Goal: Book appointment/travel/reservation

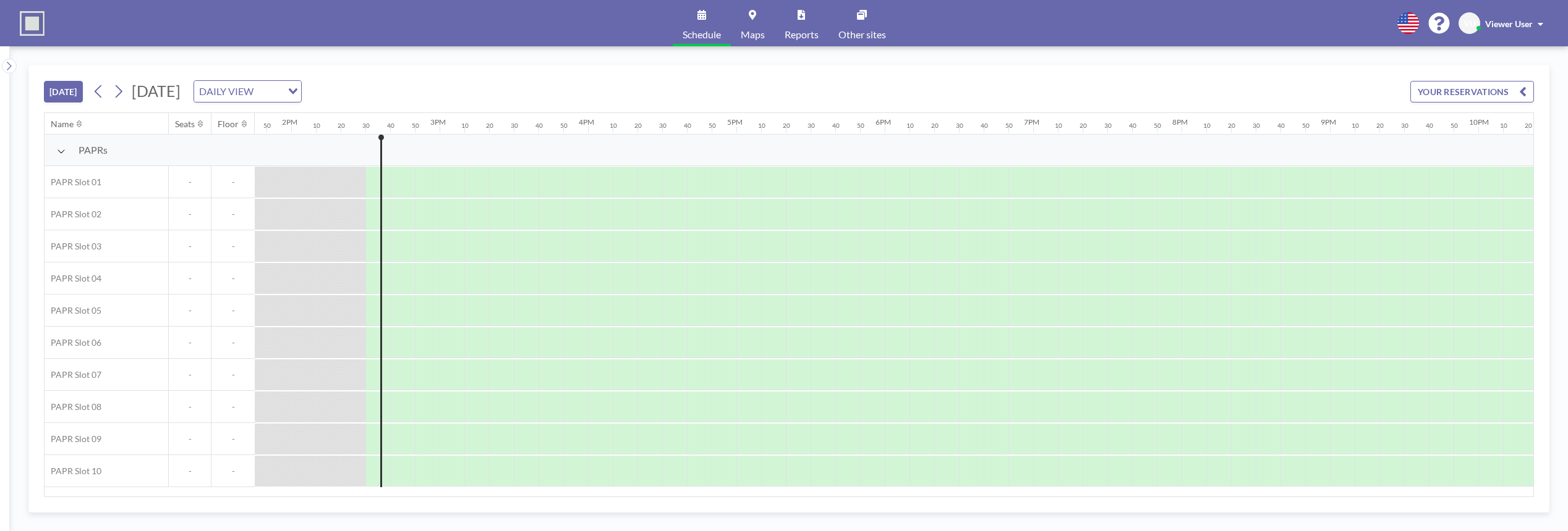
scroll to position [0, 2127]
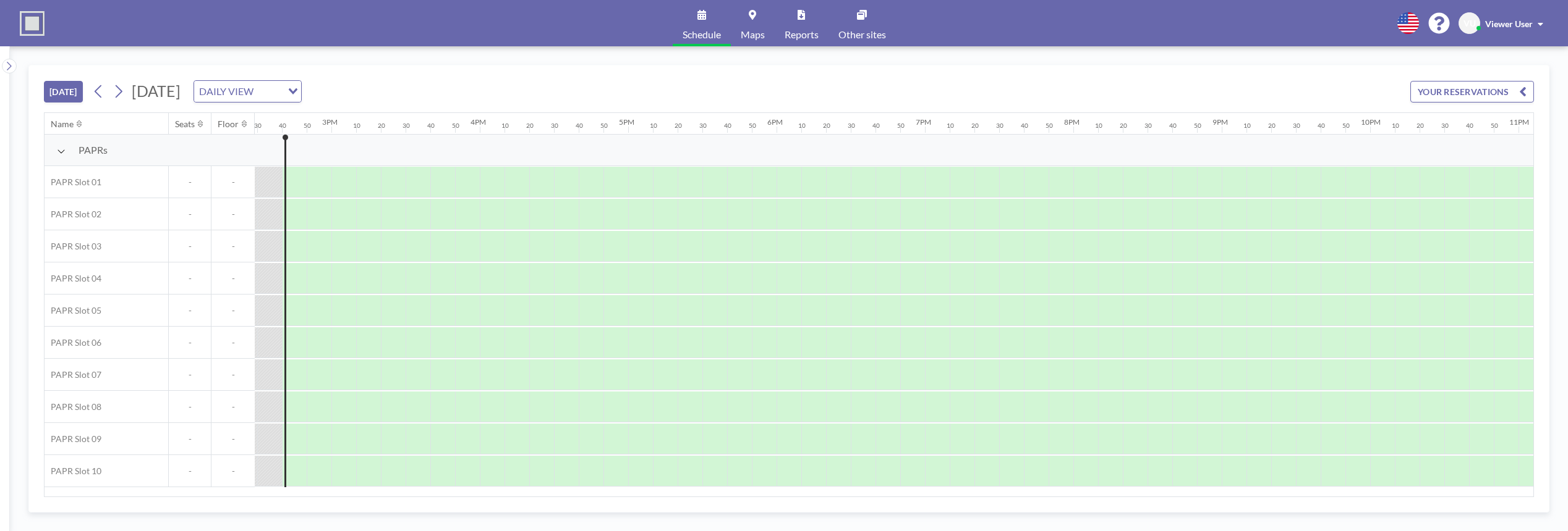
scroll to position [0, 2152]
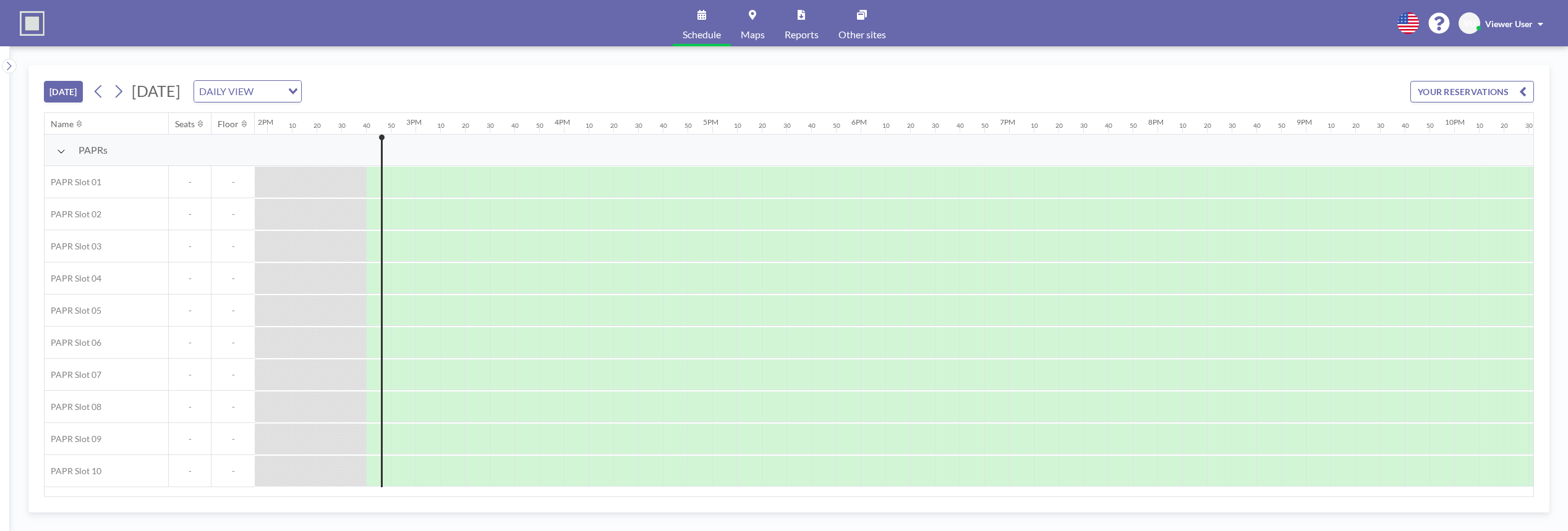
scroll to position [0, 2152]
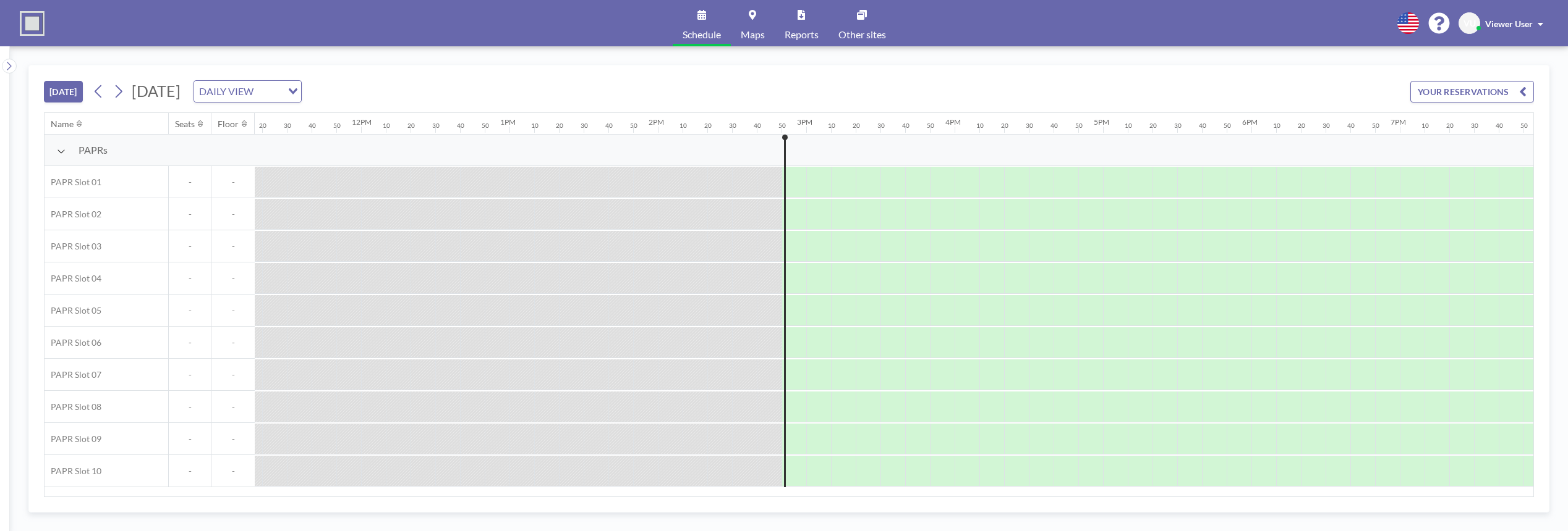
scroll to position [0, 2177]
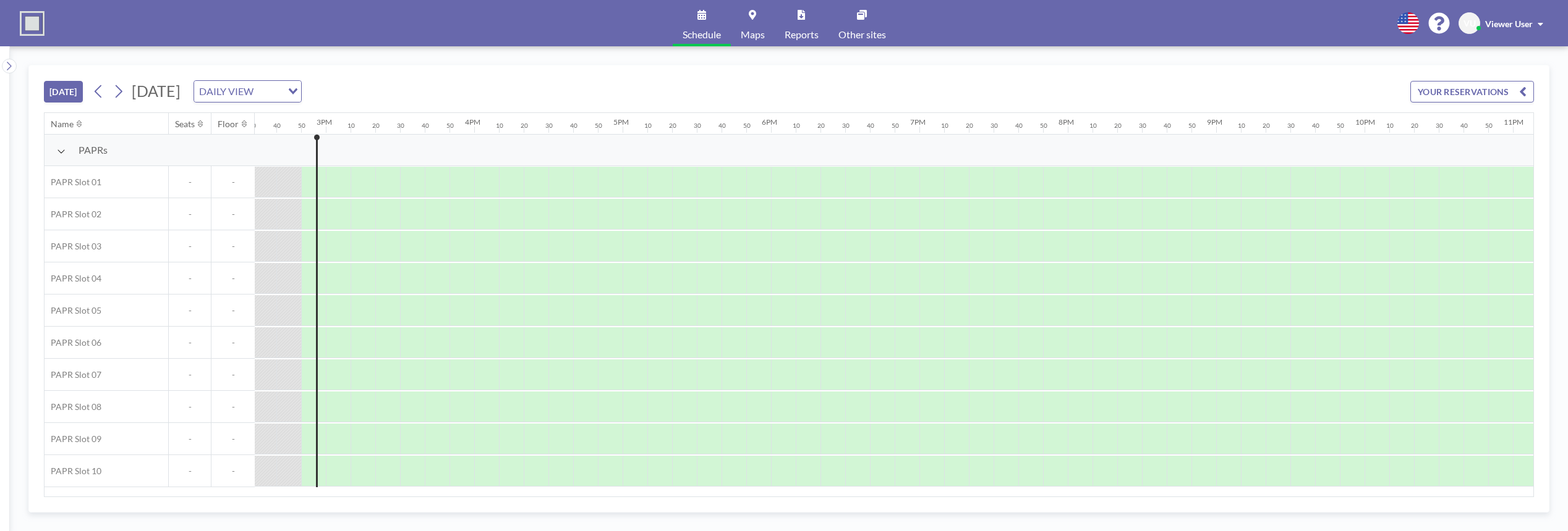
scroll to position [0, 2177]
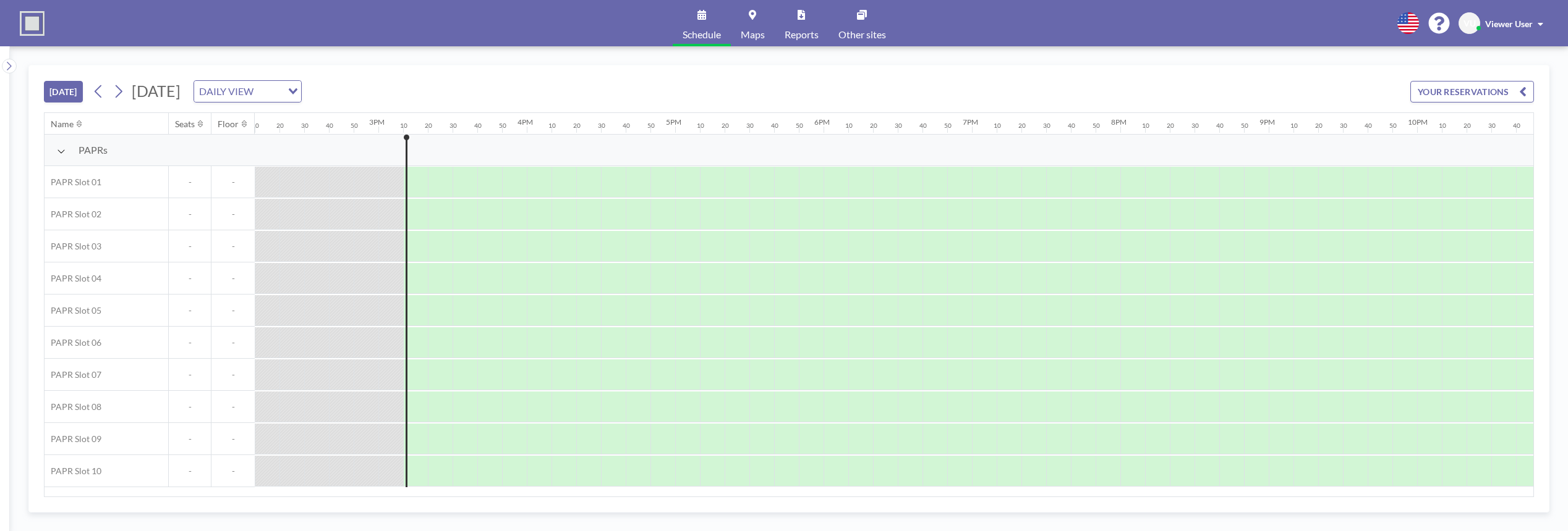
scroll to position [0, 2226]
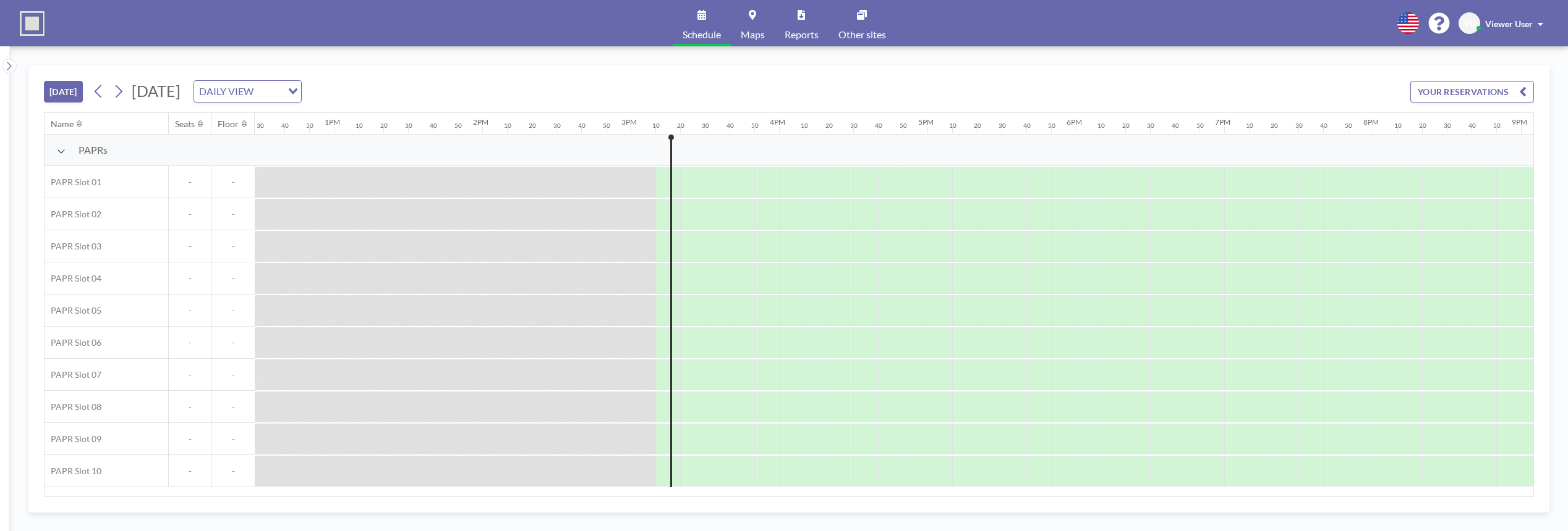
scroll to position [0, 2226]
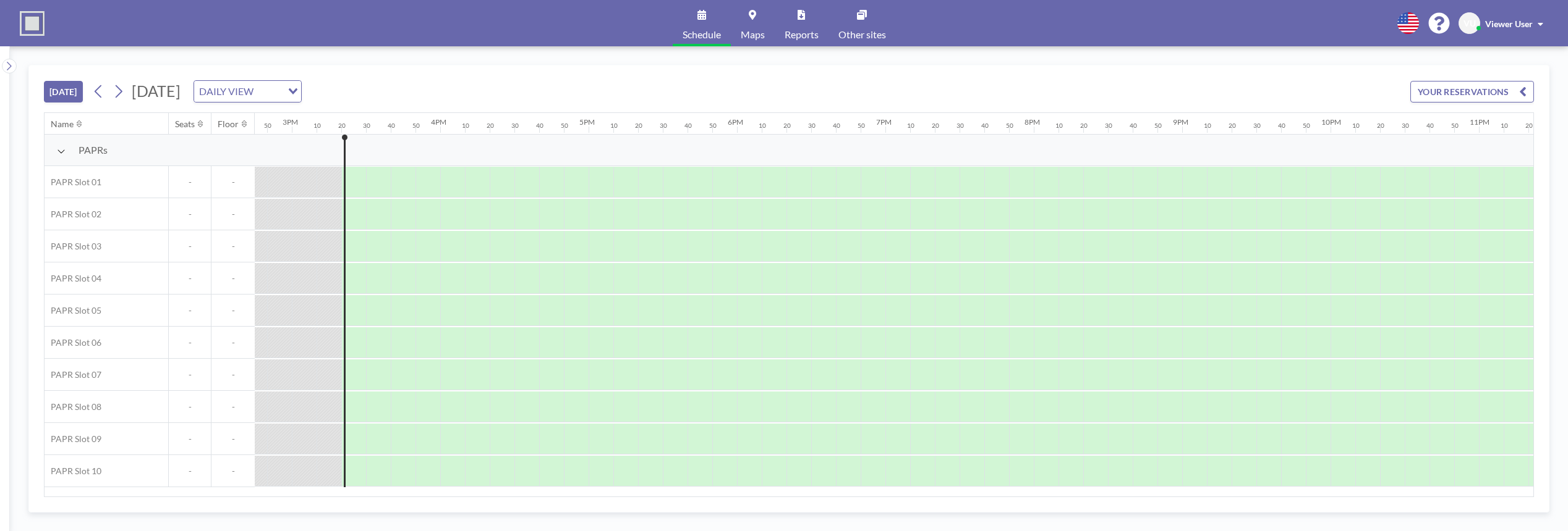
scroll to position [0, 2251]
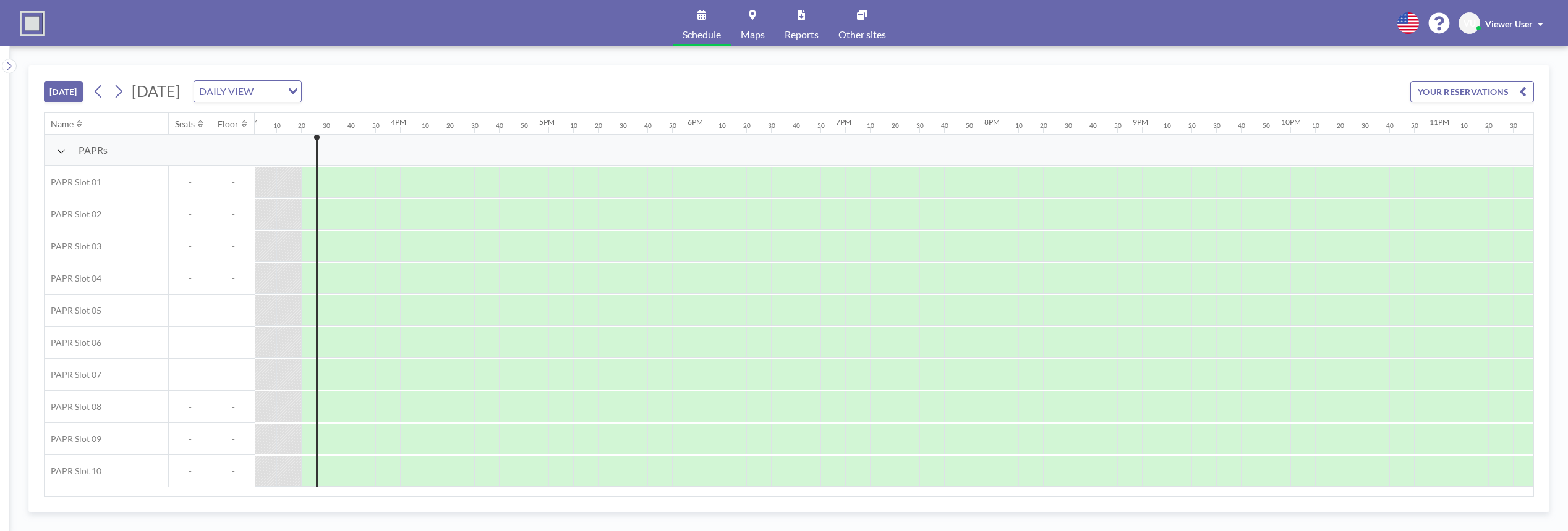
scroll to position [0, 2251]
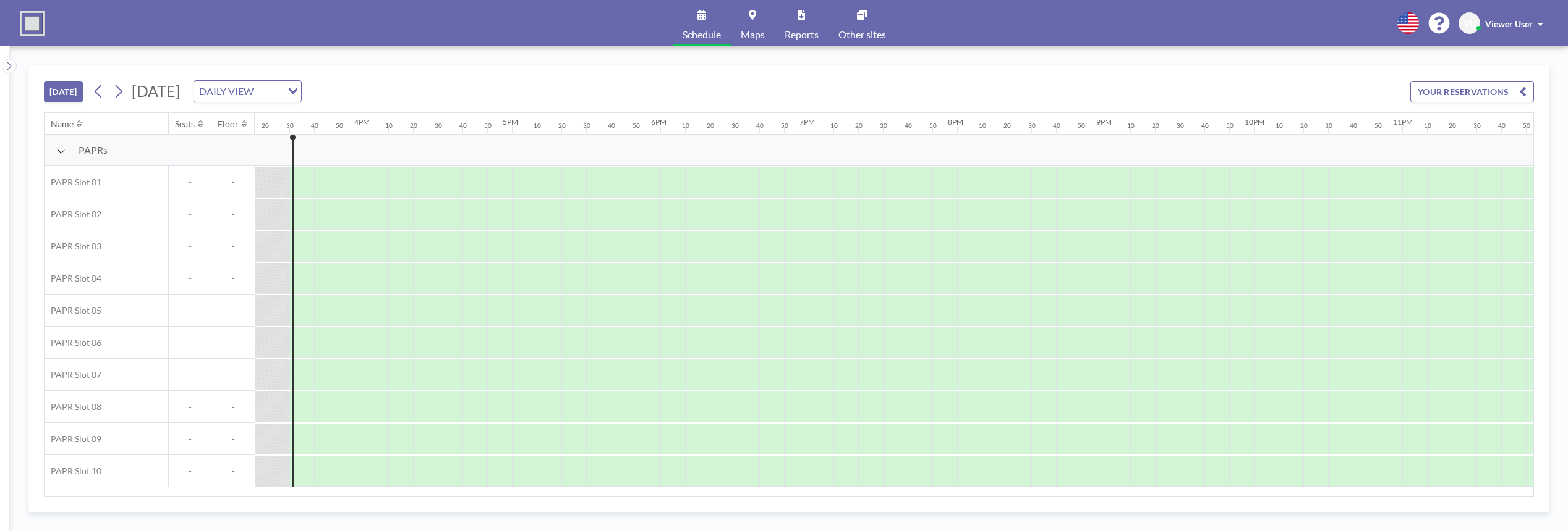
scroll to position [0, 2275]
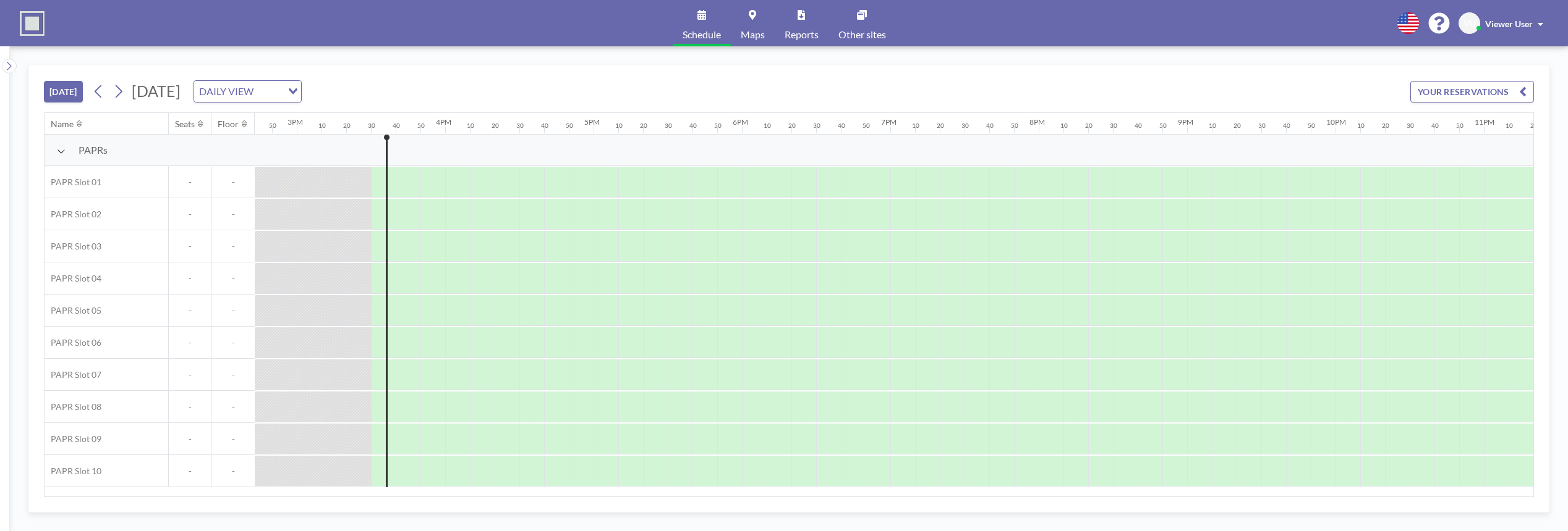
scroll to position [0, 2275]
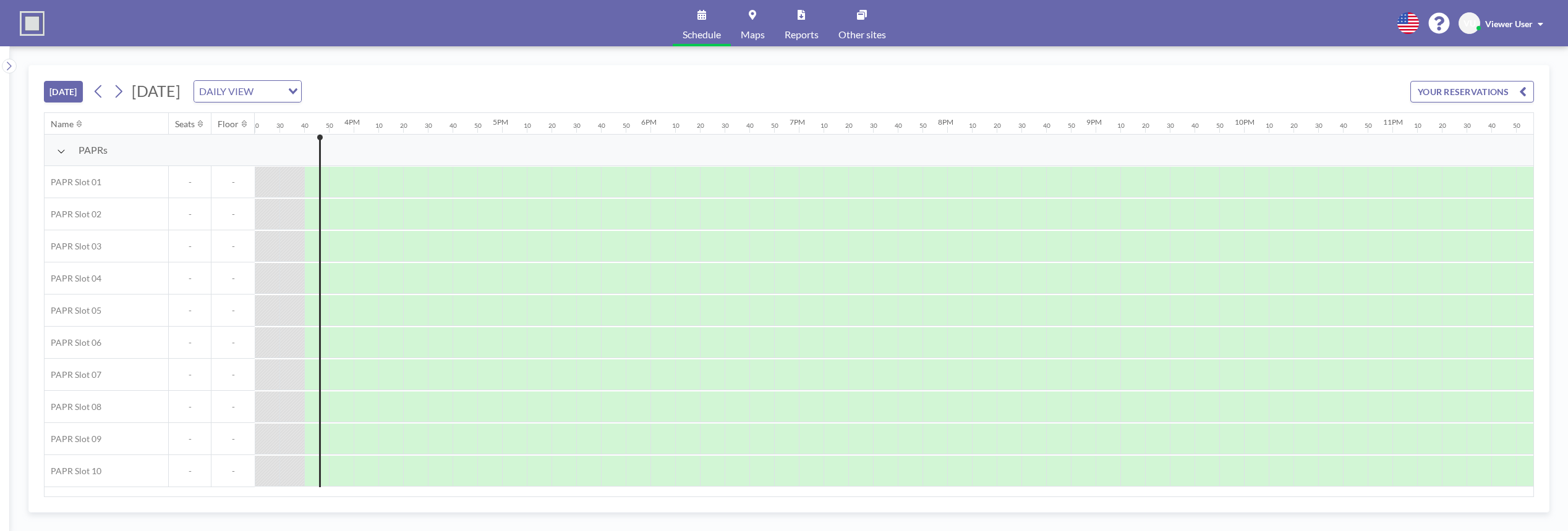
scroll to position [0, 2296]
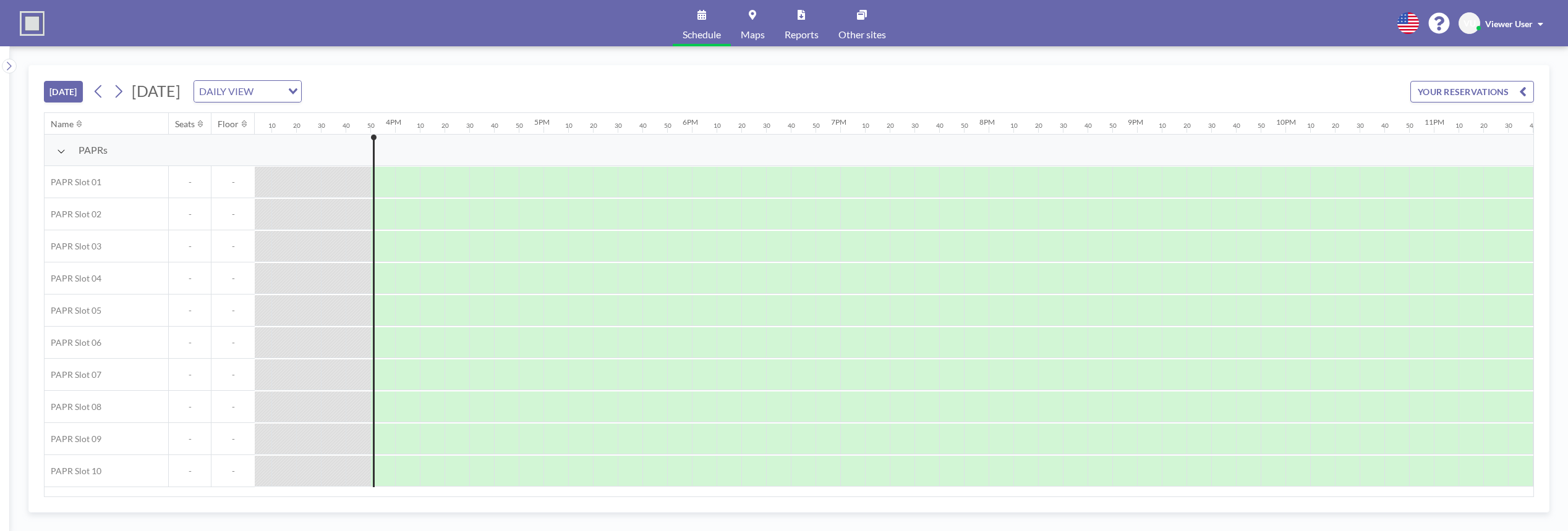
scroll to position [0, 2296]
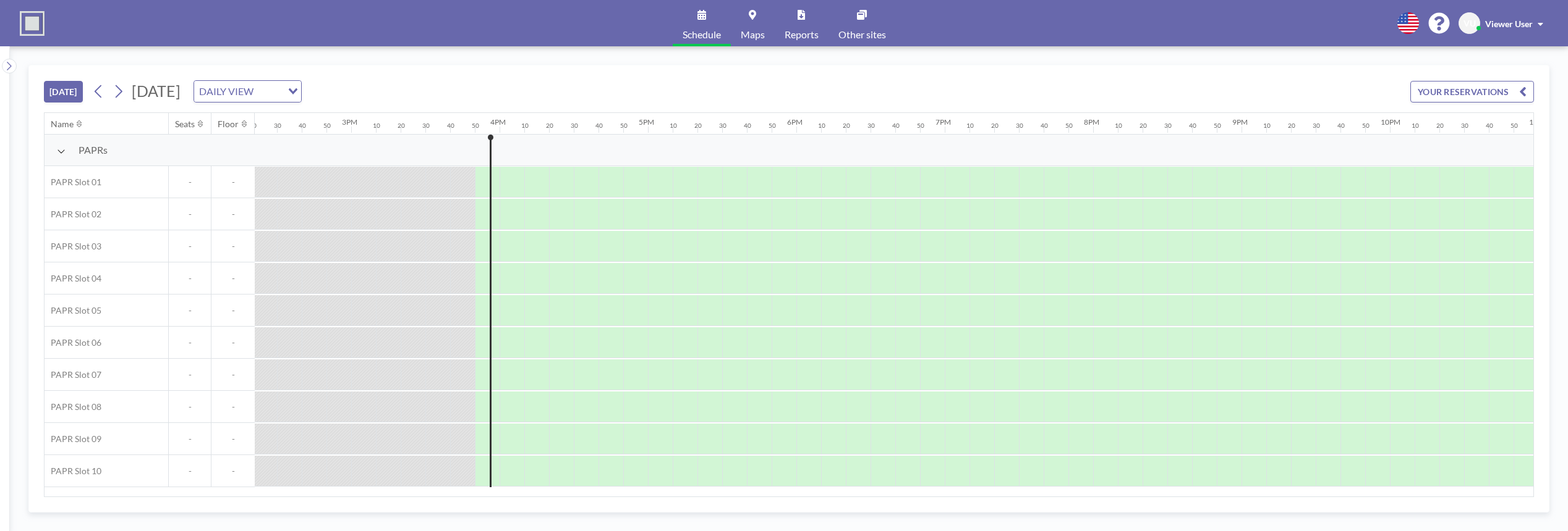
scroll to position [0, 2296]
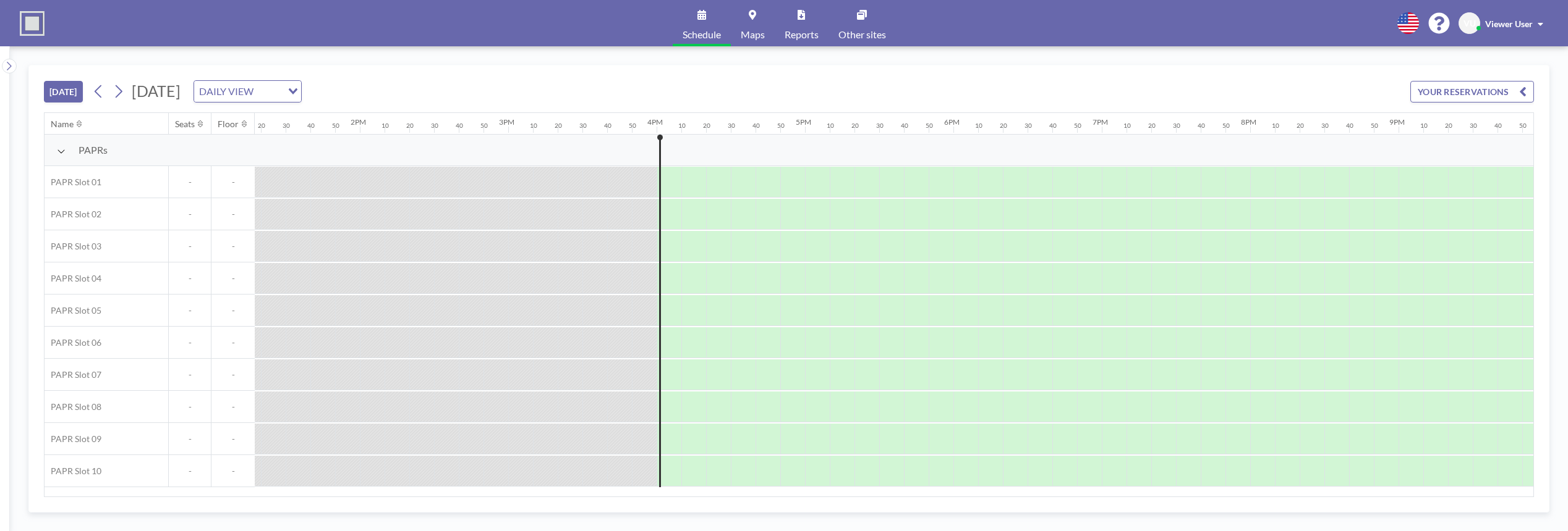
scroll to position [0, 2296]
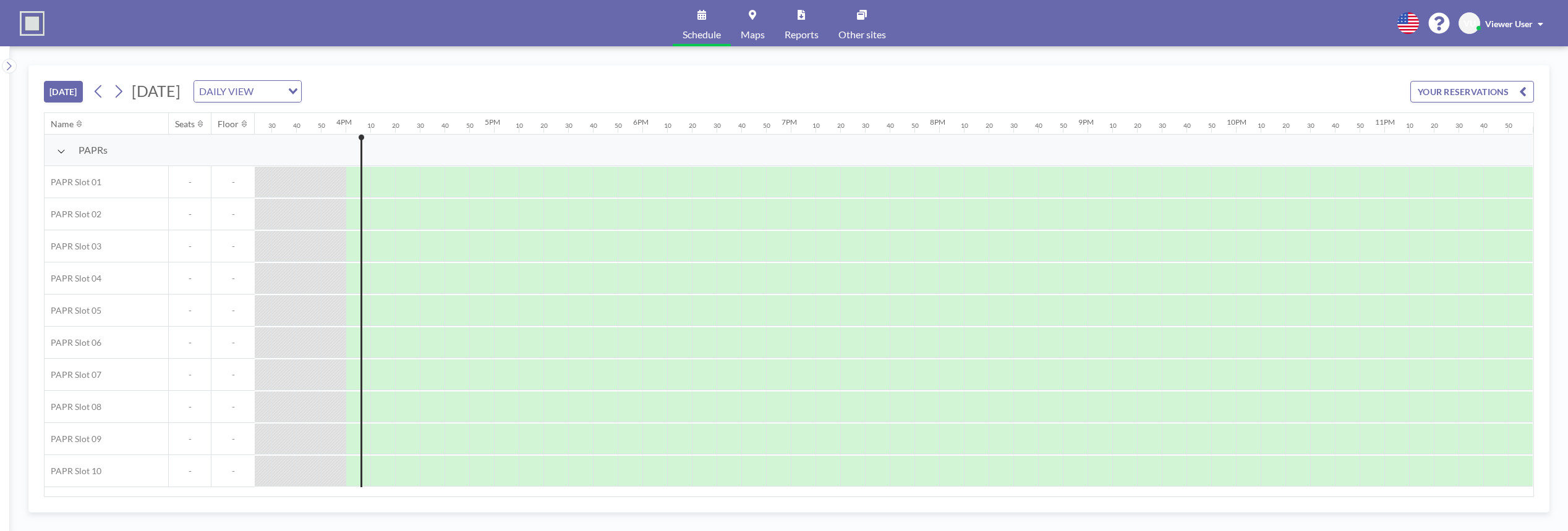
scroll to position [0, 2296]
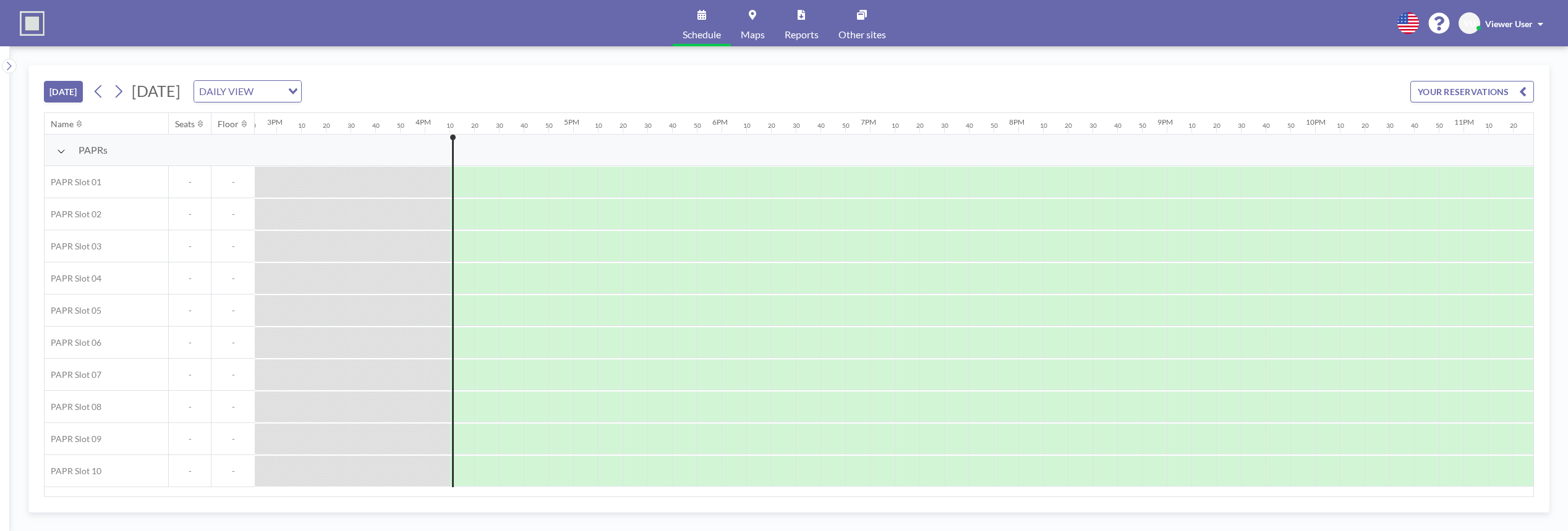
scroll to position [0, 2296]
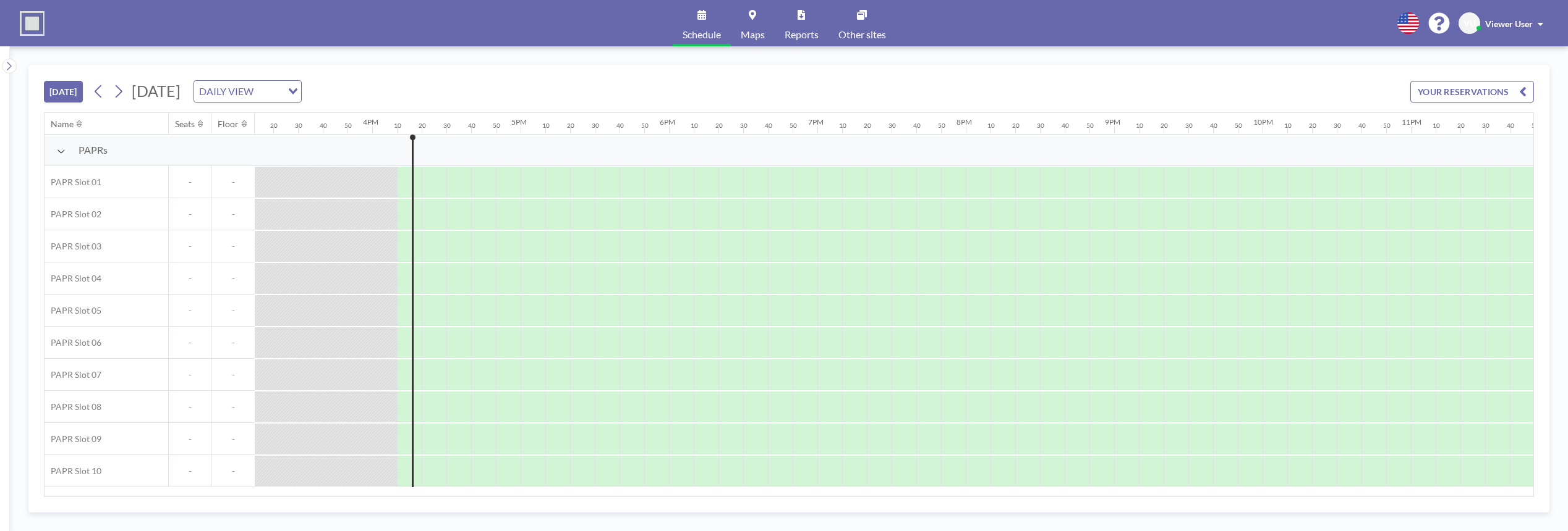
scroll to position [0, 2296]
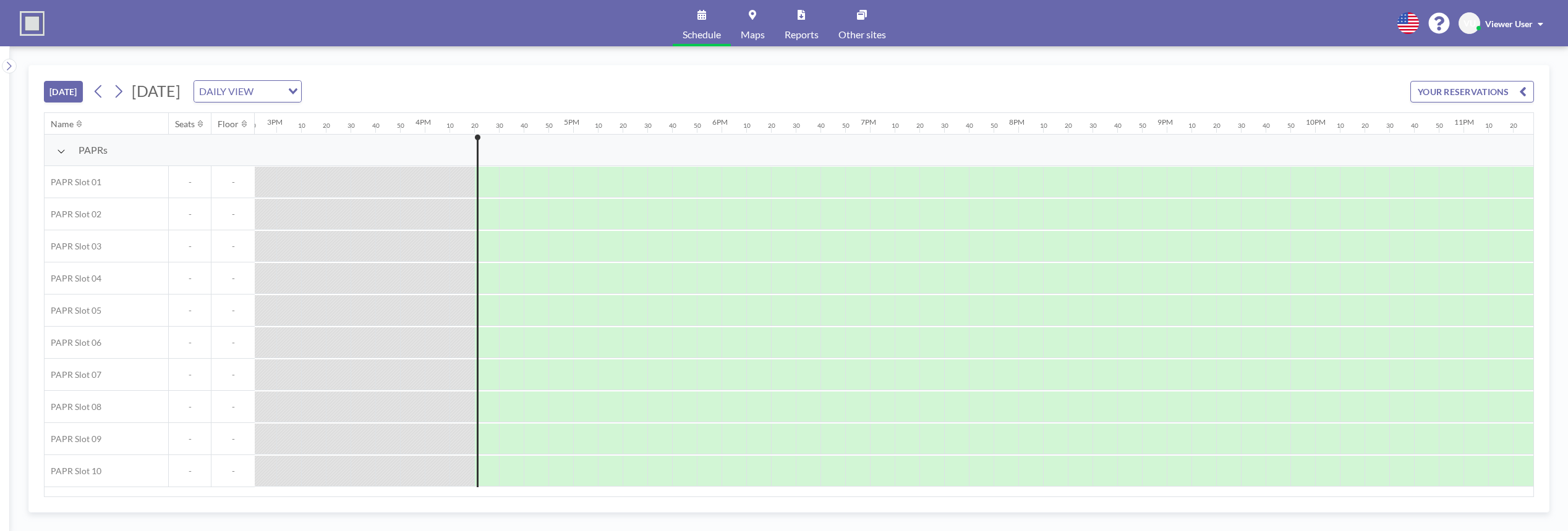
scroll to position [0, 2296]
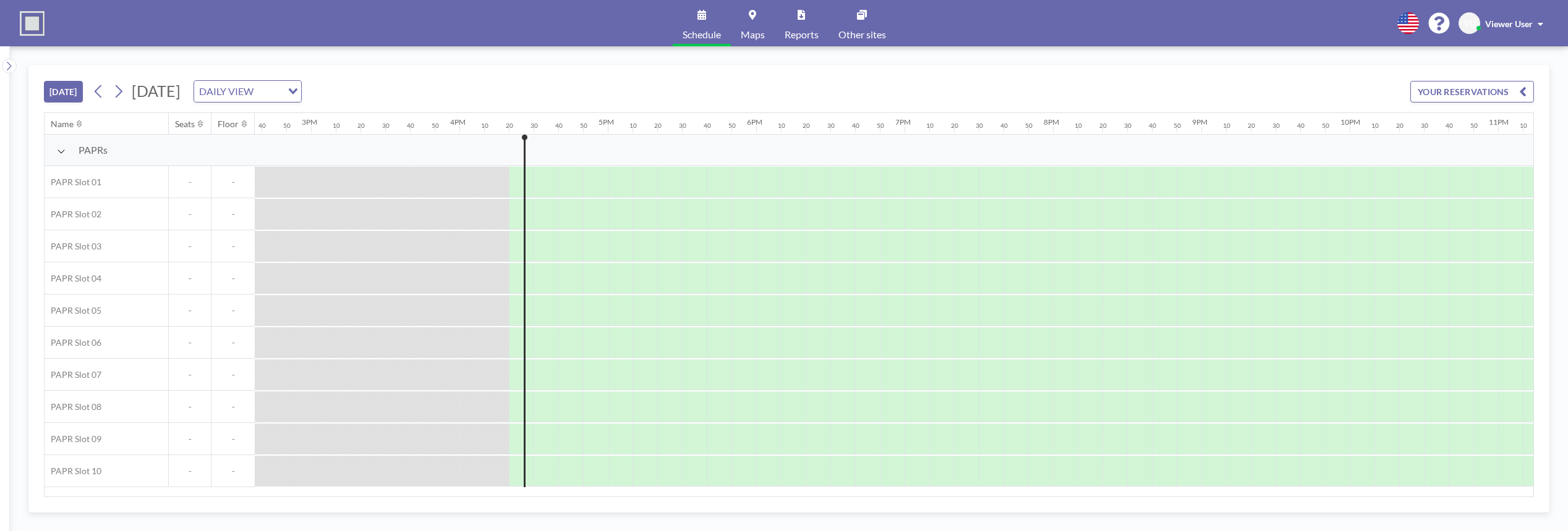
scroll to position [0, 2296]
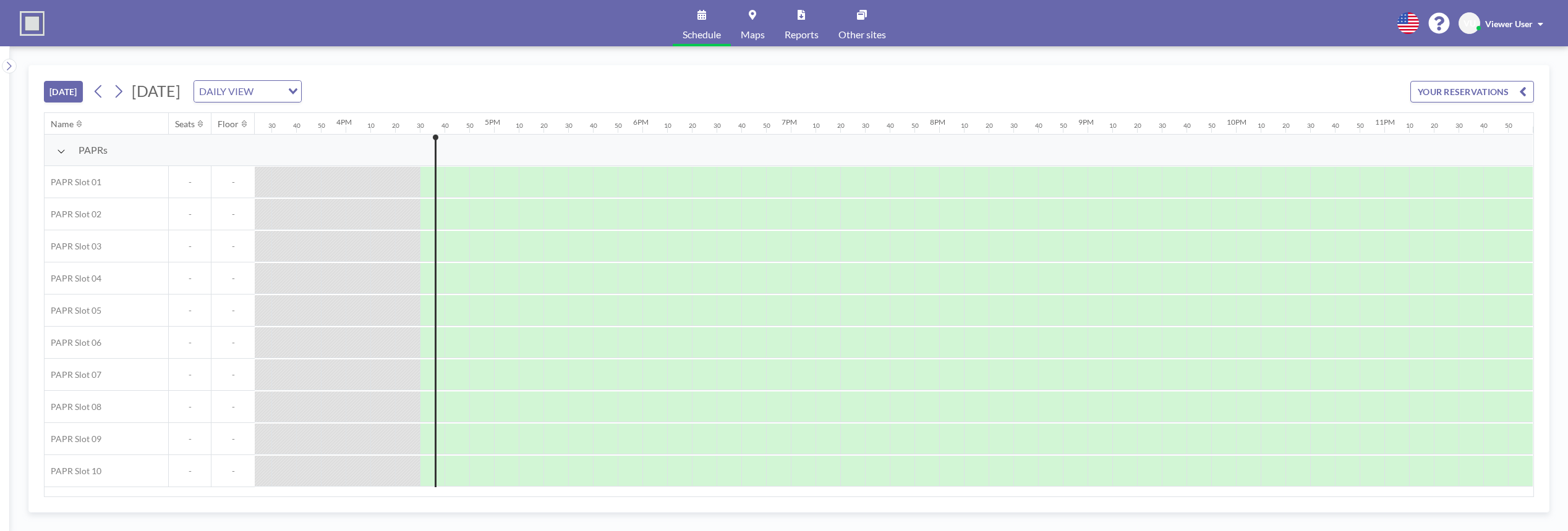
scroll to position [0, 2296]
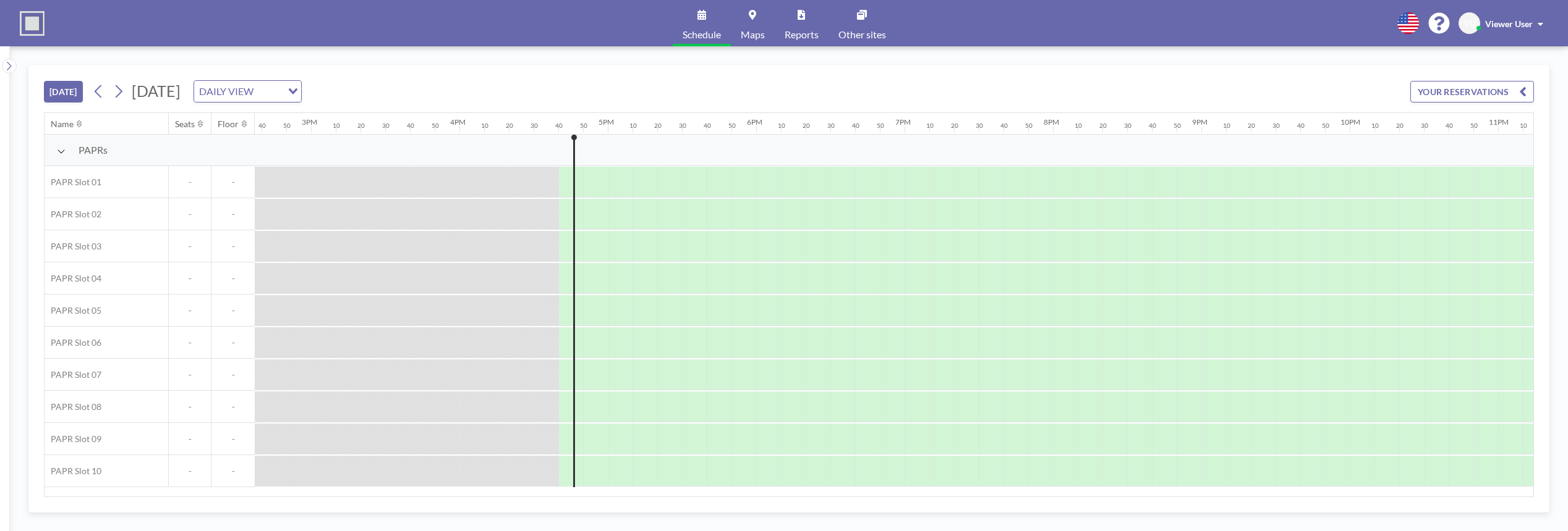
scroll to position [0, 2296]
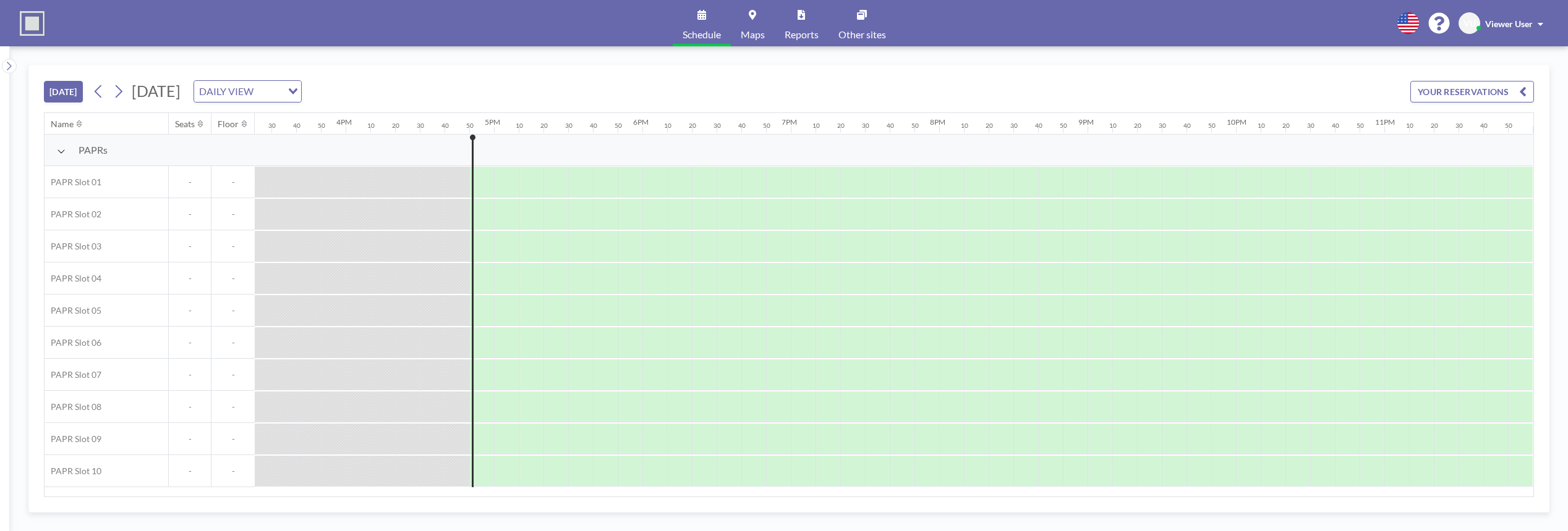
scroll to position [0, 2296]
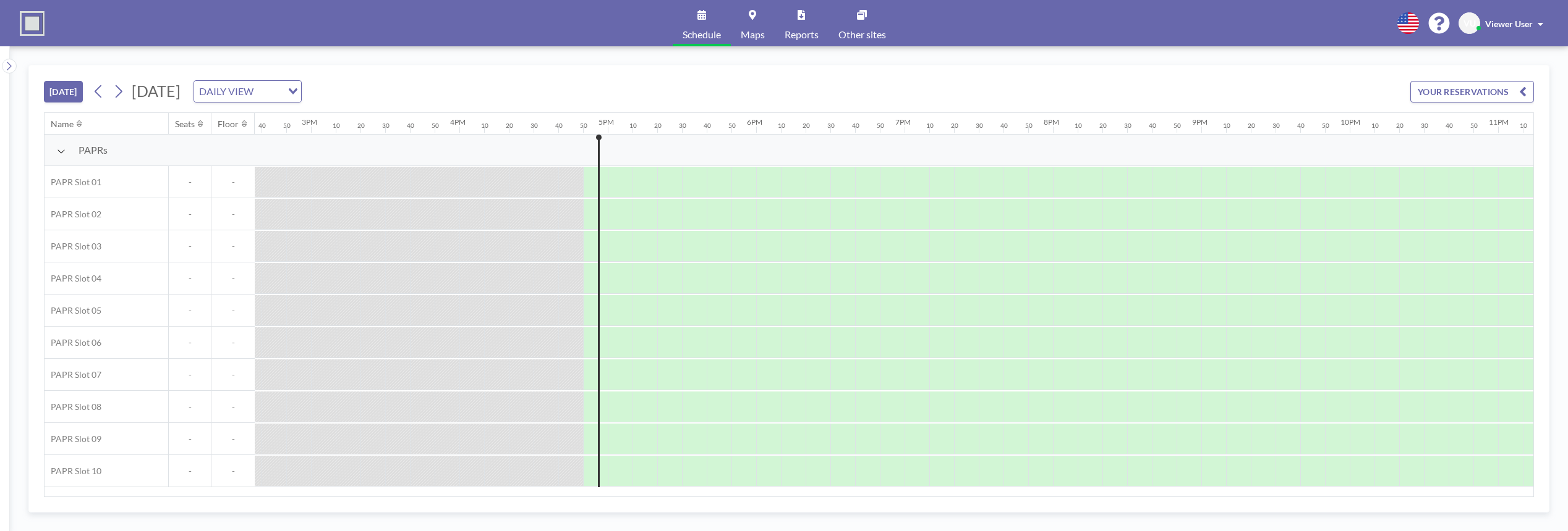
scroll to position [0, 2296]
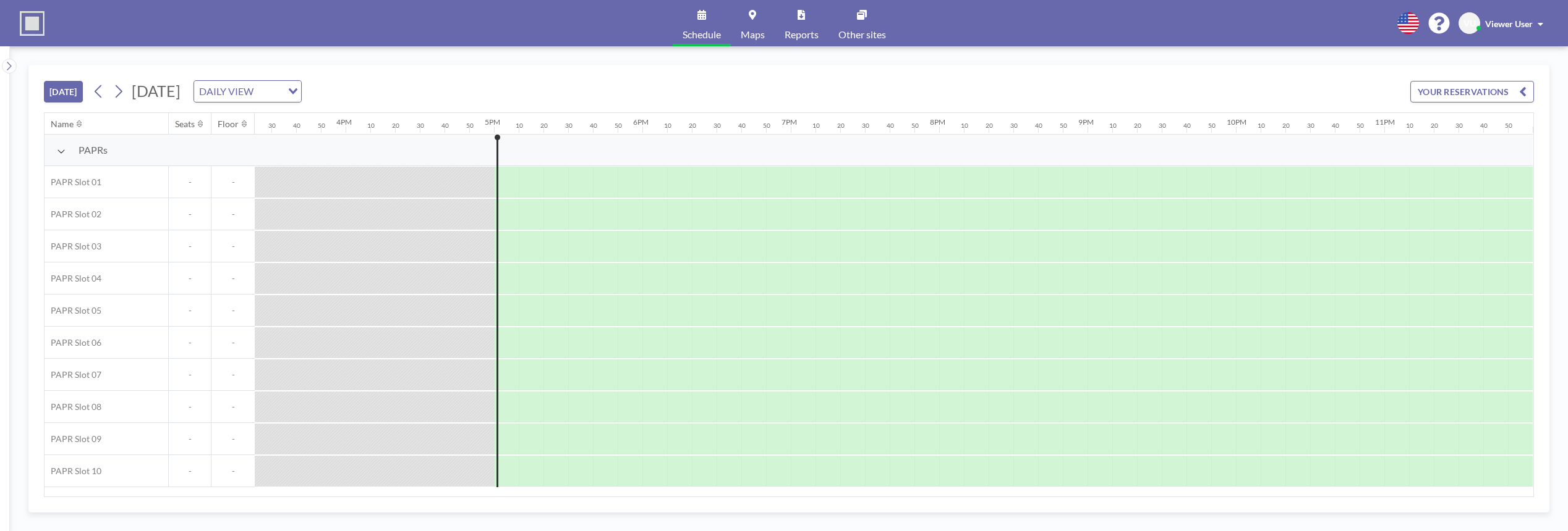
scroll to position [0, 2296]
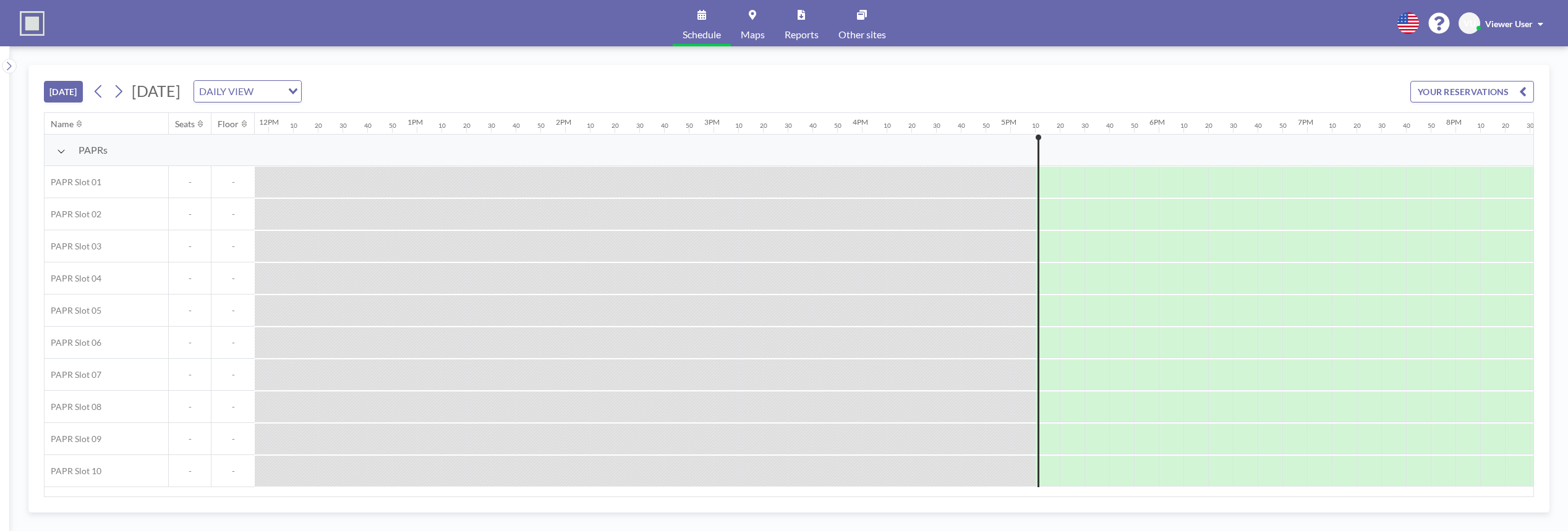
scroll to position [0, 2296]
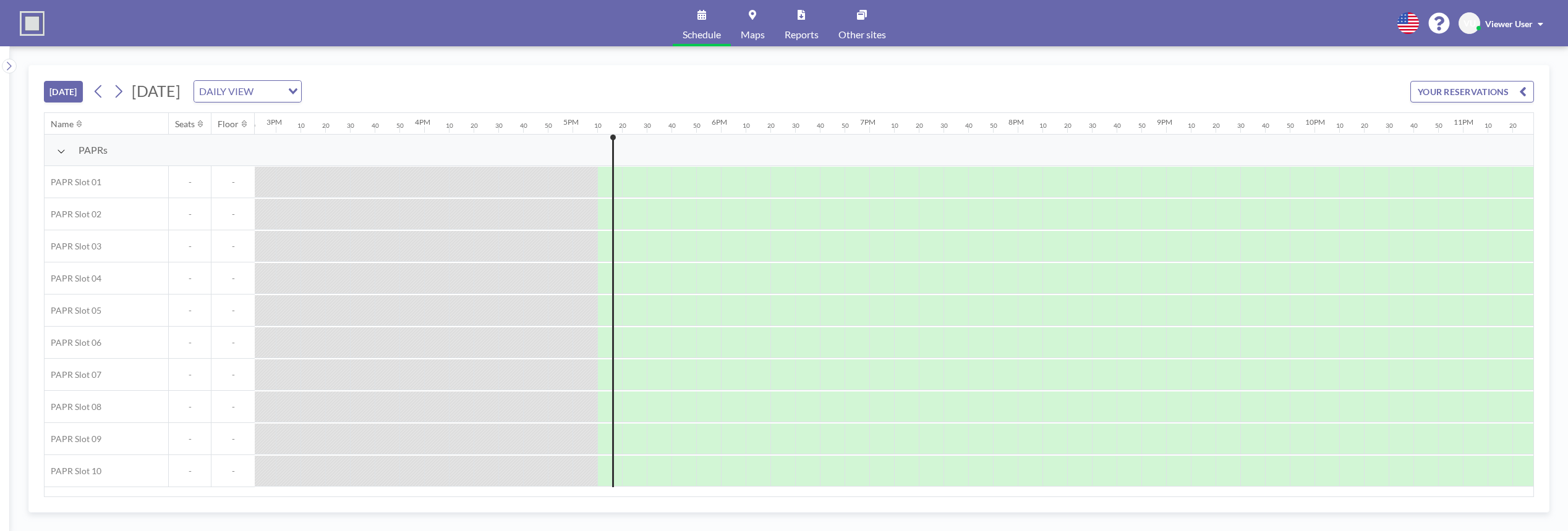
scroll to position [0, 2296]
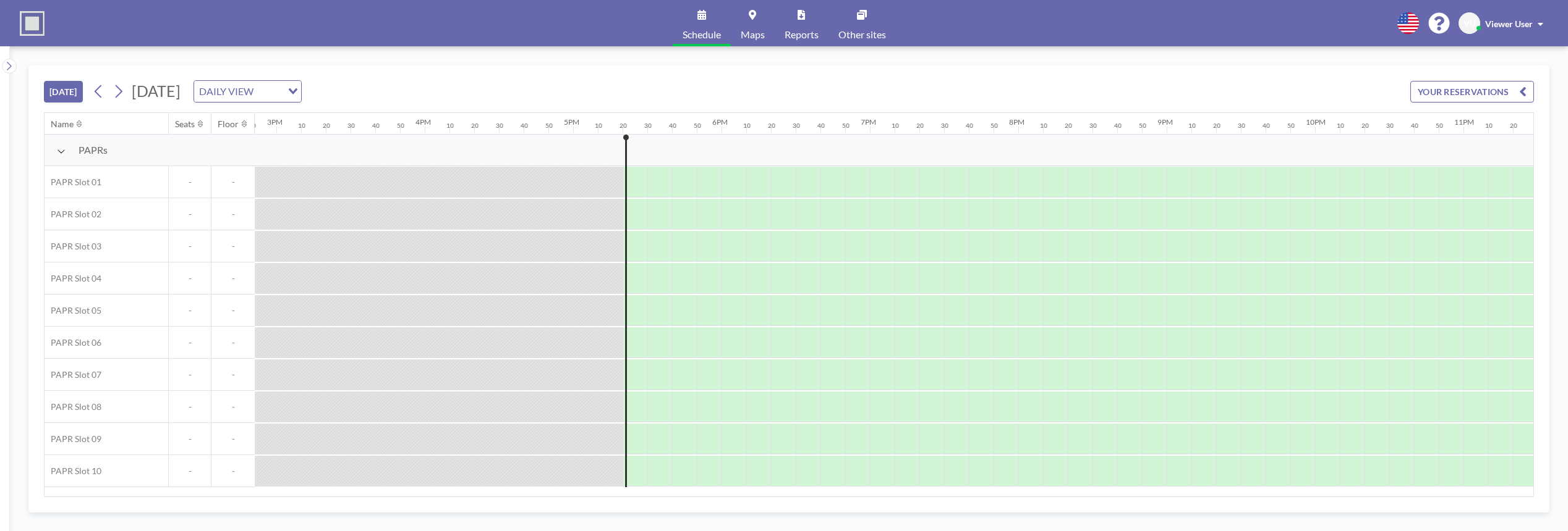
scroll to position [0, 2296]
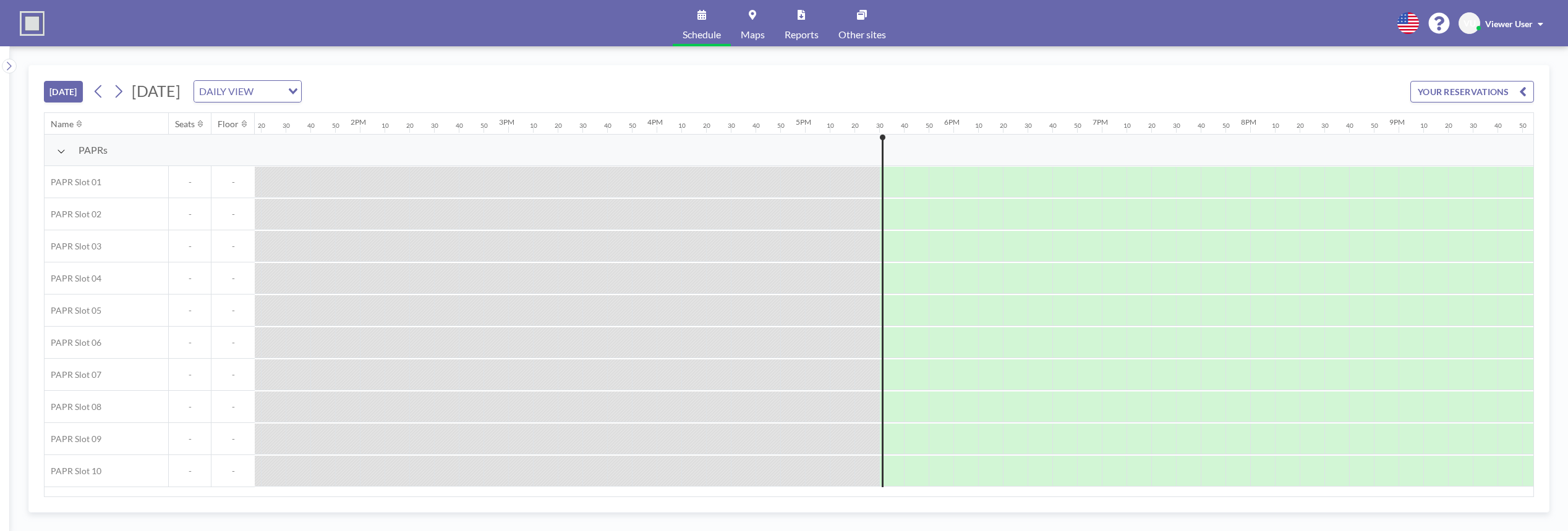
scroll to position [0, 2296]
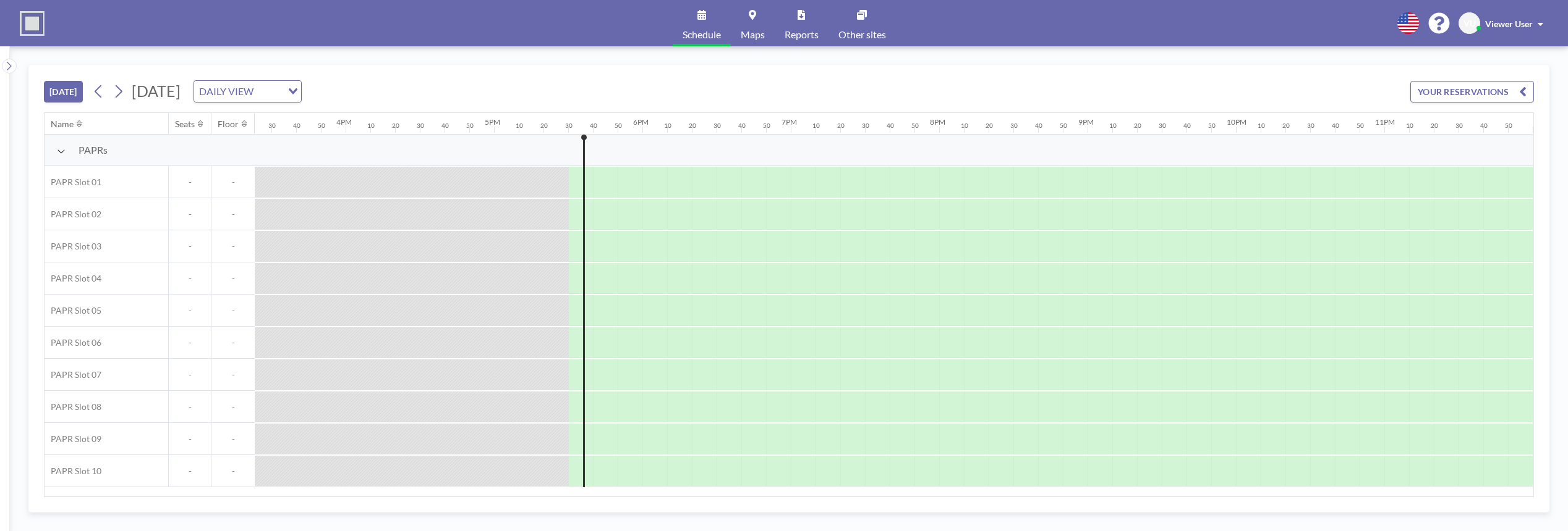
scroll to position [0, 2296]
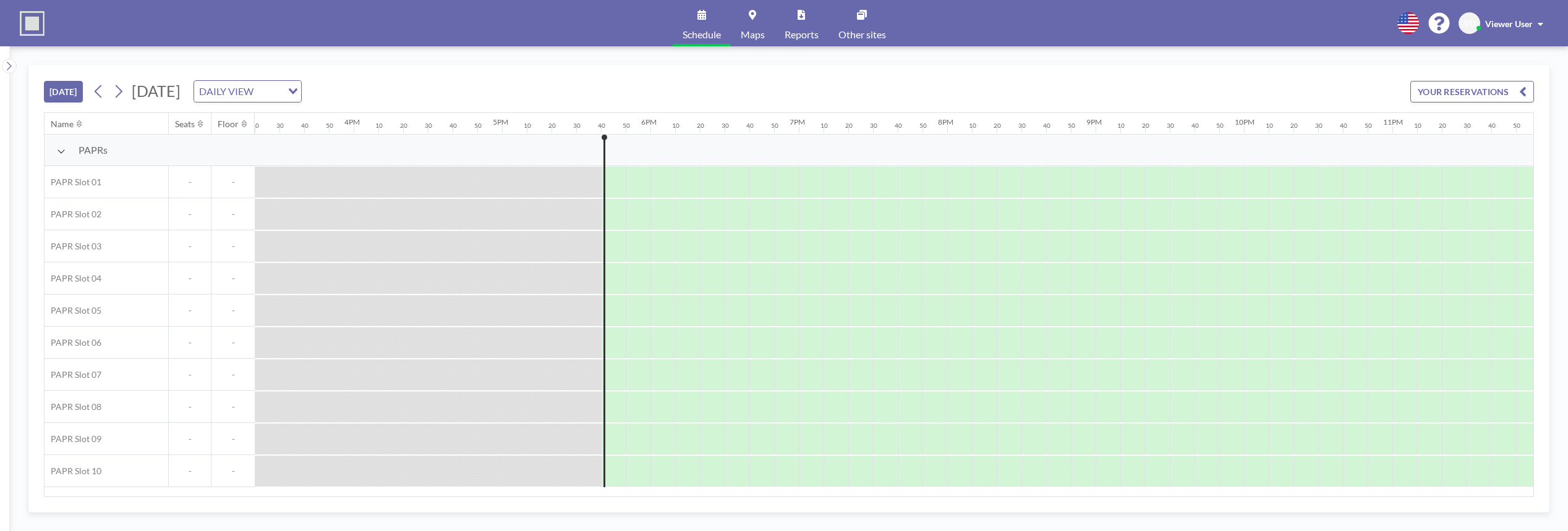
scroll to position [0, 2296]
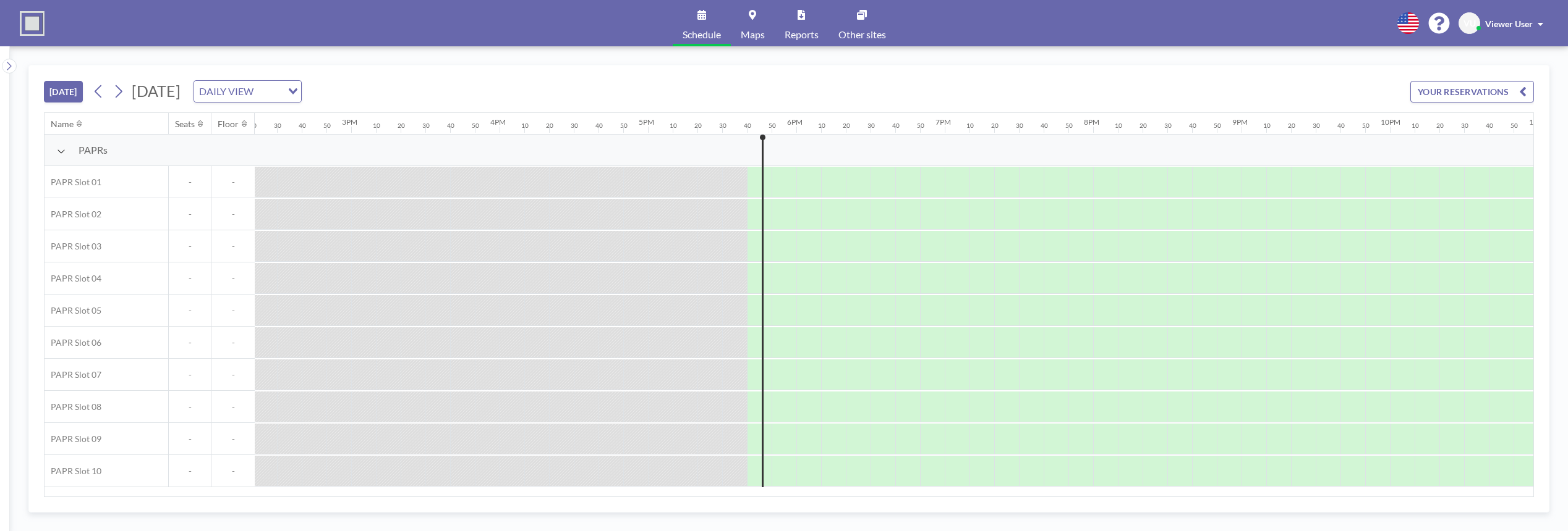
scroll to position [0, 2296]
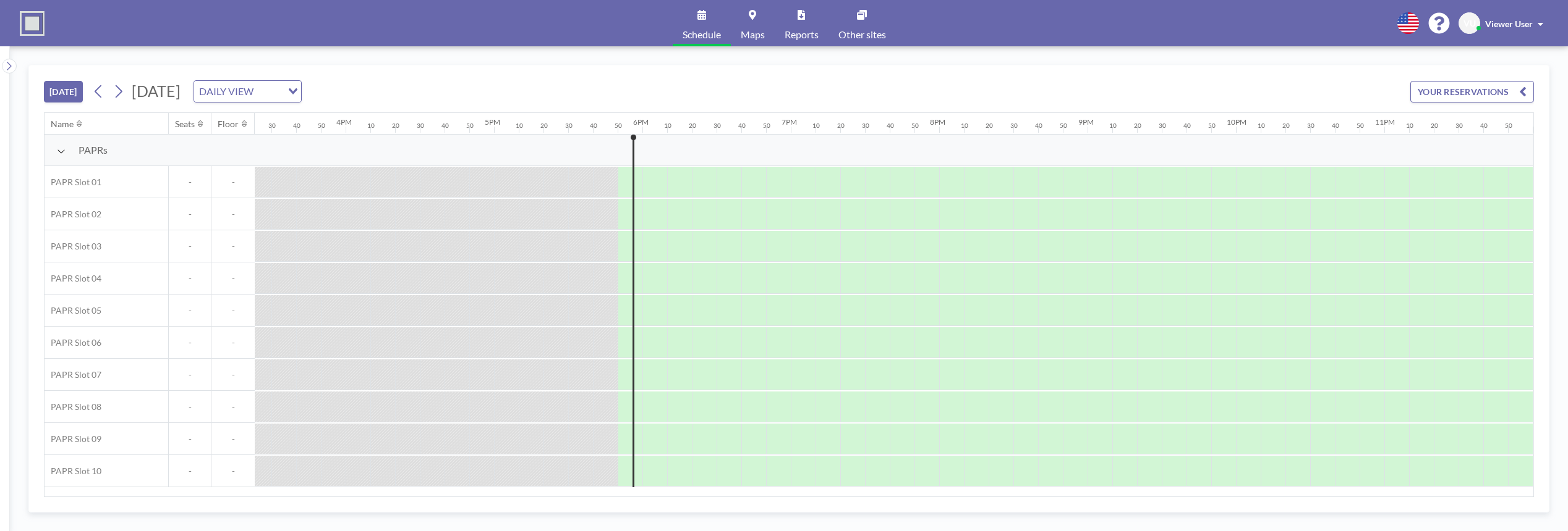
scroll to position [0, 2296]
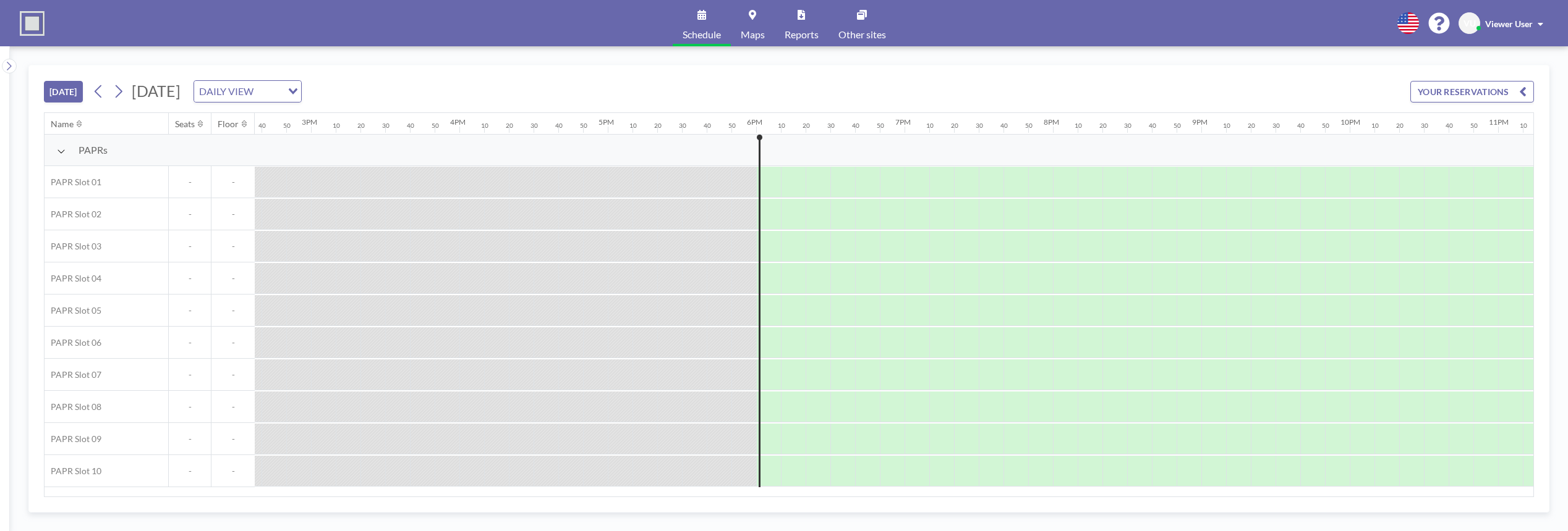
scroll to position [0, 2296]
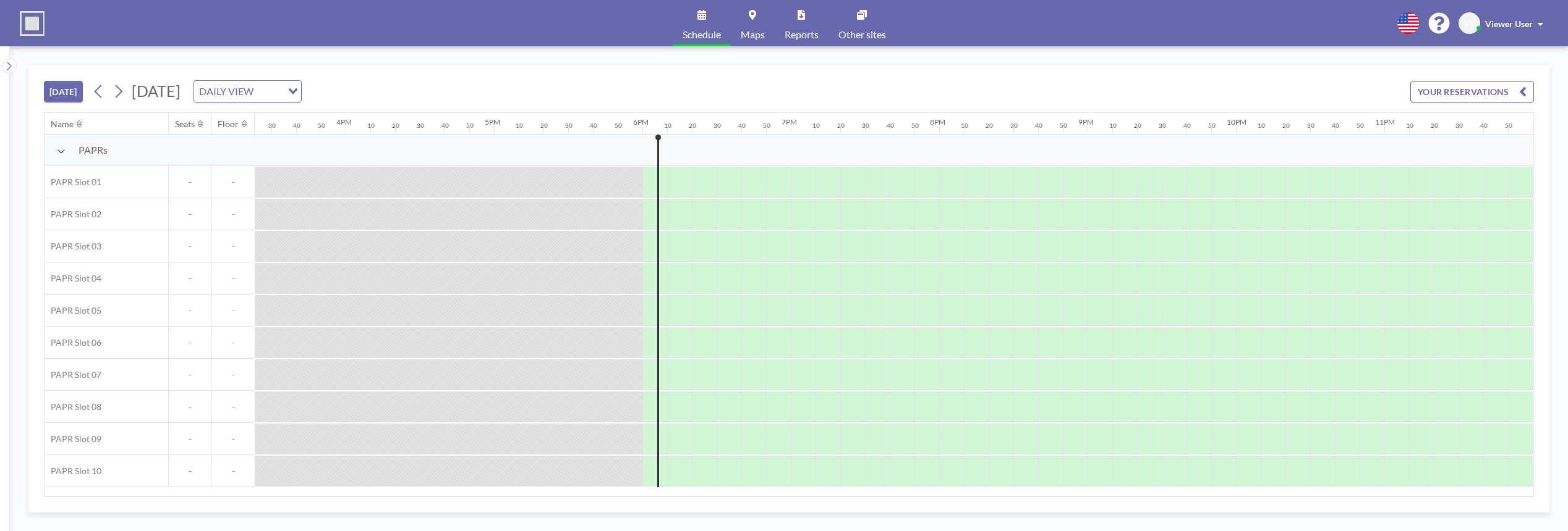
scroll to position [0, 2296]
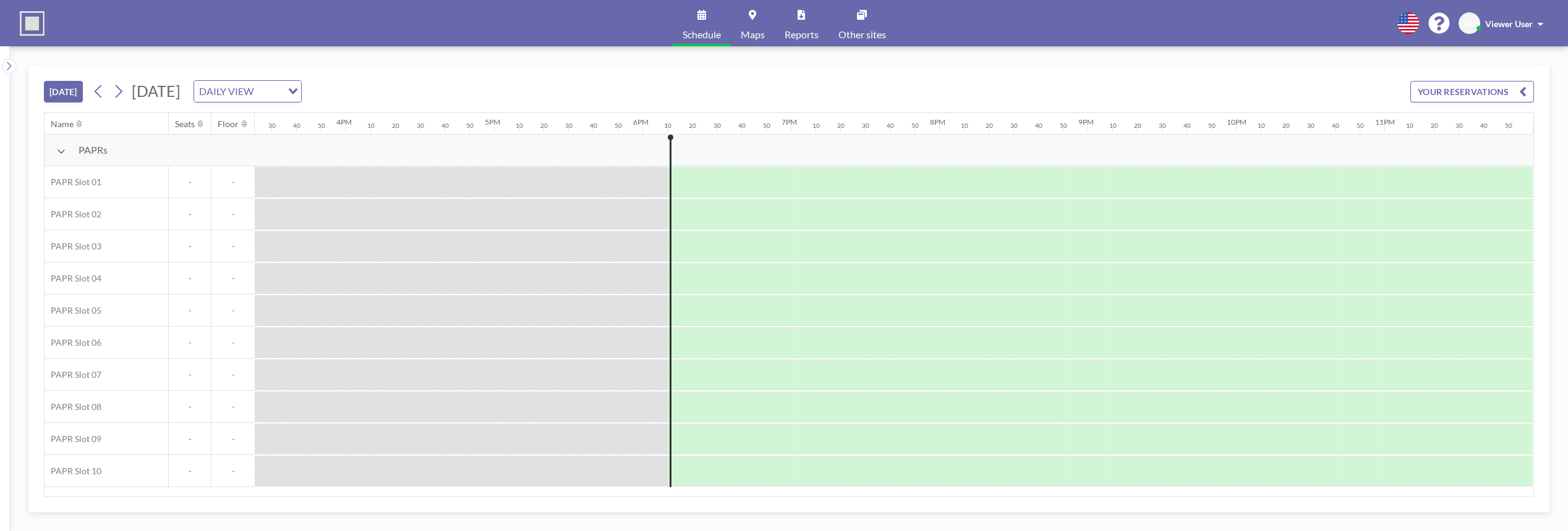
scroll to position [0, 2296]
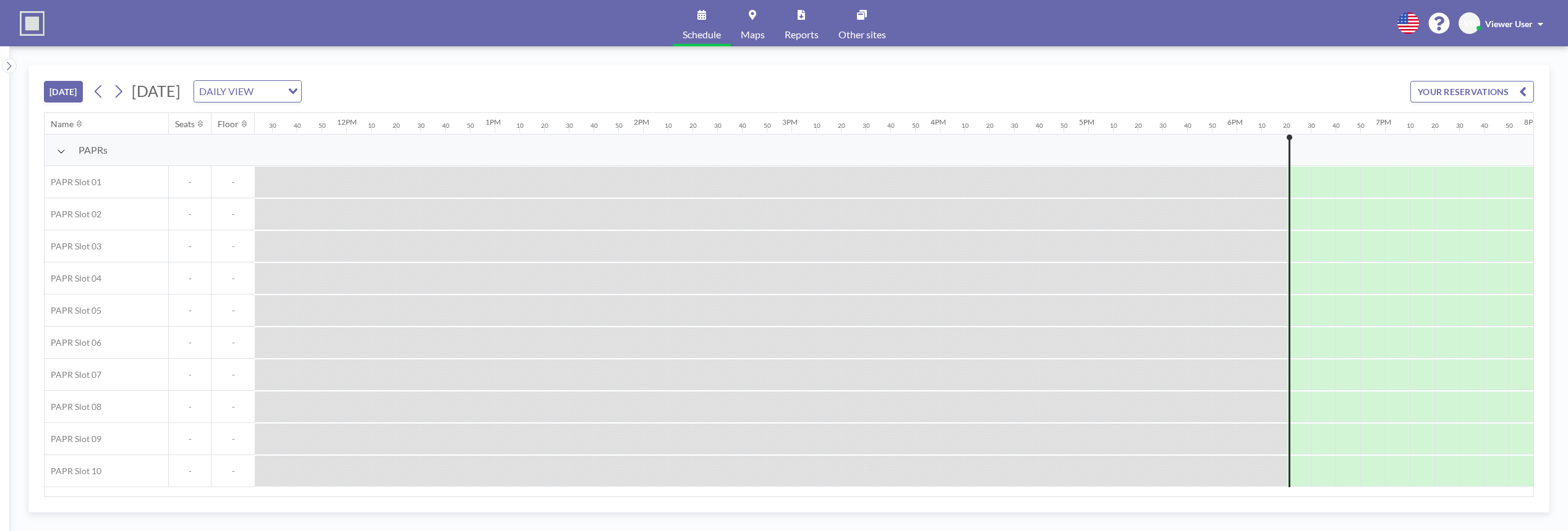
scroll to position [0, 2296]
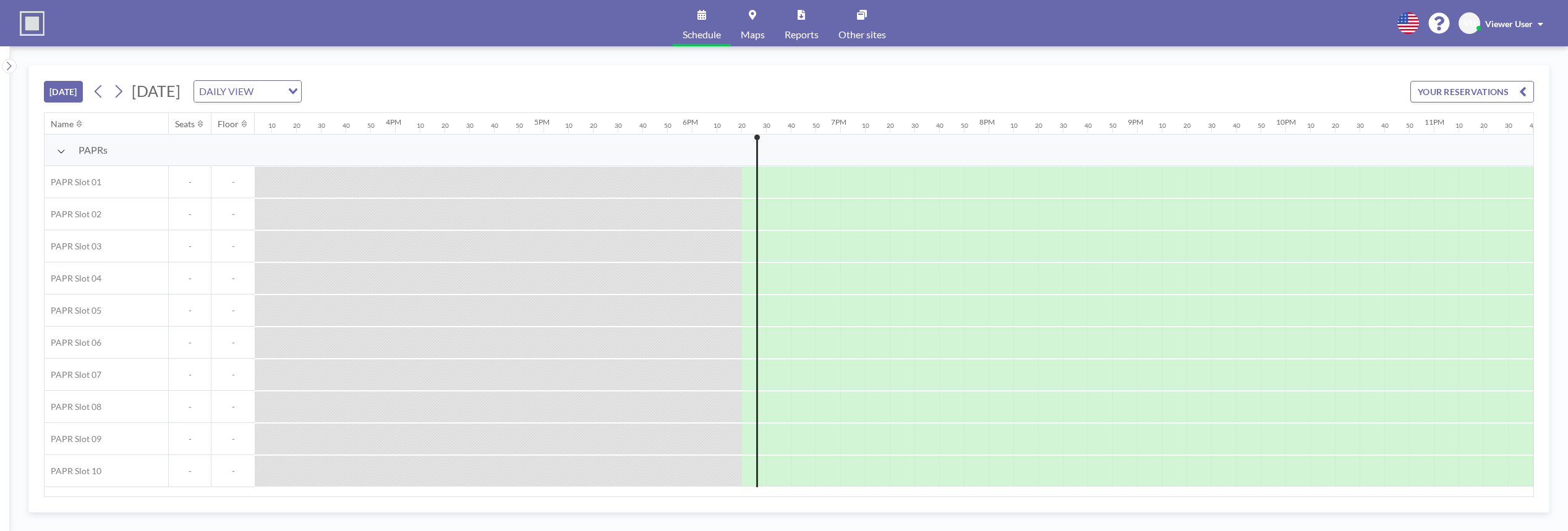
scroll to position [0, 2296]
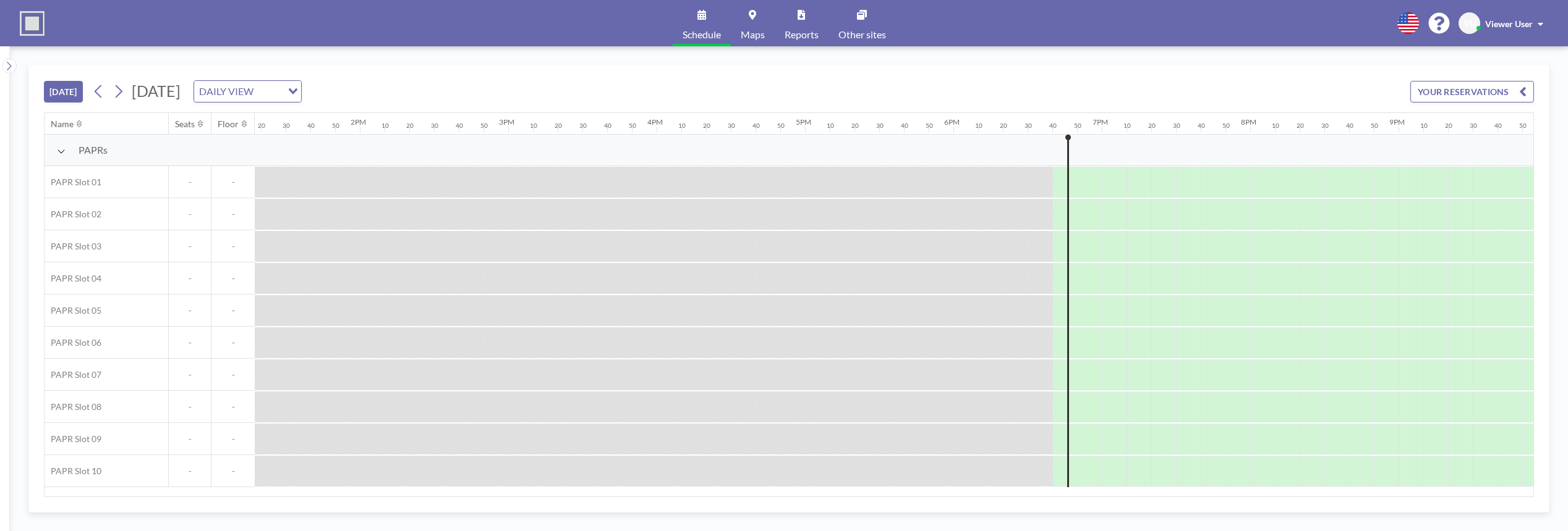
scroll to position [0, 2296]
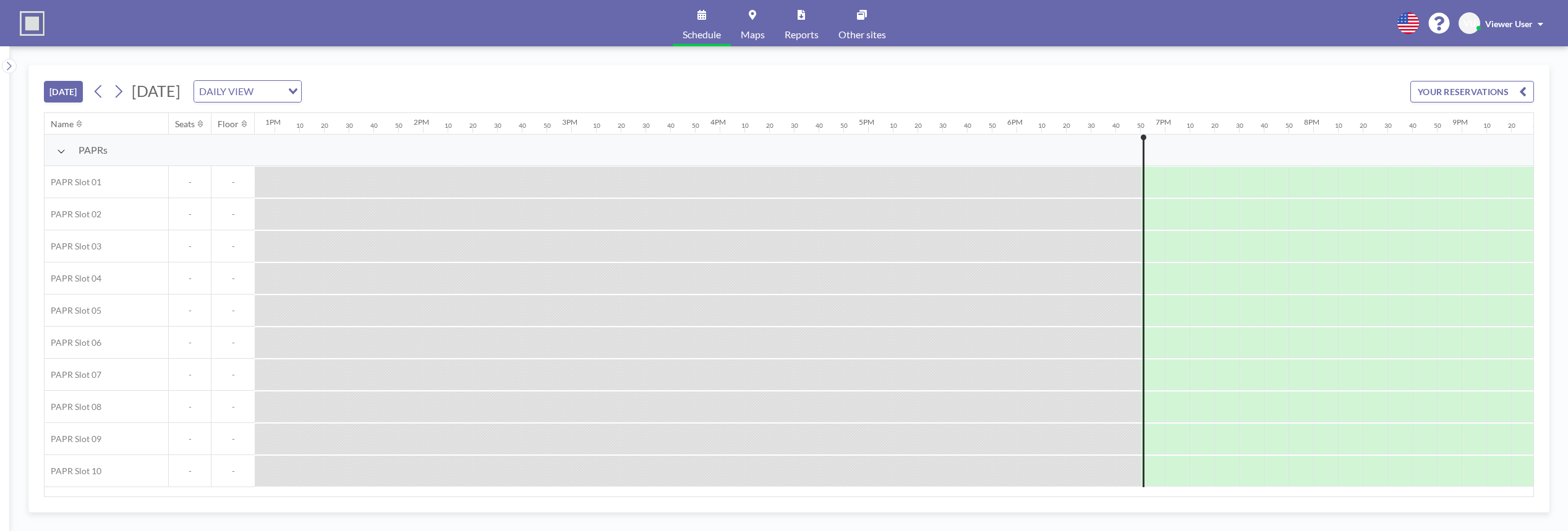
scroll to position [0, 2296]
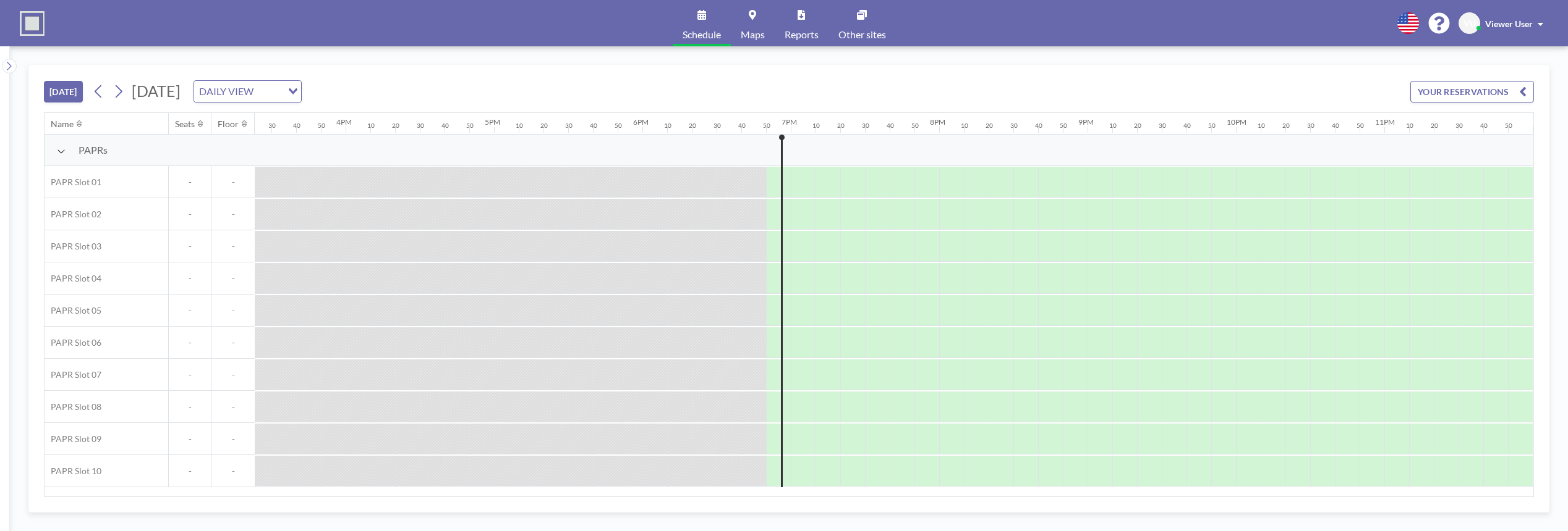
scroll to position [0, 2296]
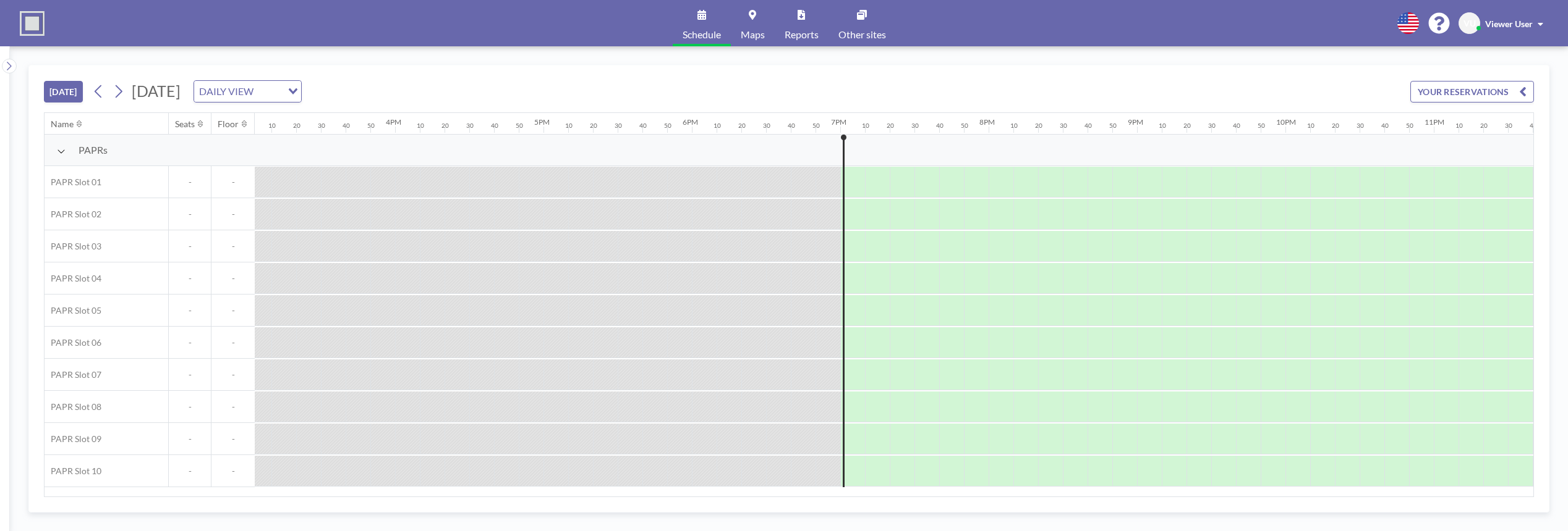
scroll to position [0, 2296]
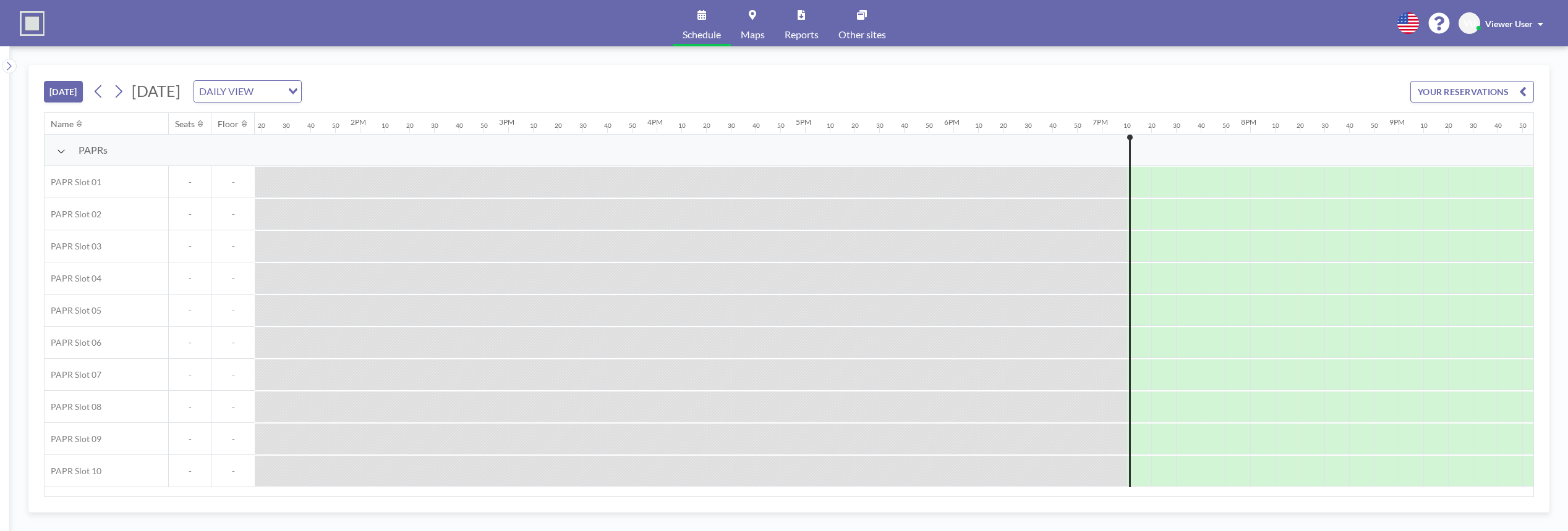
scroll to position [0, 2296]
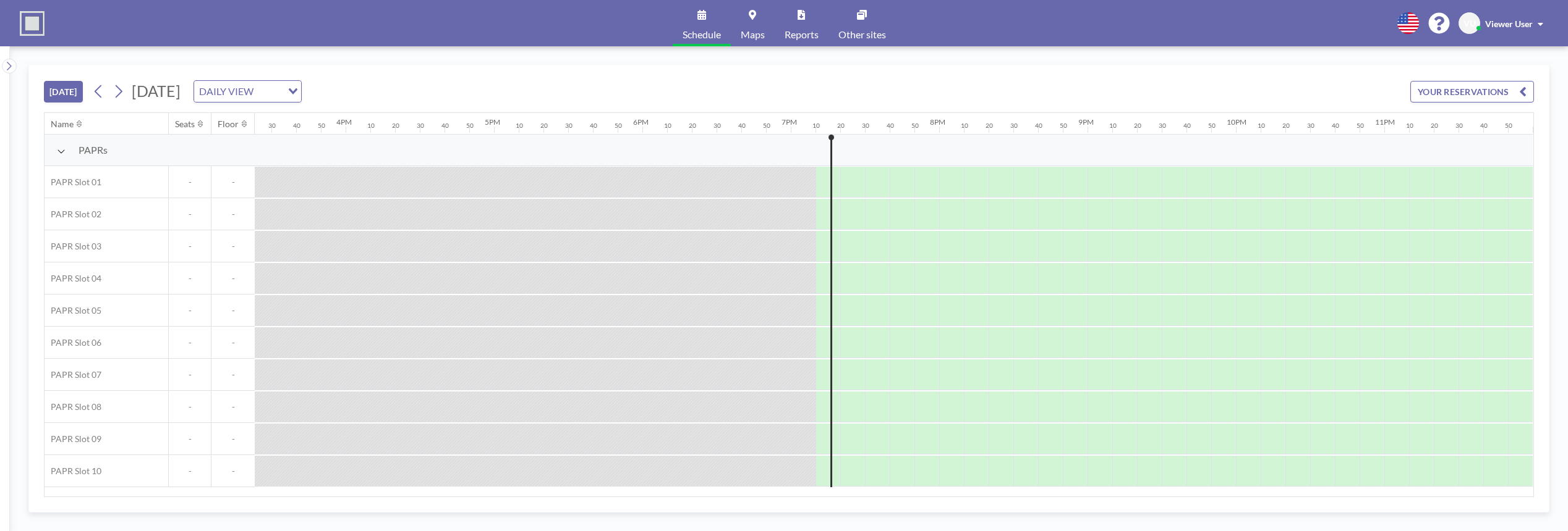
scroll to position [0, 2296]
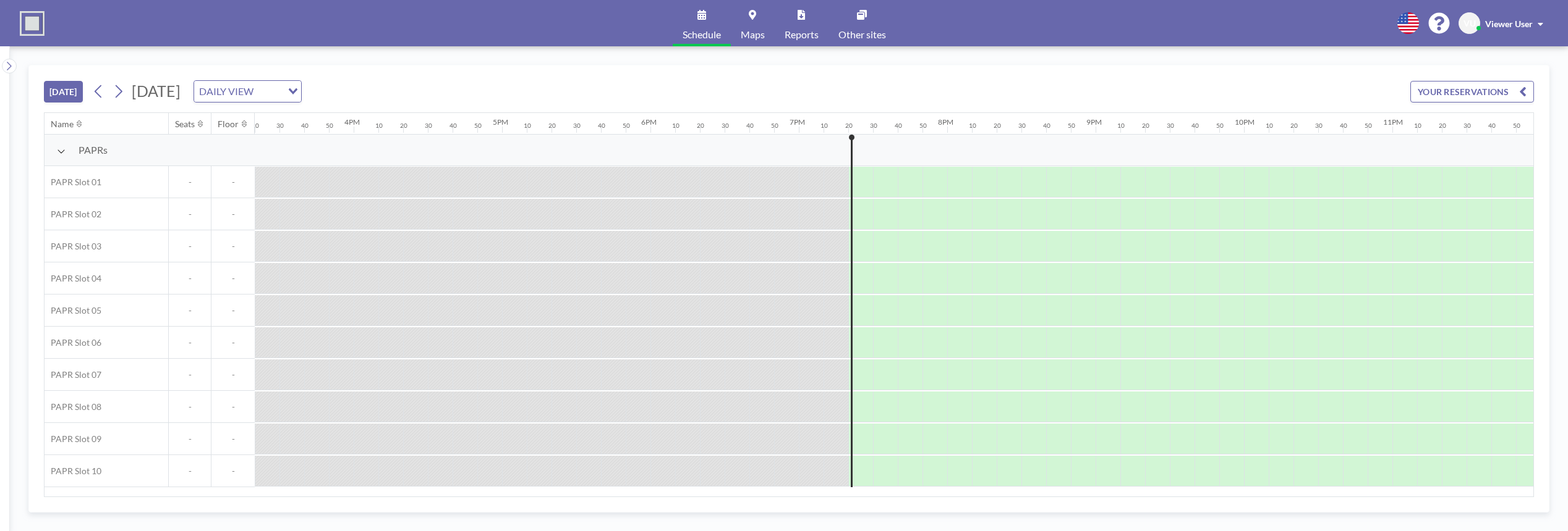
scroll to position [0, 2296]
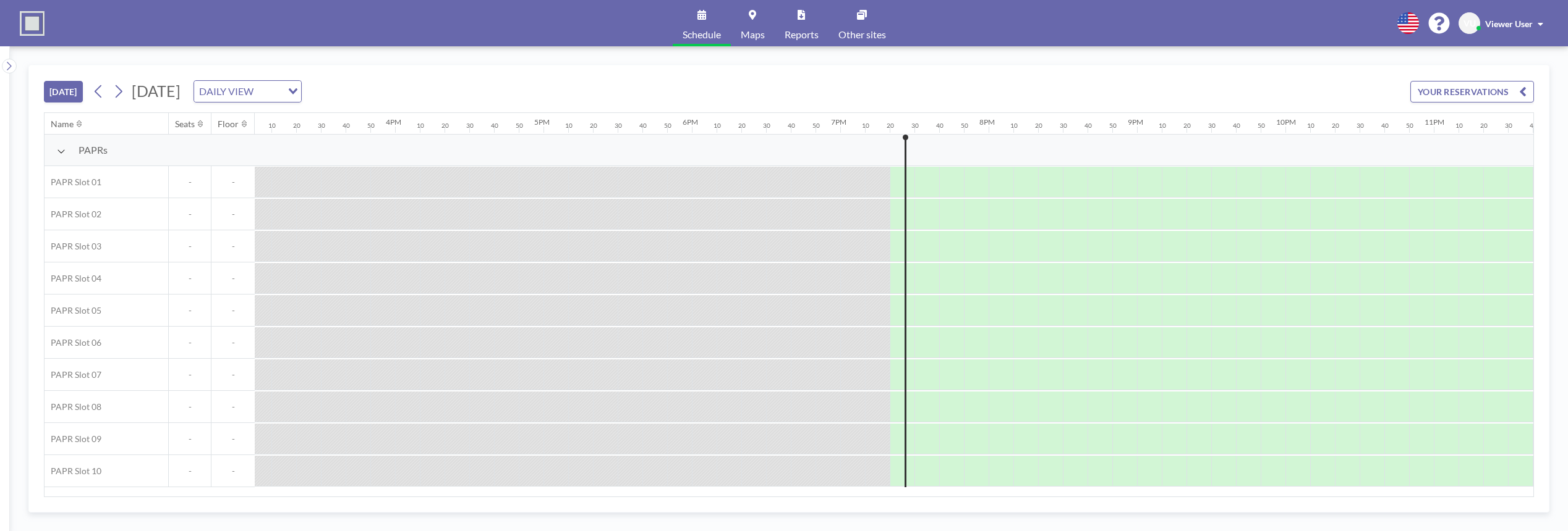
scroll to position [0, 2296]
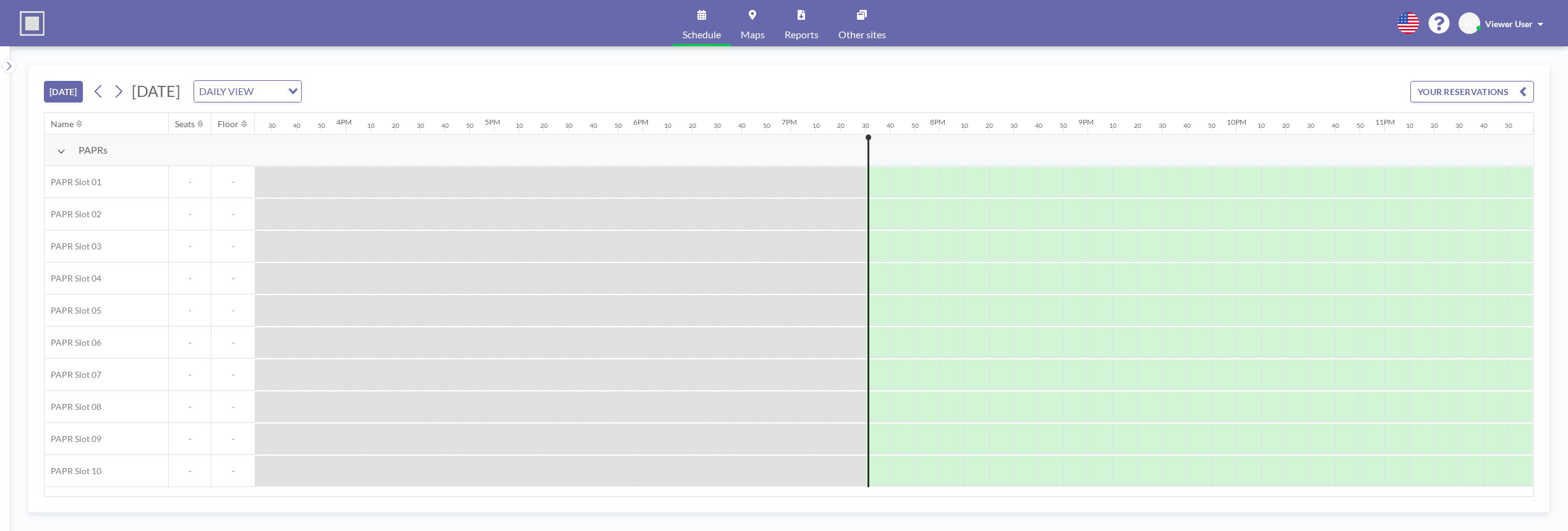
scroll to position [0, 2296]
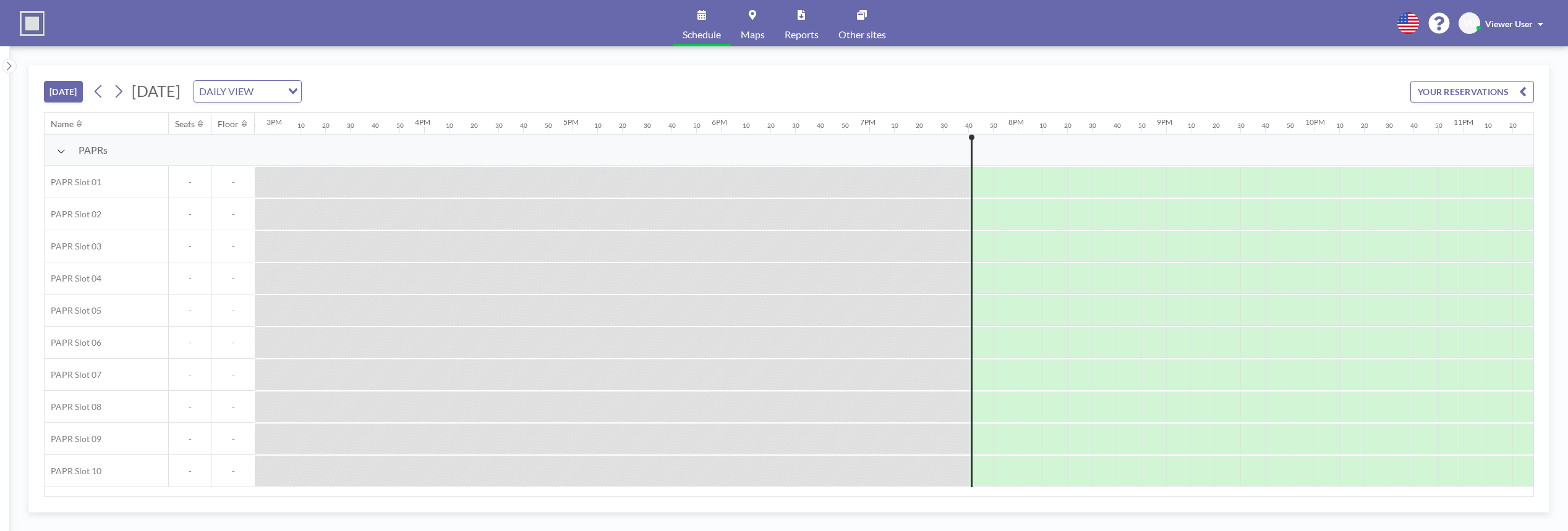
scroll to position [0, 2296]
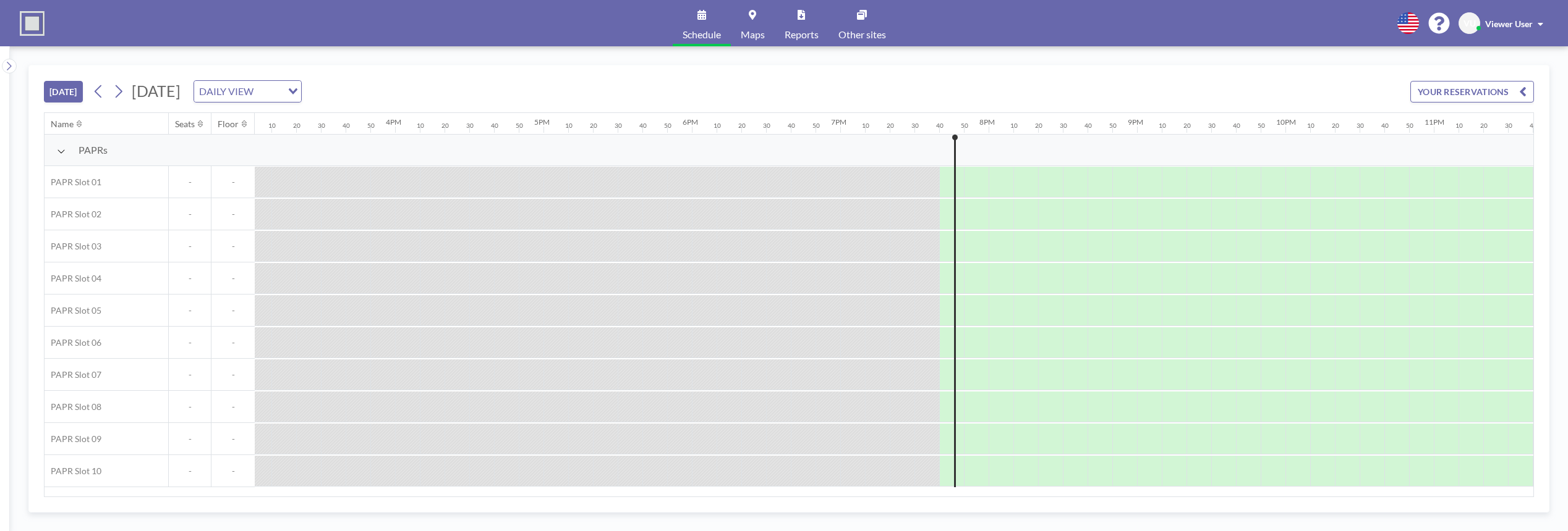
scroll to position [0, 2296]
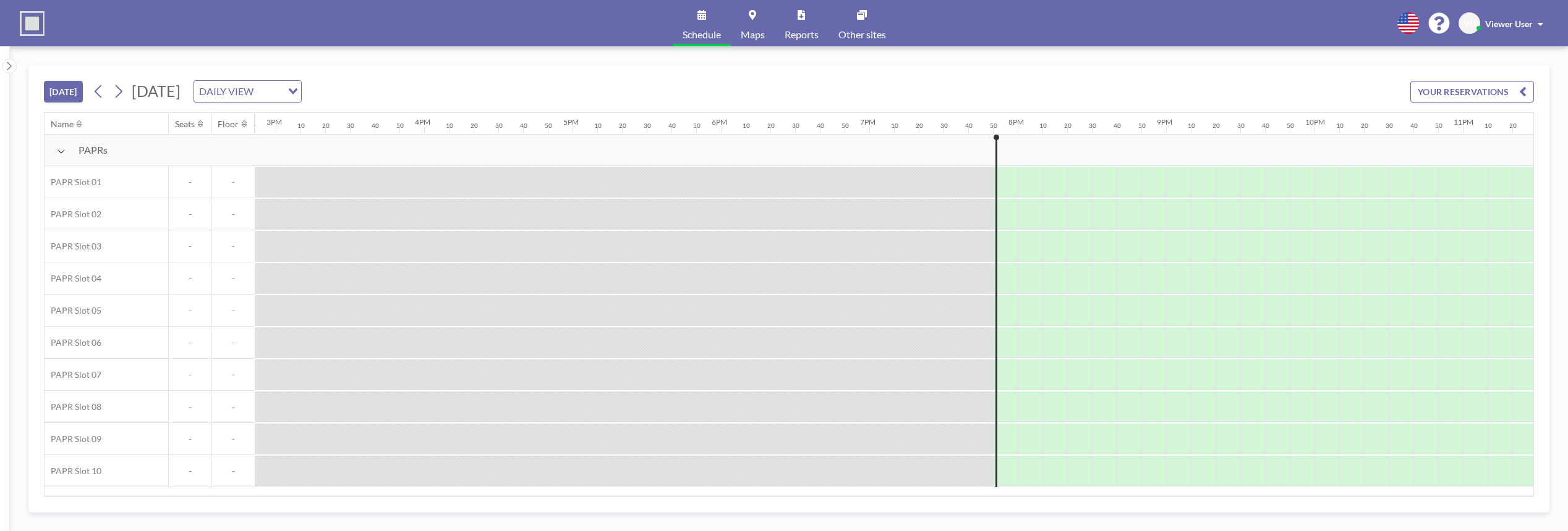
scroll to position [0, 2296]
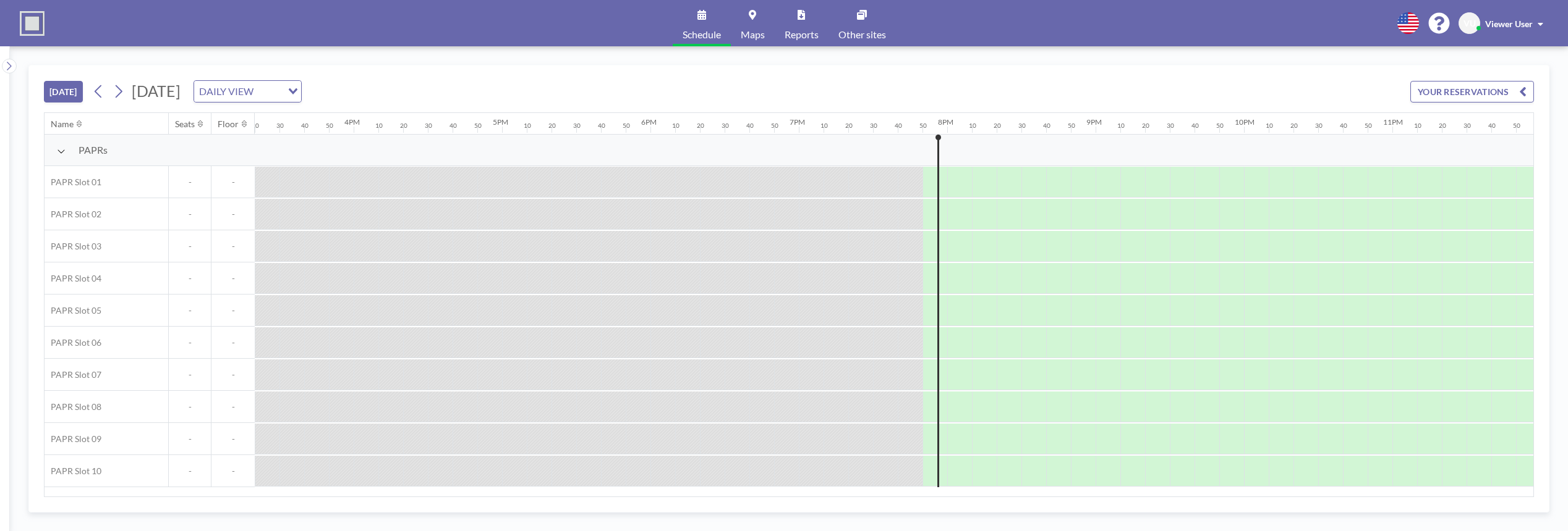
scroll to position [0, 2296]
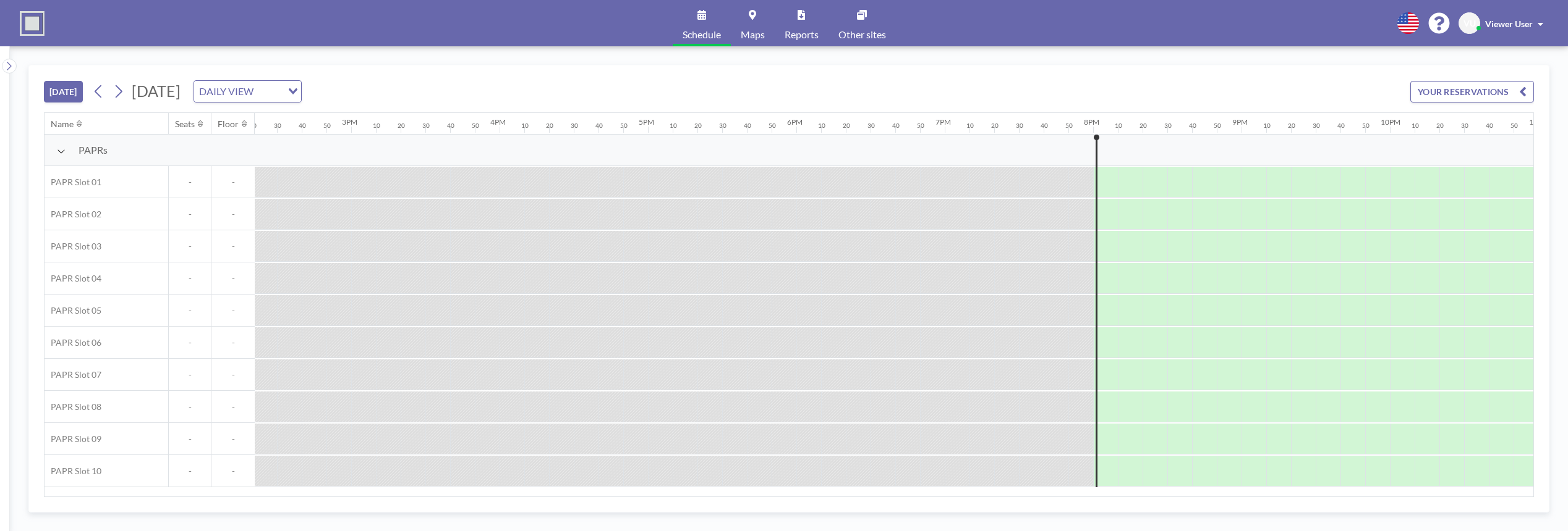
scroll to position [0, 2296]
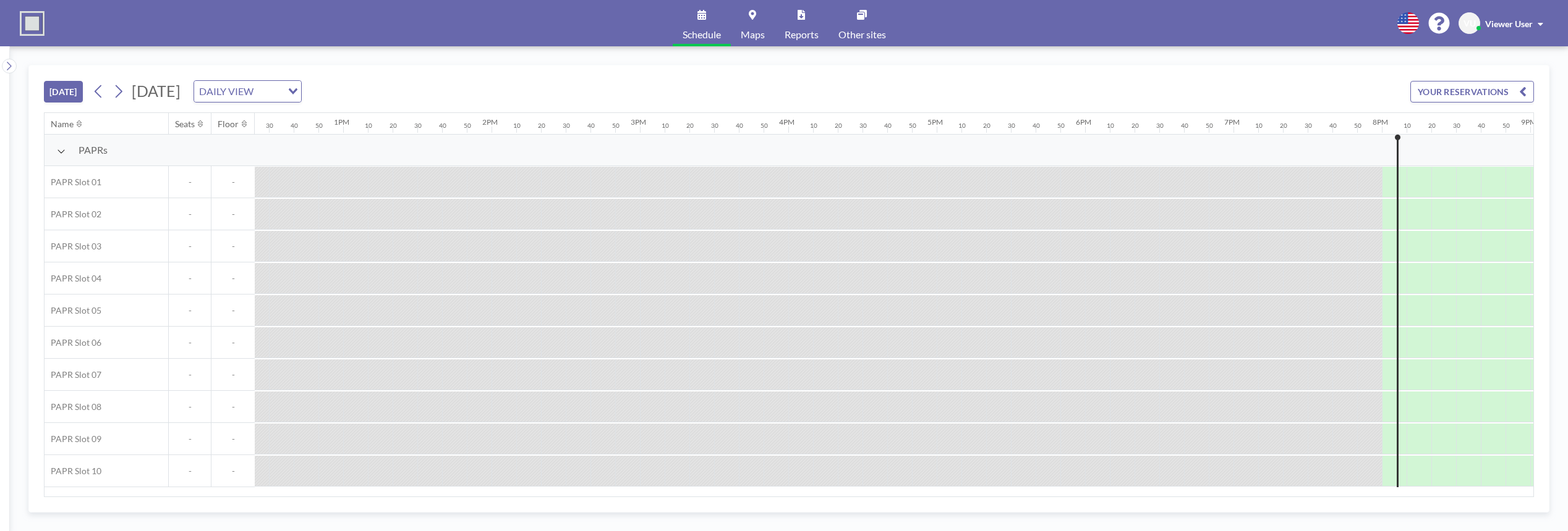
scroll to position [0, 2296]
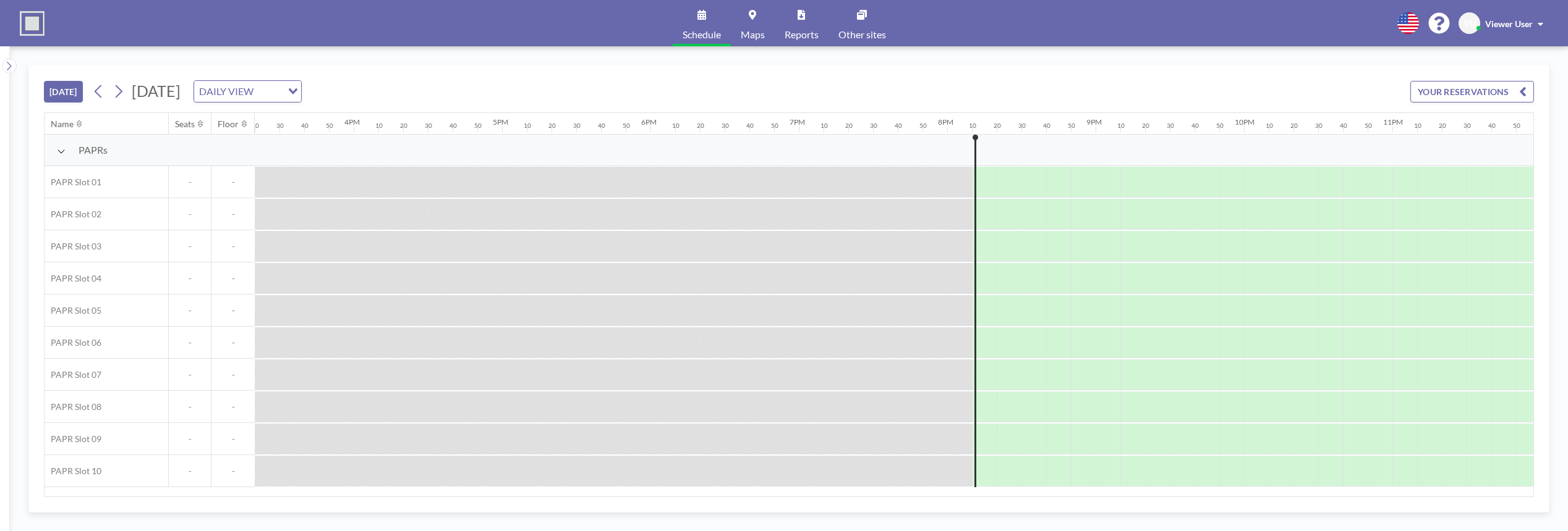
scroll to position [0, 2296]
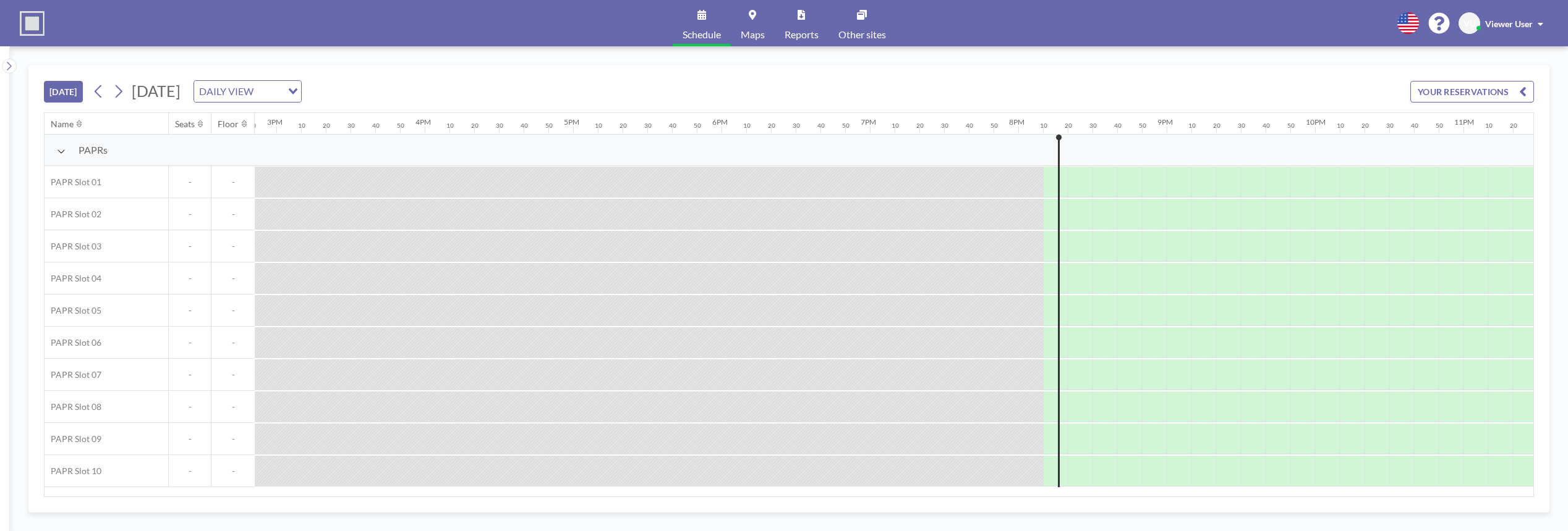
scroll to position [0, 2296]
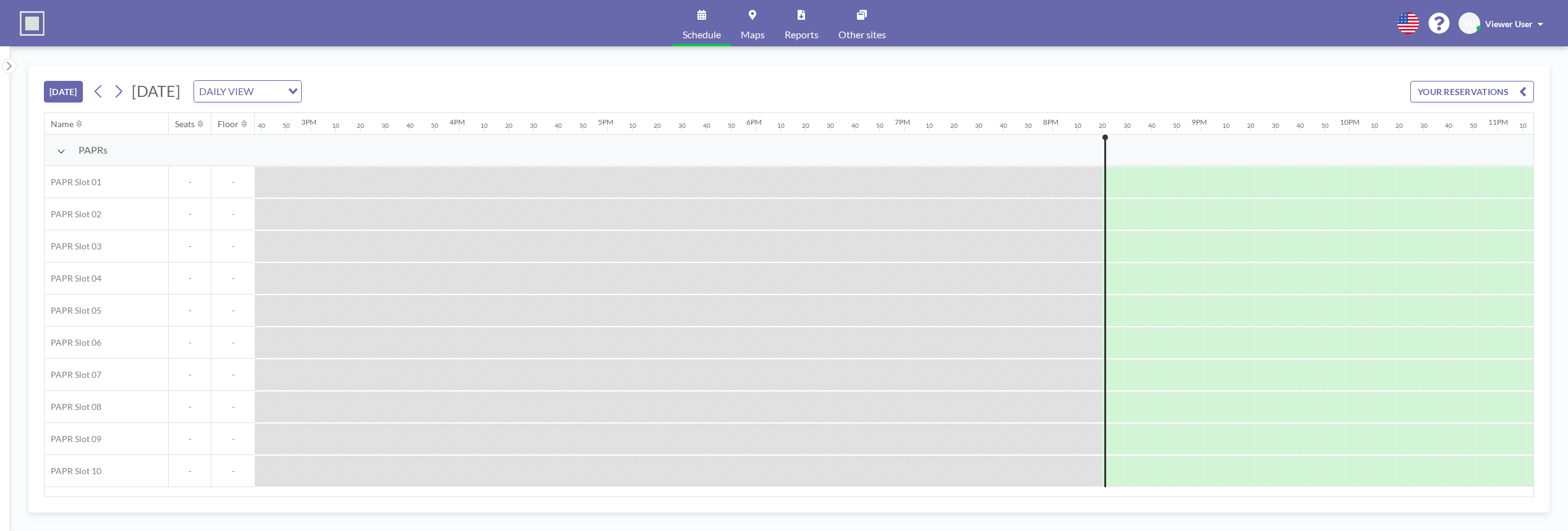
scroll to position [0, 2296]
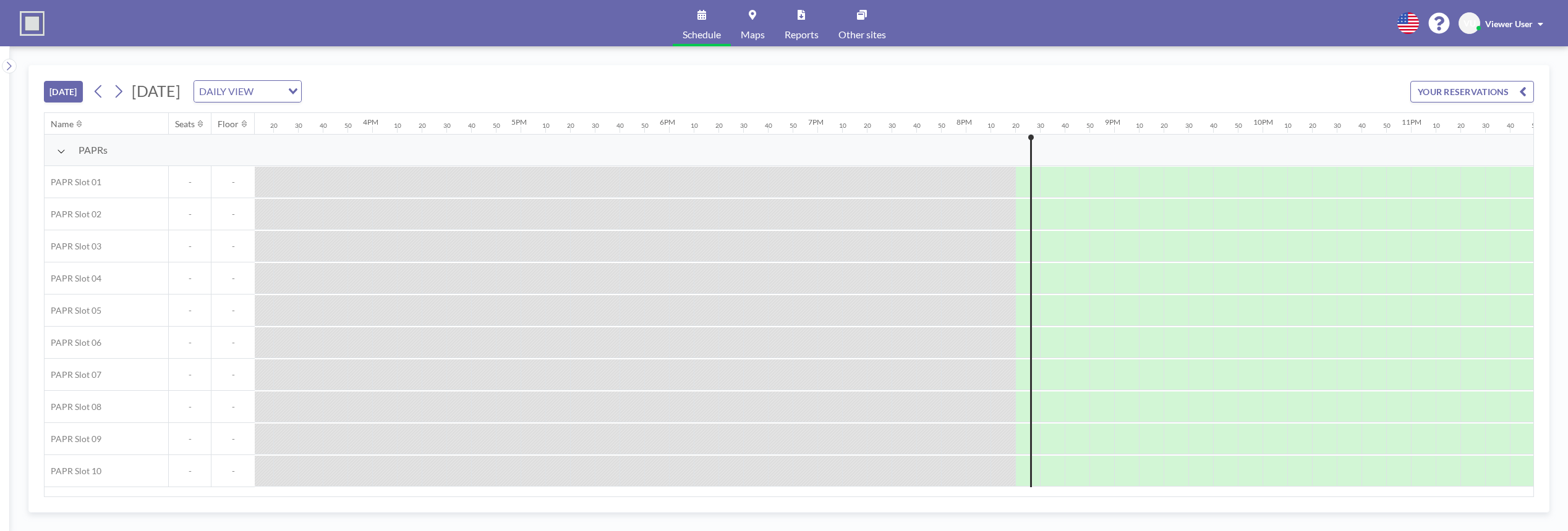
scroll to position [0, 2296]
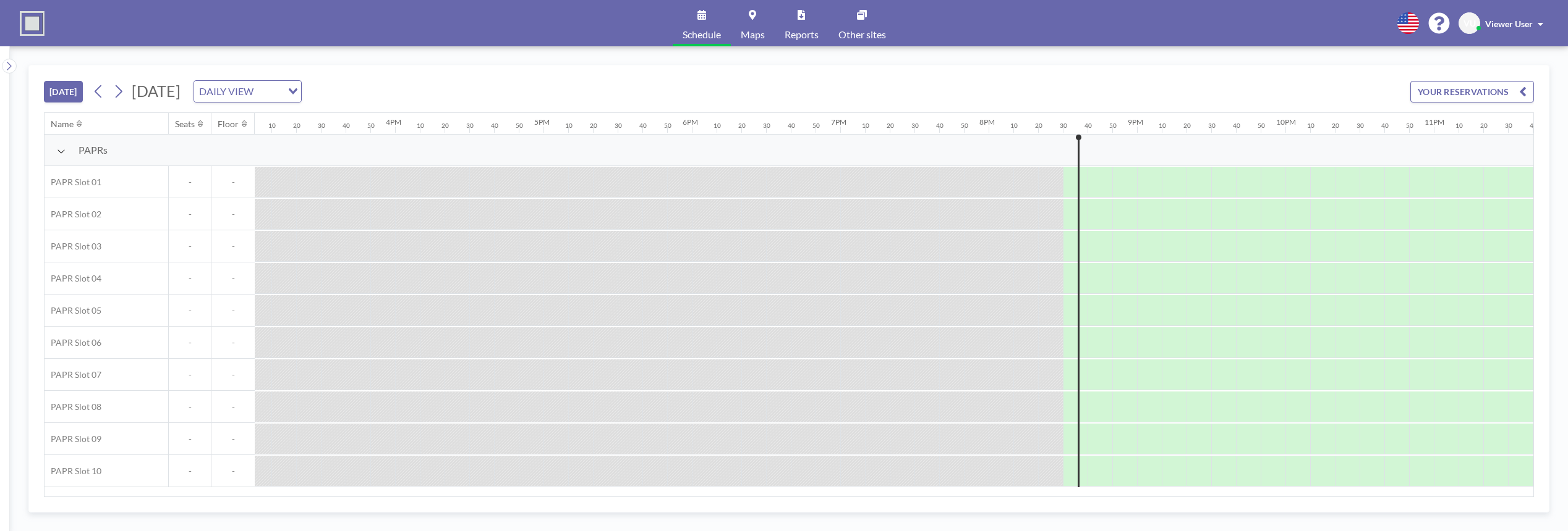
scroll to position [0, 2296]
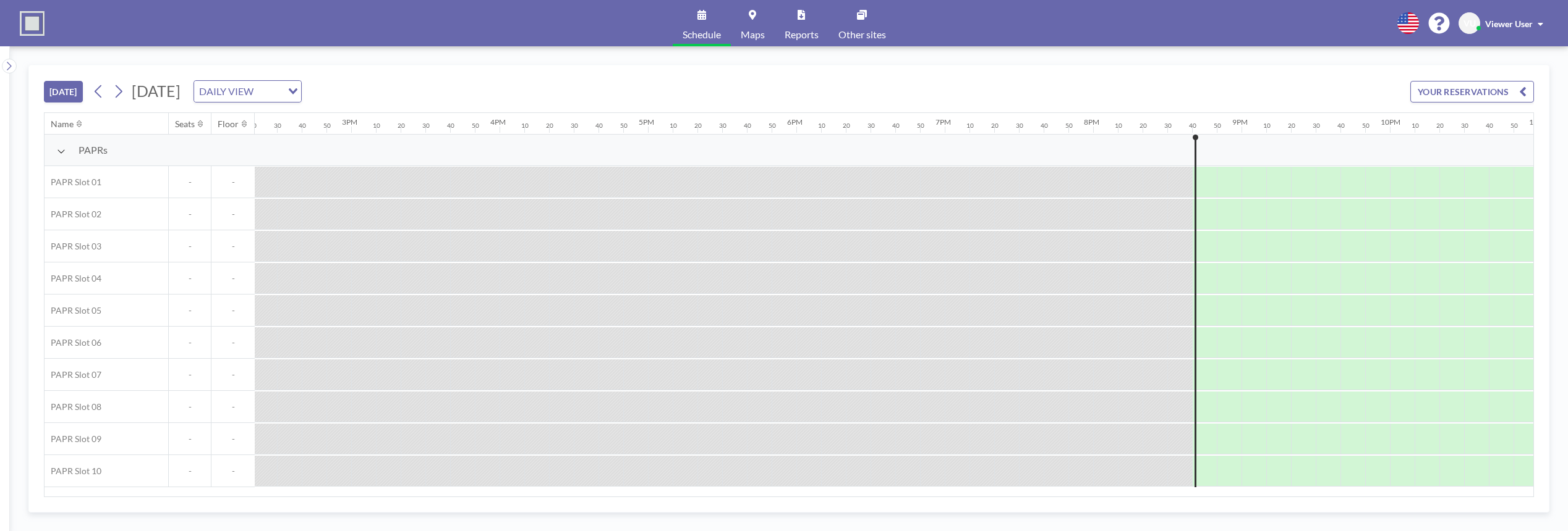
scroll to position [0, 2296]
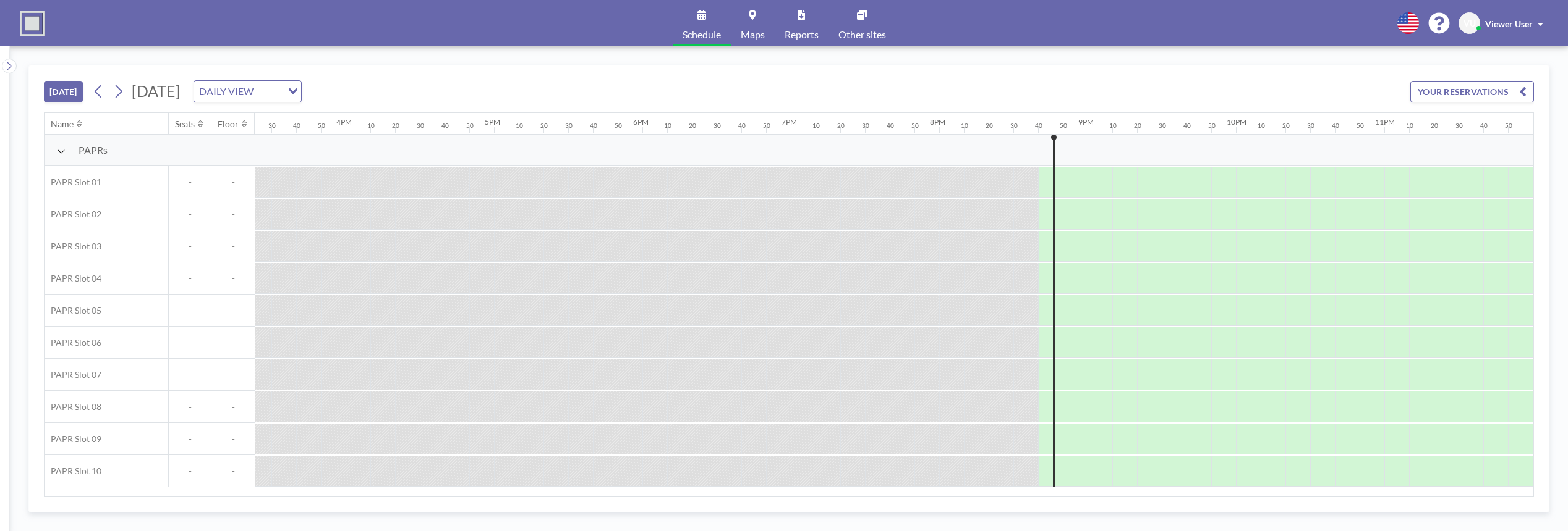
scroll to position [0, 2296]
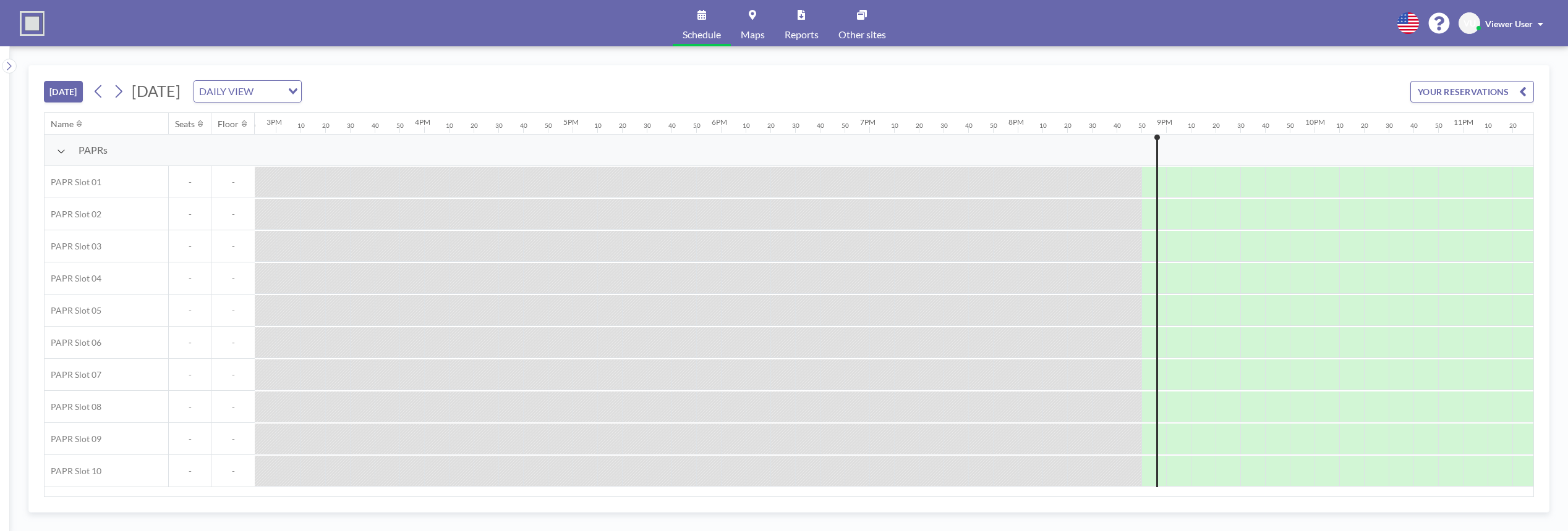
scroll to position [0, 2296]
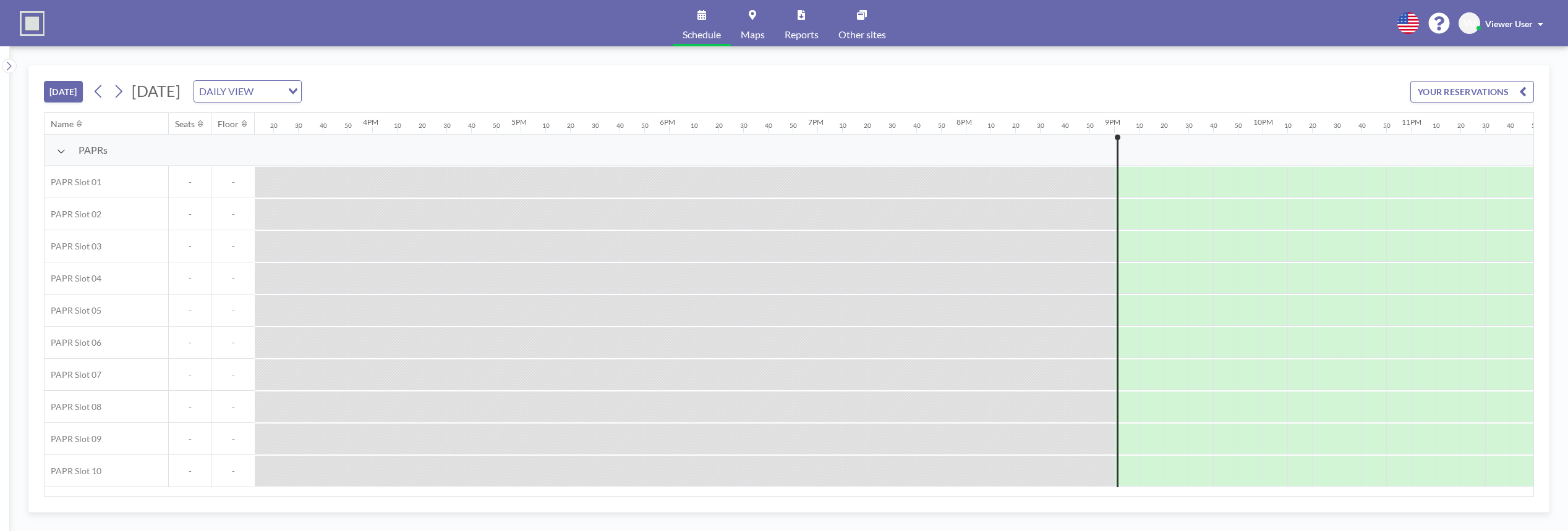
scroll to position [0, 2296]
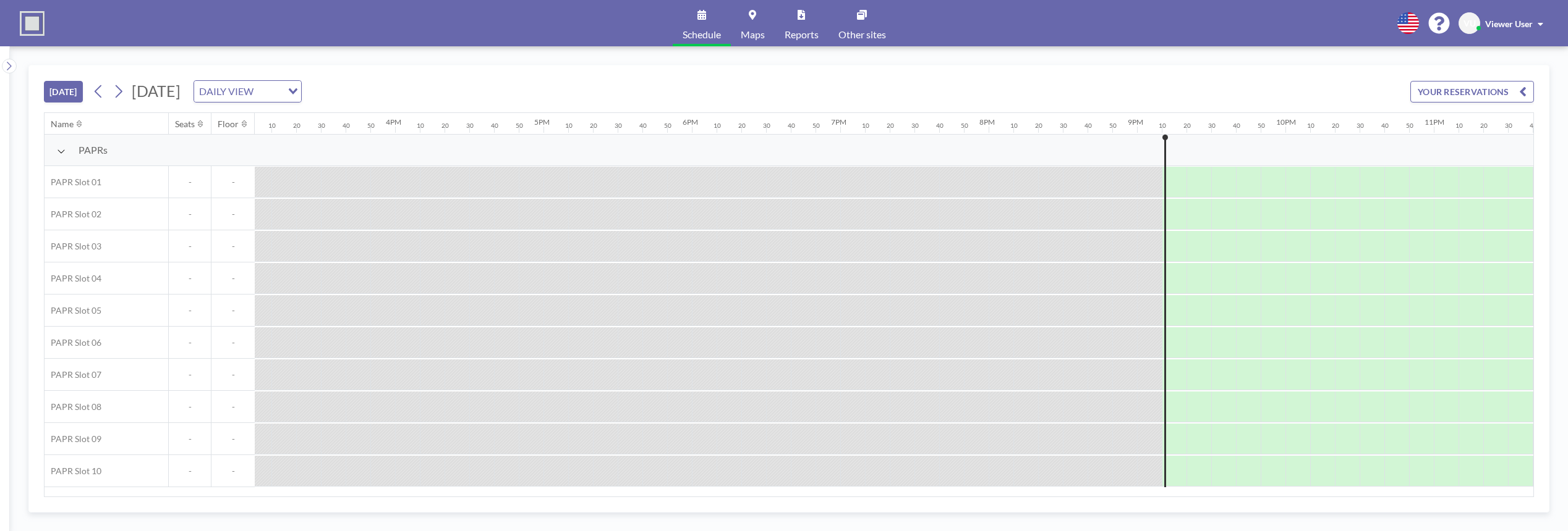
scroll to position [0, 2296]
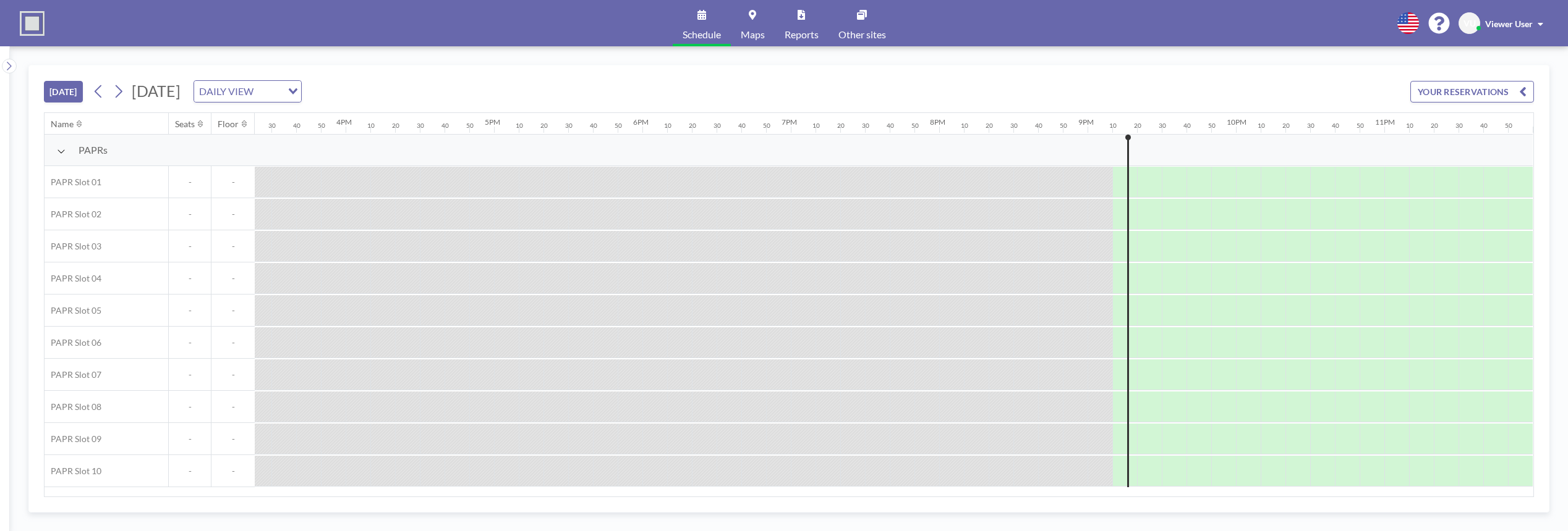
scroll to position [0, 2296]
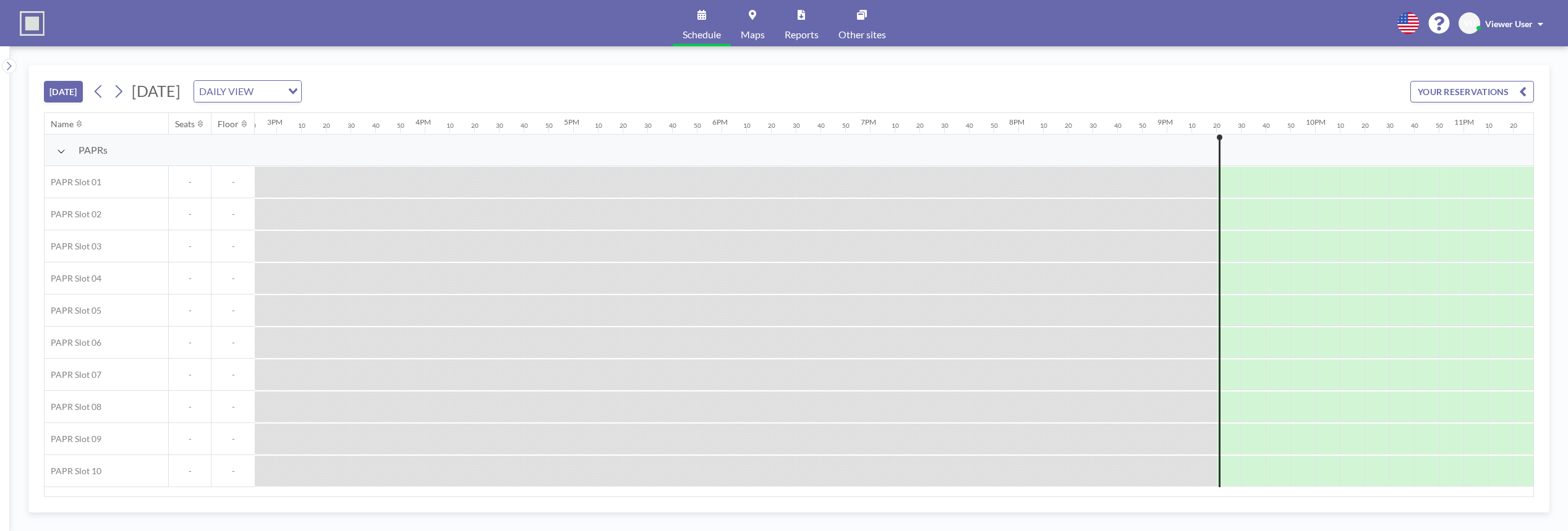
scroll to position [0, 2296]
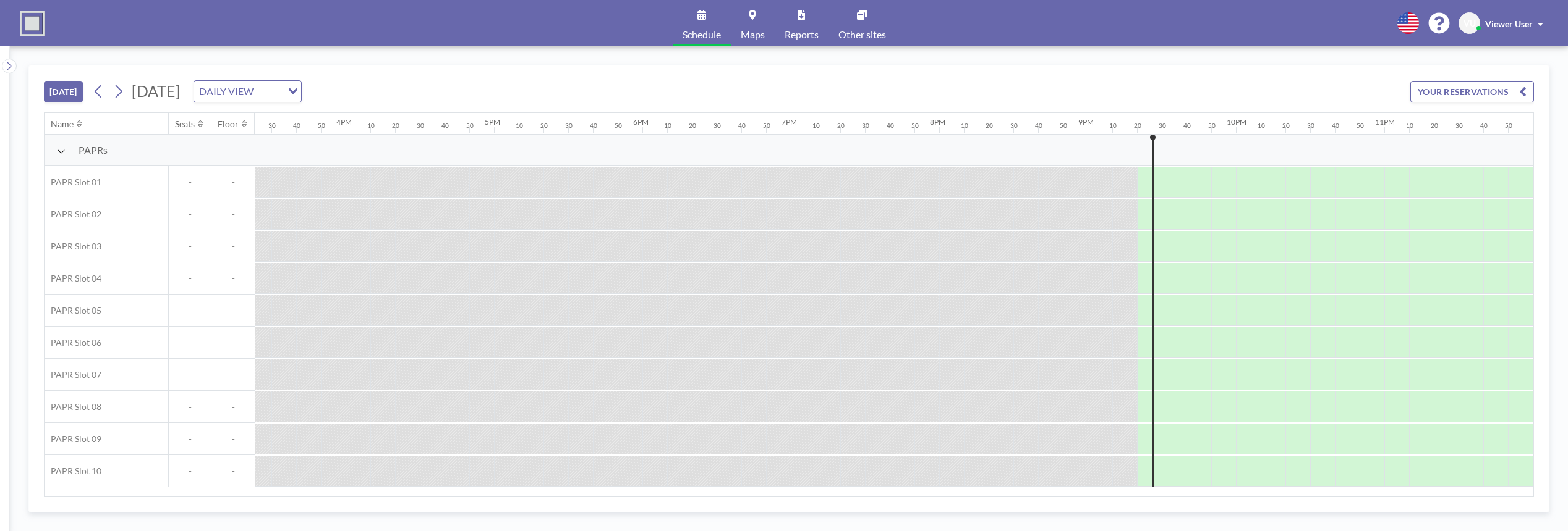
scroll to position [0, 2296]
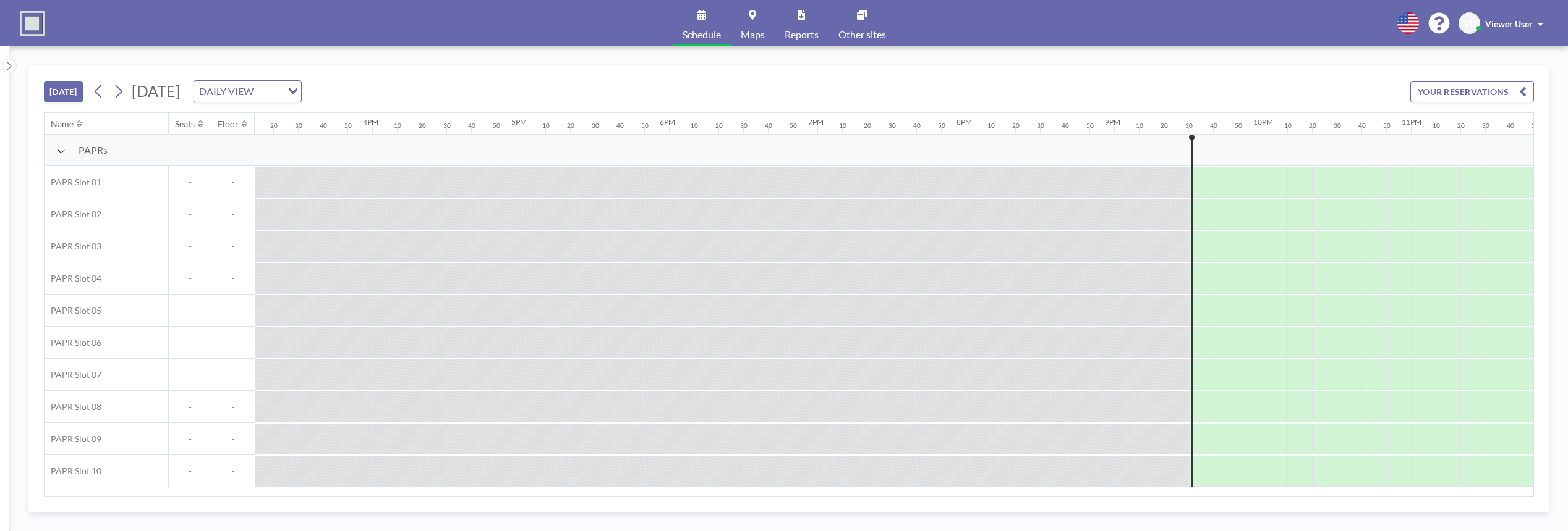
scroll to position [0, 2296]
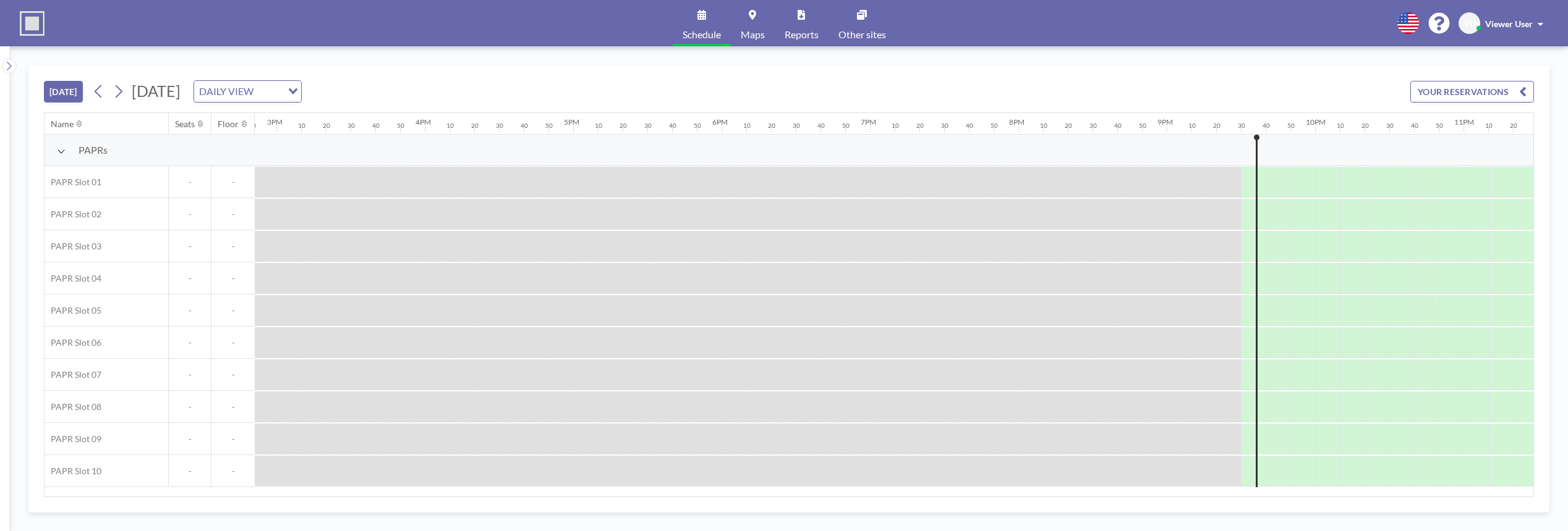
scroll to position [0, 2296]
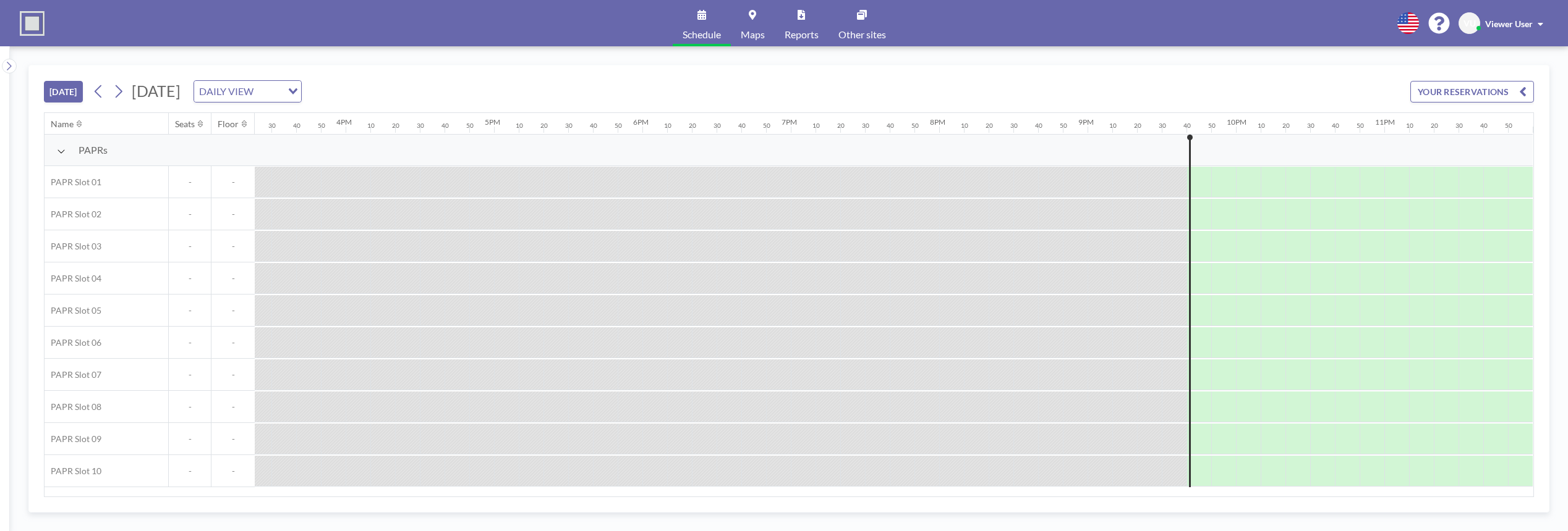
scroll to position [0, 2296]
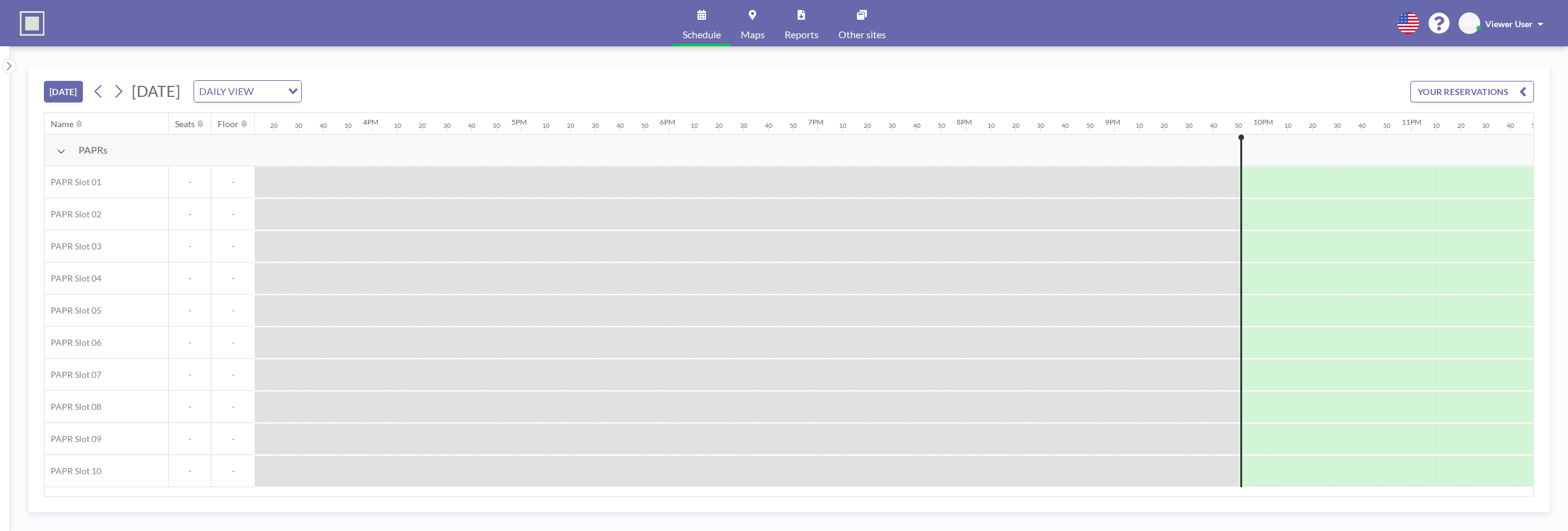
scroll to position [0, 2296]
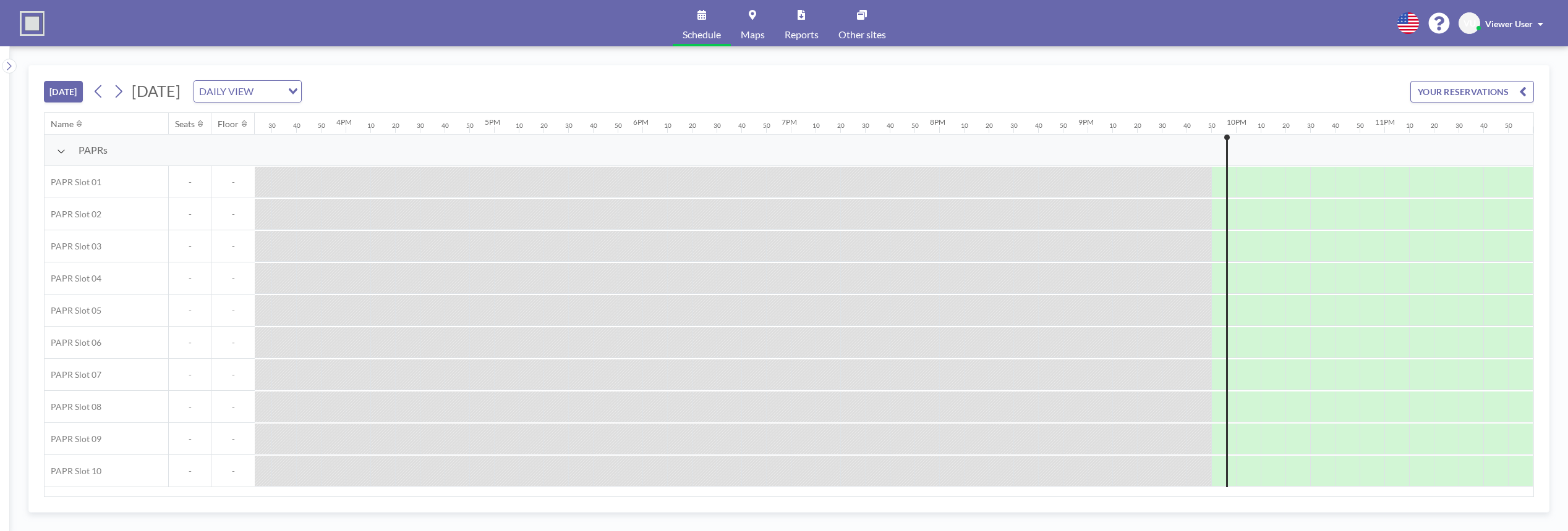
scroll to position [0, 2296]
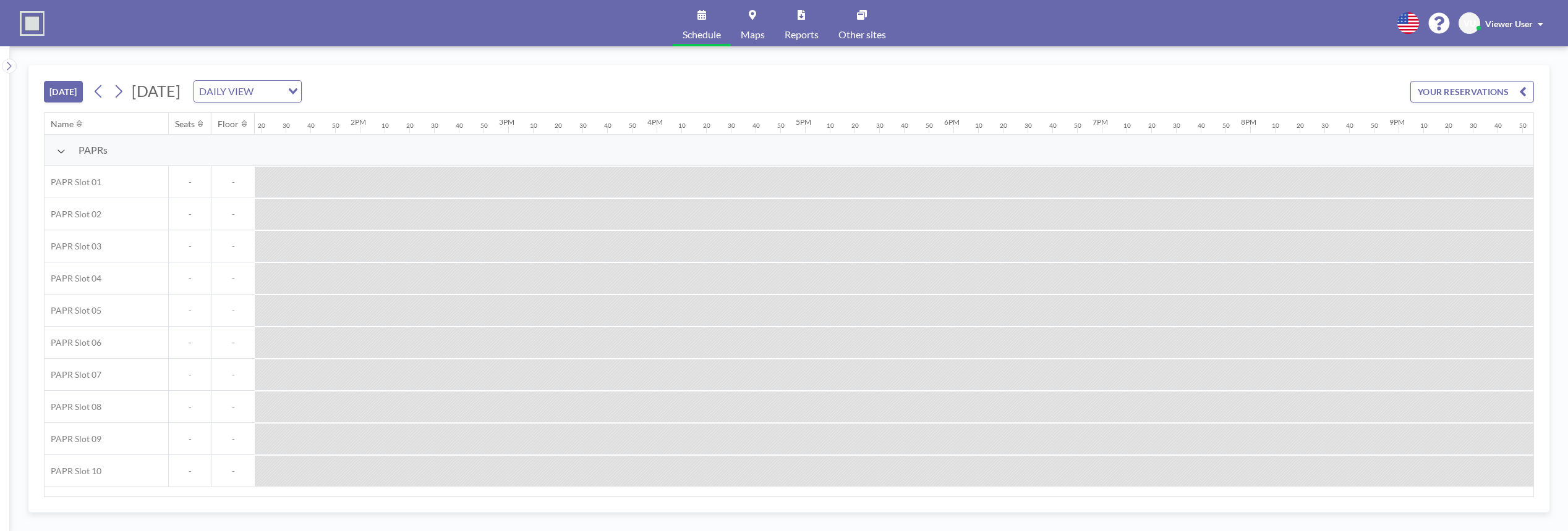
scroll to position [0, 2296]
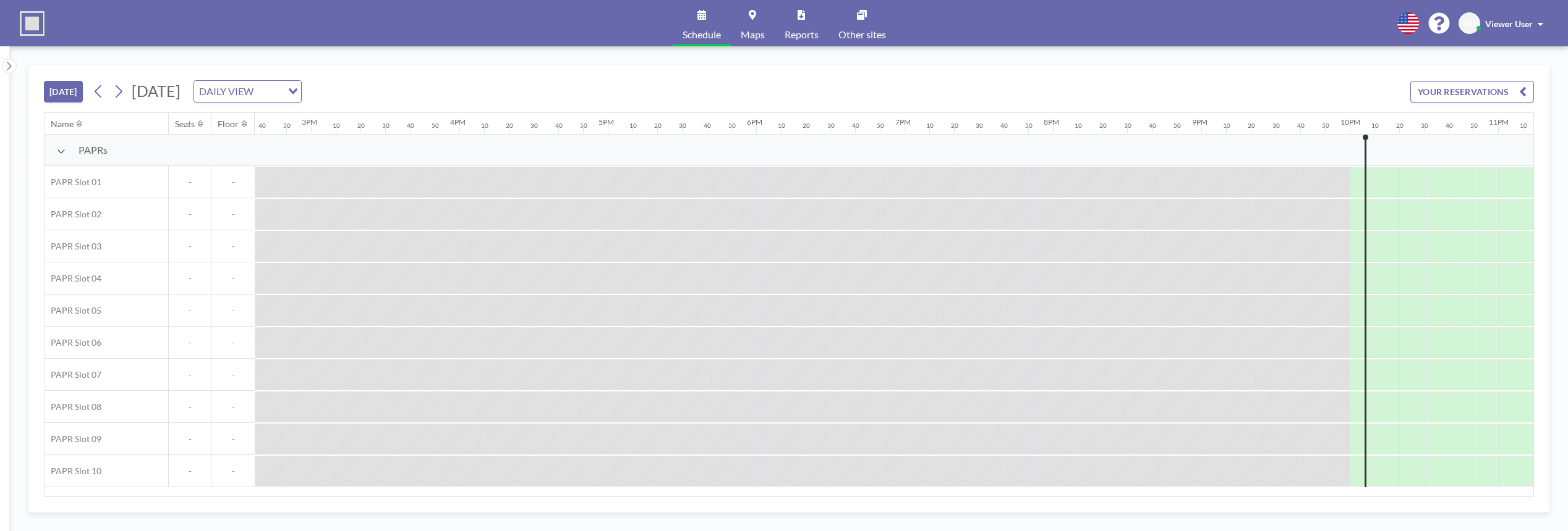
scroll to position [0, 2296]
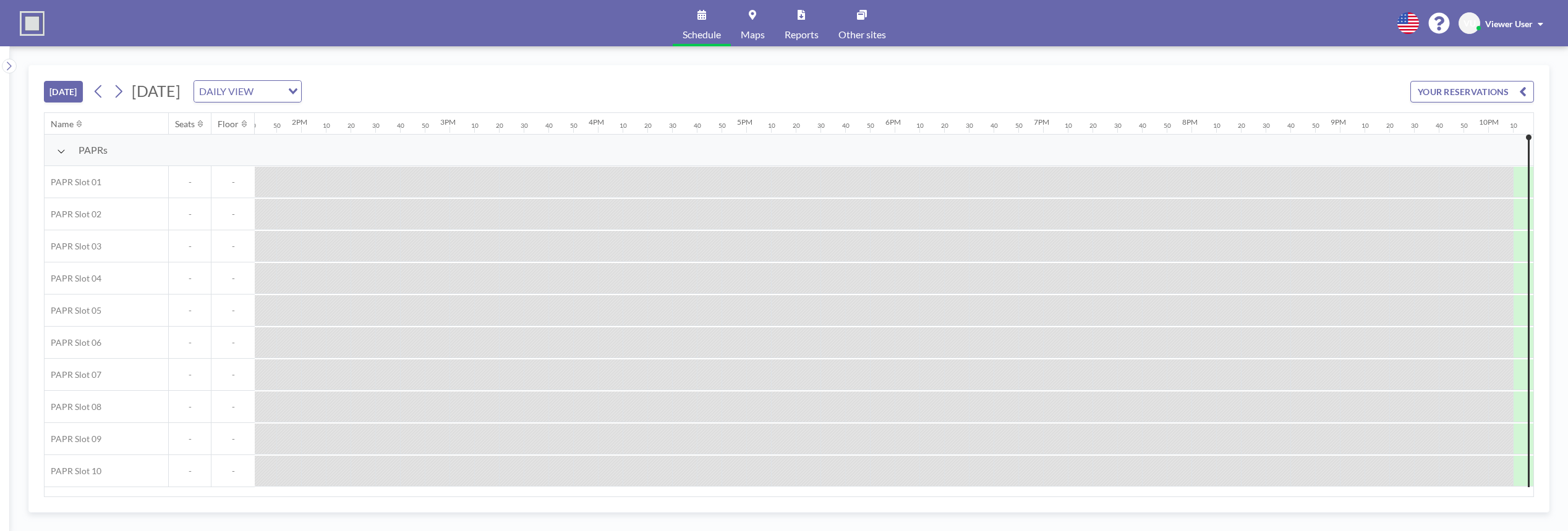
scroll to position [0, 2296]
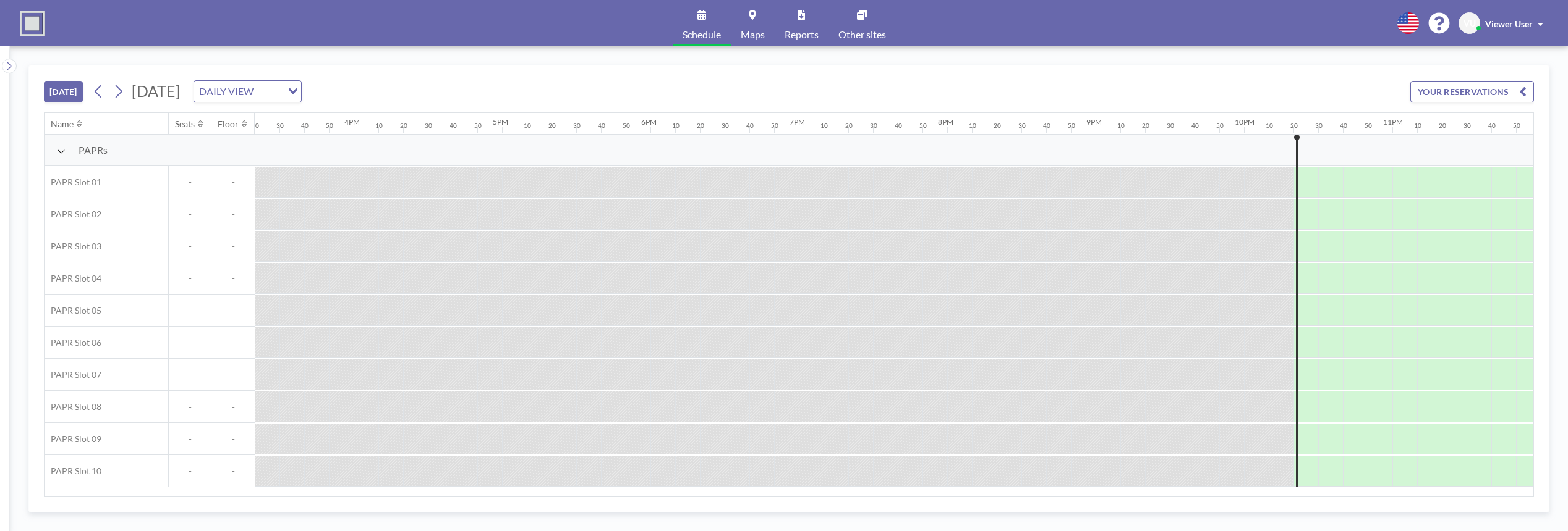
scroll to position [0, 2296]
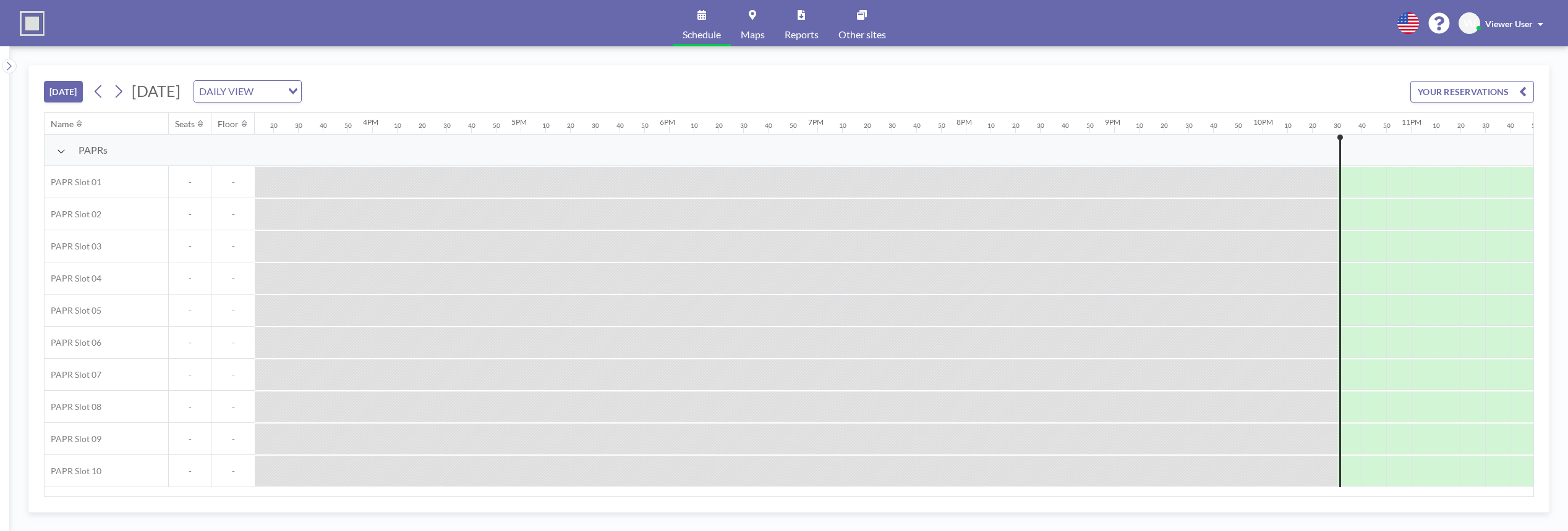
scroll to position [0, 2296]
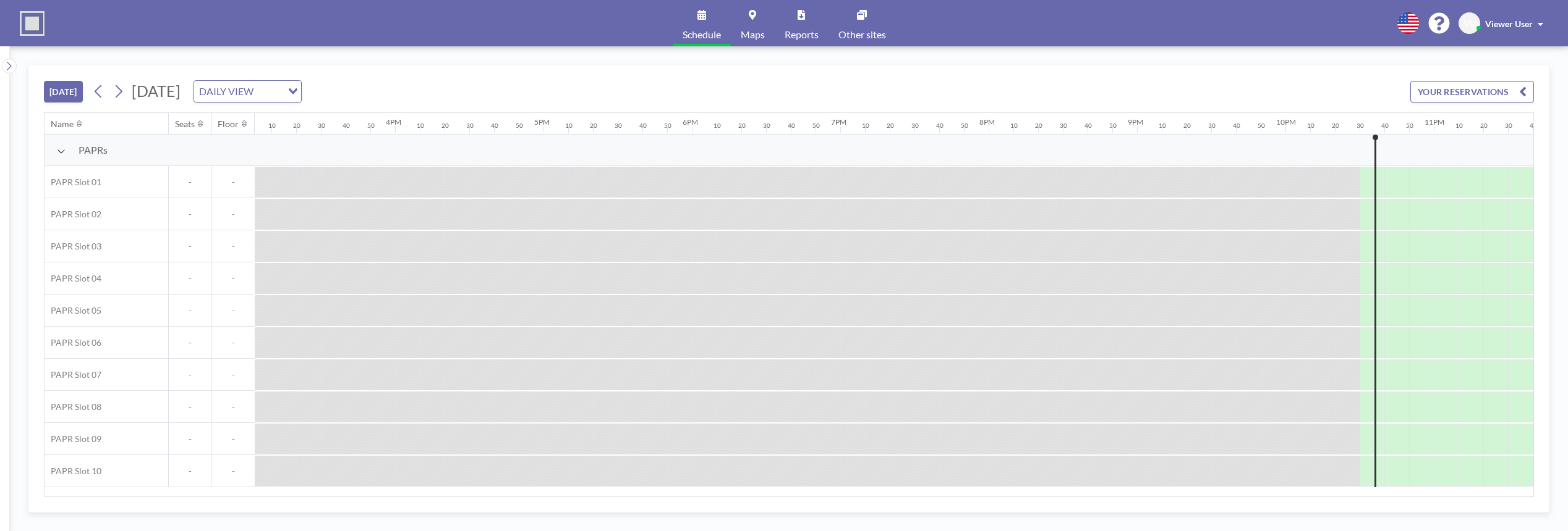
scroll to position [0, 2296]
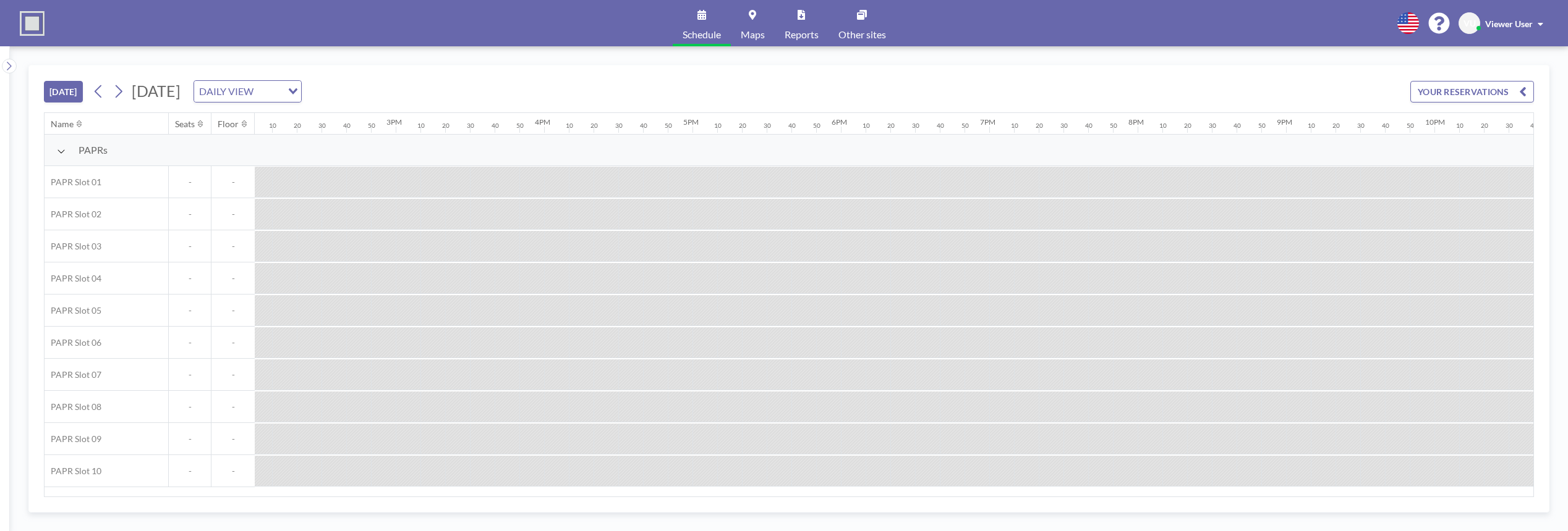
scroll to position [0, 2296]
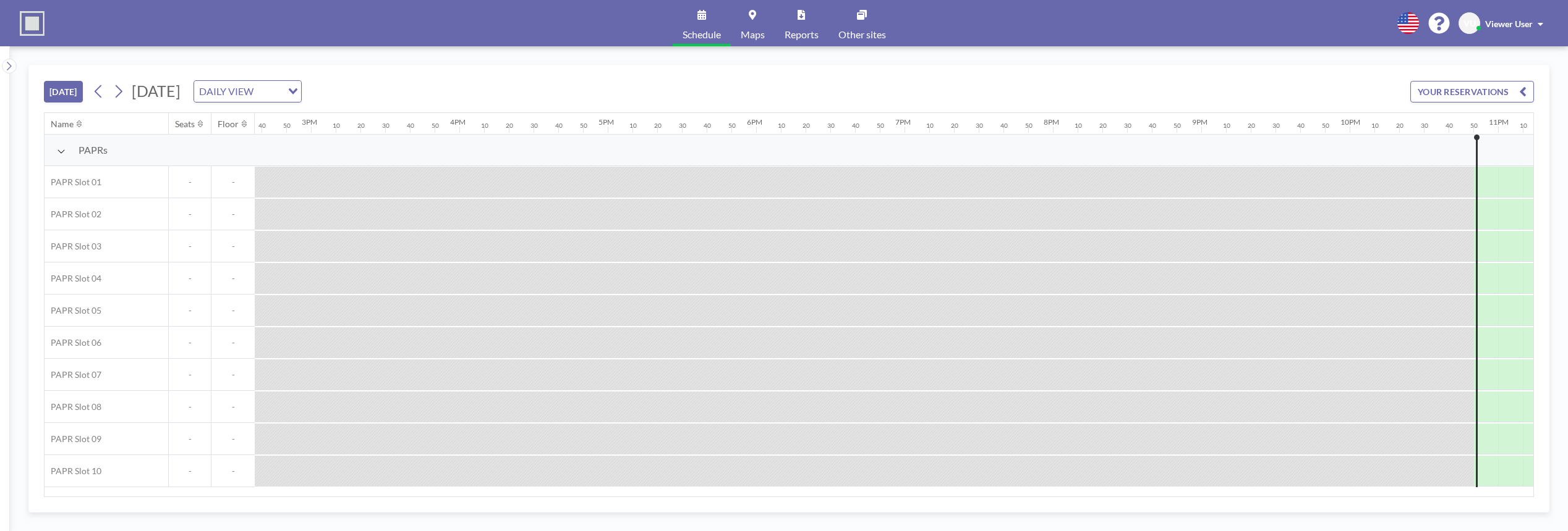
scroll to position [0, 2296]
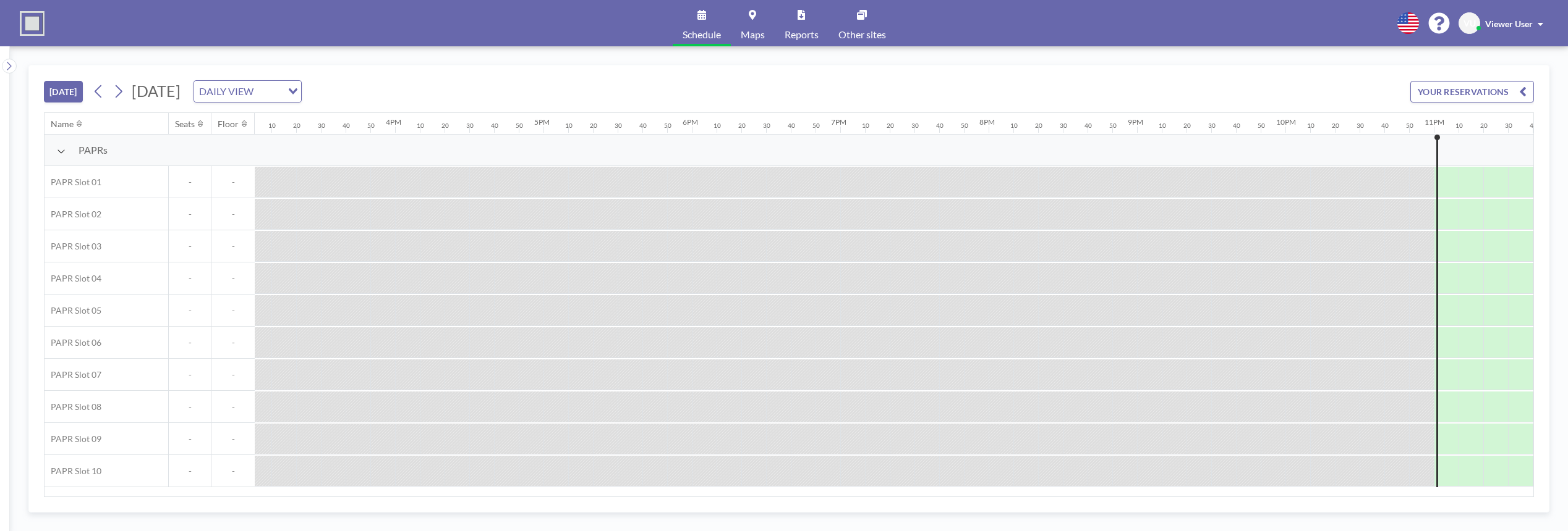
scroll to position [0, 2296]
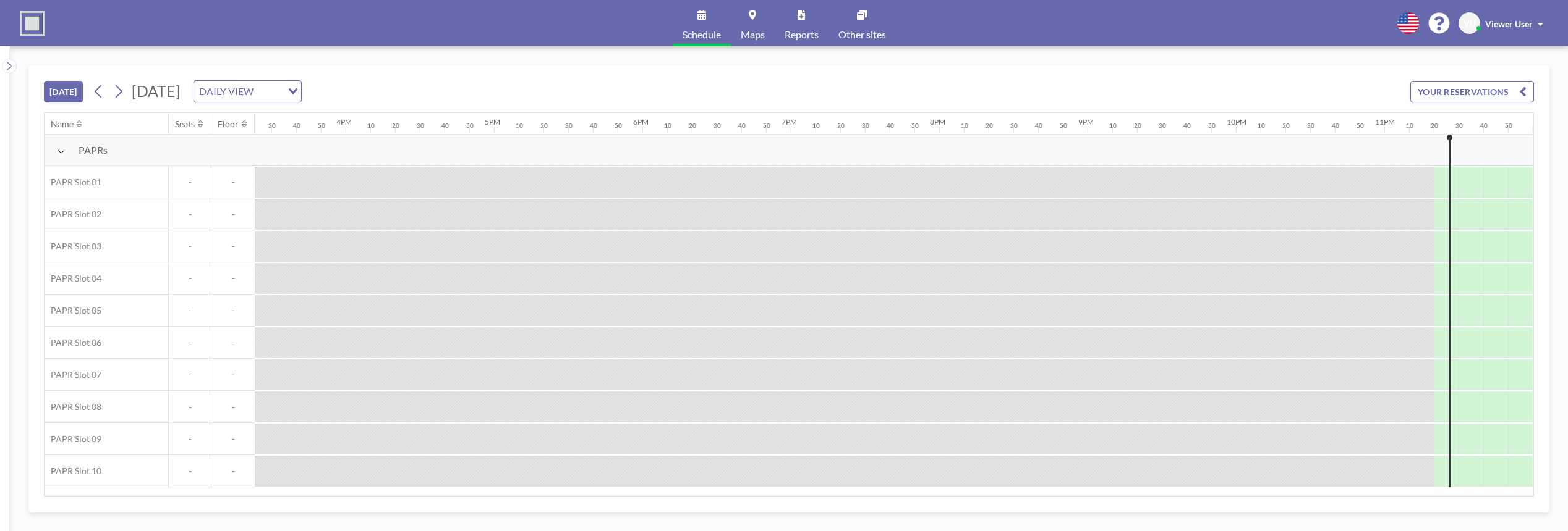
scroll to position [0, 2296]
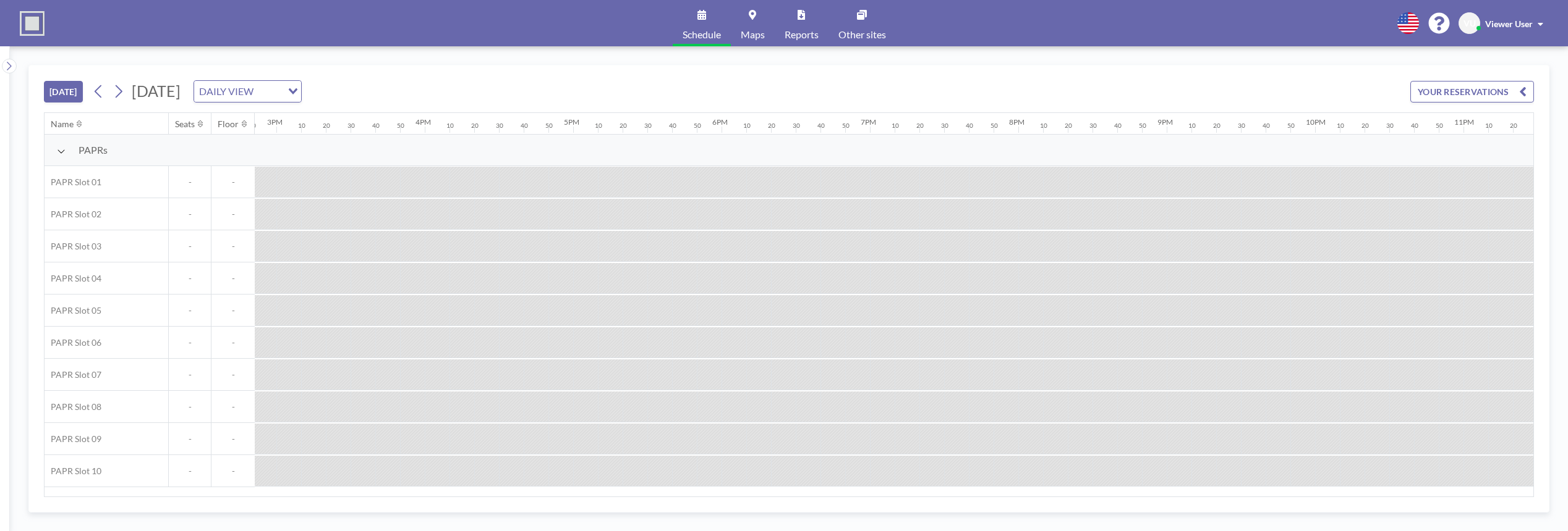
scroll to position [0, 2296]
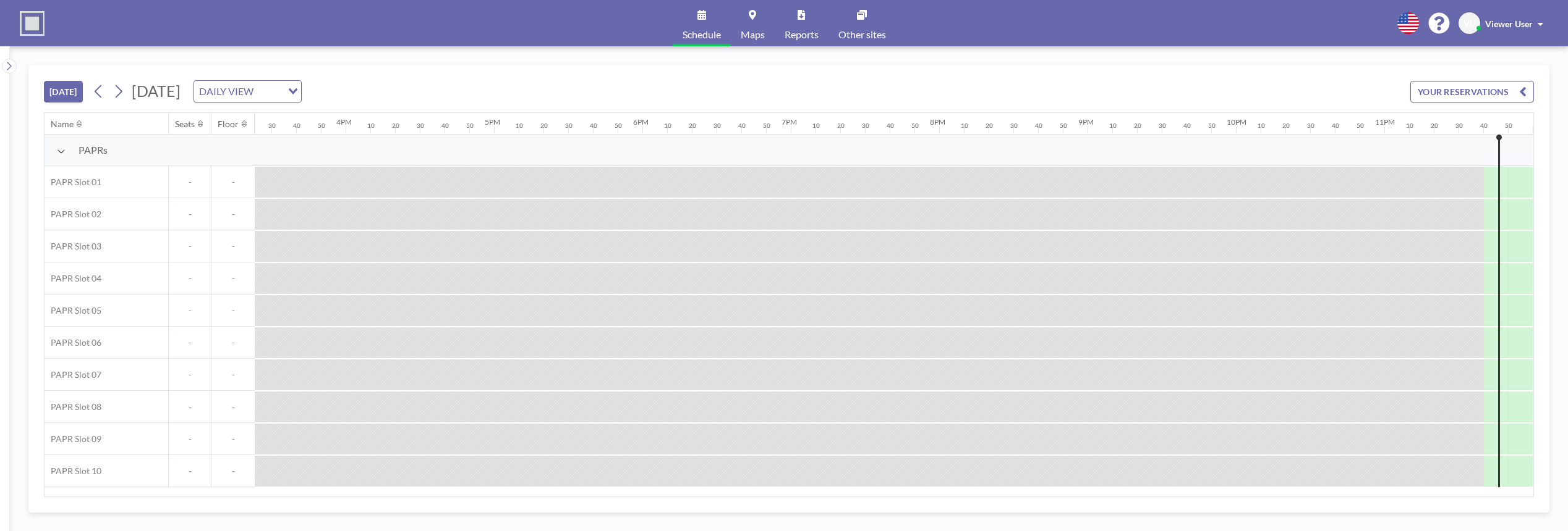
scroll to position [0, 2296]
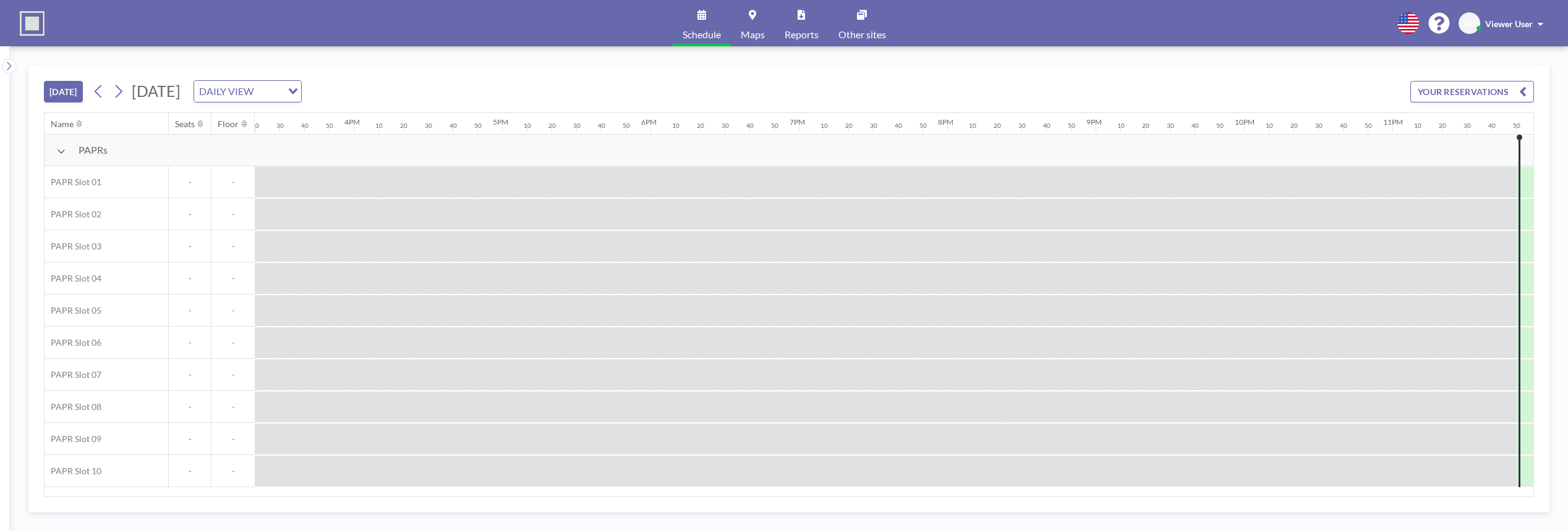
scroll to position [0, 2296]
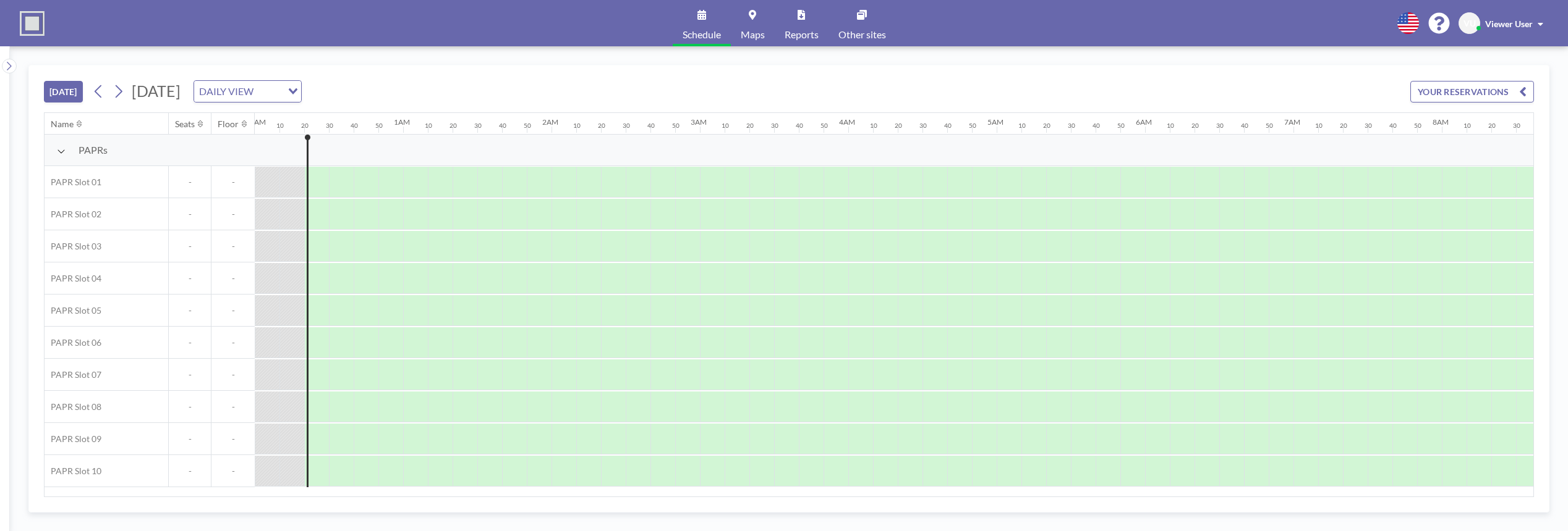
scroll to position [0, 25]
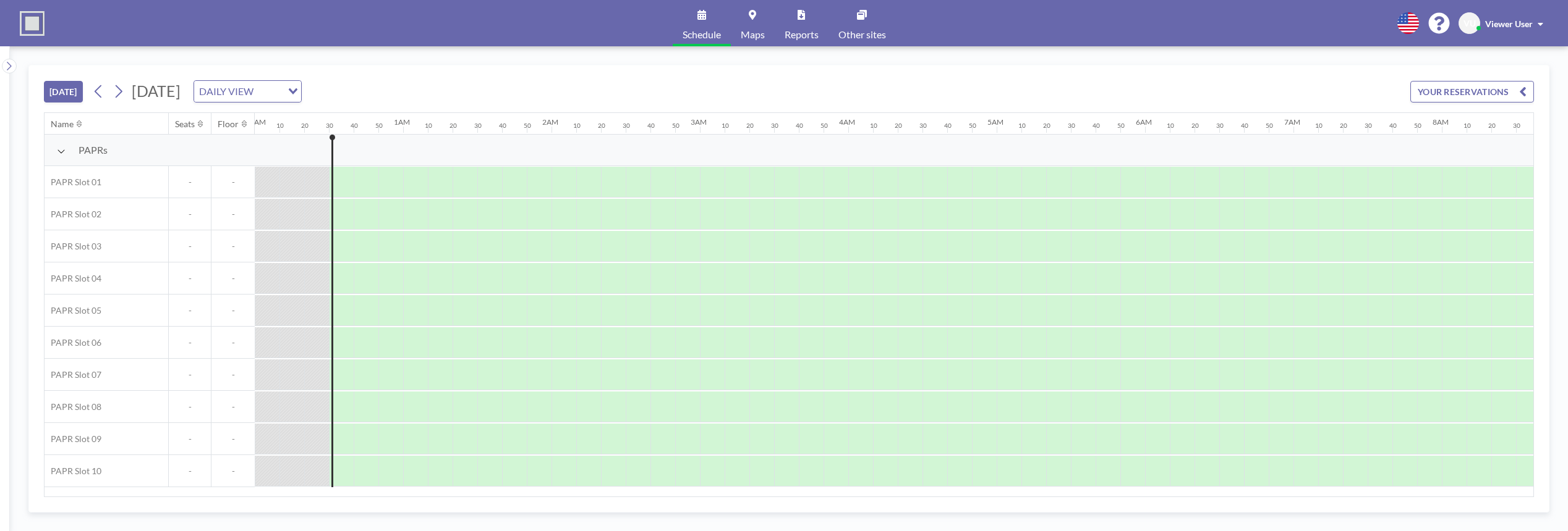
scroll to position [0, 49]
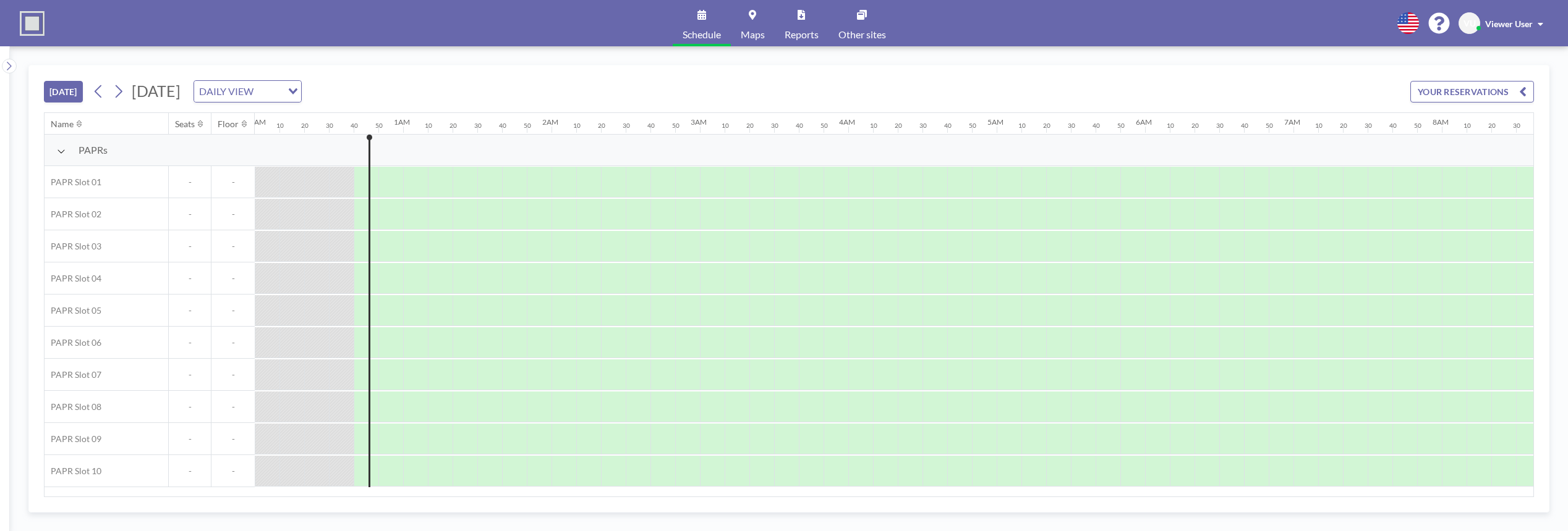
scroll to position [0, 74]
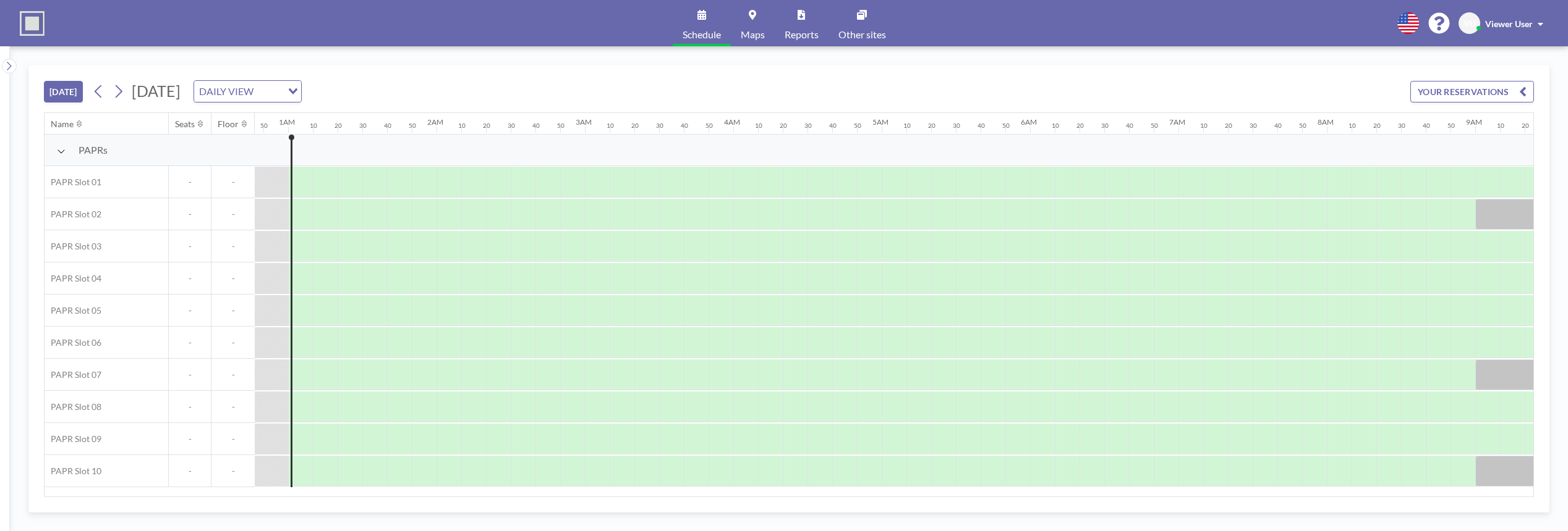
scroll to position [0, 123]
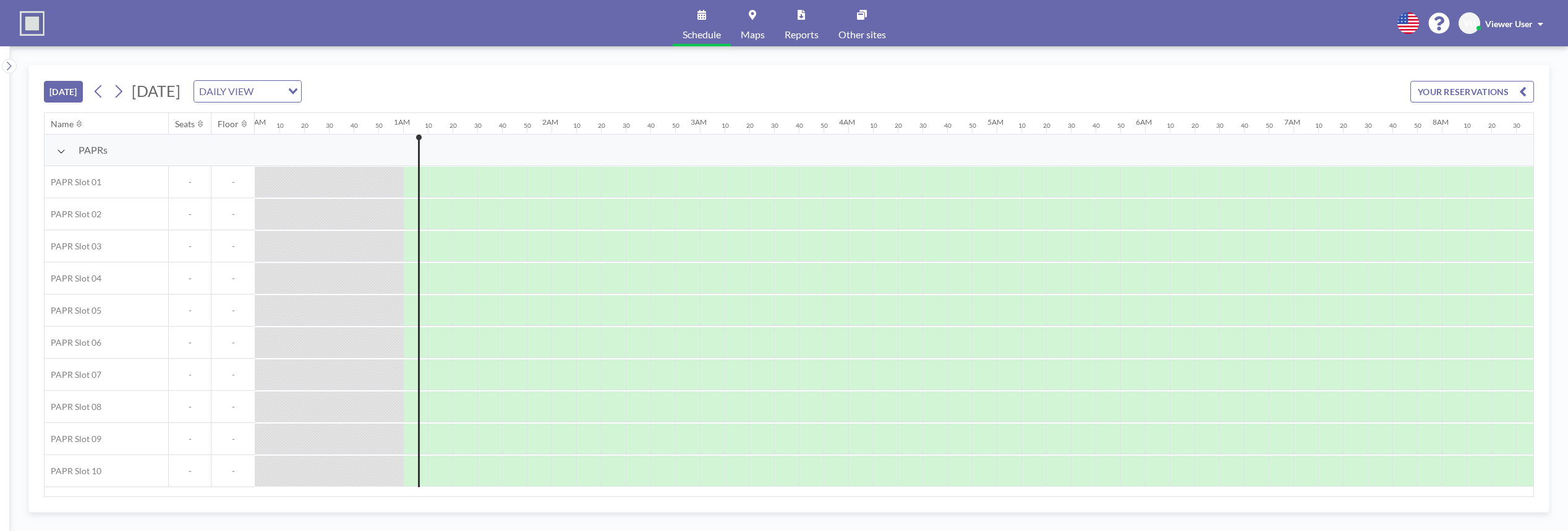
scroll to position [0, 123]
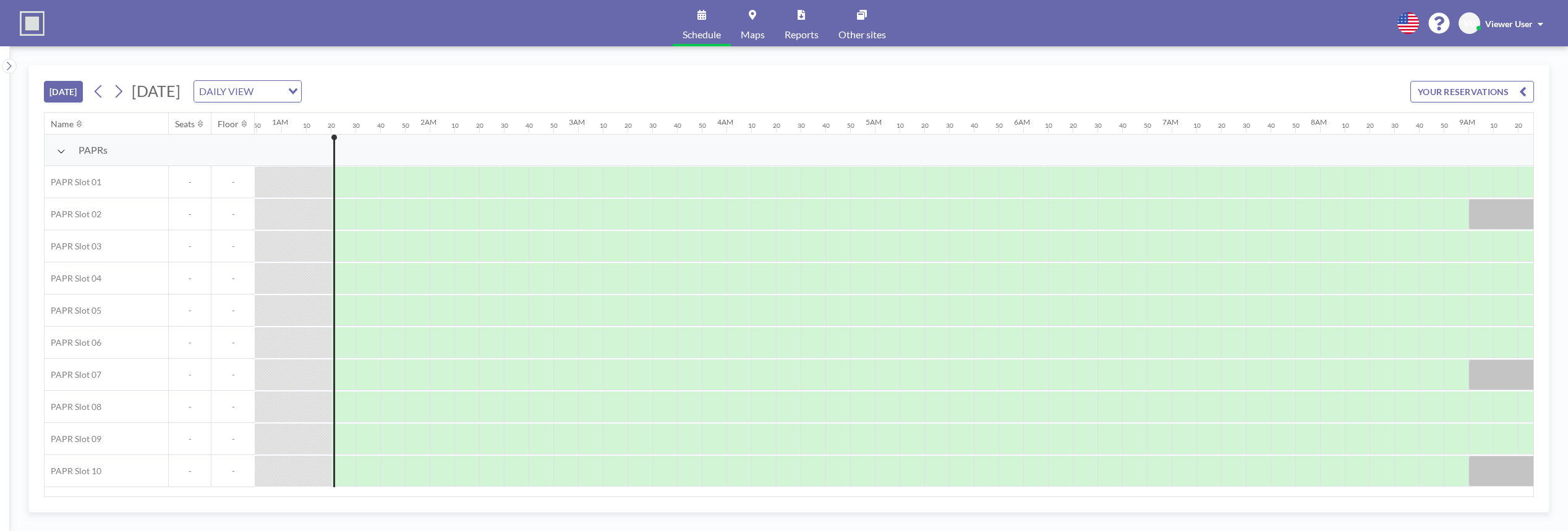
scroll to position [0, 173]
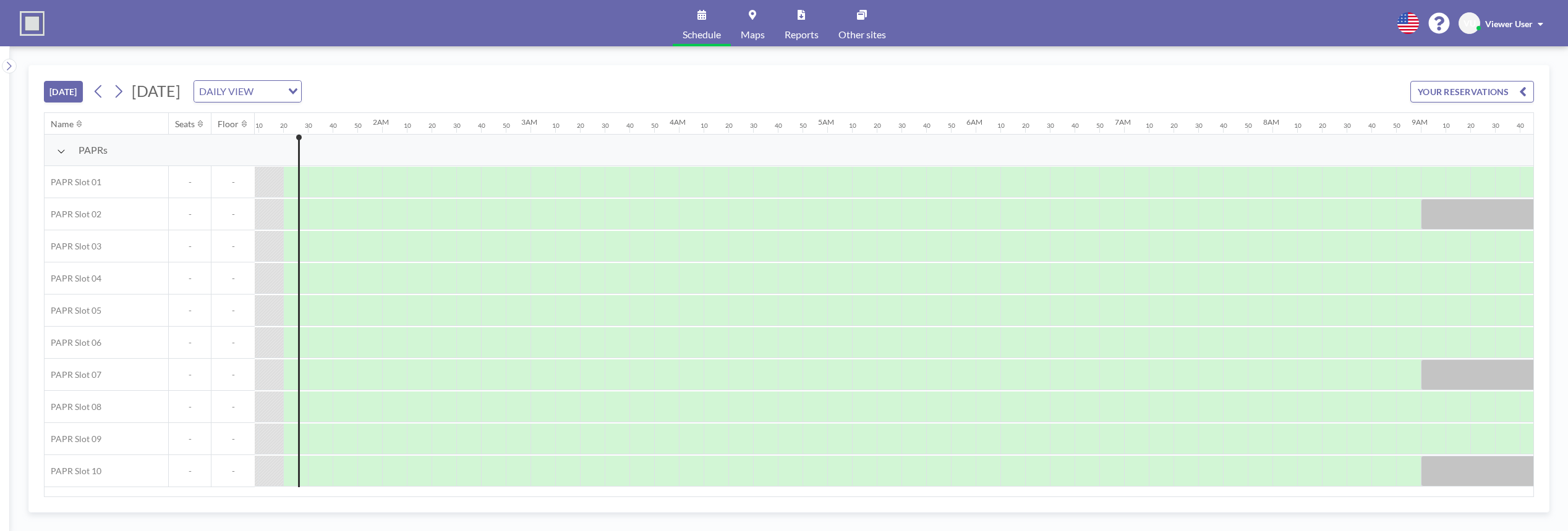
scroll to position [0, 173]
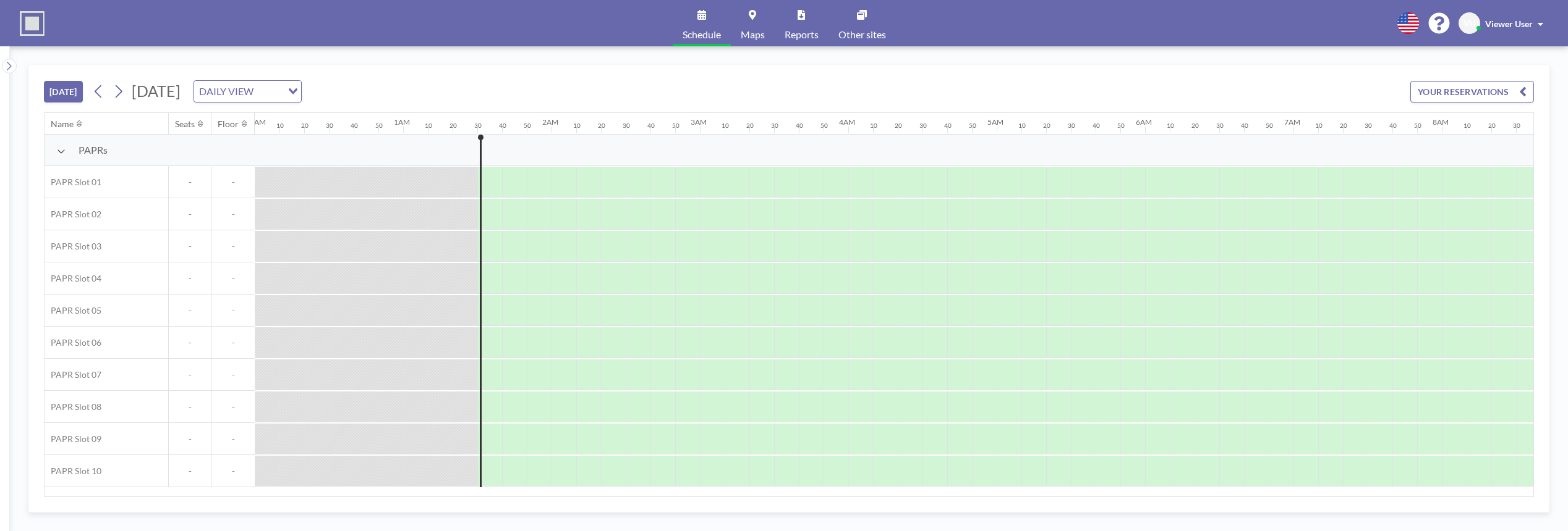
scroll to position [0, 198]
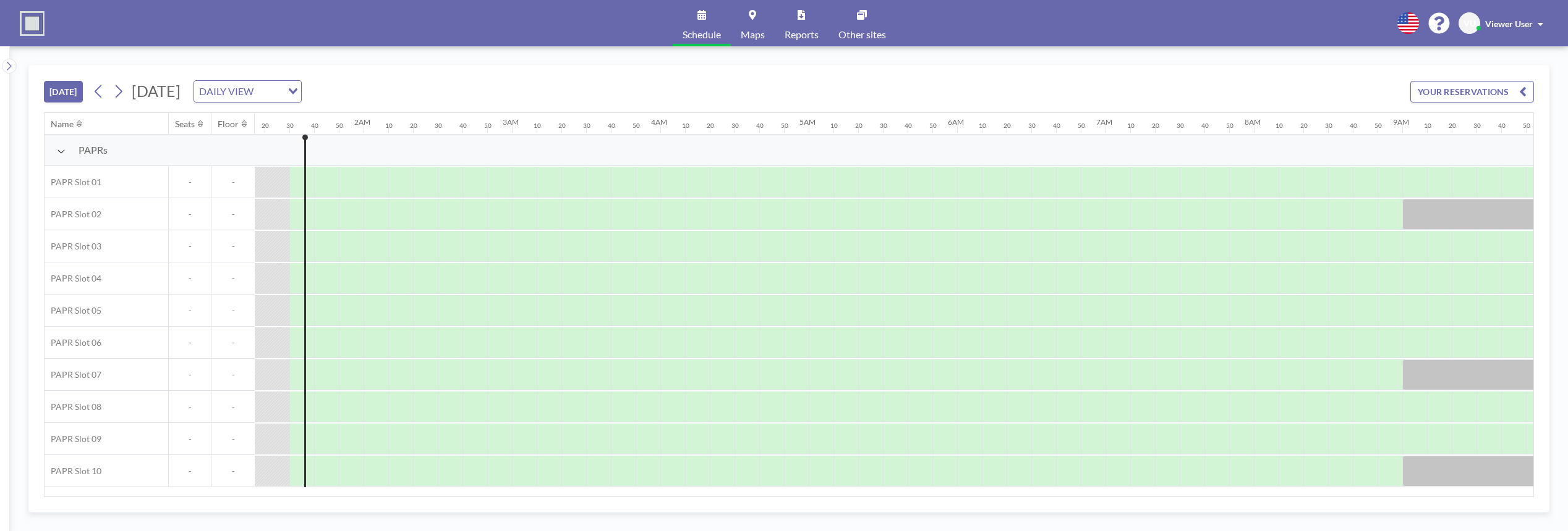
scroll to position [0, 198]
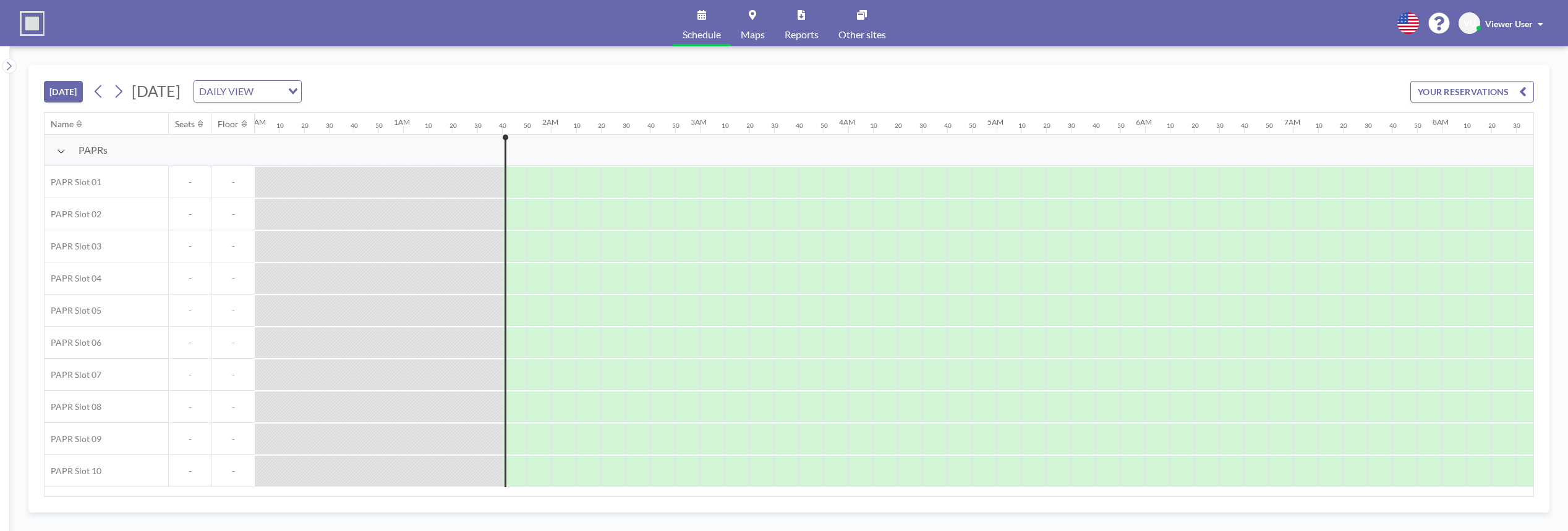
scroll to position [0, 223]
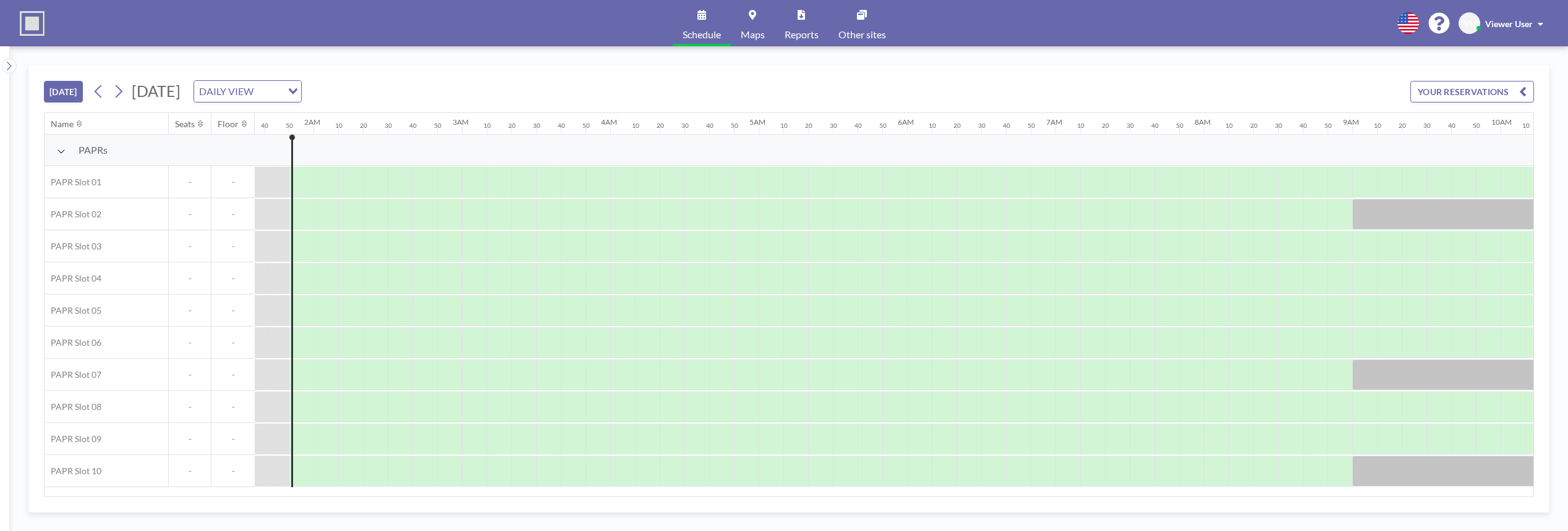
scroll to position [0, 248]
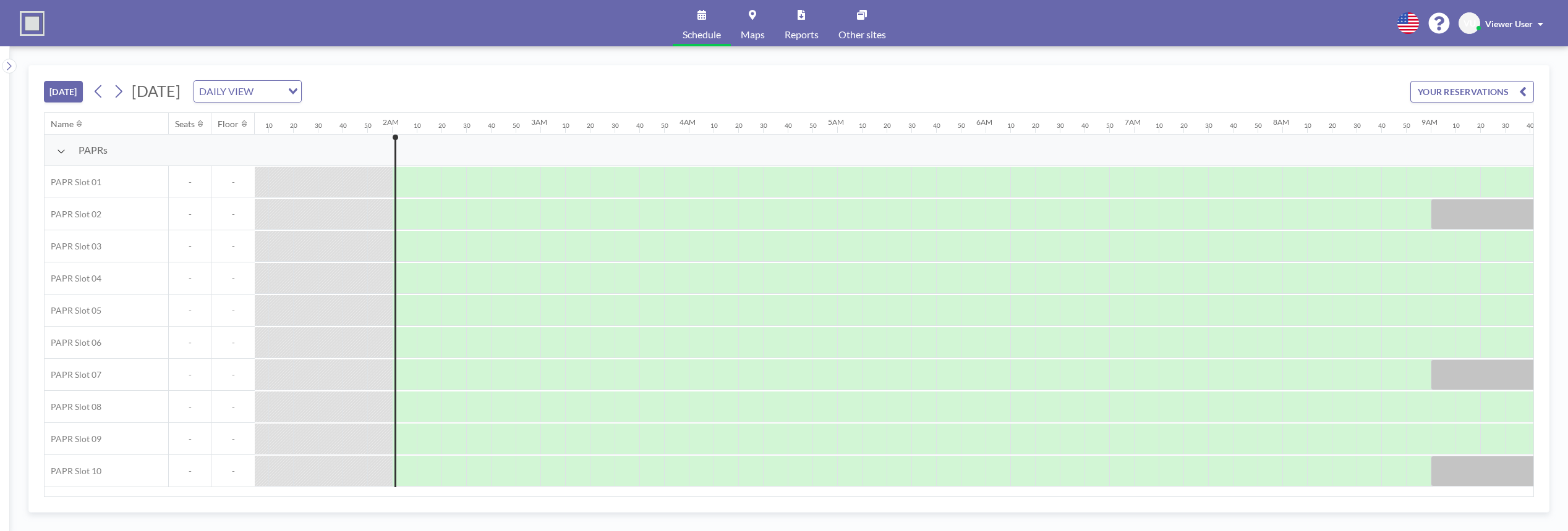
scroll to position [0, 272]
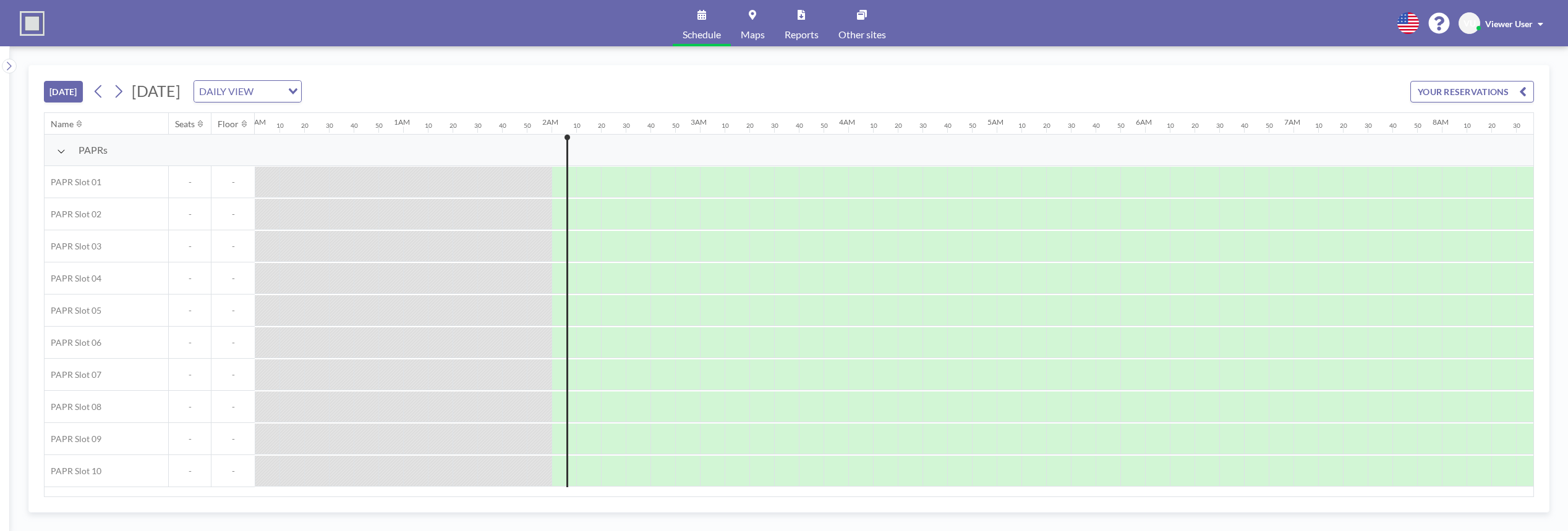
scroll to position [0, 272]
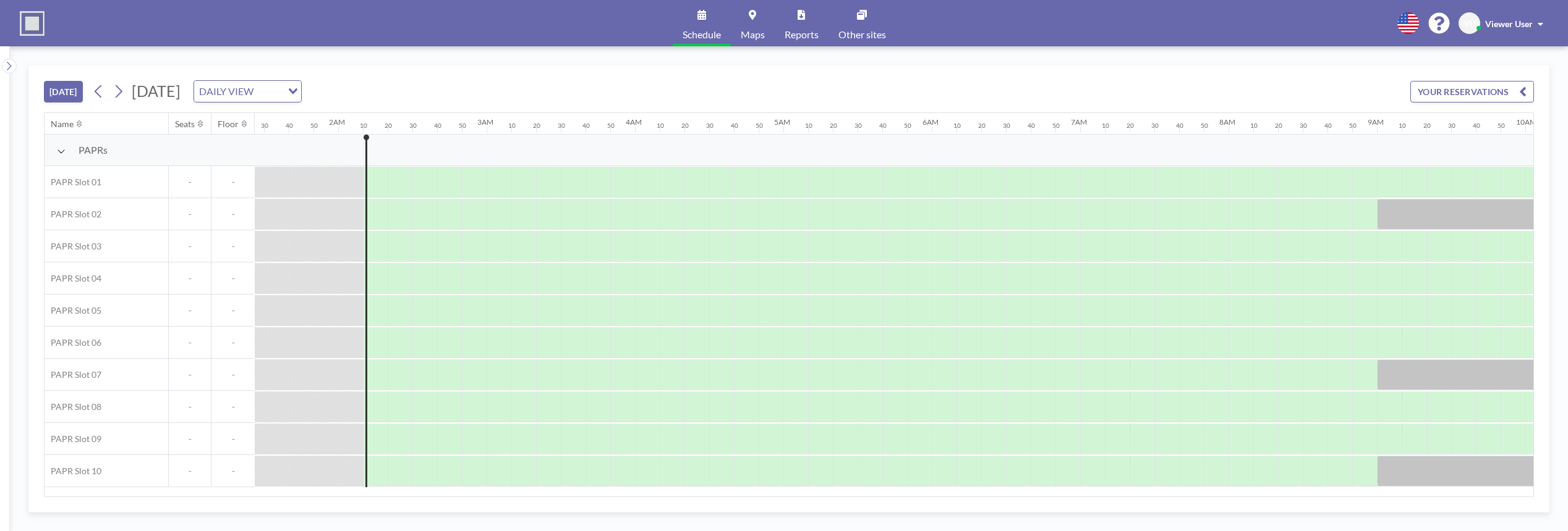
scroll to position [0, 297]
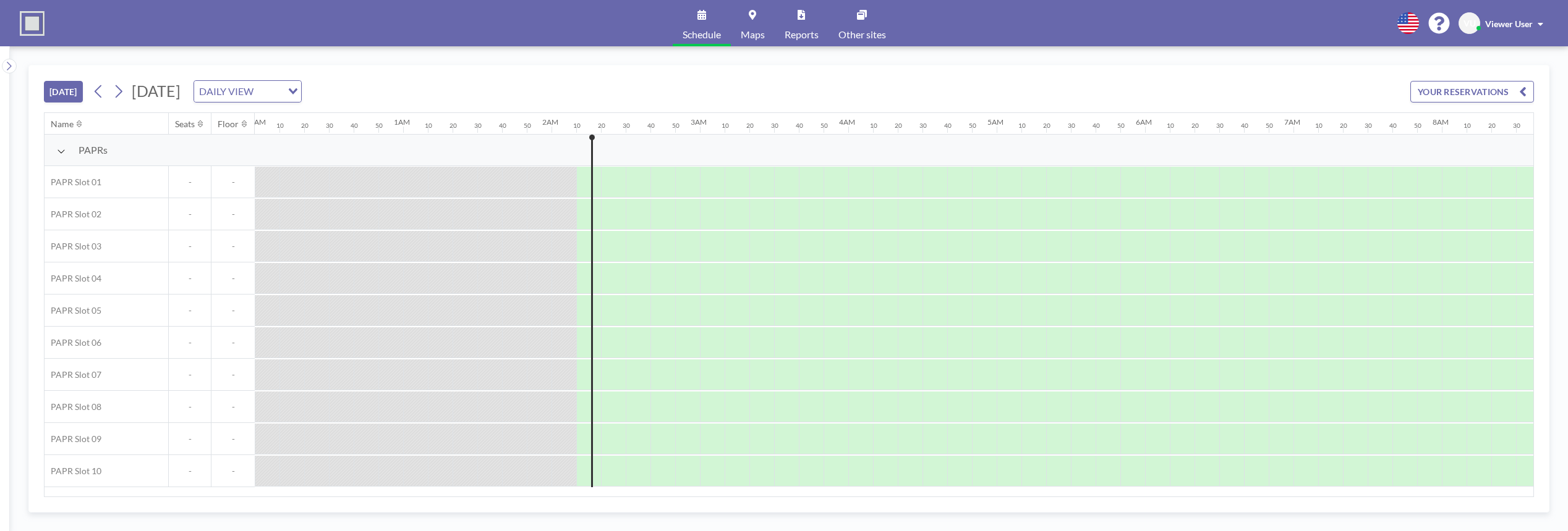
scroll to position [0, 297]
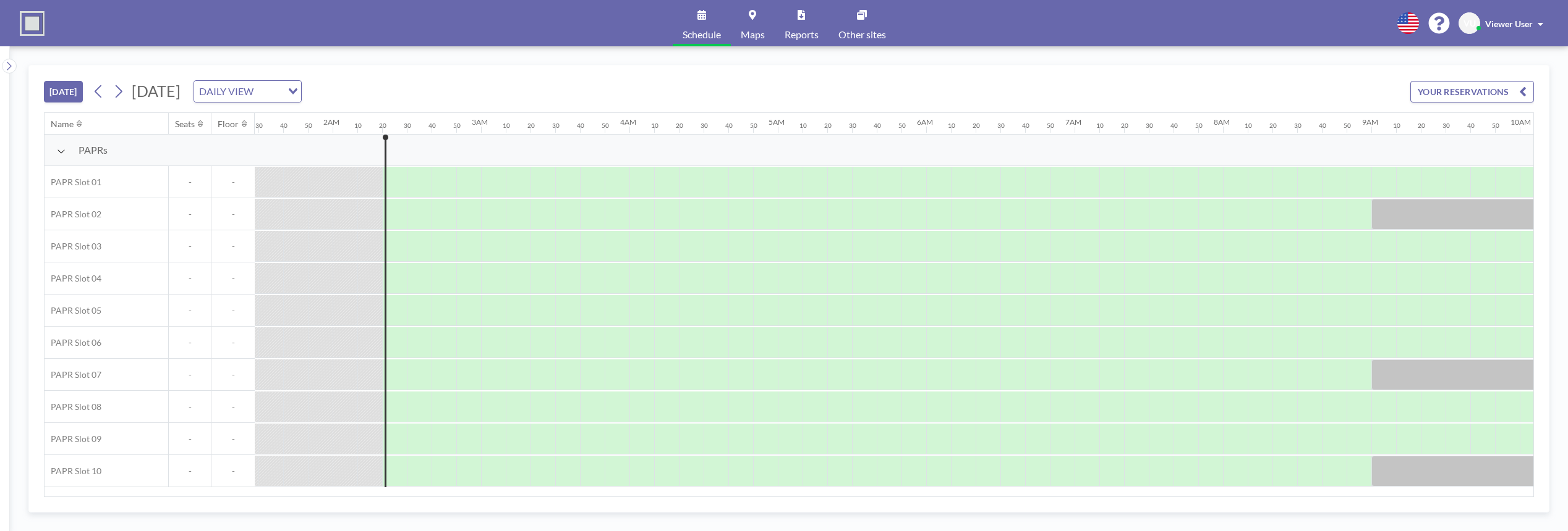
scroll to position [0, 322]
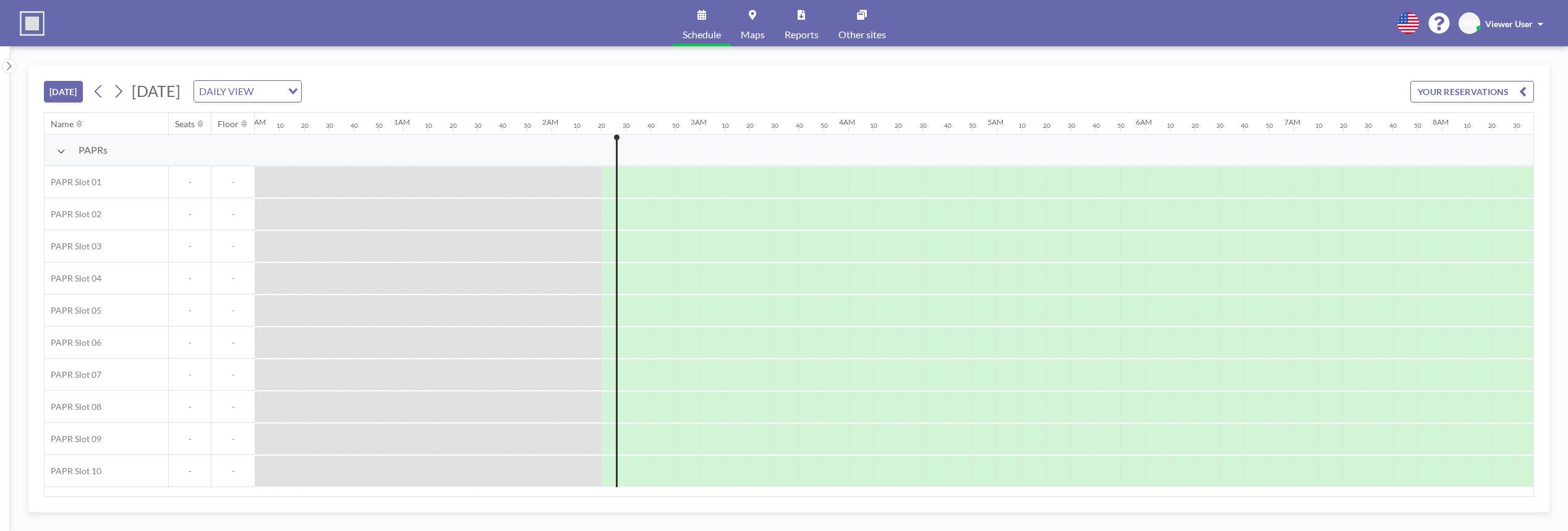
scroll to position [0, 322]
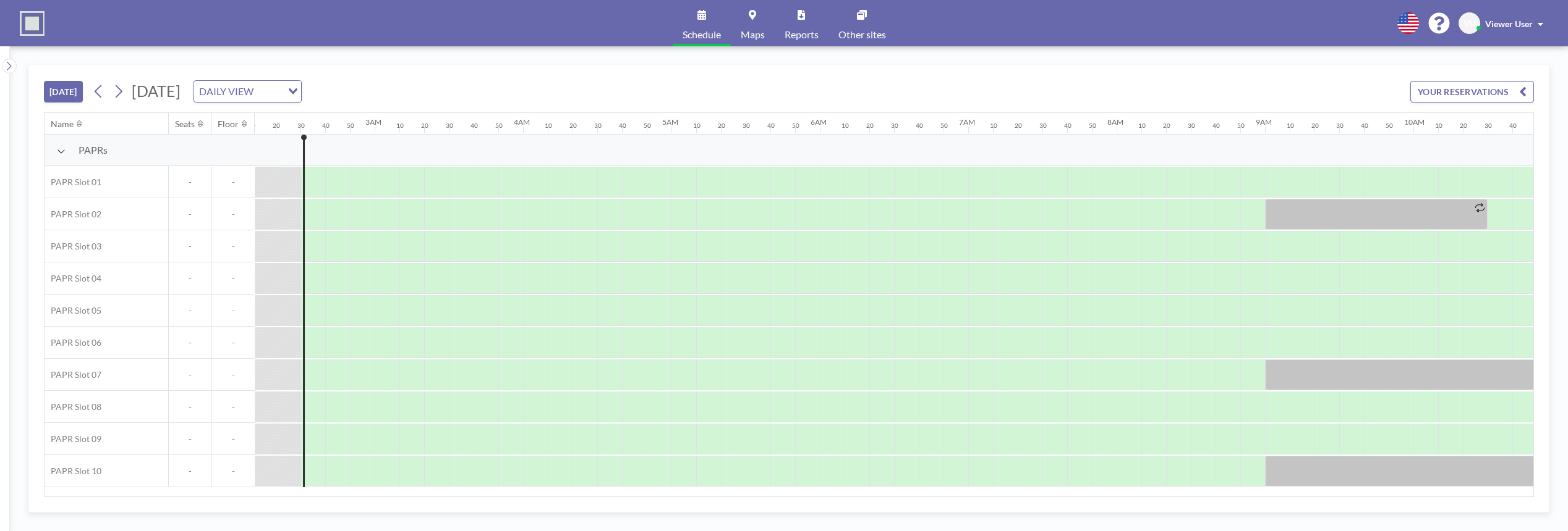
scroll to position [0, 346]
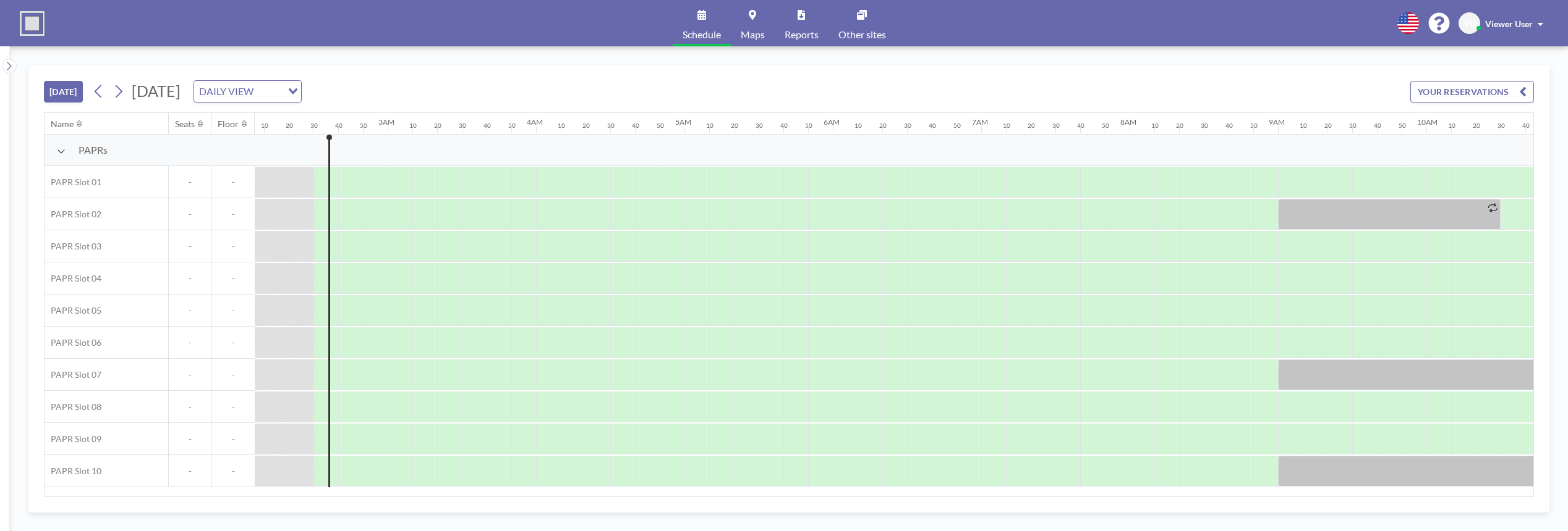
scroll to position [0, 346]
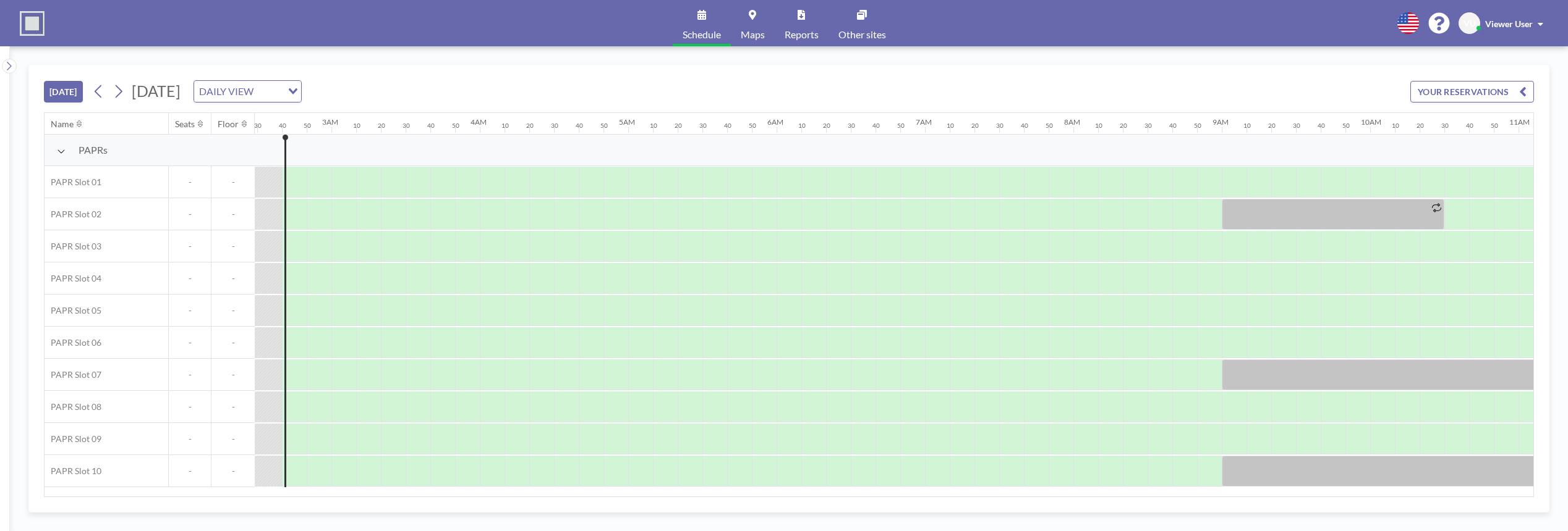
scroll to position [0, 371]
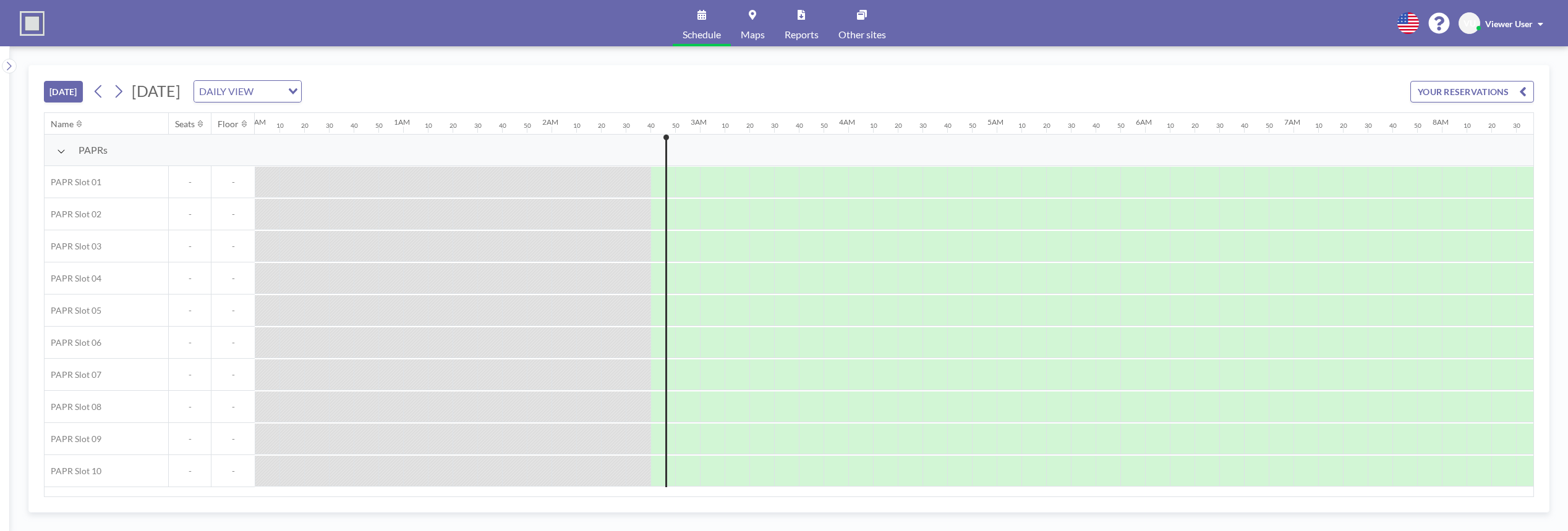
scroll to position [0, 371]
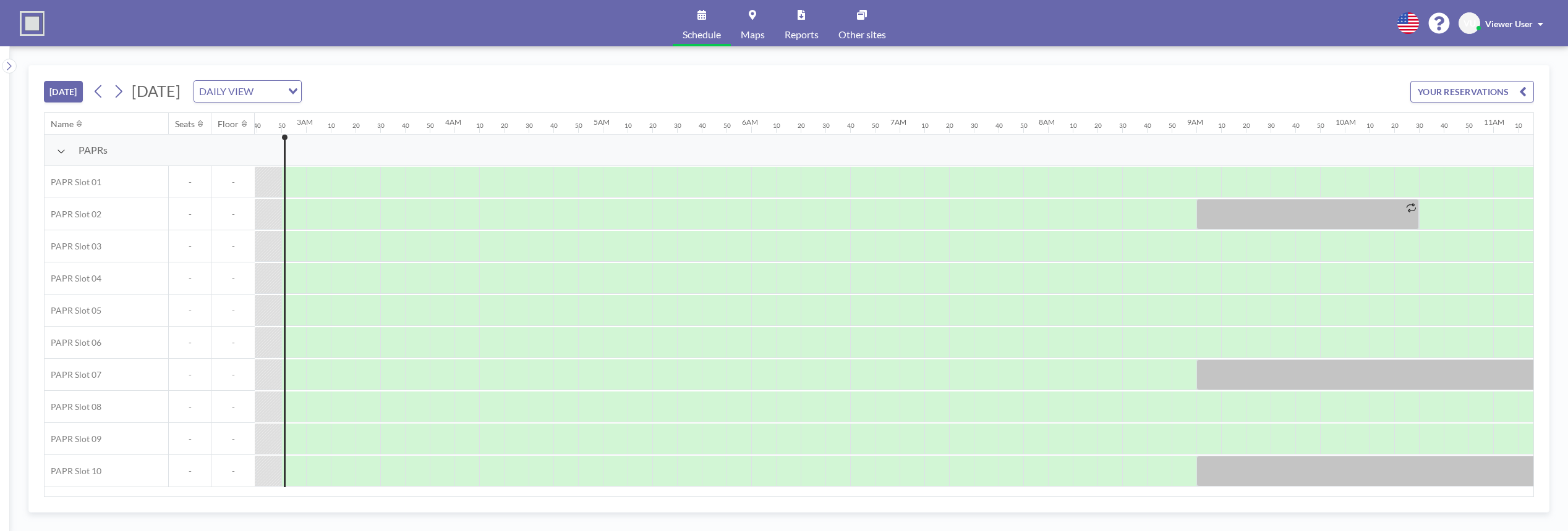
scroll to position [0, 396]
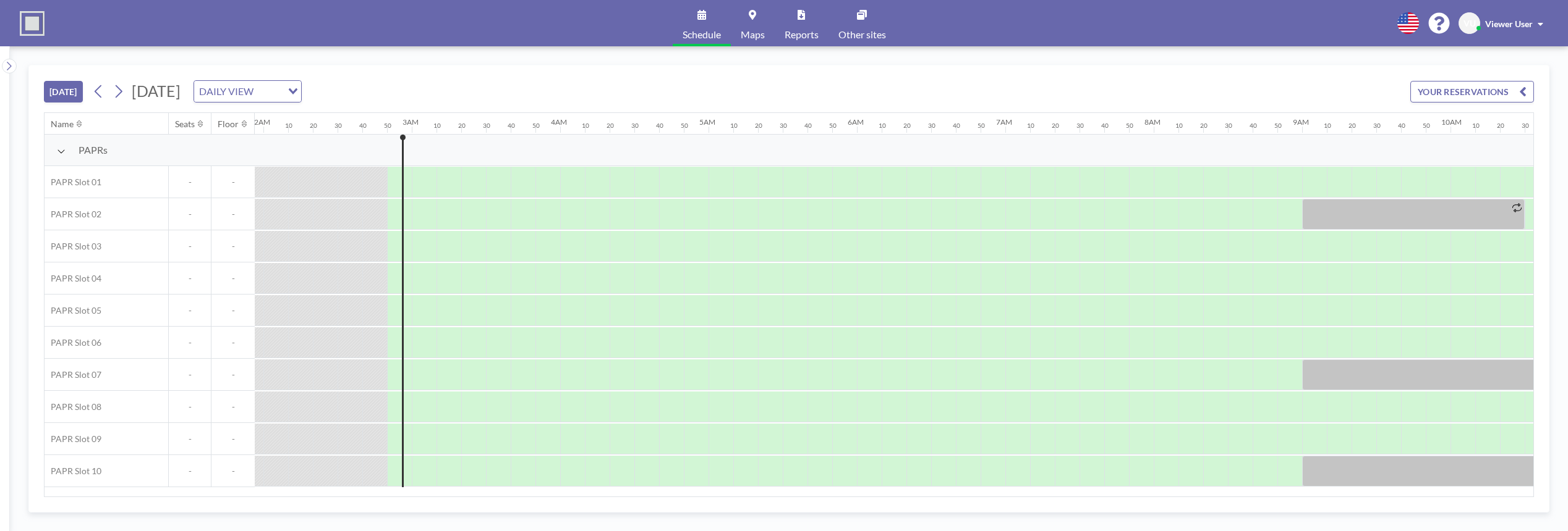
scroll to position [0, 396]
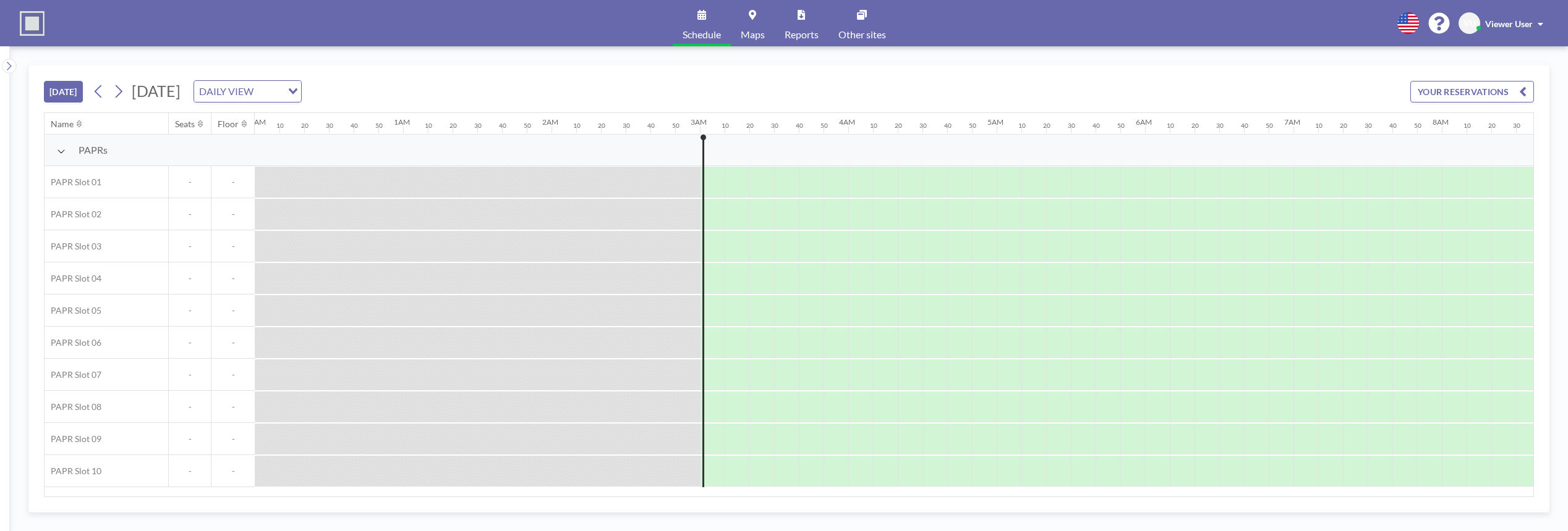
scroll to position [0, 420]
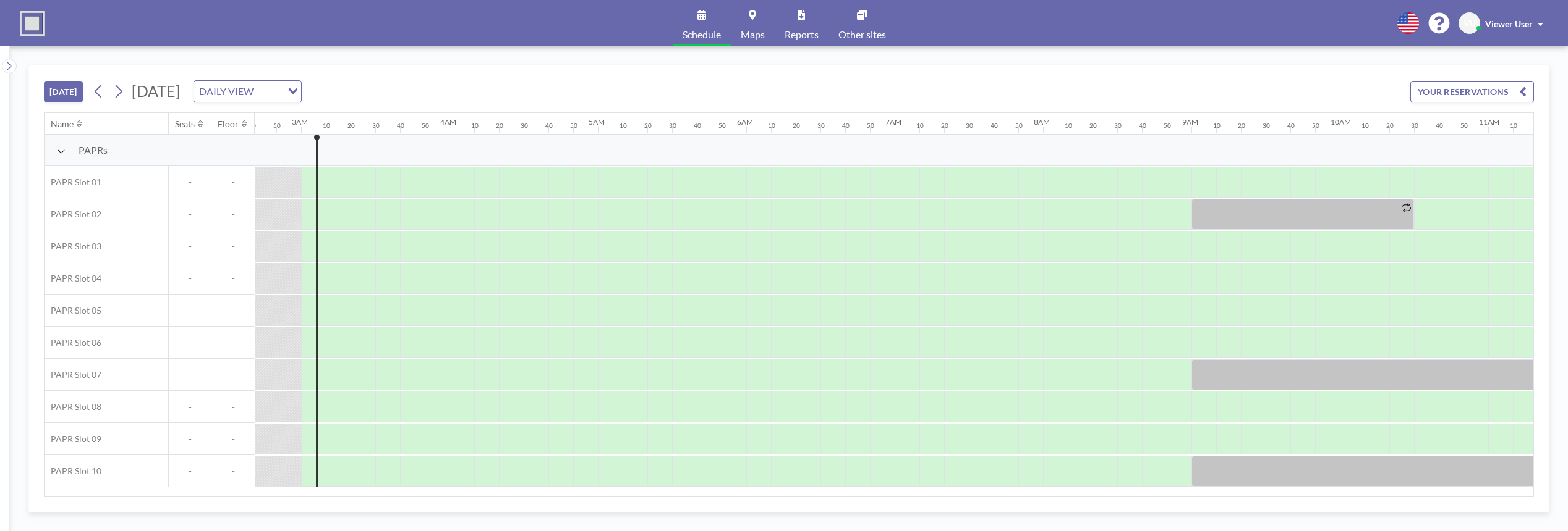
scroll to position [0, 420]
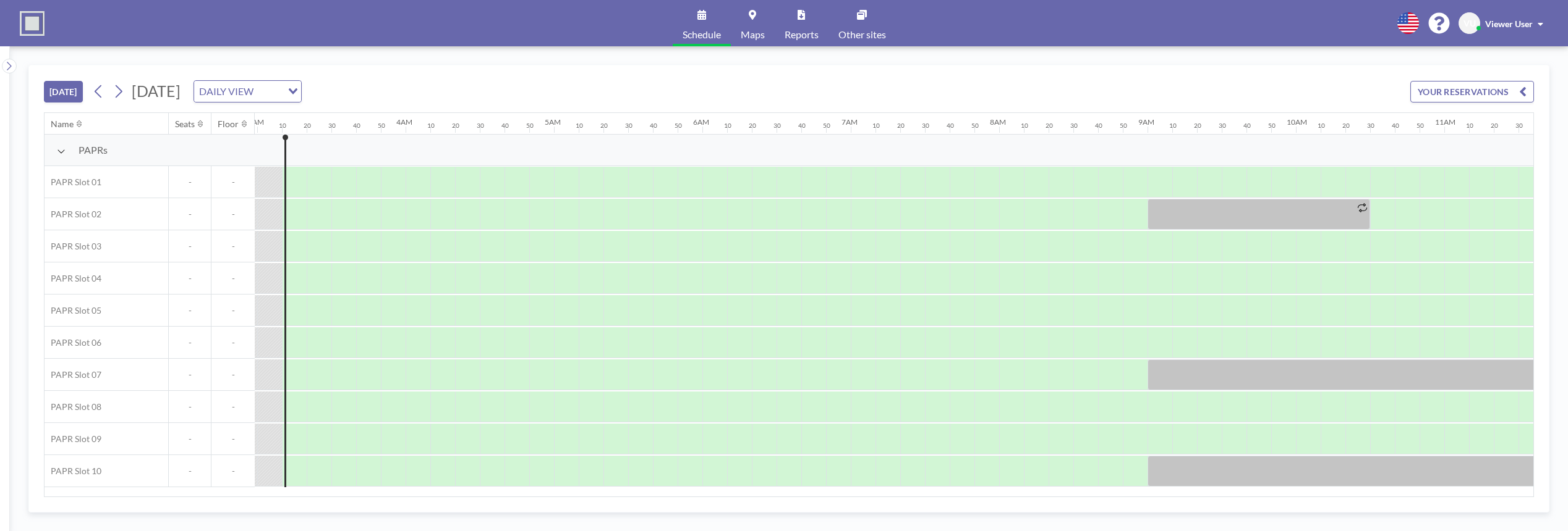
scroll to position [0, 445]
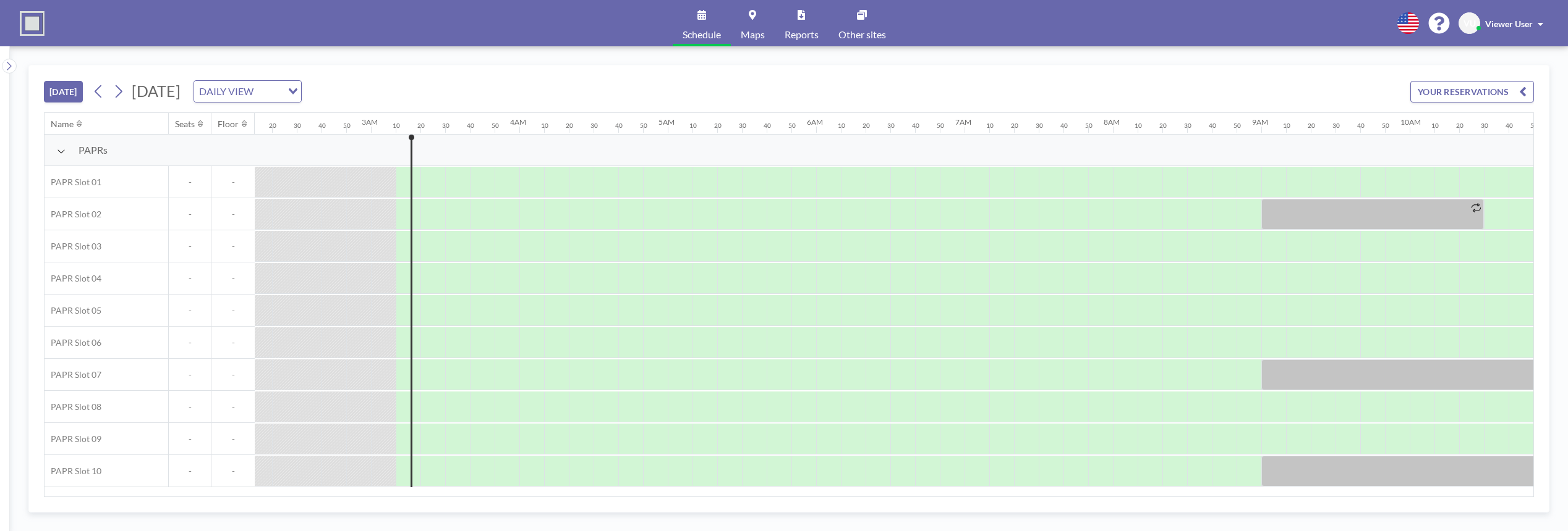
scroll to position [0, 445]
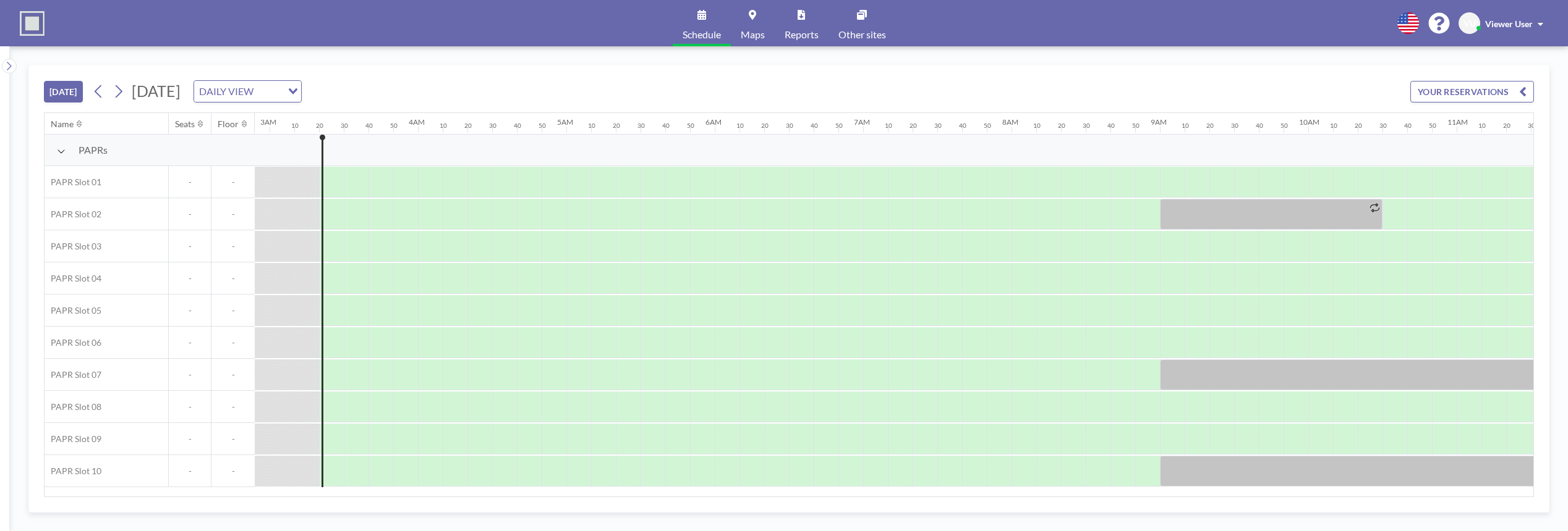
scroll to position [0, 470]
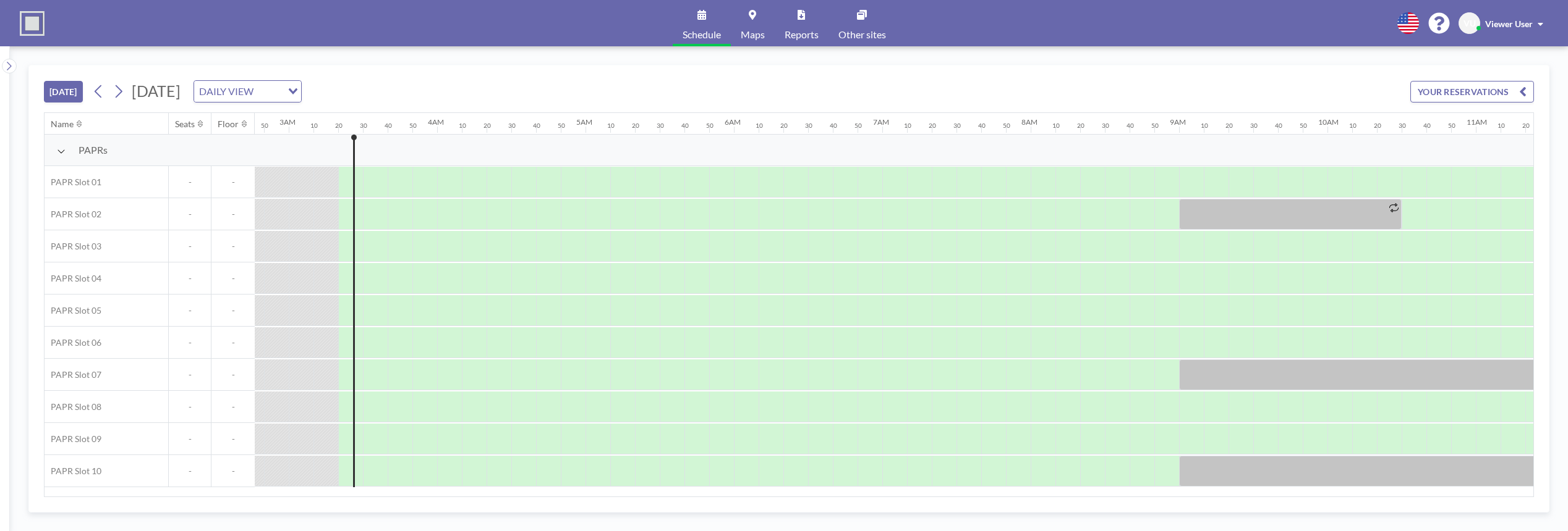
scroll to position [0, 470]
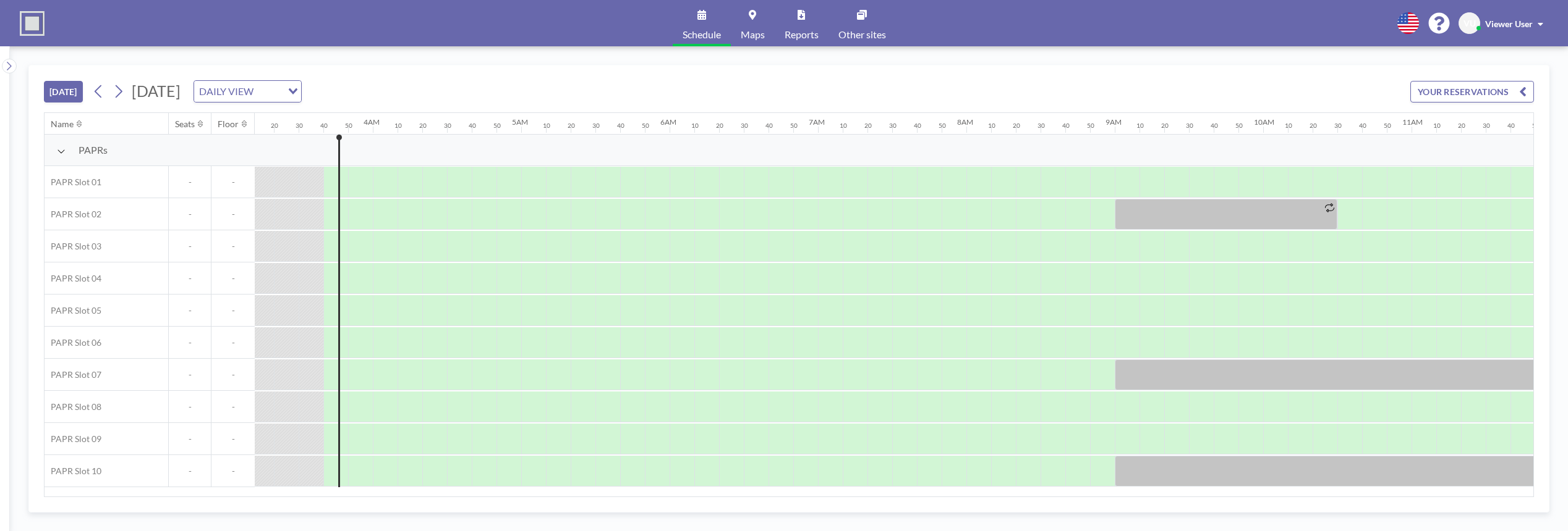
scroll to position [0, 519]
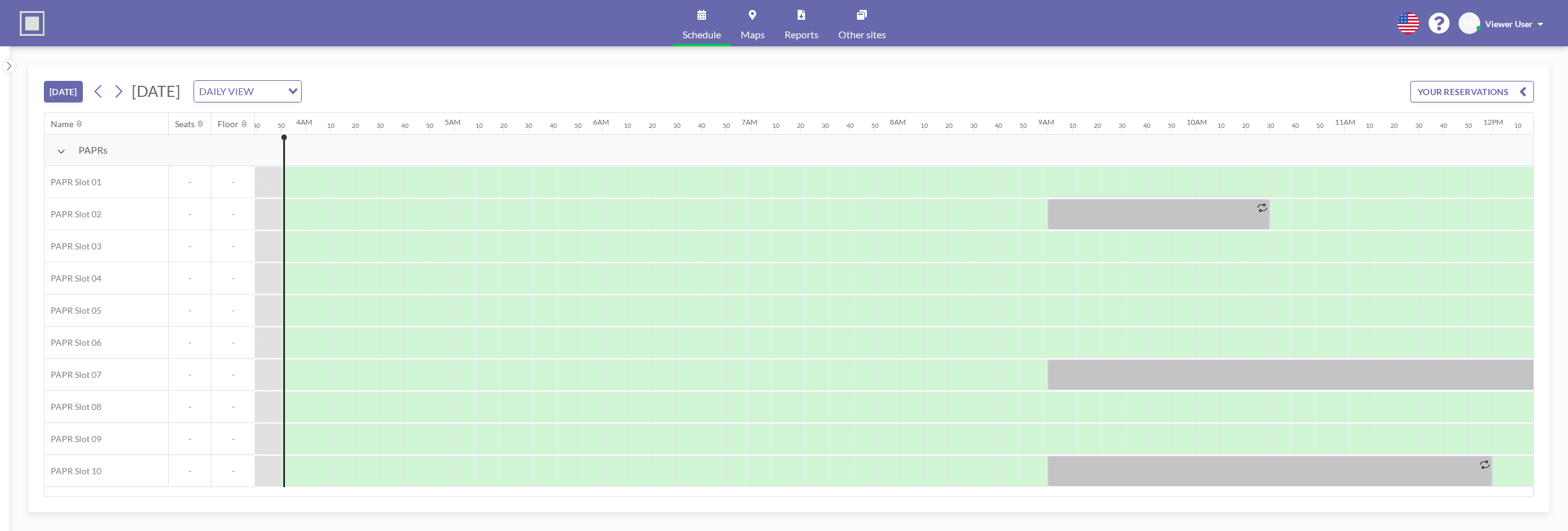
scroll to position [0, 544]
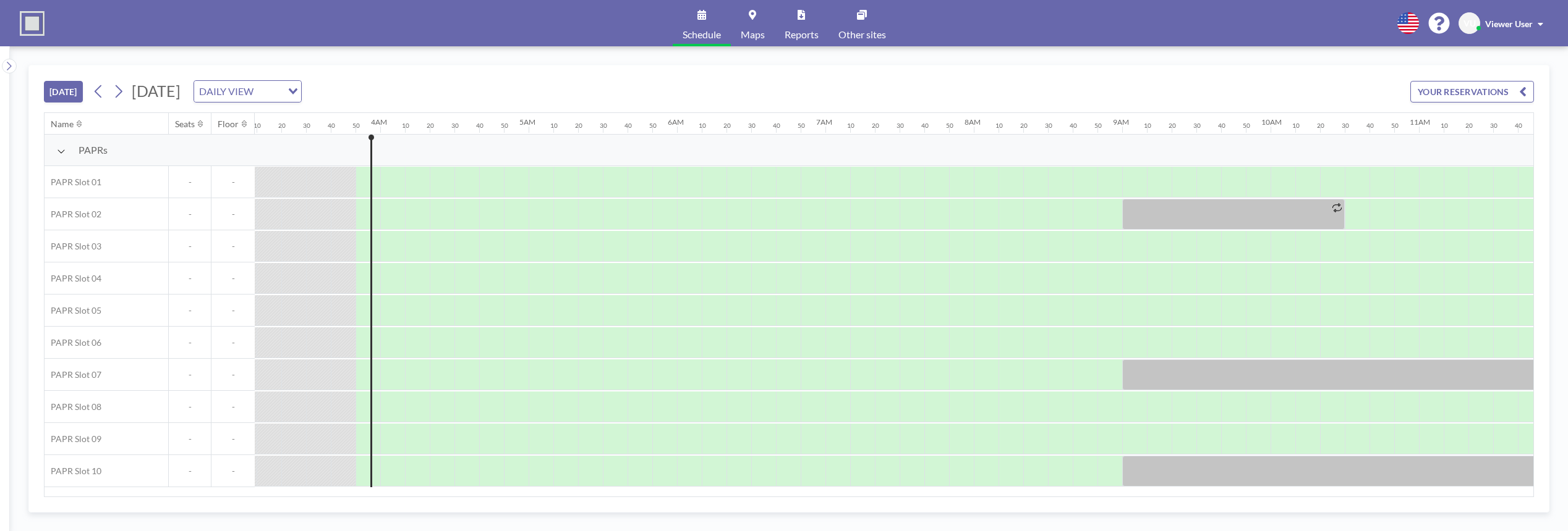
scroll to position [0, 544]
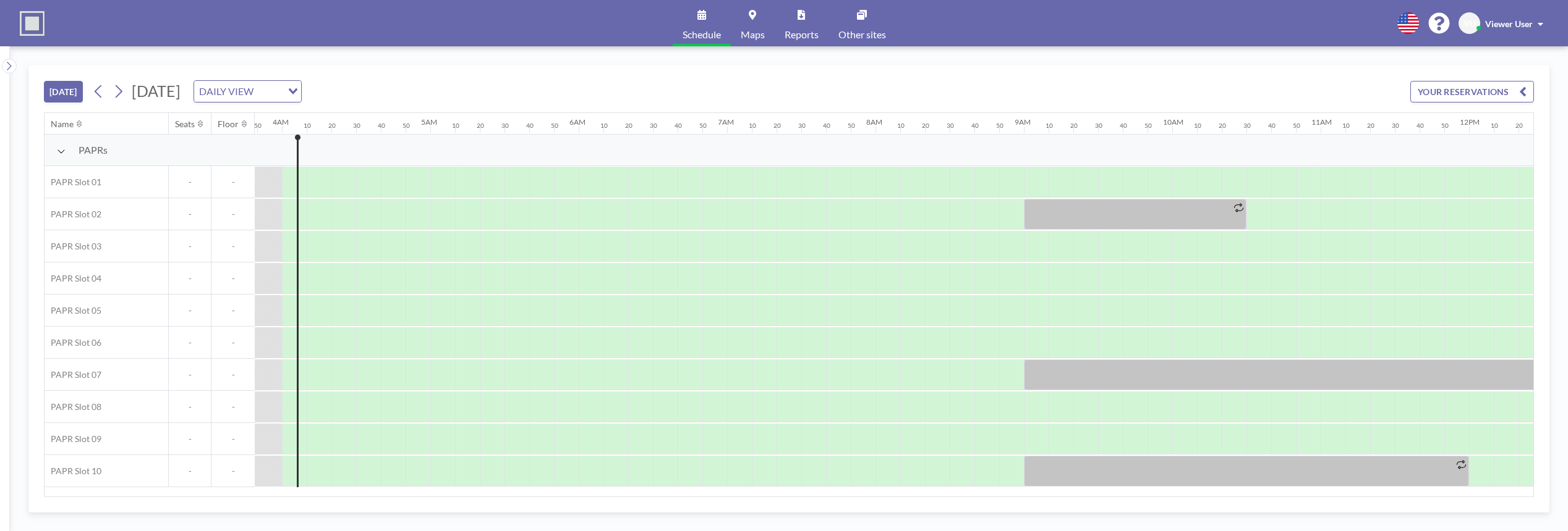
scroll to position [0, 568]
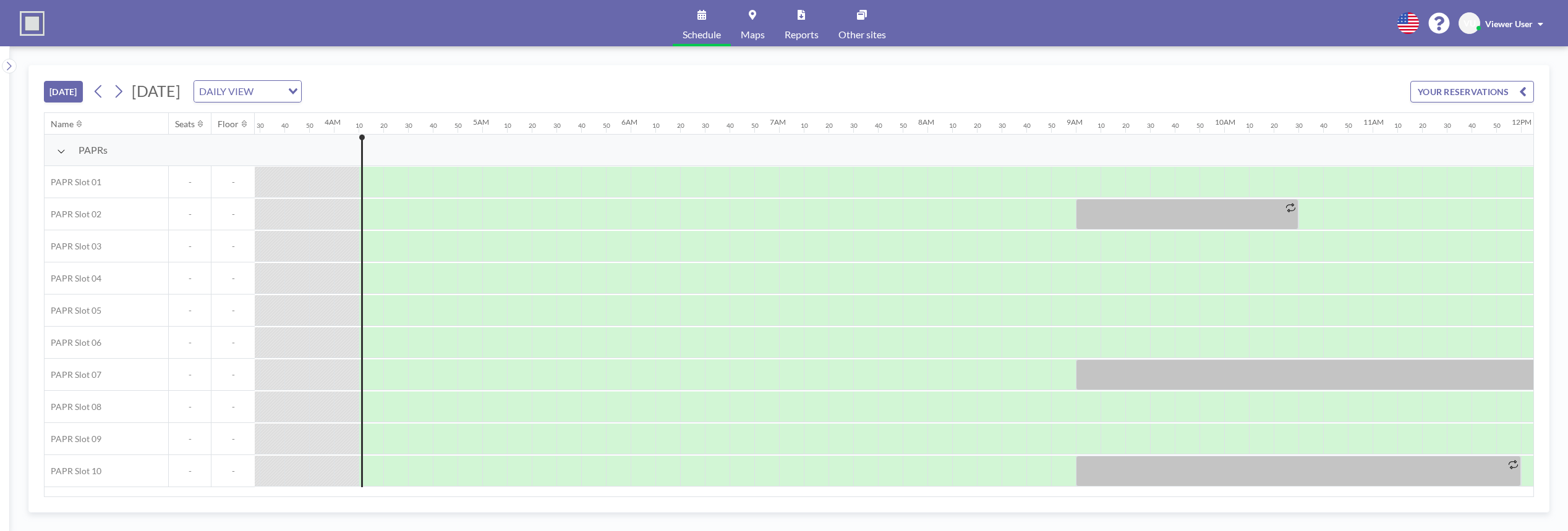
scroll to position [0, 594]
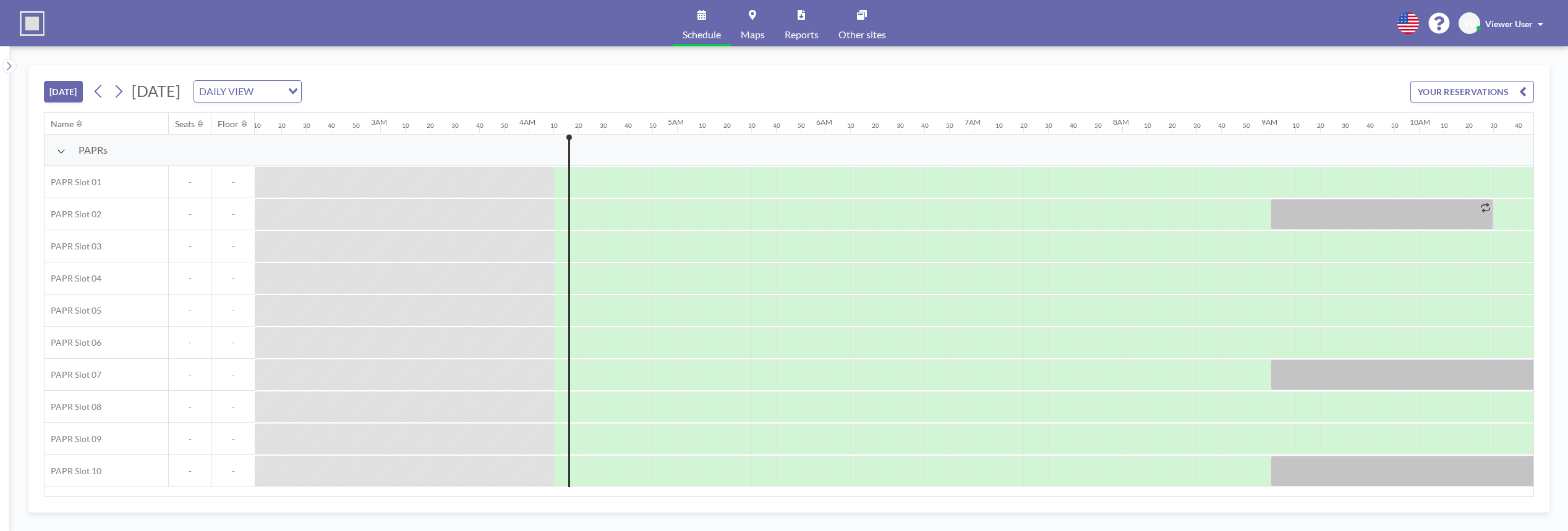
scroll to position [0, 594]
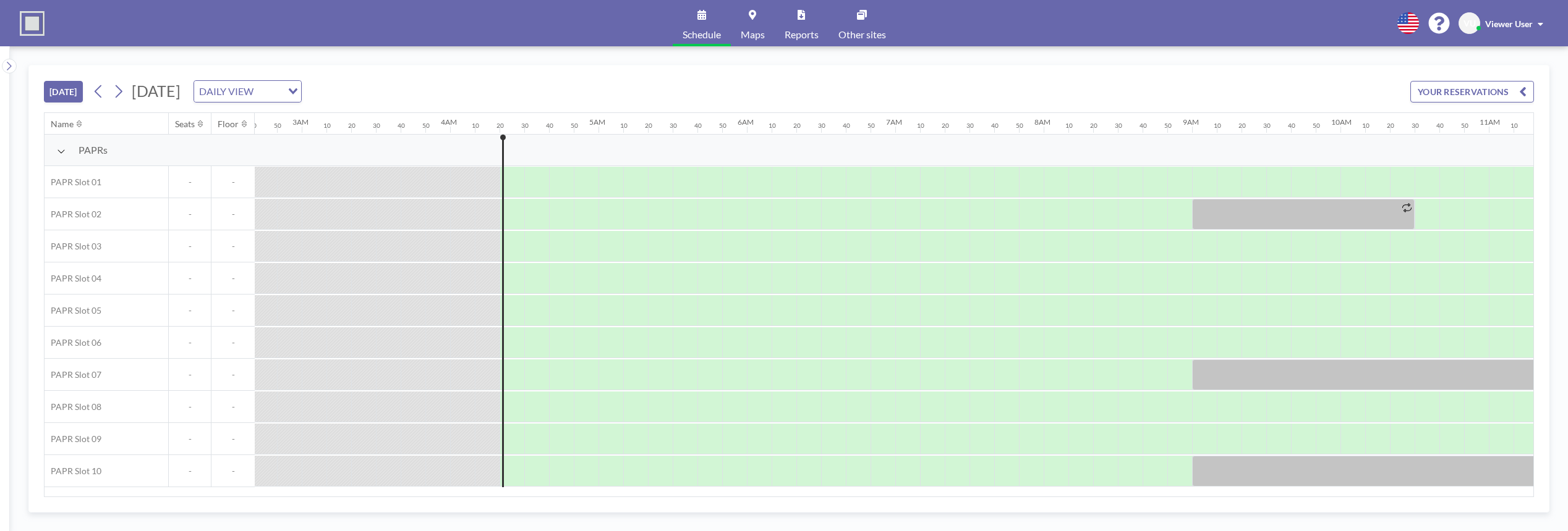
scroll to position [0, 619]
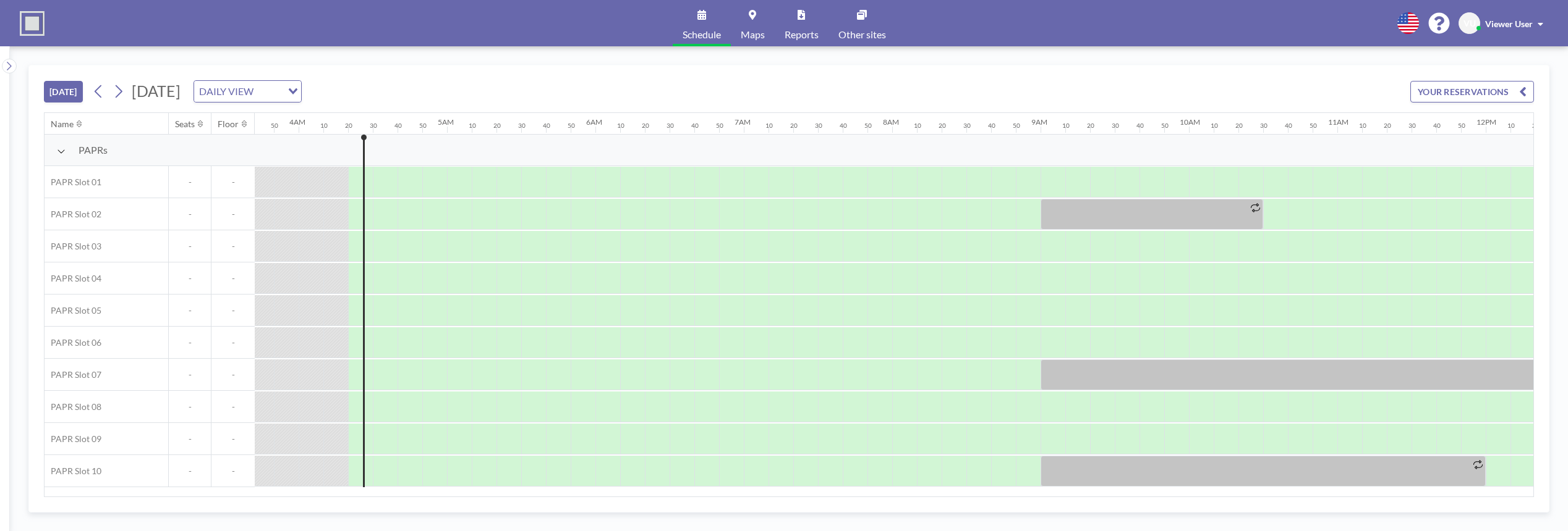
scroll to position [0, 619]
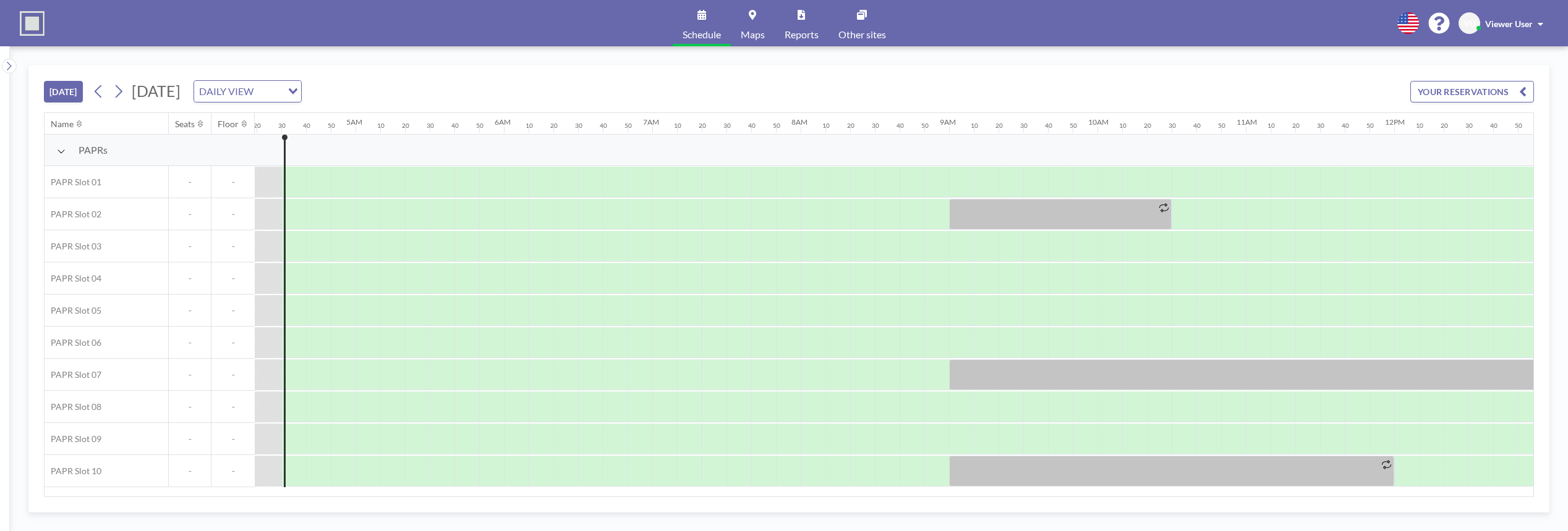
scroll to position [0, 643]
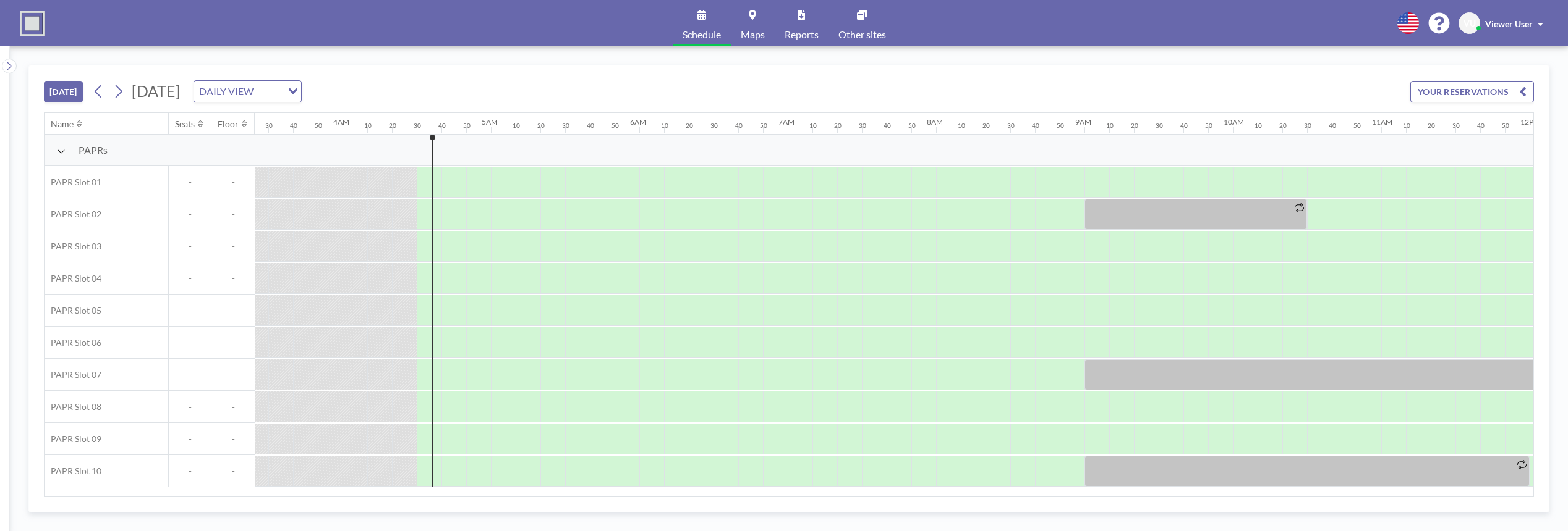
scroll to position [0, 643]
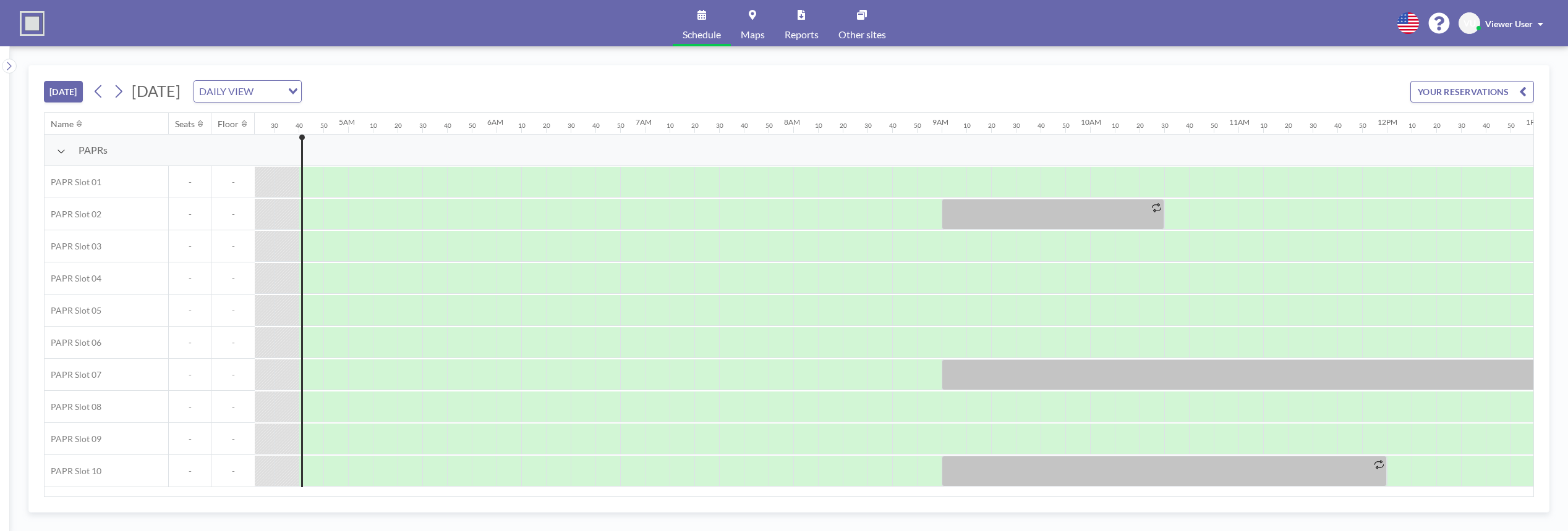
scroll to position [0, 668]
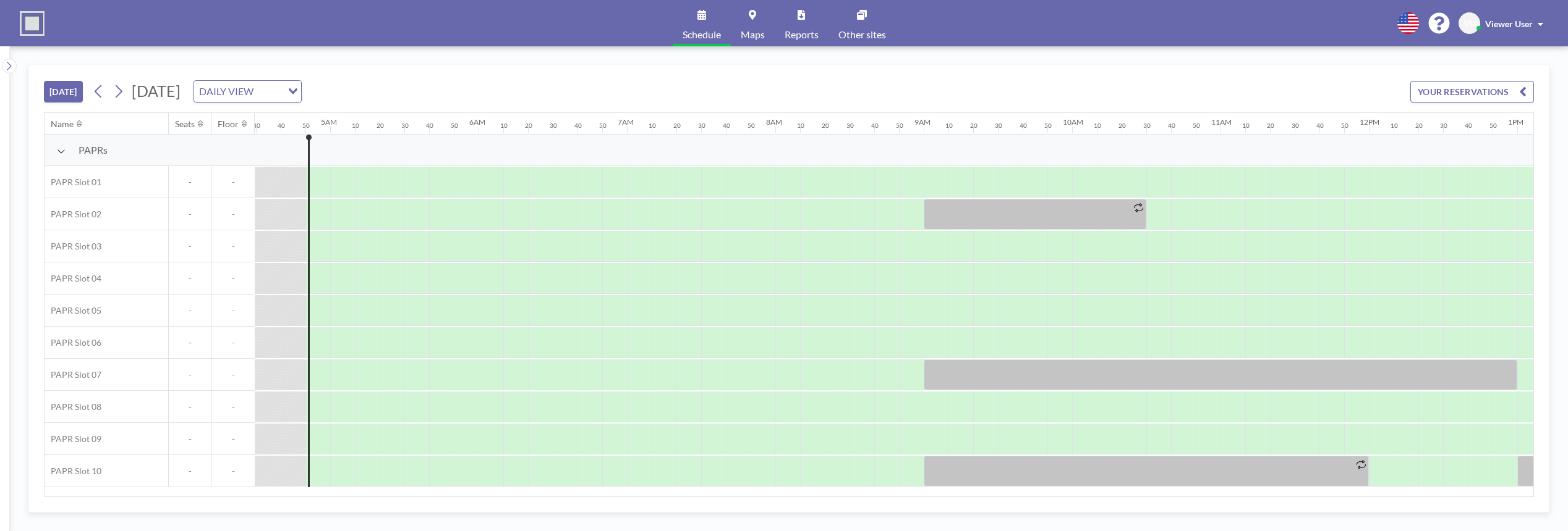
scroll to position [0, 693]
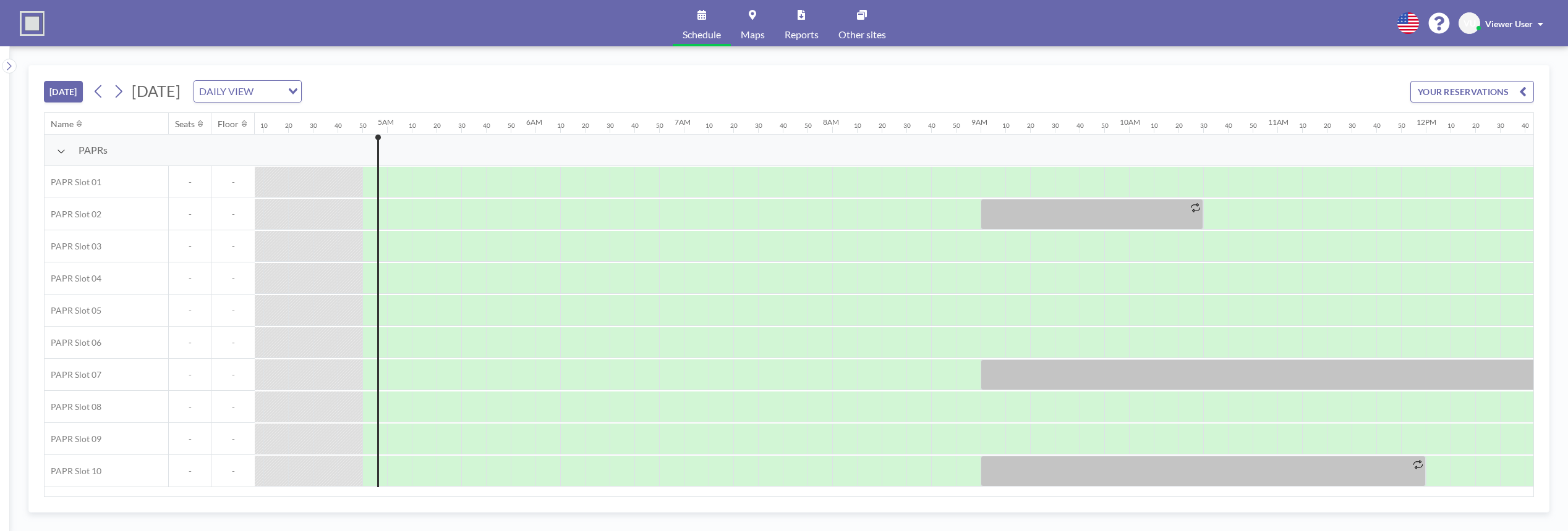
scroll to position [0, 693]
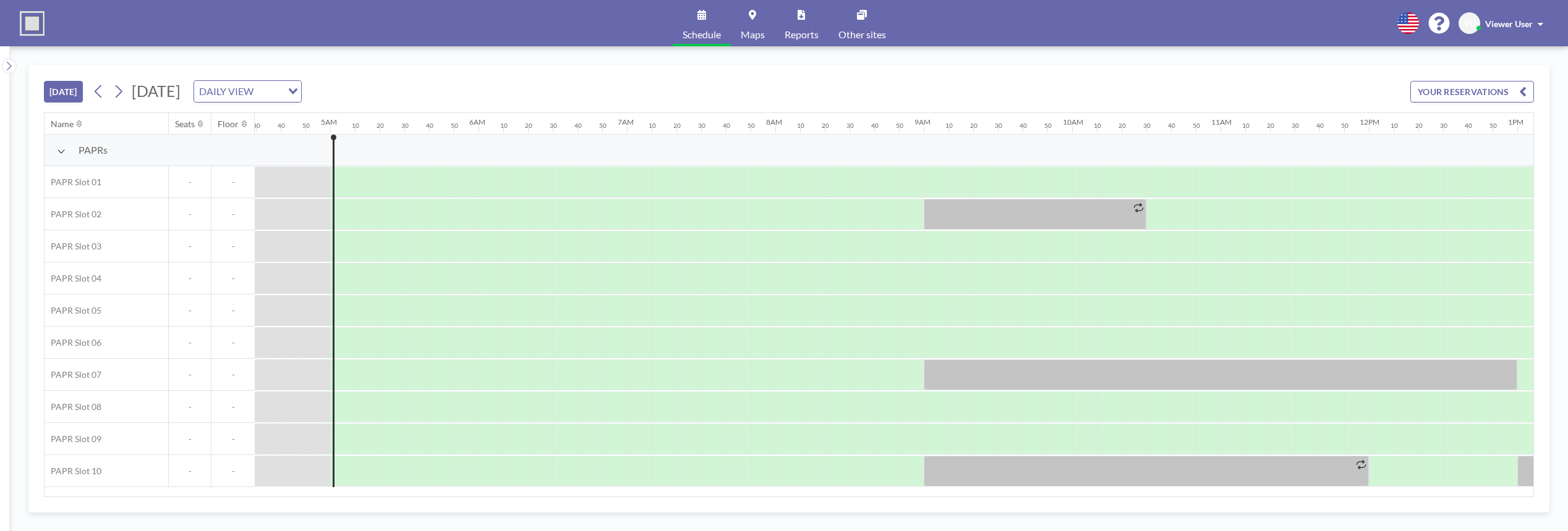
scroll to position [0, 717]
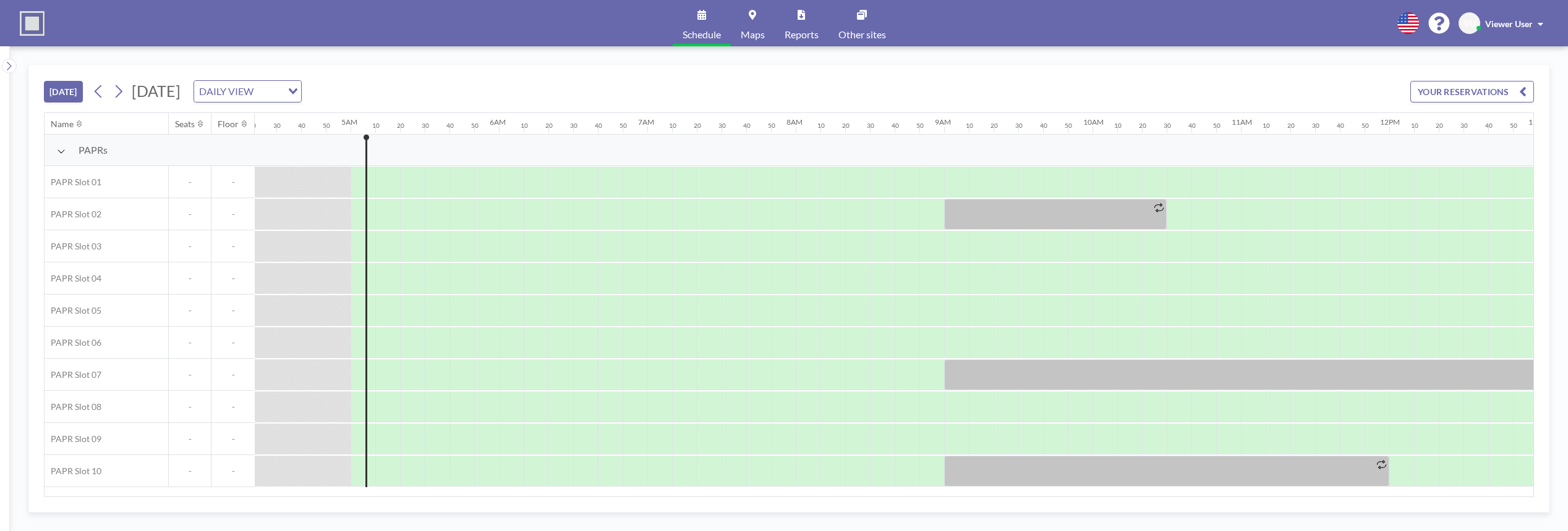
scroll to position [0, 717]
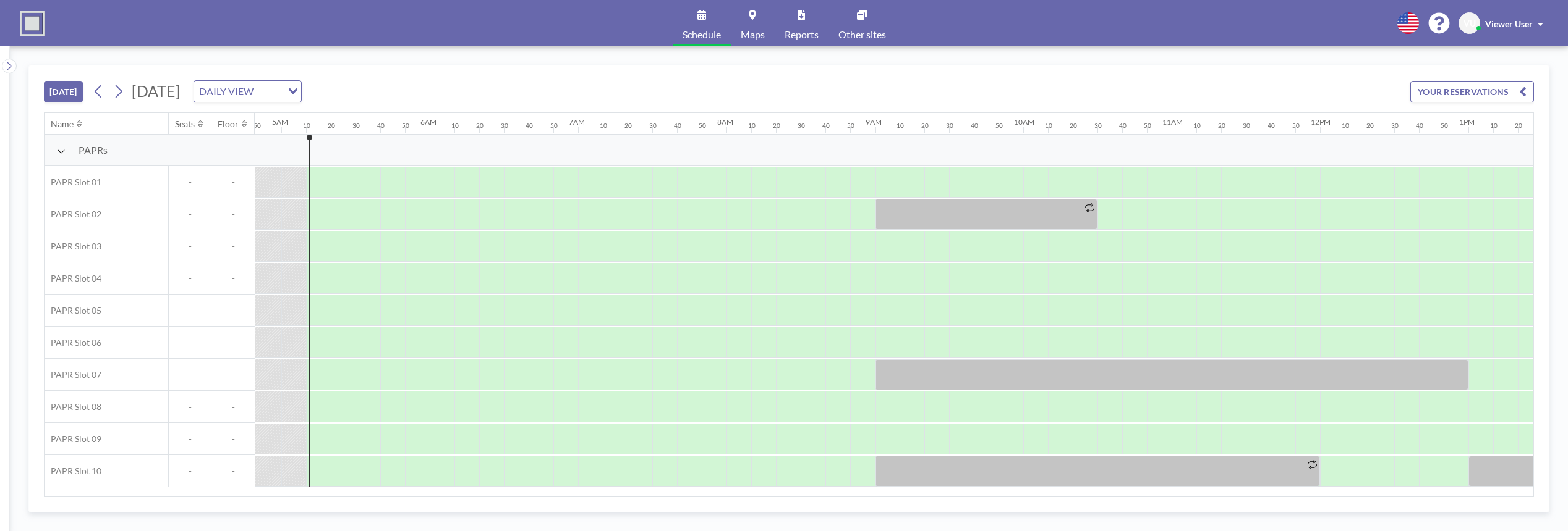
scroll to position [0, 742]
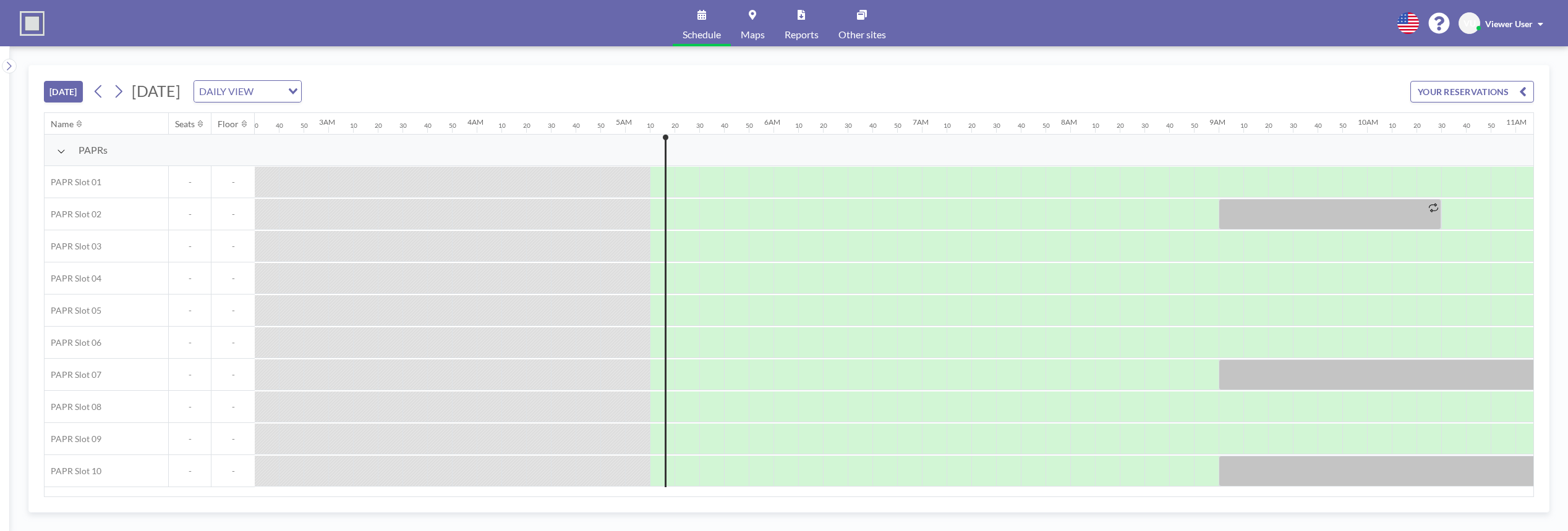
scroll to position [0, 742]
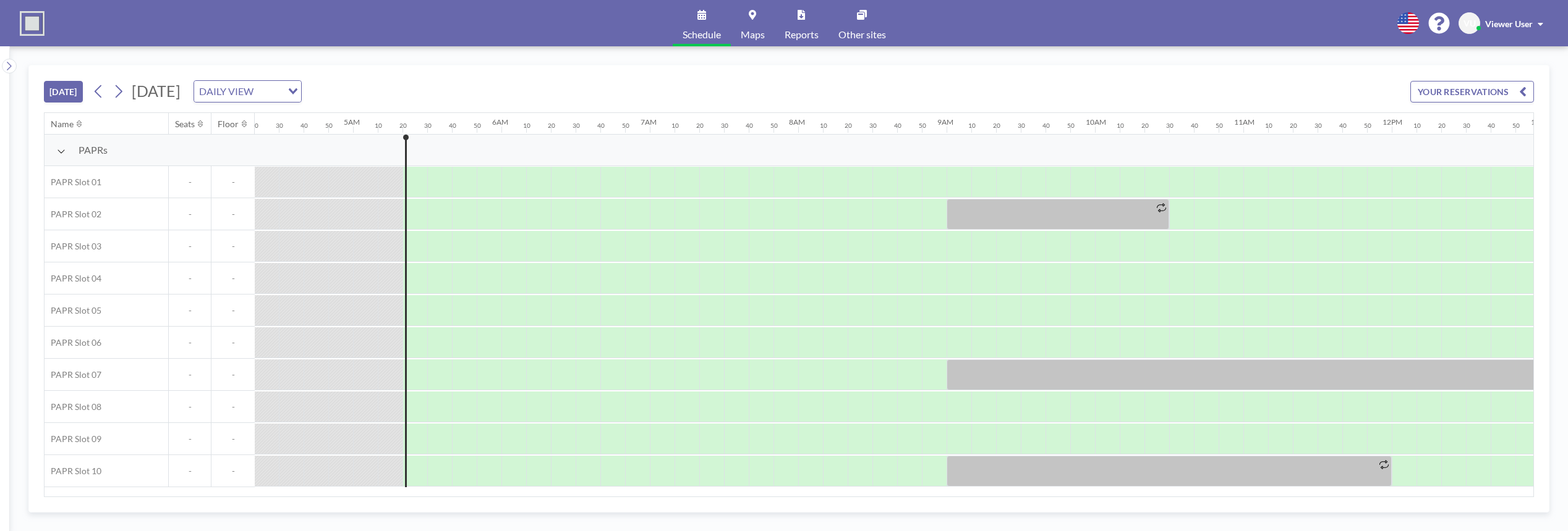
scroll to position [0, 767]
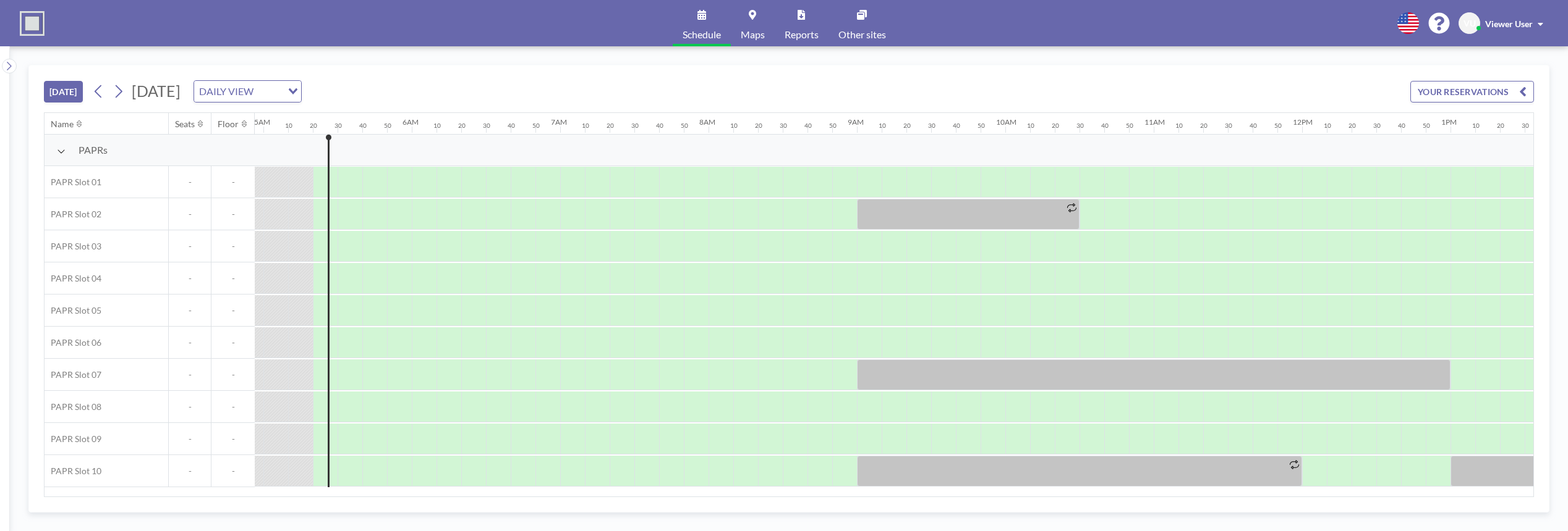
scroll to position [0, 767]
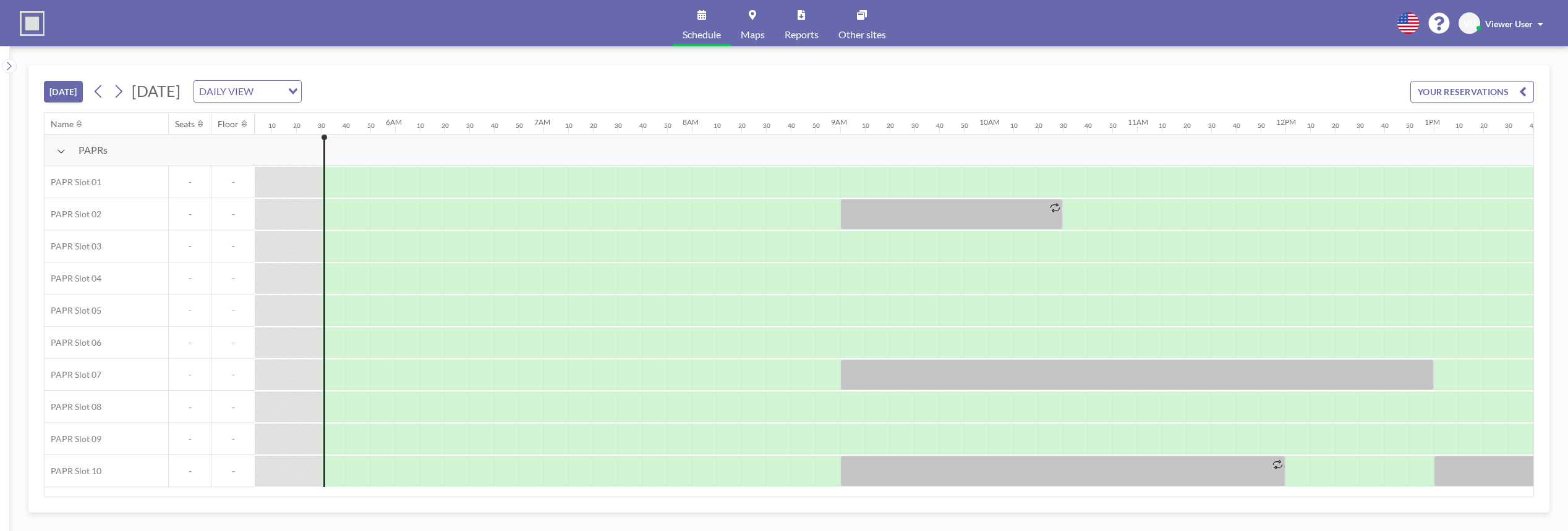
scroll to position [0, 791]
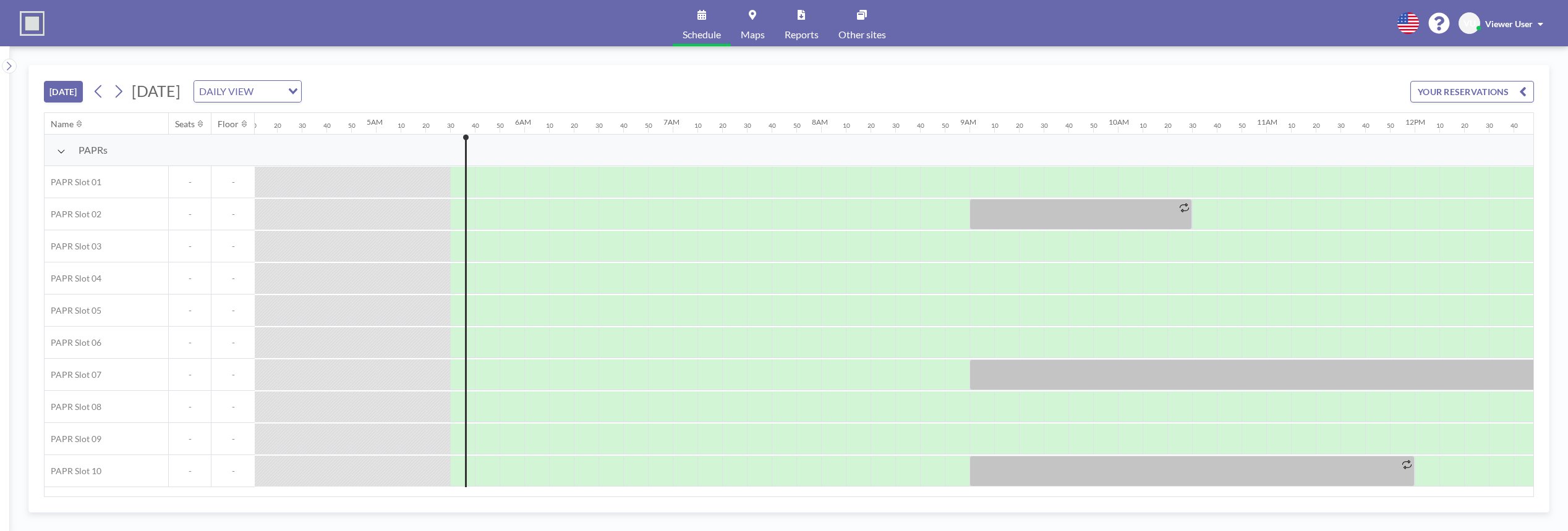
scroll to position [0, 791]
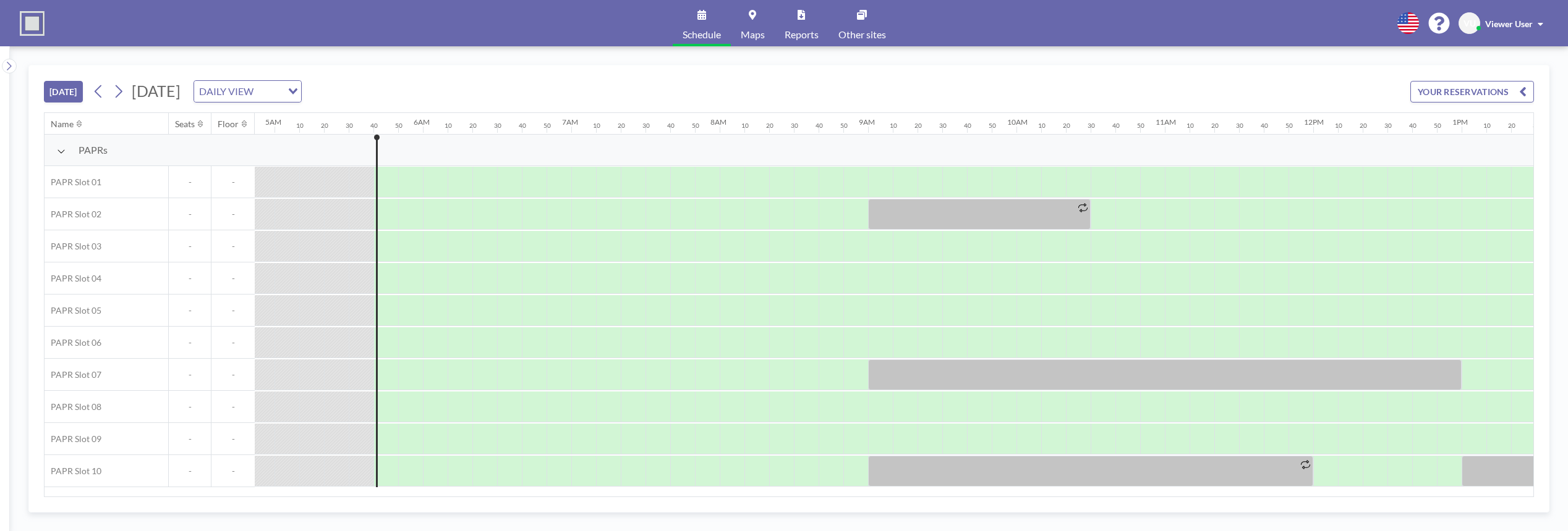
scroll to position [0, 816]
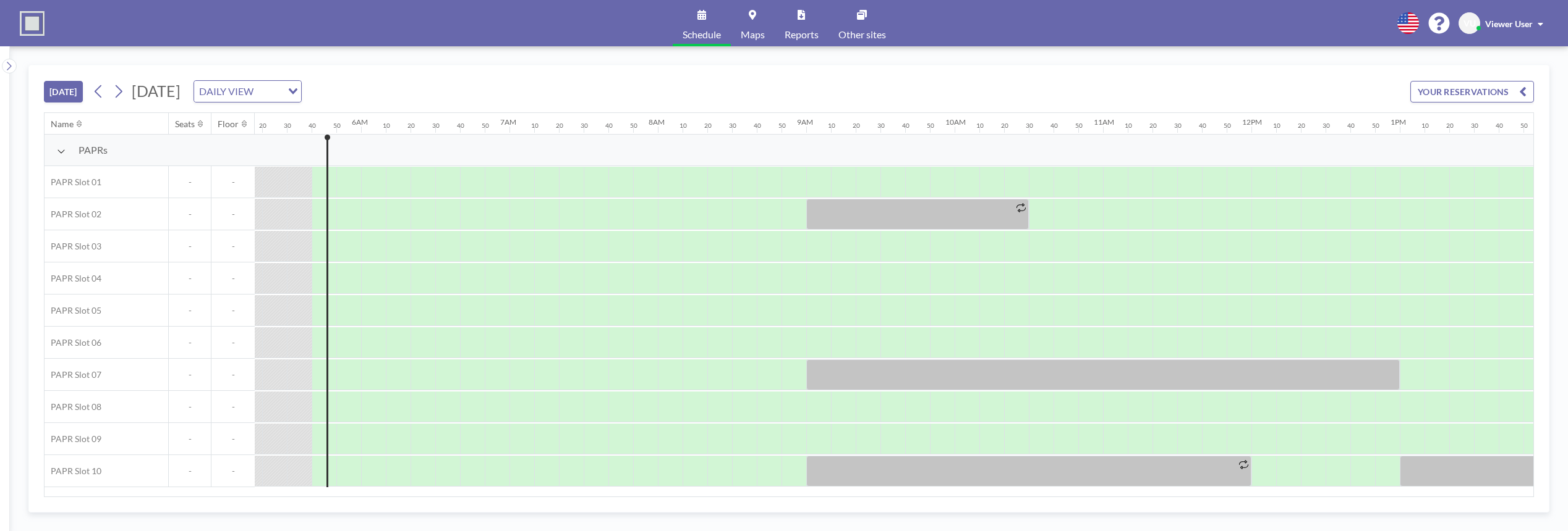
scroll to position [0, 816]
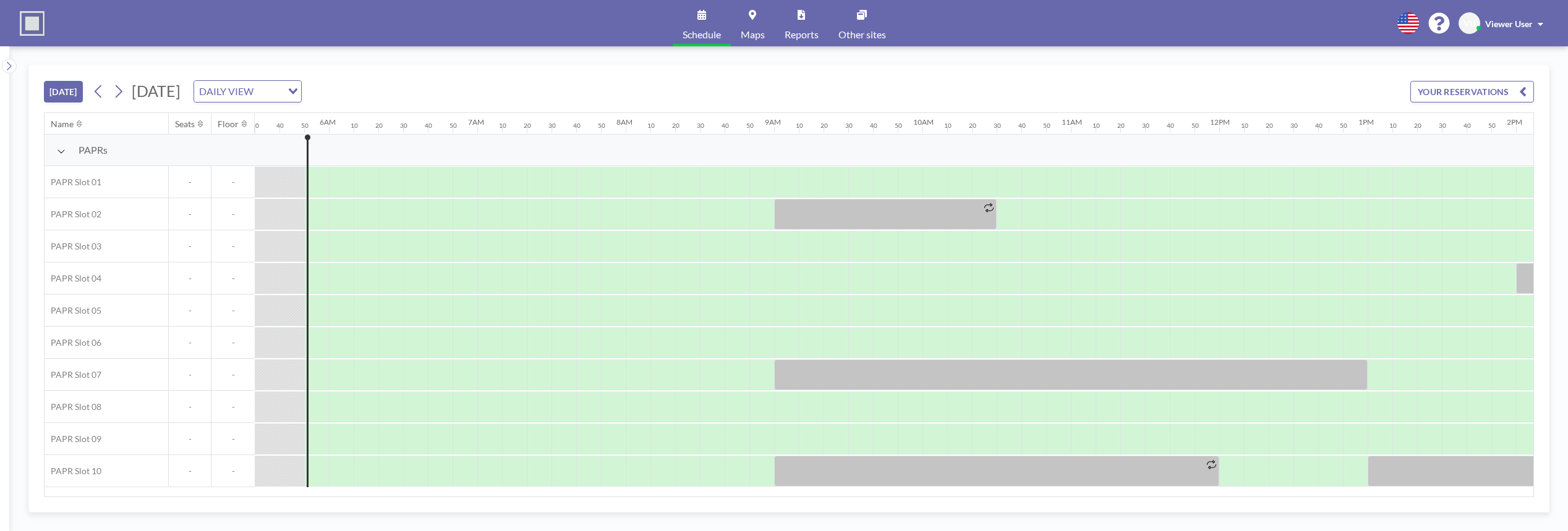
scroll to position [0, 841]
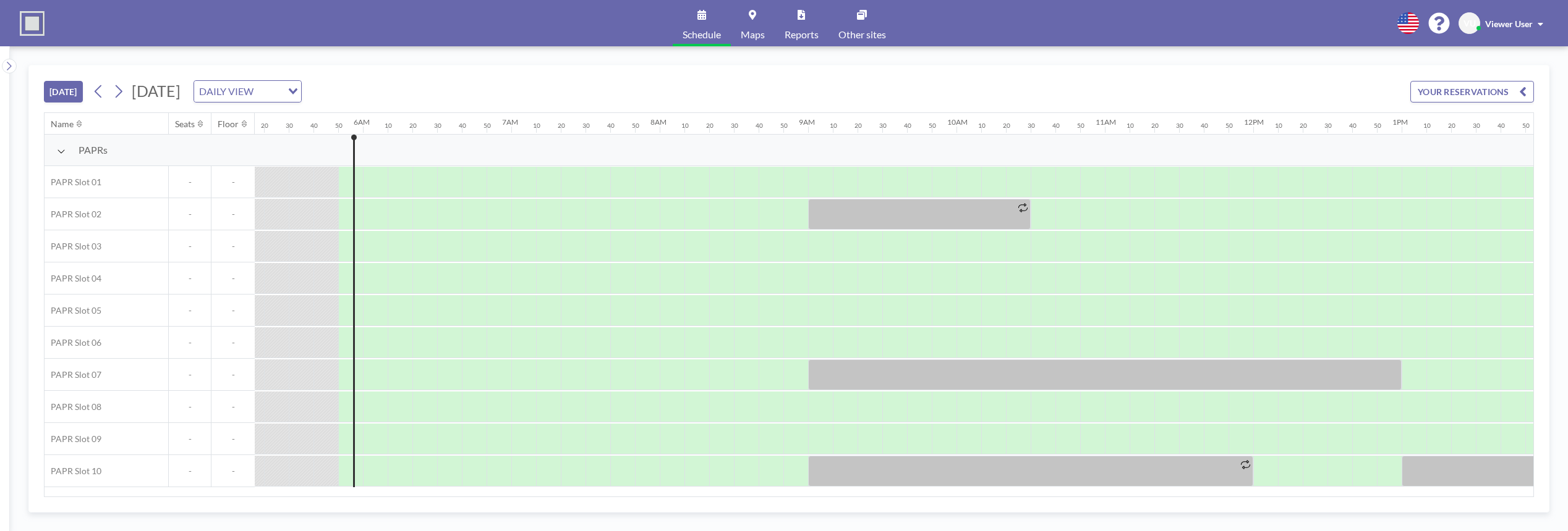
scroll to position [0, 841]
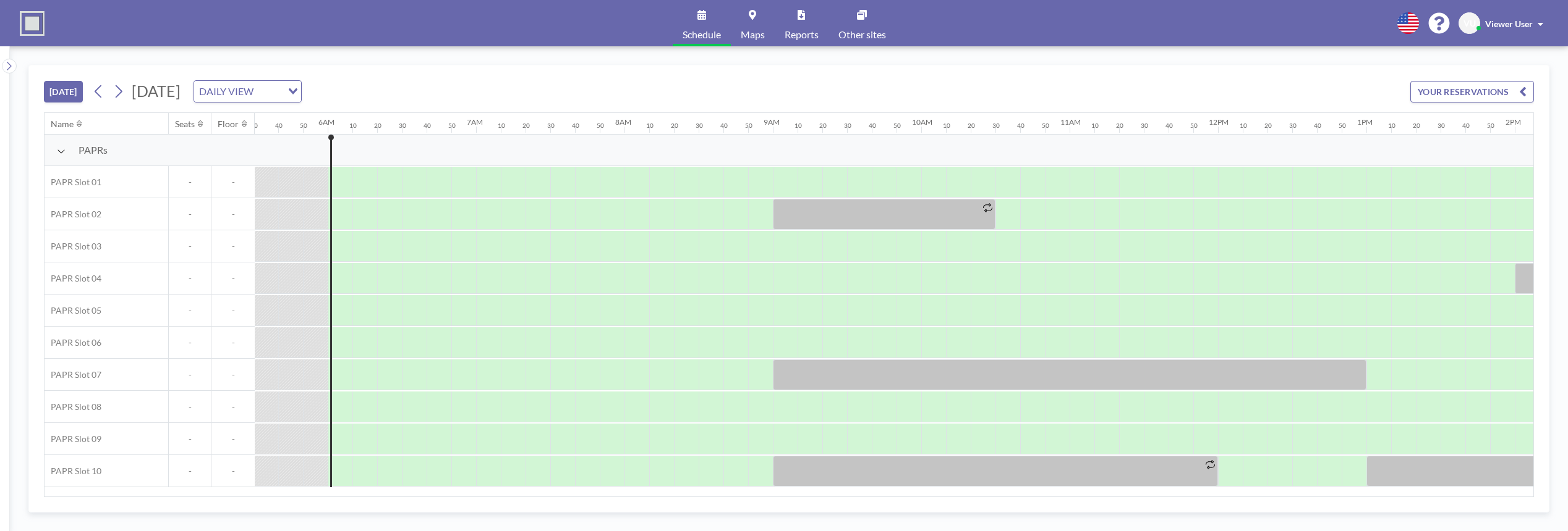
scroll to position [0, 865]
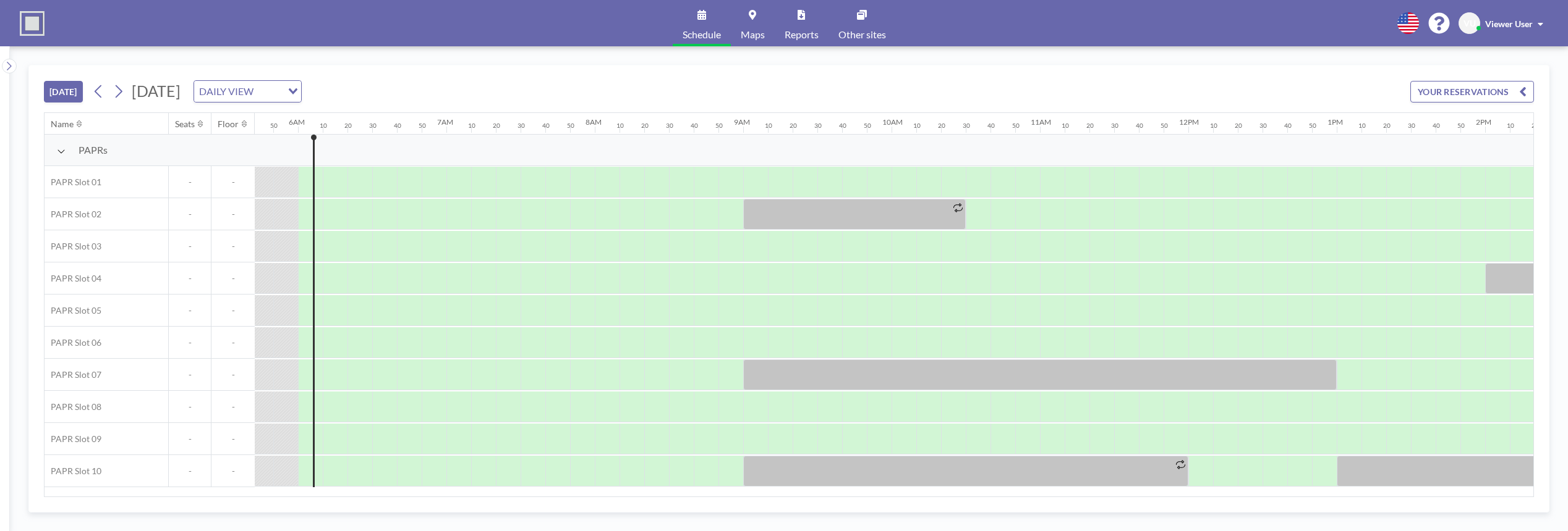
scroll to position [0, 865]
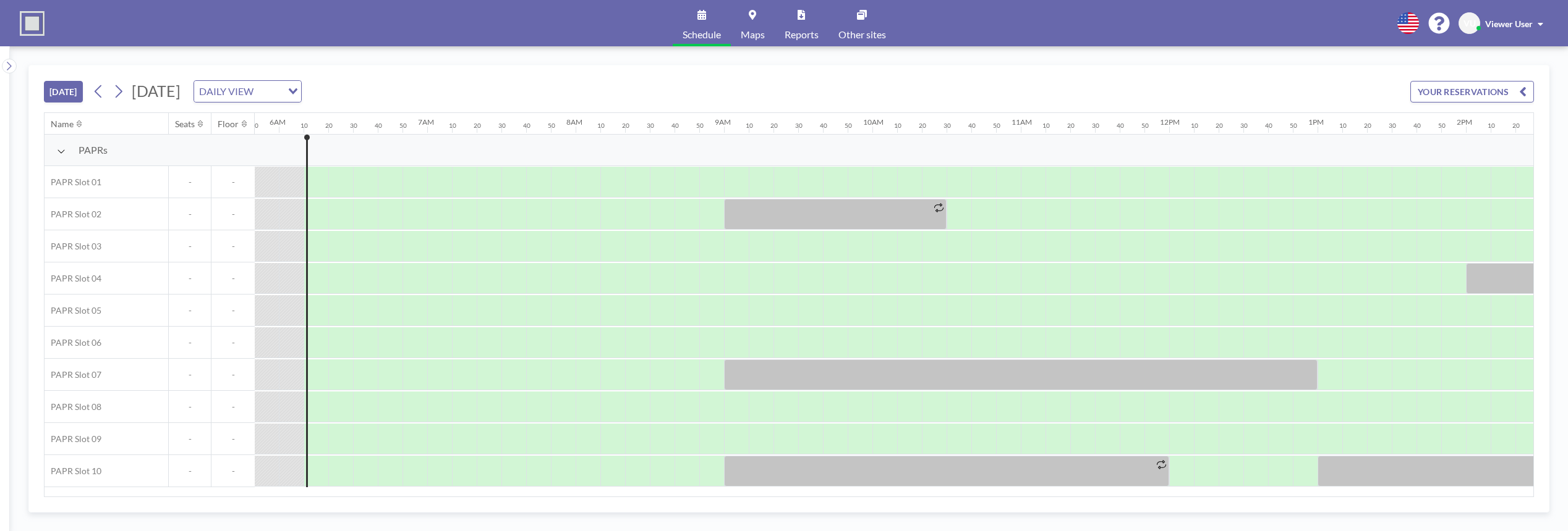
scroll to position [0, 890]
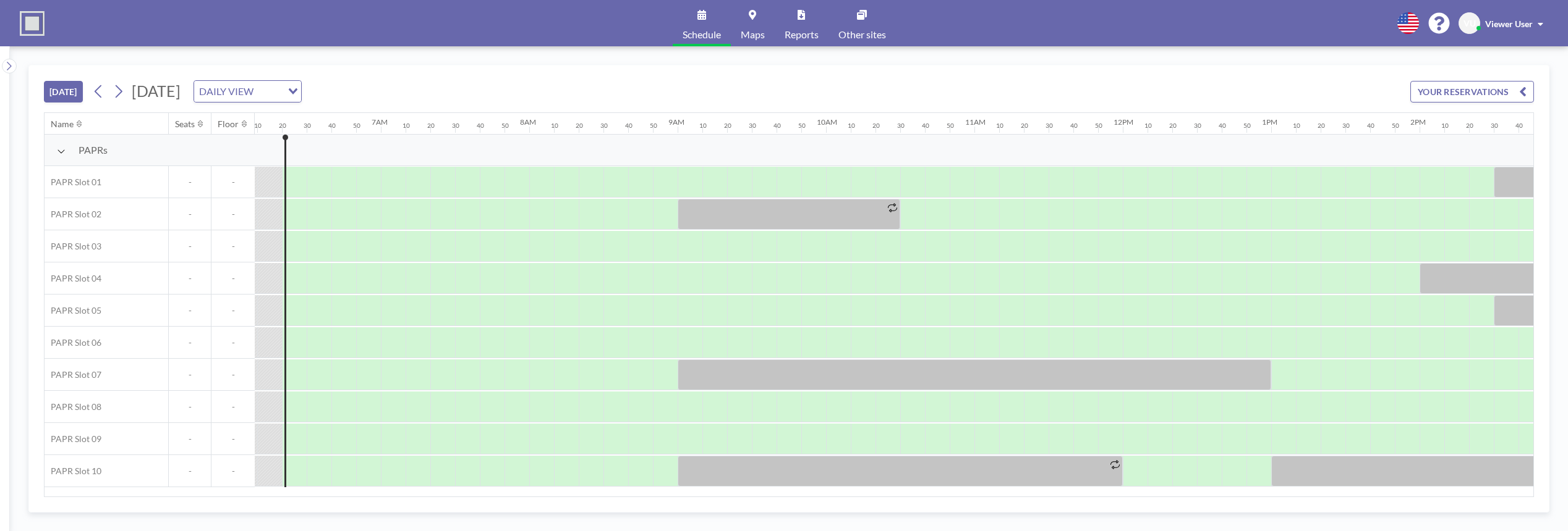
scroll to position [0, 915]
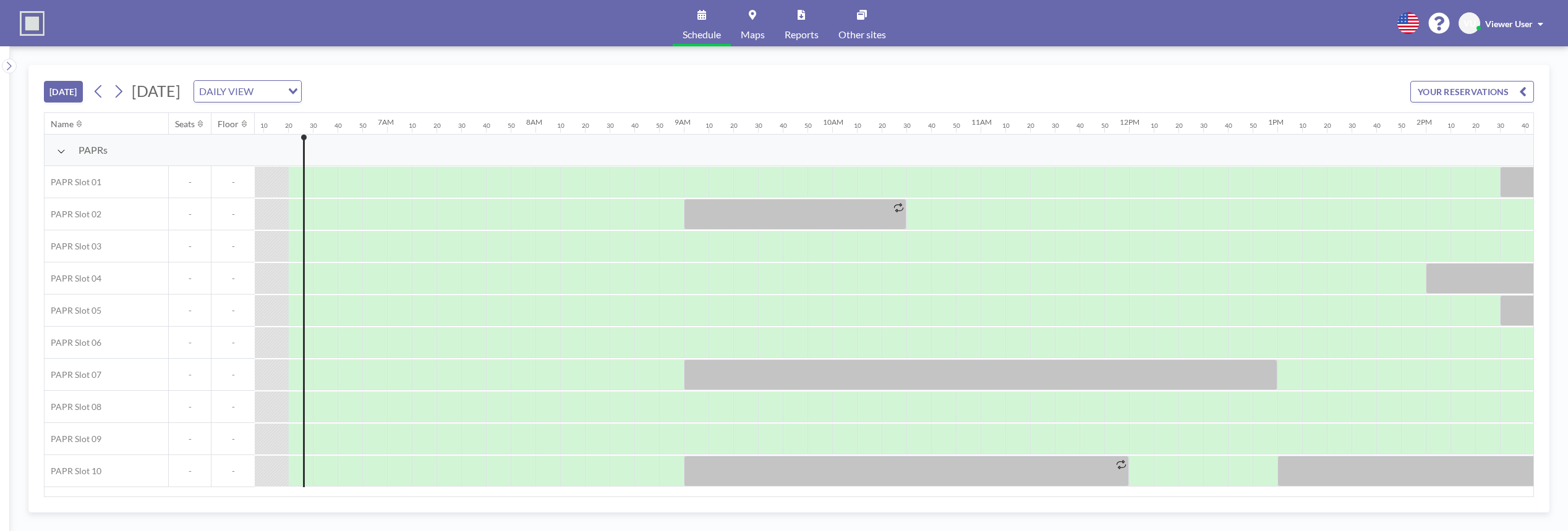
scroll to position [0, 915]
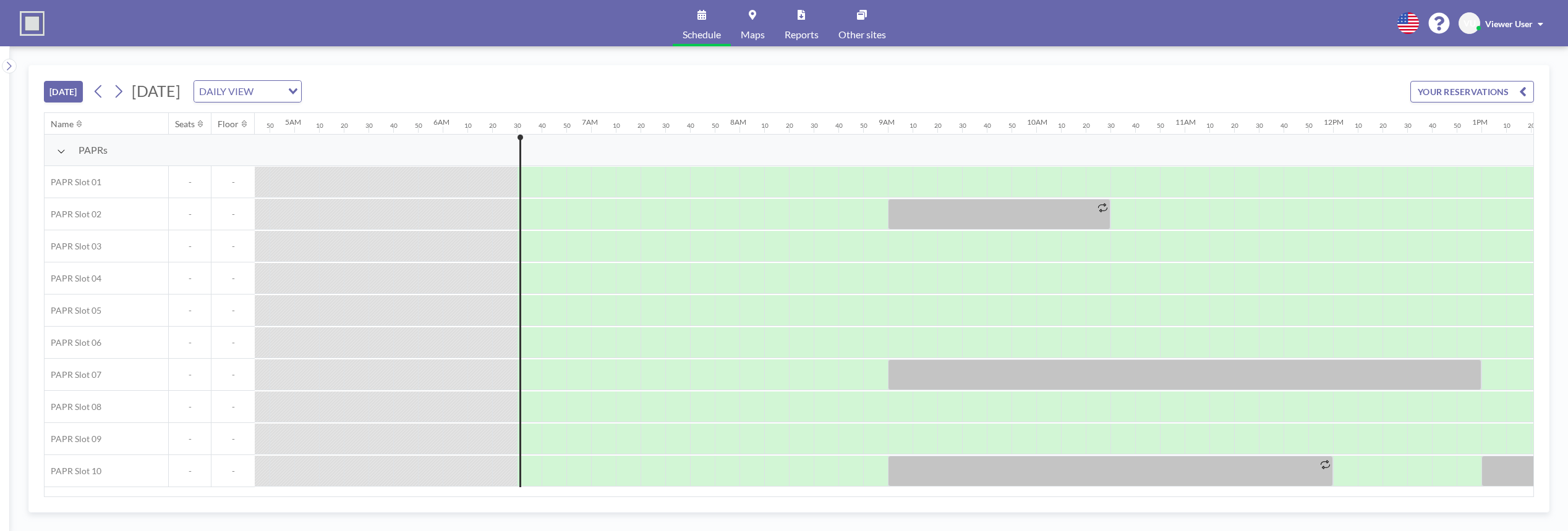
scroll to position [0, 939]
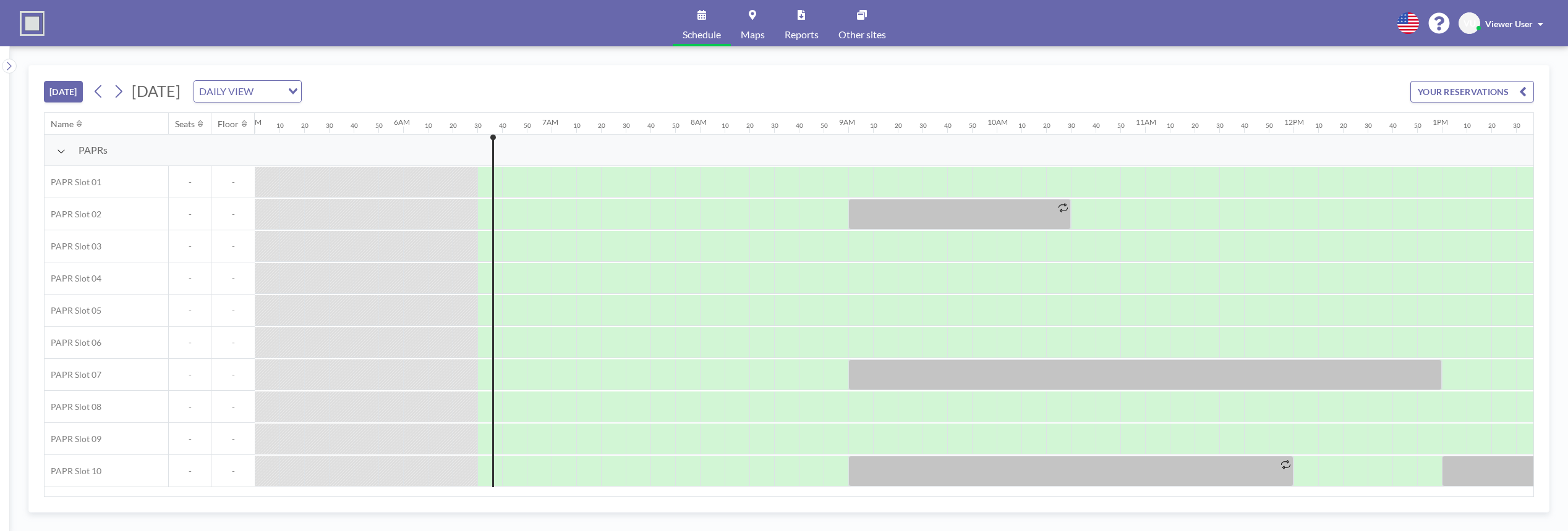
scroll to position [0, 939]
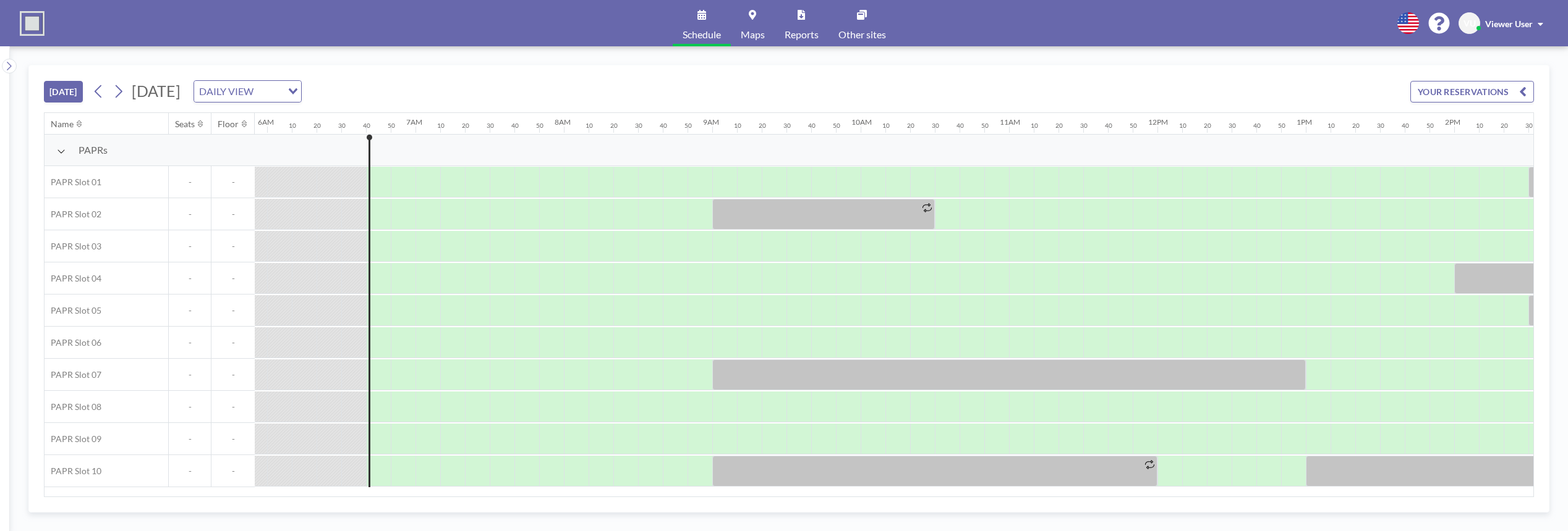
scroll to position [0, 965]
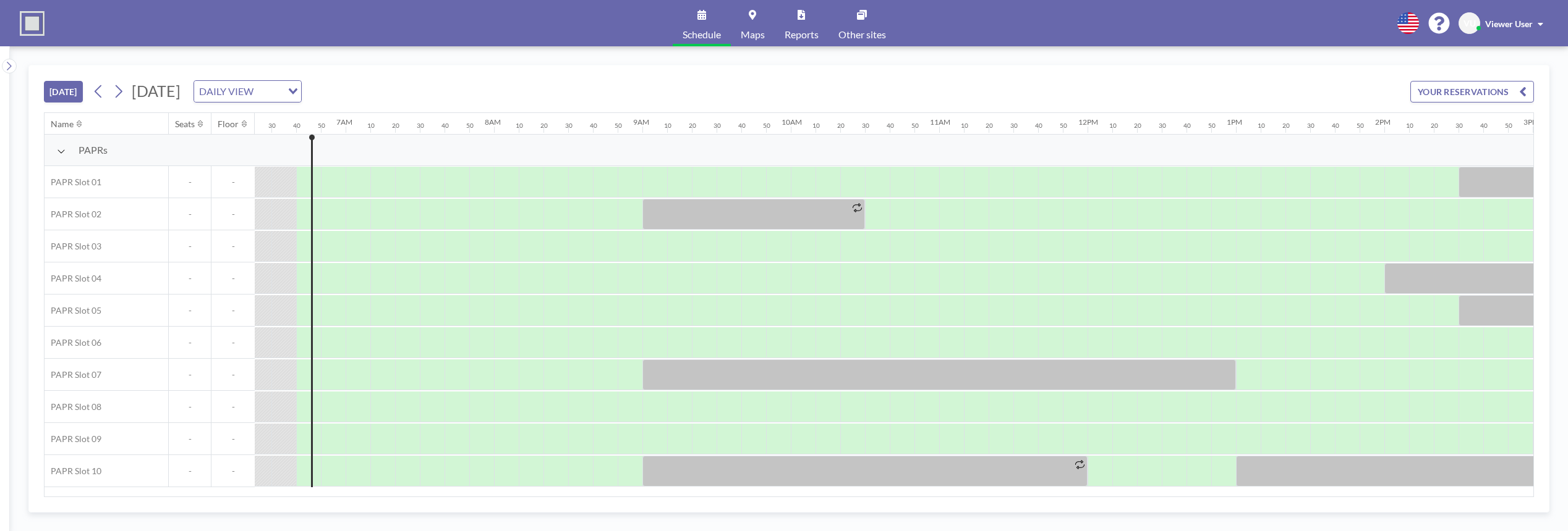
scroll to position [0, 965]
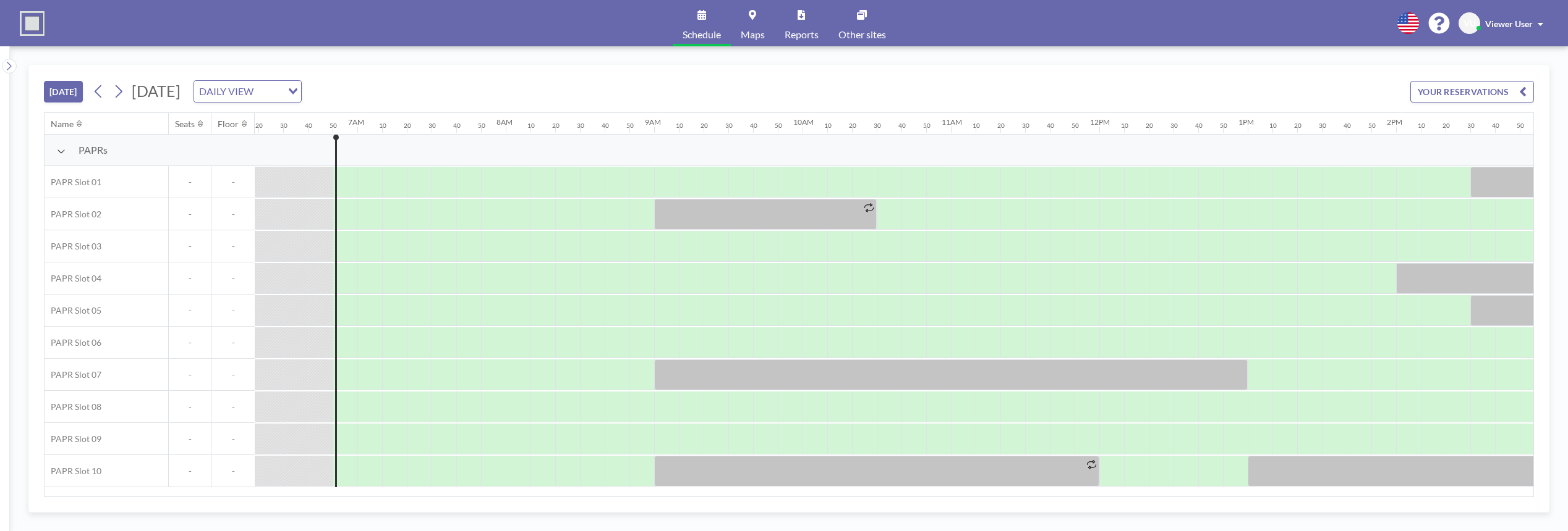
scroll to position [0, 990]
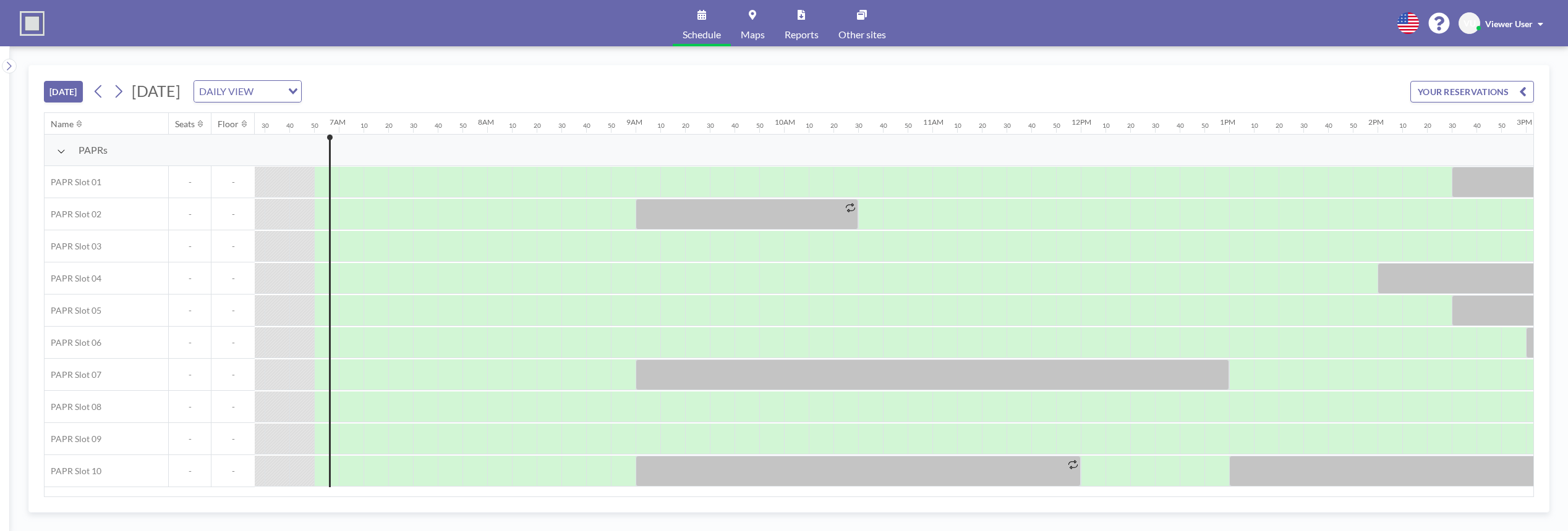
scroll to position [0, 990]
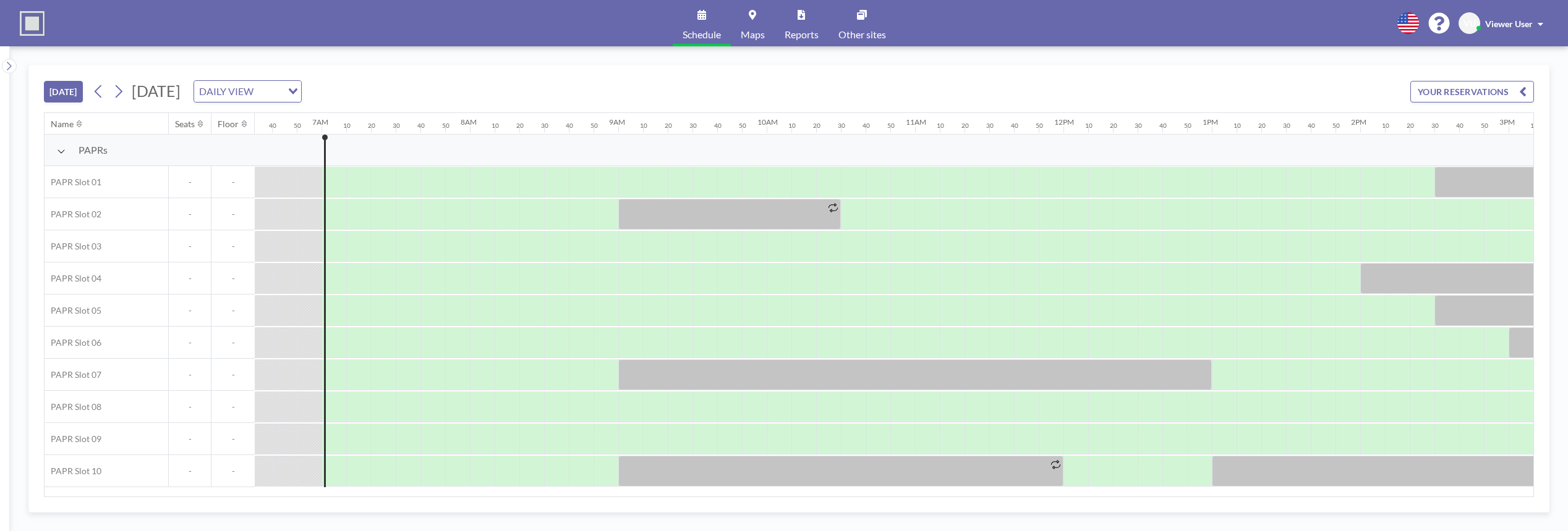
scroll to position [0, 1014]
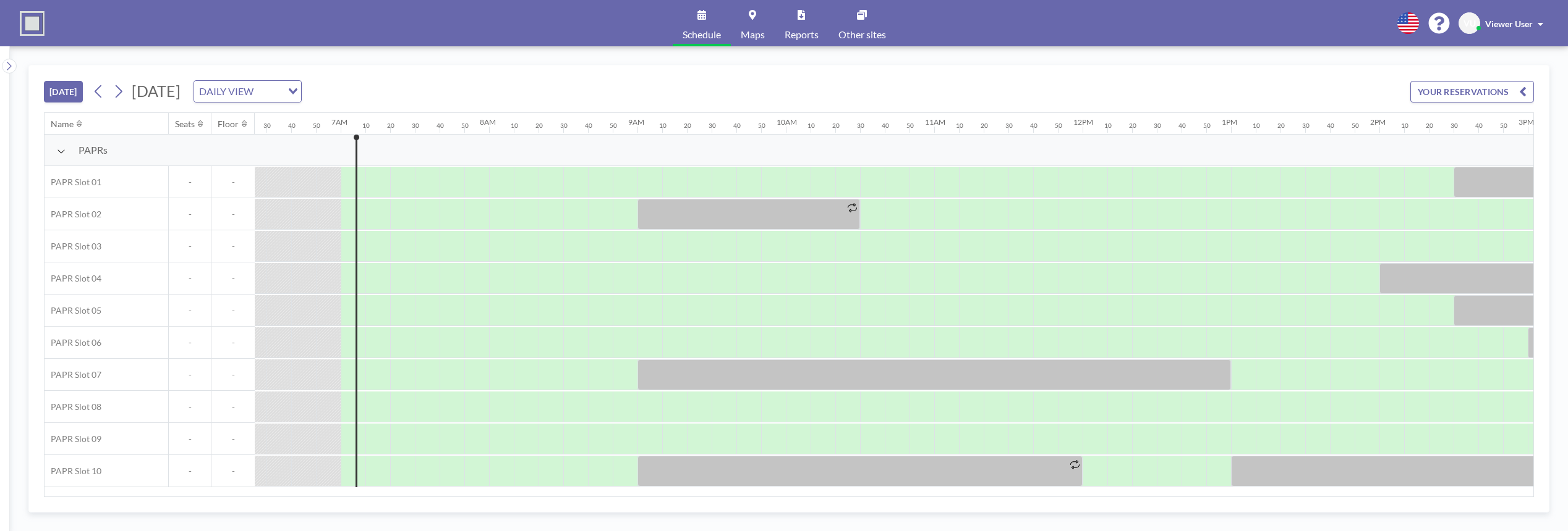
scroll to position [0, 1014]
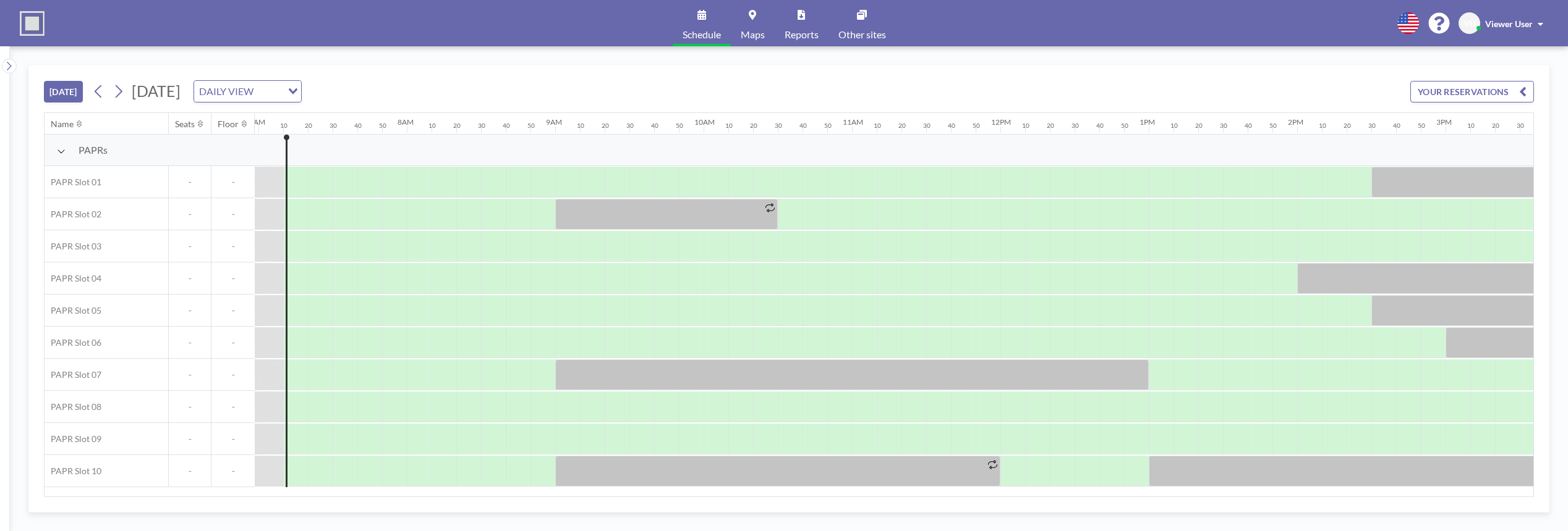
scroll to position [0, 1039]
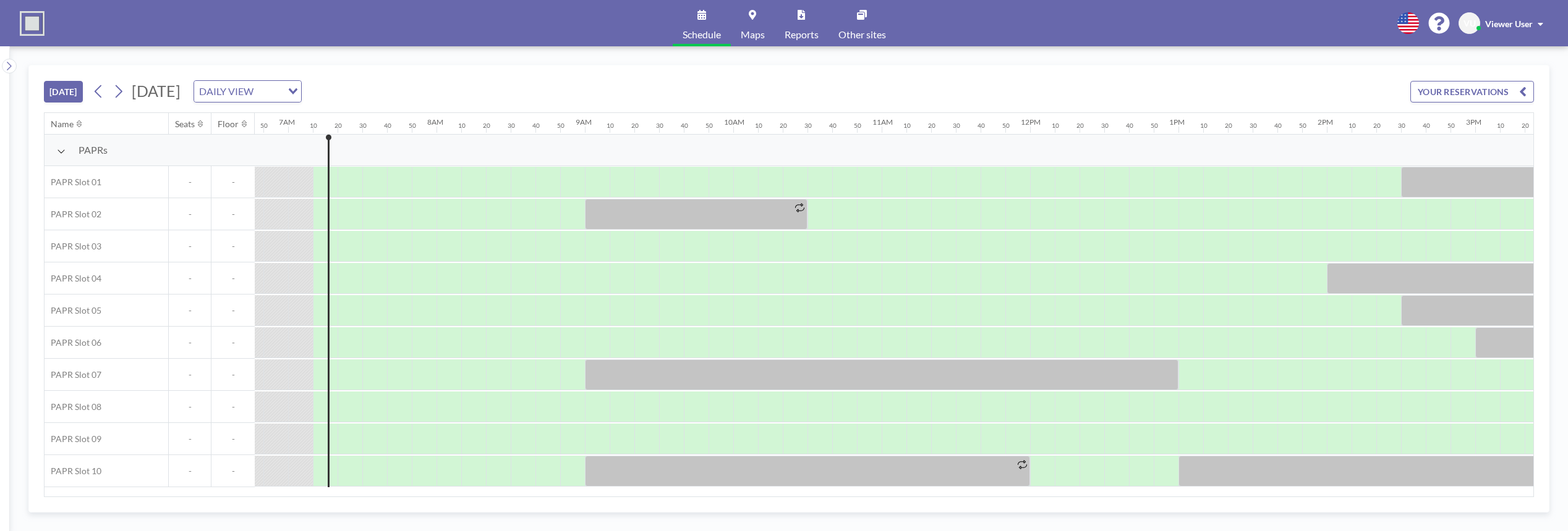
scroll to position [0, 1039]
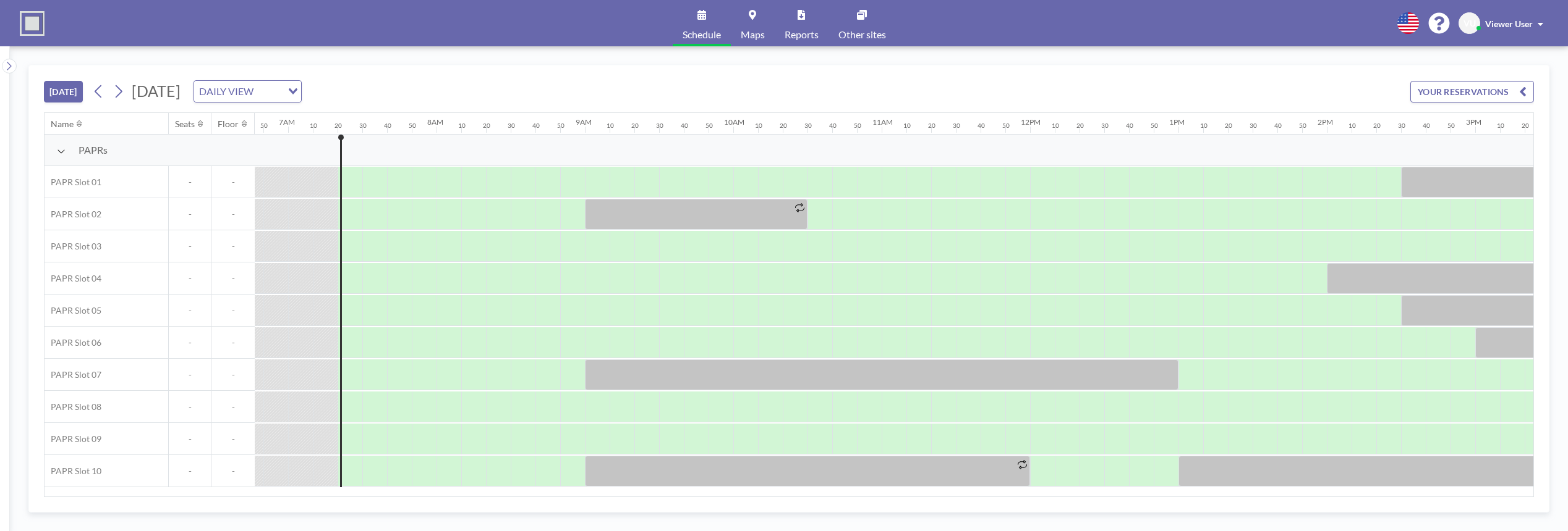
scroll to position [0, 1064]
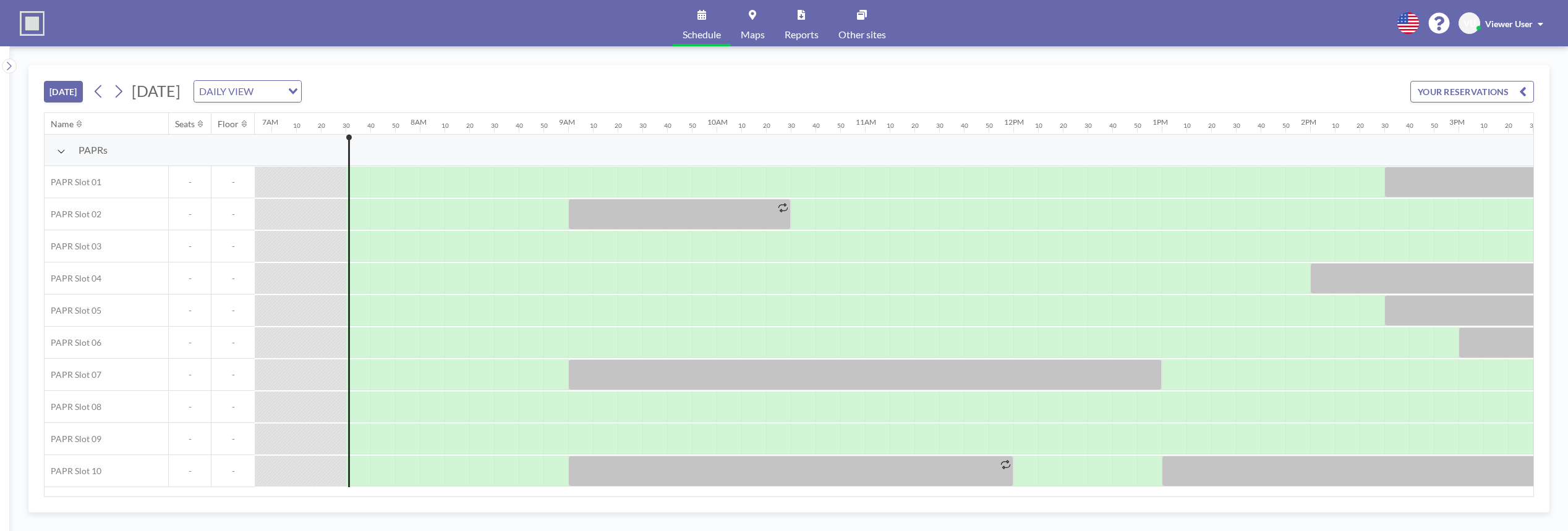
scroll to position [0, 1088]
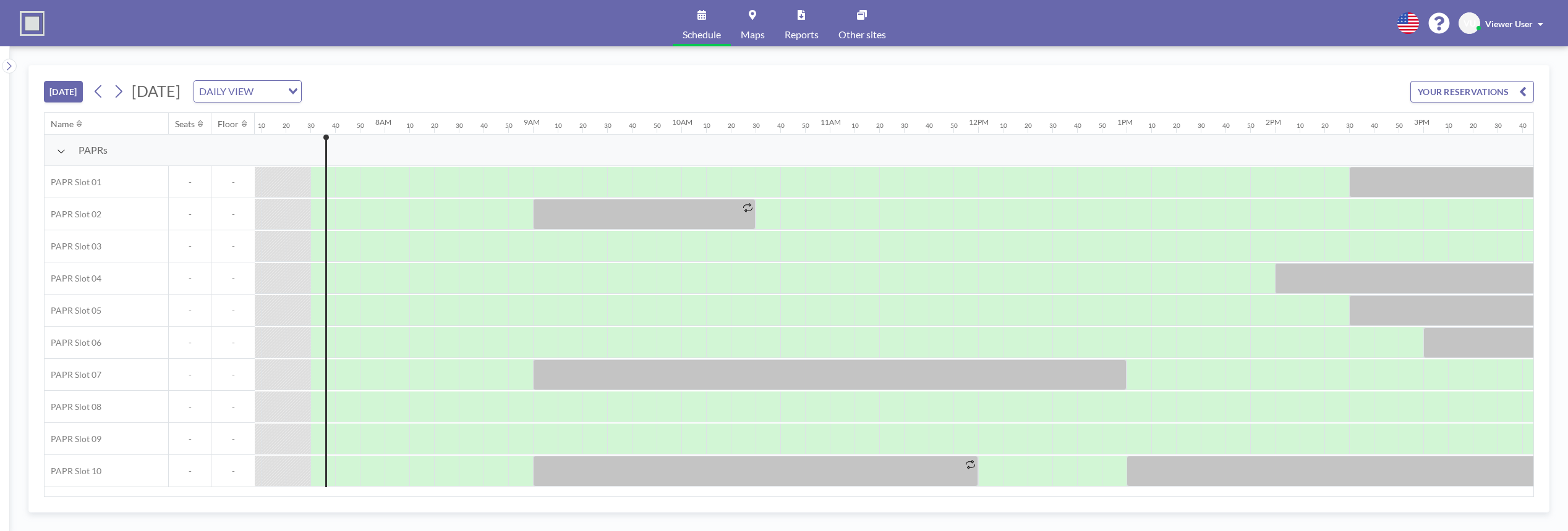
scroll to position [0, 1088]
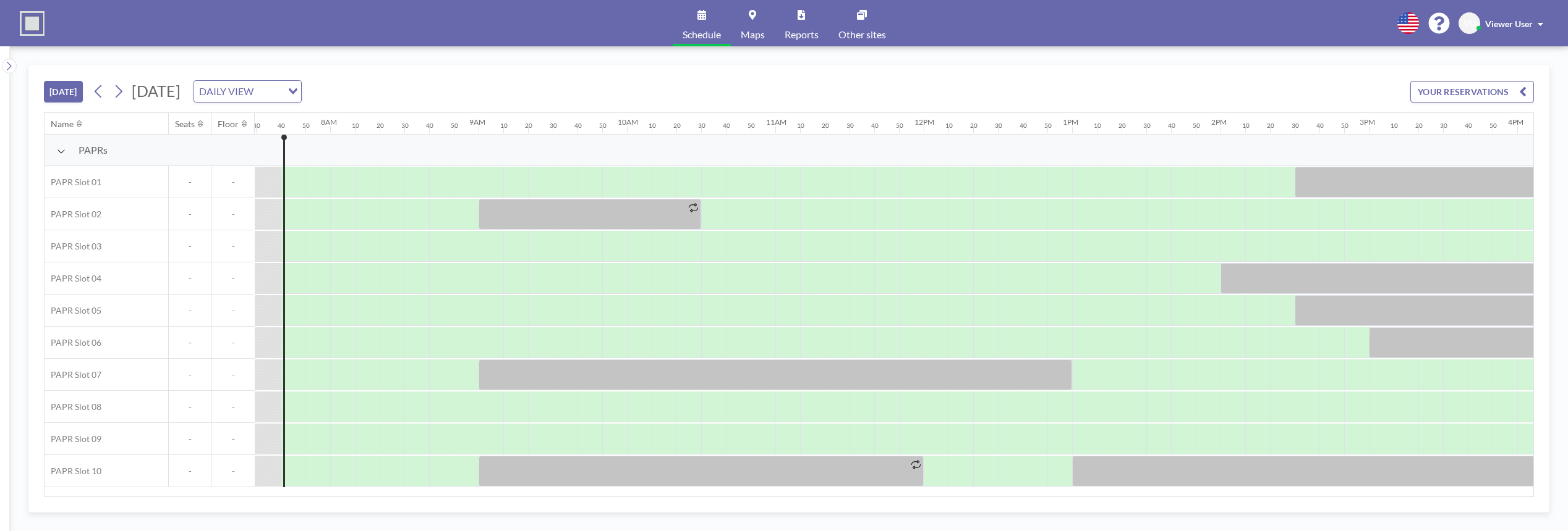
scroll to position [0, 1113]
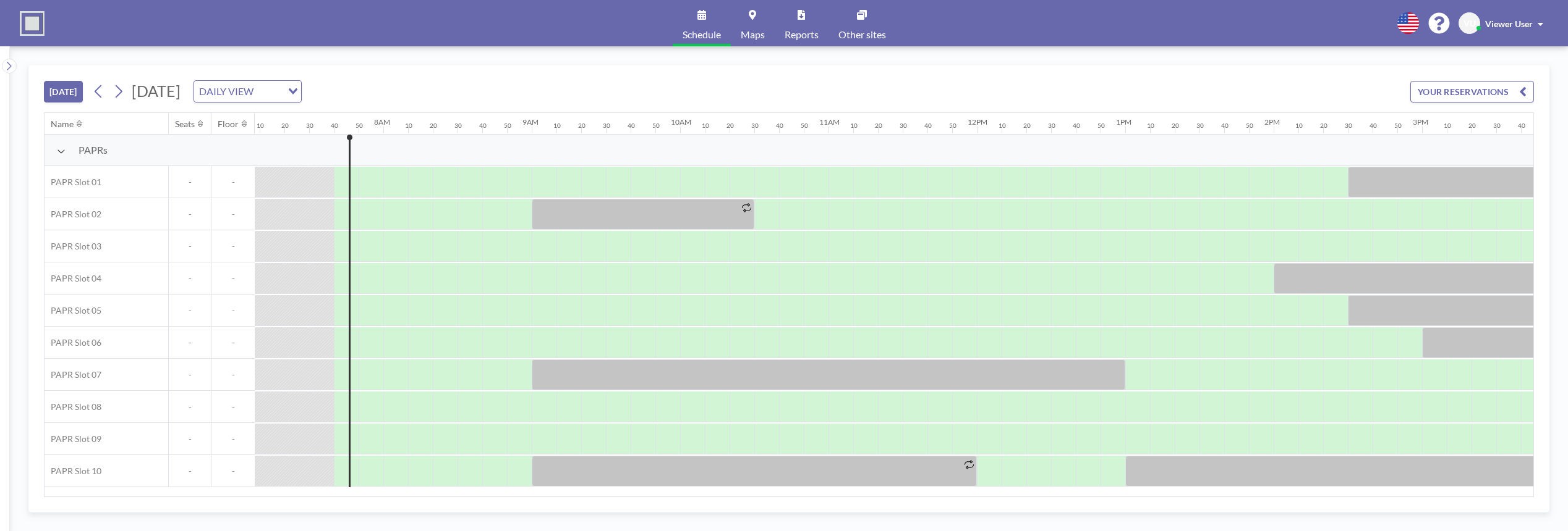
scroll to position [0, 1113]
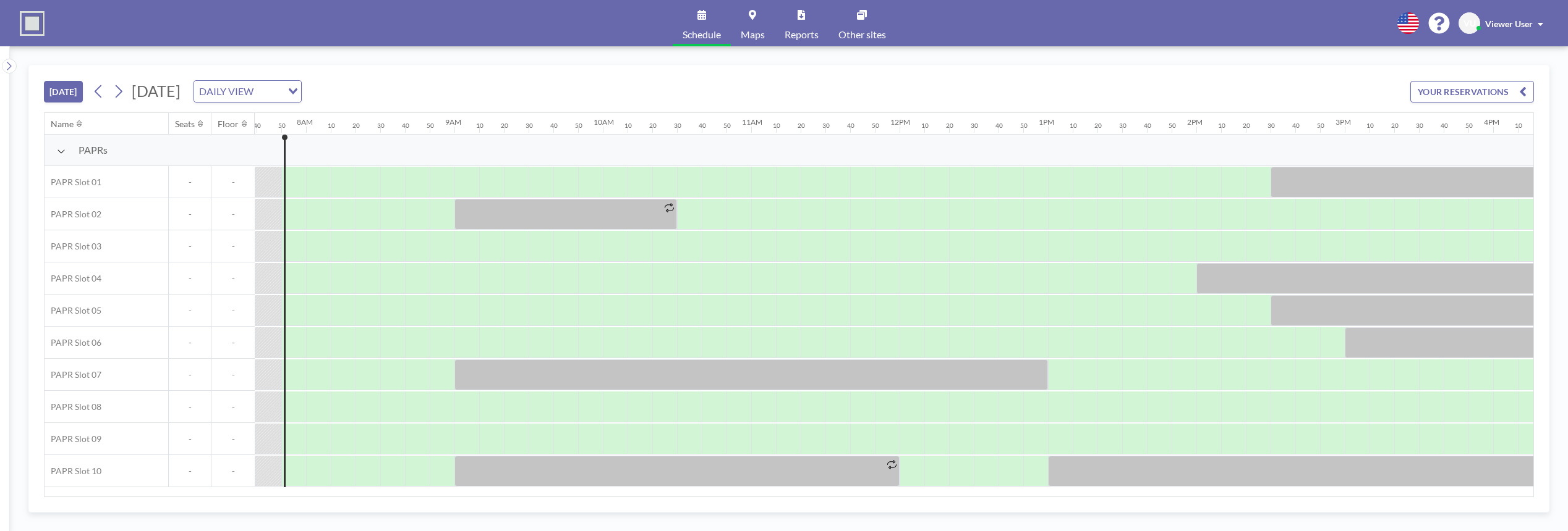
scroll to position [0, 1138]
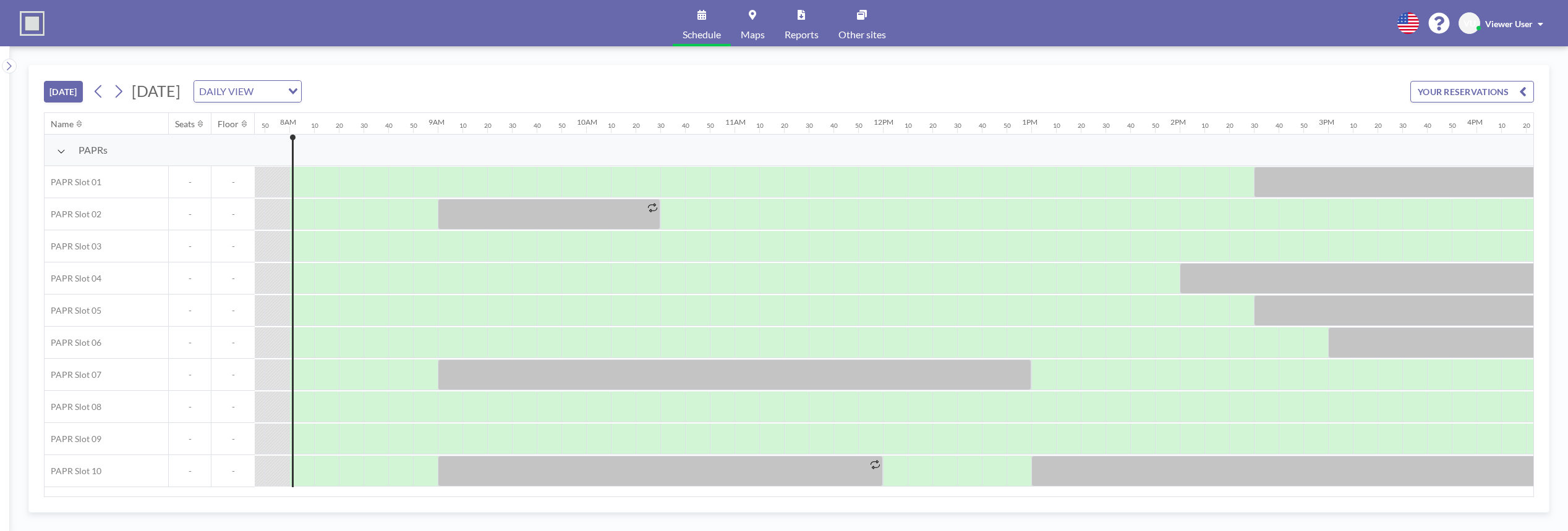
scroll to position [0, 1162]
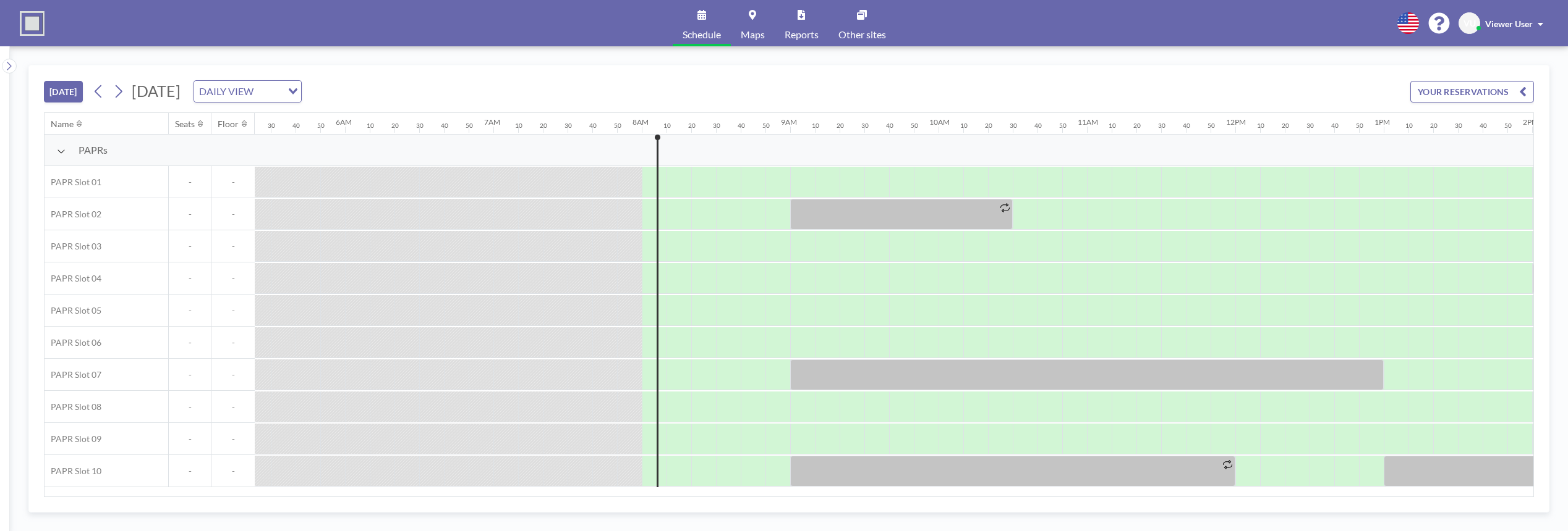
scroll to position [0, 1162]
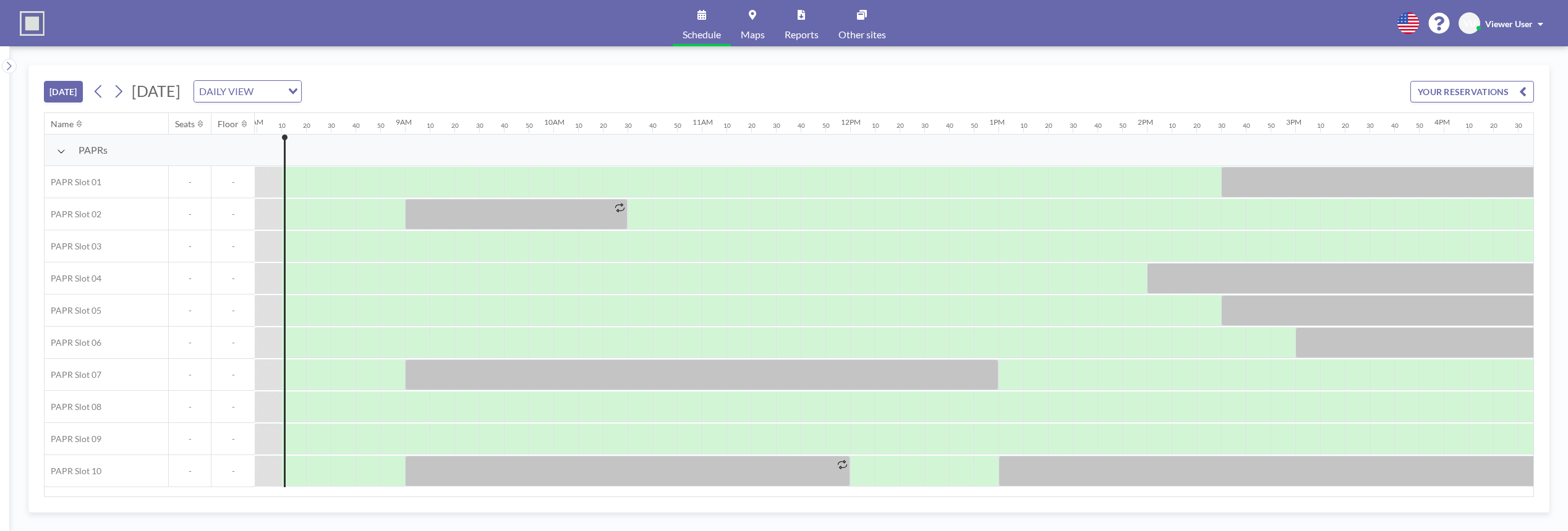
scroll to position [0, 1187]
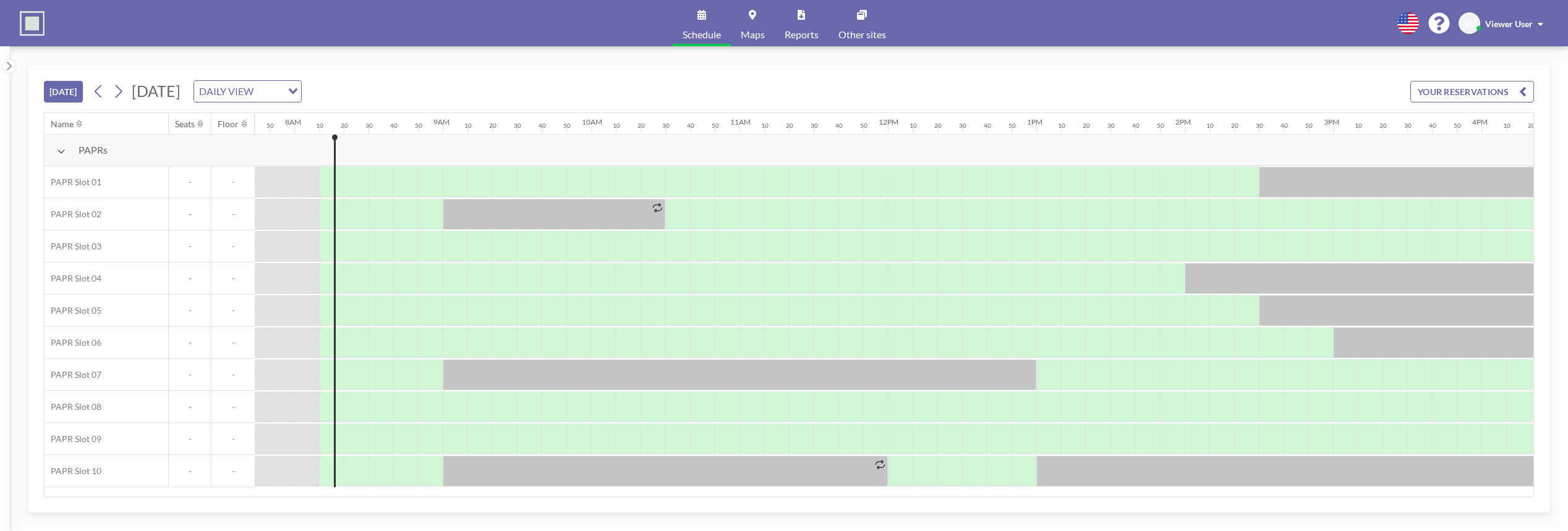
scroll to position [0, 1187]
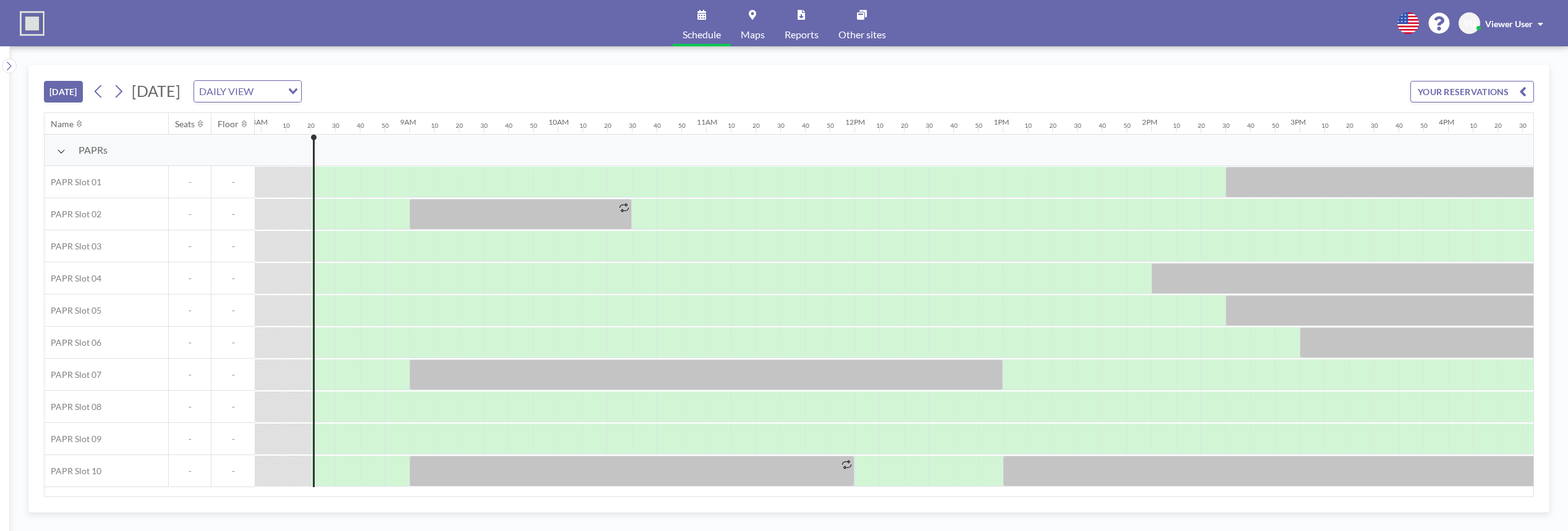
scroll to position [0, 1212]
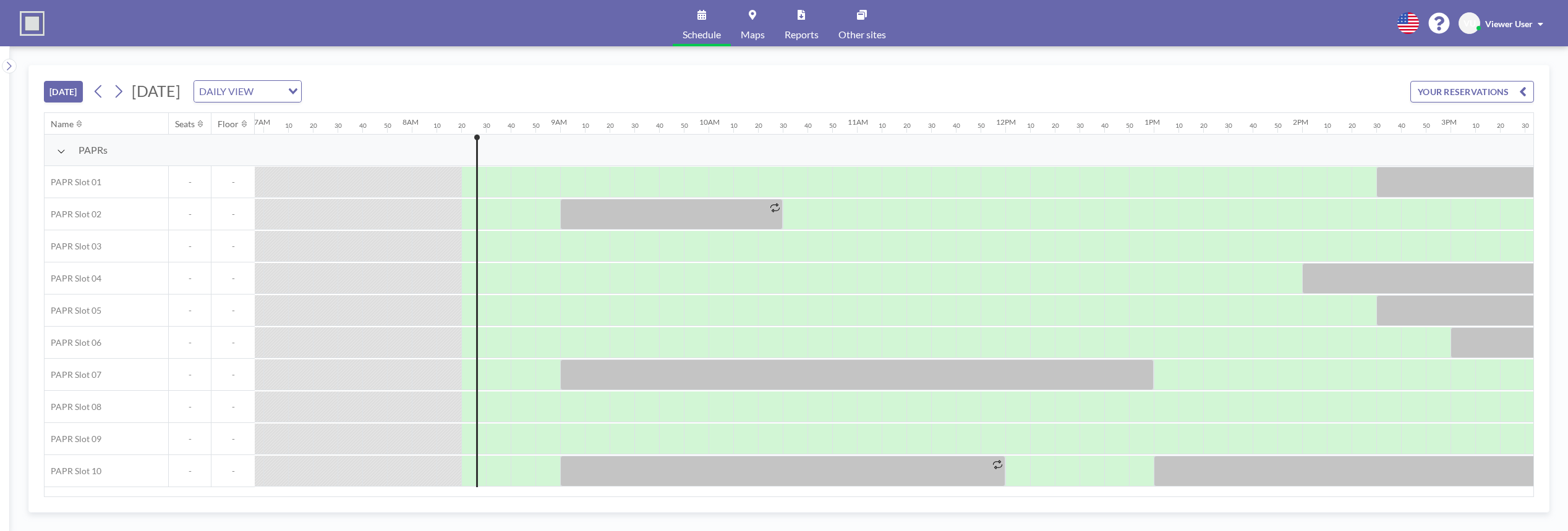
scroll to position [0, 1212]
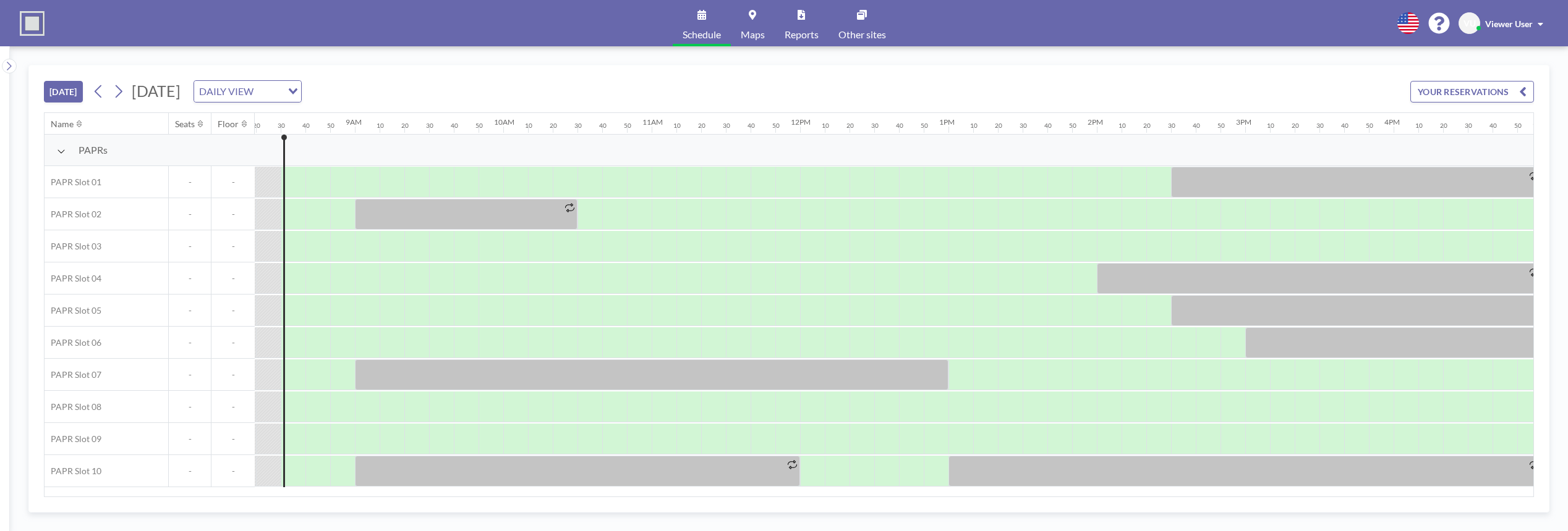
scroll to position [0, 1236]
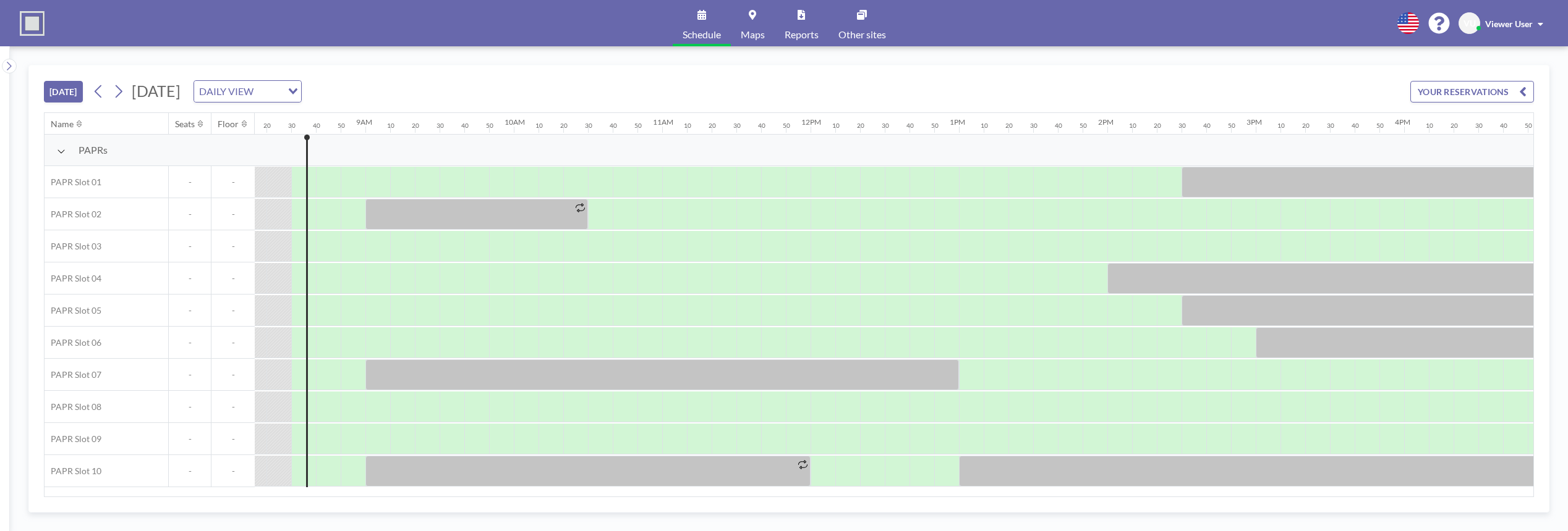
scroll to position [0, 1236]
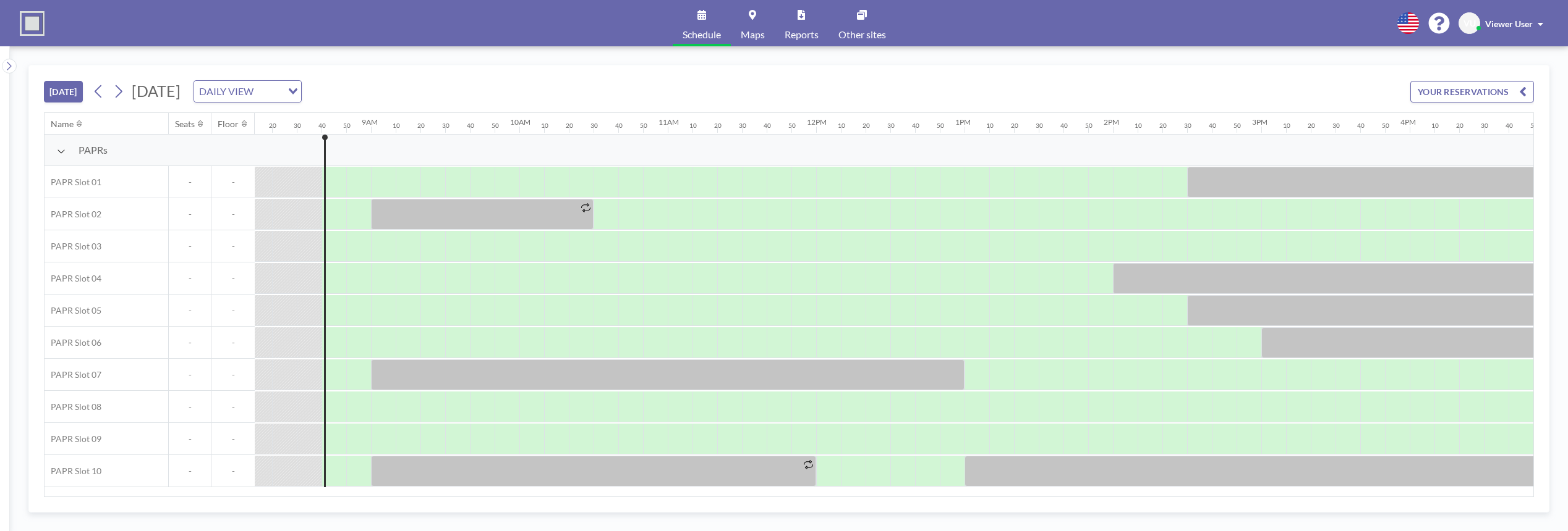
scroll to position [0, 1261]
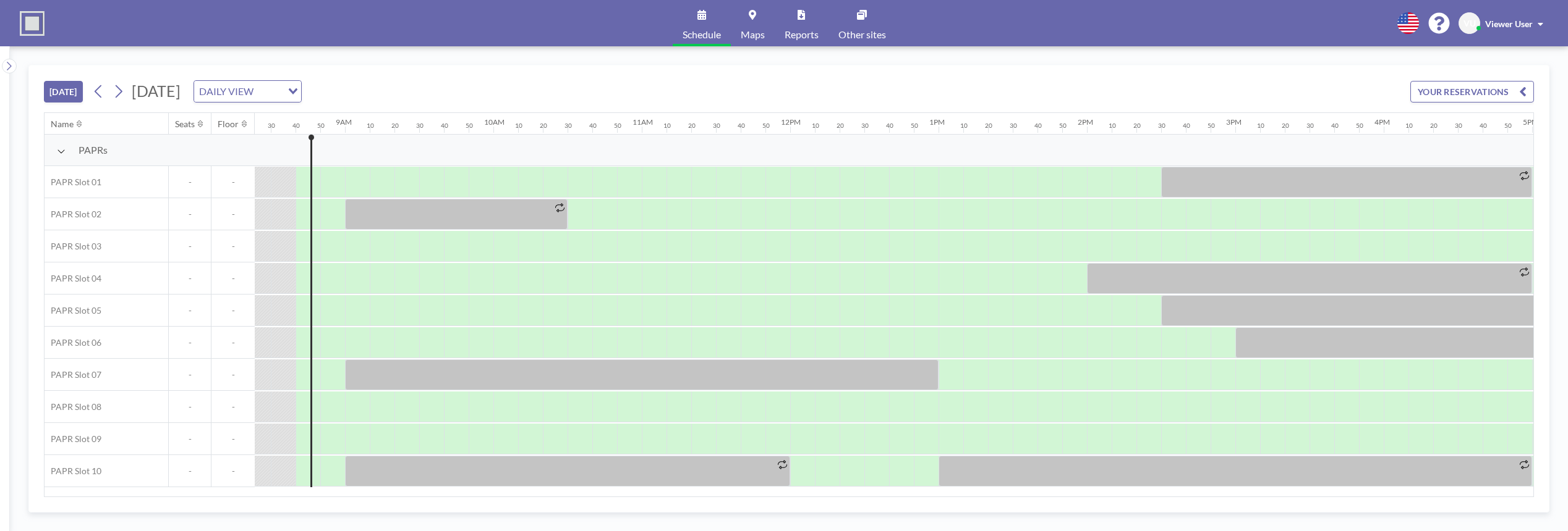
scroll to position [0, 1261]
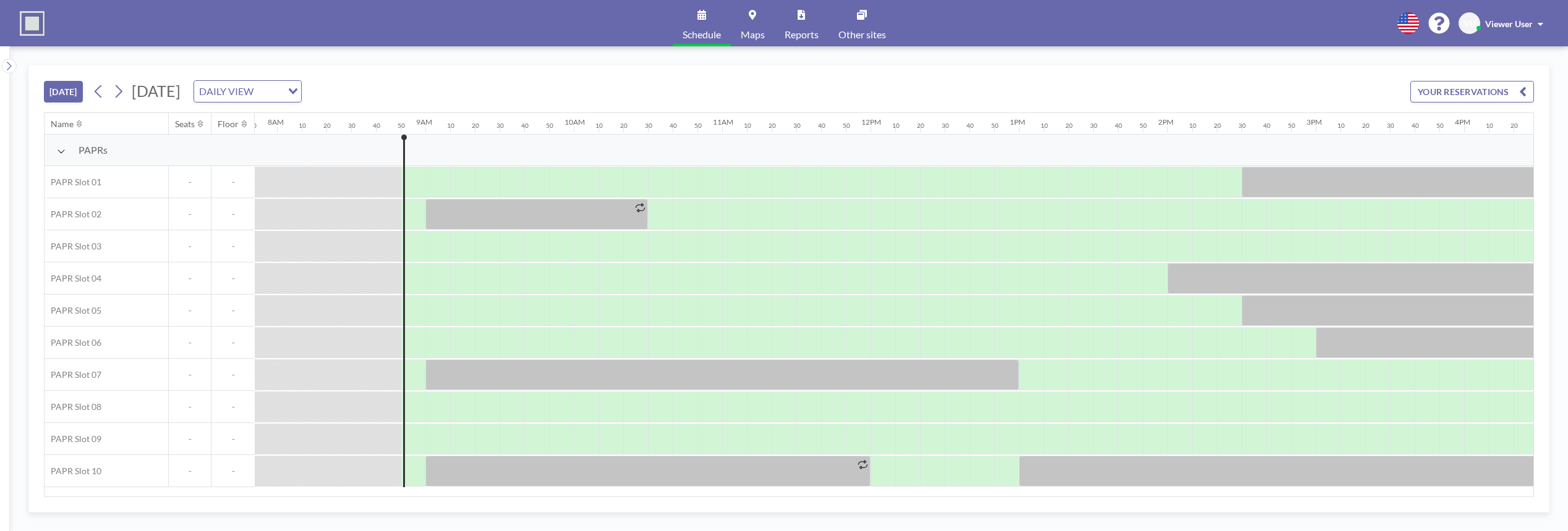
scroll to position [0, 1286]
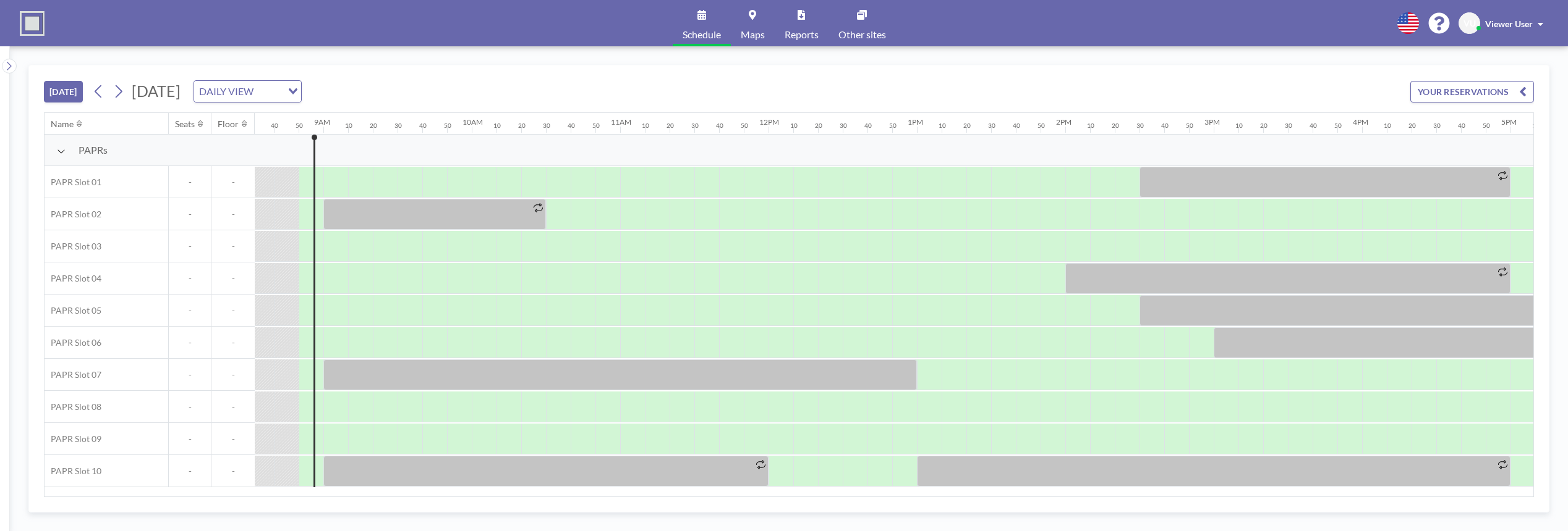
scroll to position [0, 1286]
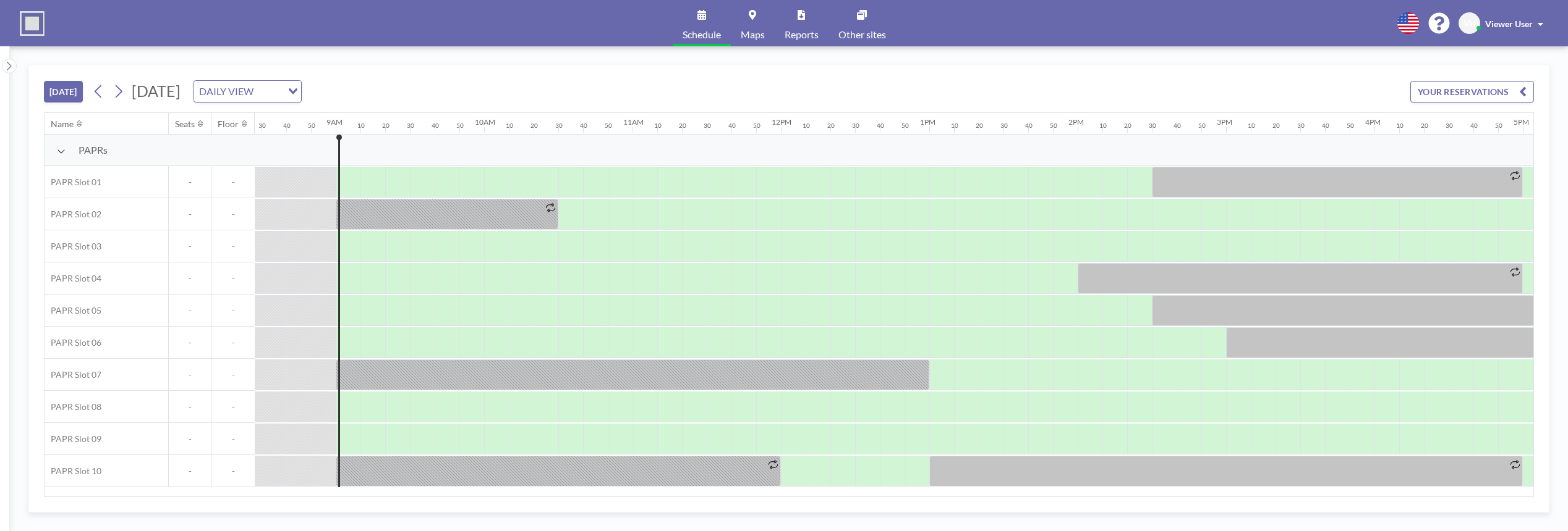
scroll to position [0, 1310]
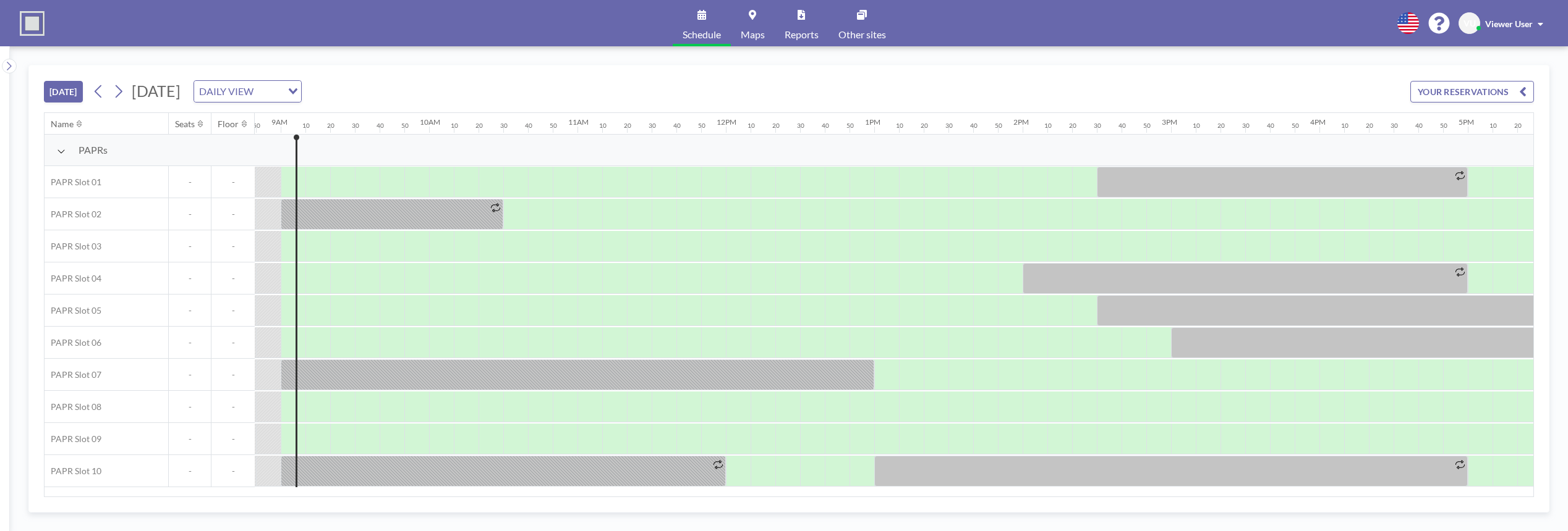
scroll to position [0, 1310]
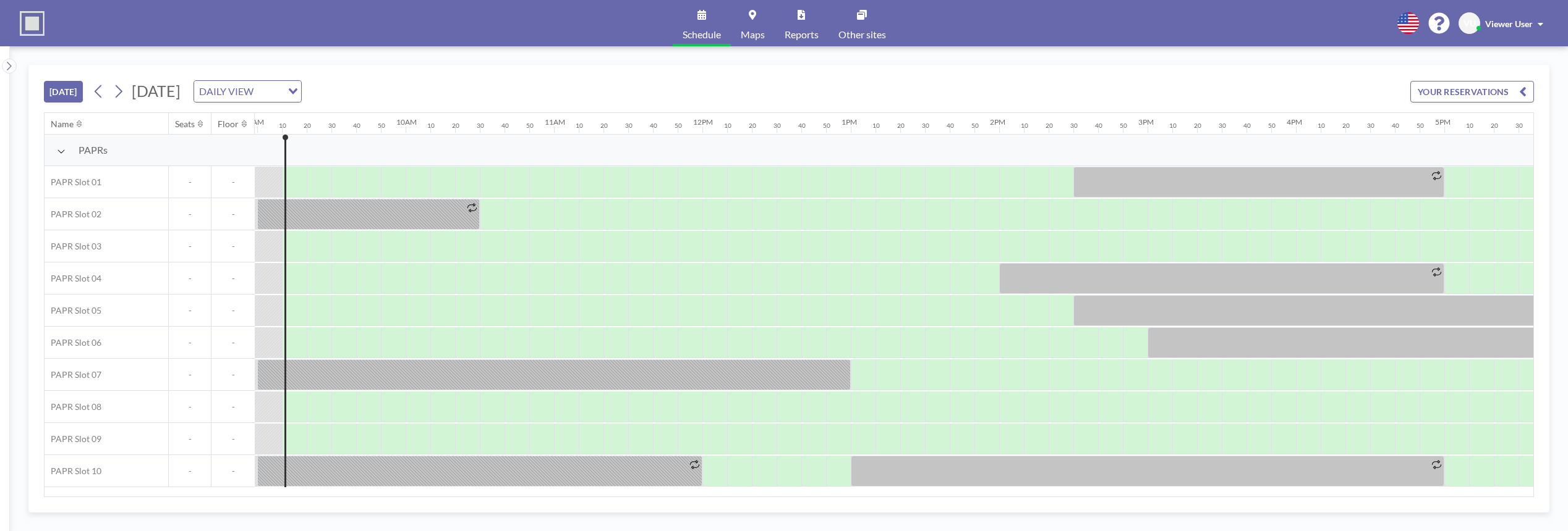
scroll to position [0, 1336]
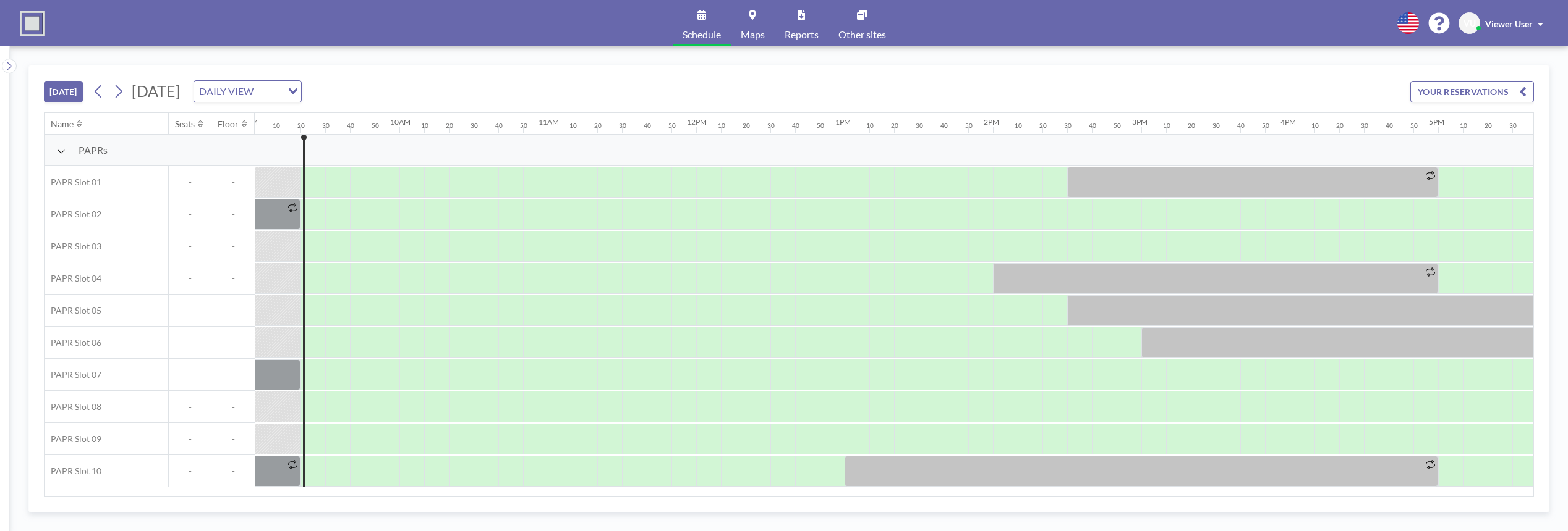
scroll to position [0, 1361]
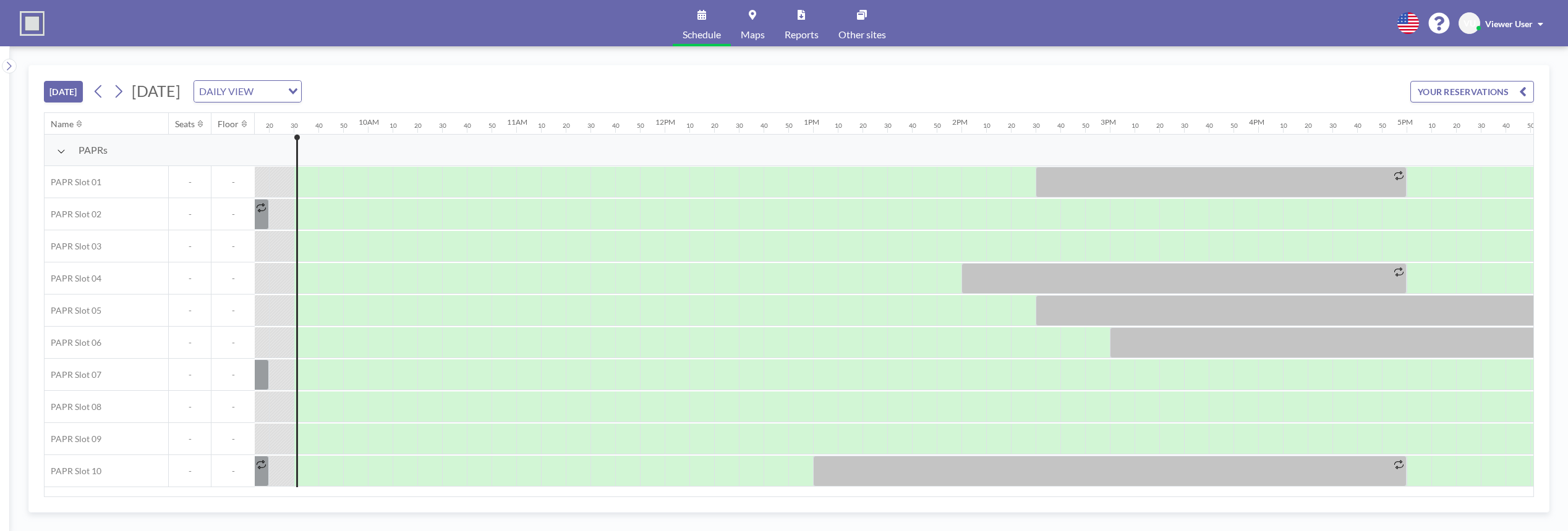
scroll to position [0, 1385]
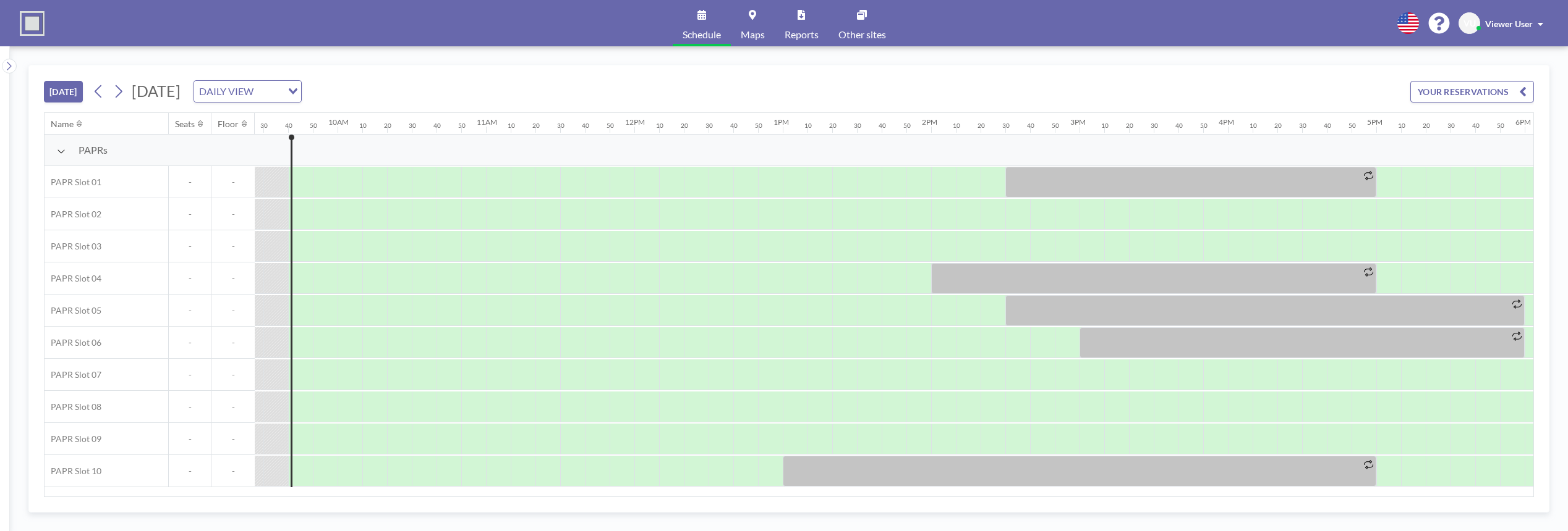
scroll to position [0, 1410]
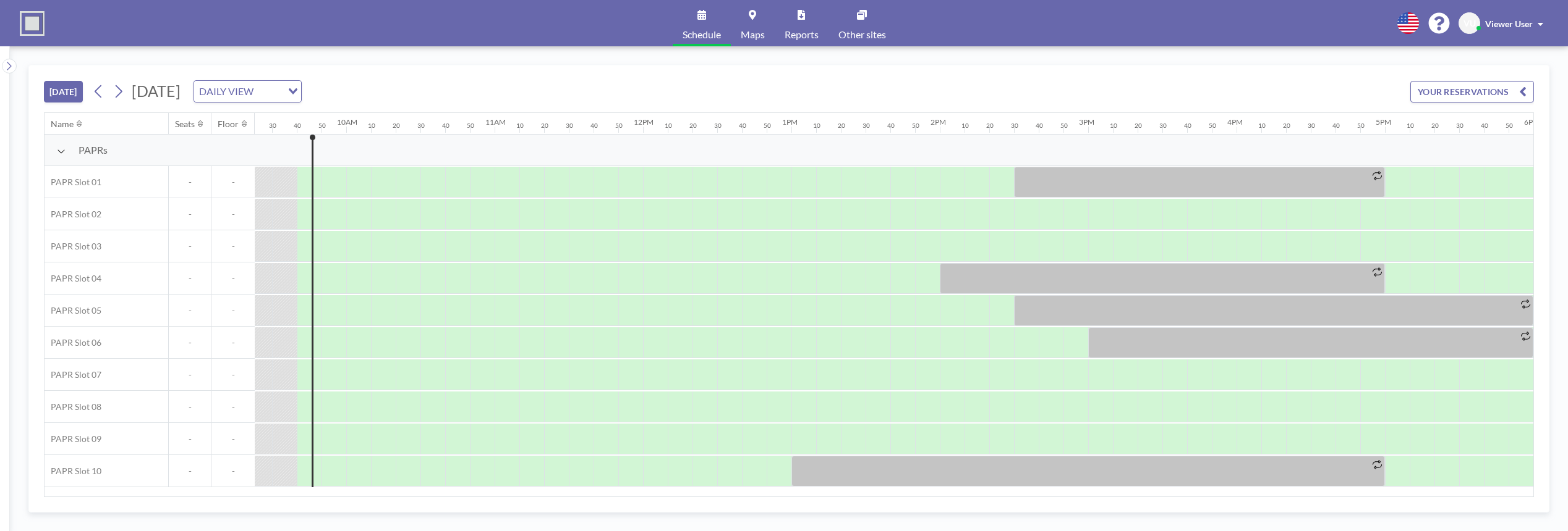
scroll to position [0, 1410]
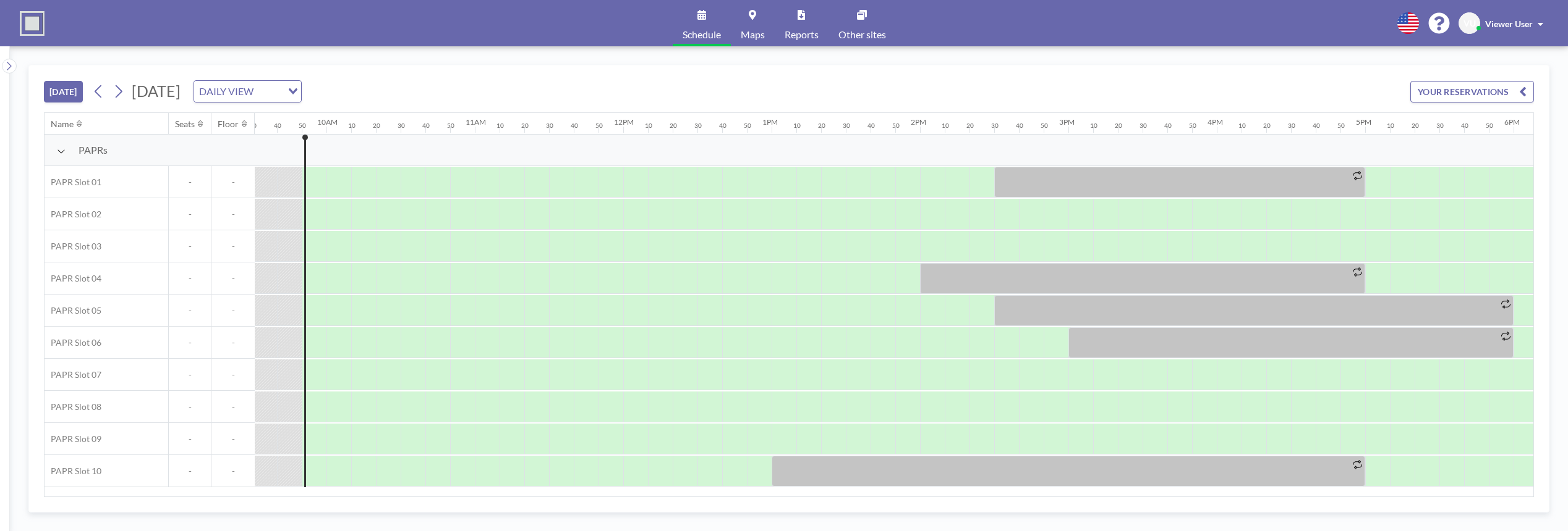
scroll to position [0, 1435]
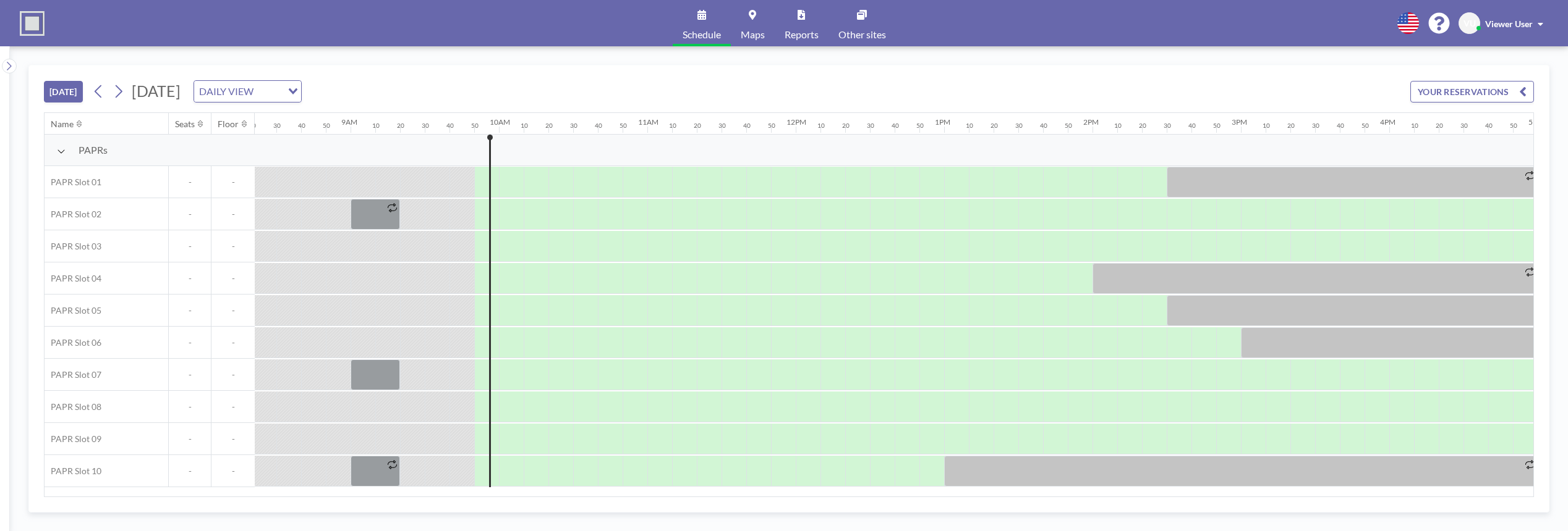
scroll to position [0, 1435]
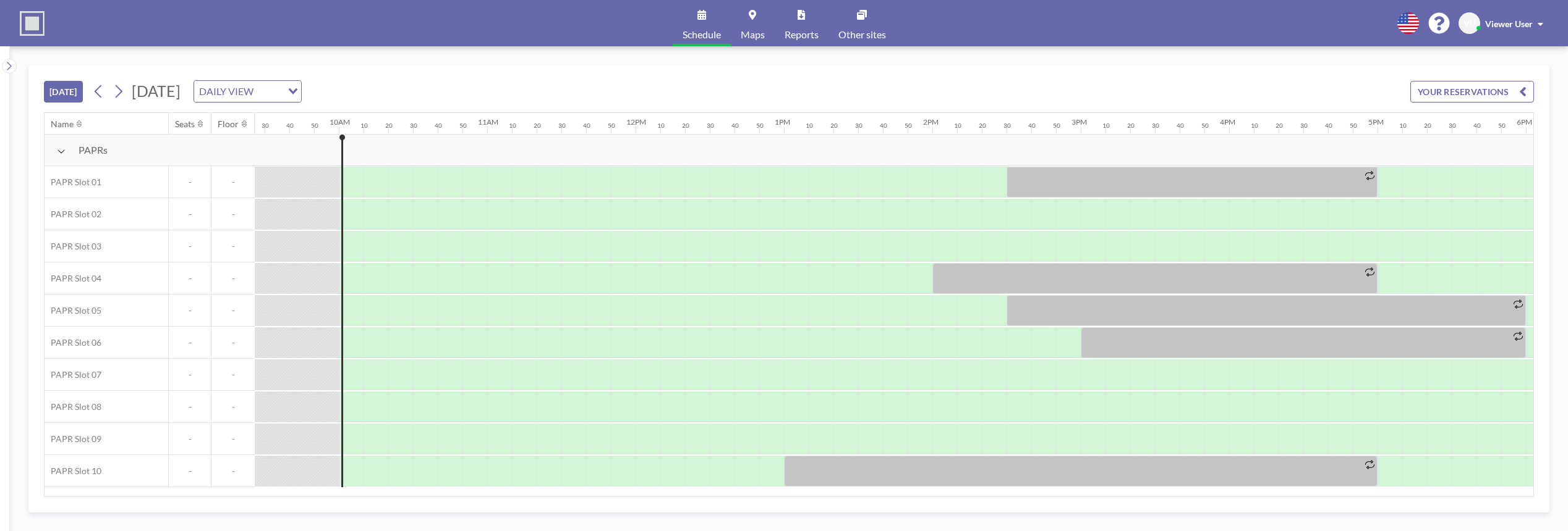
scroll to position [0, 1459]
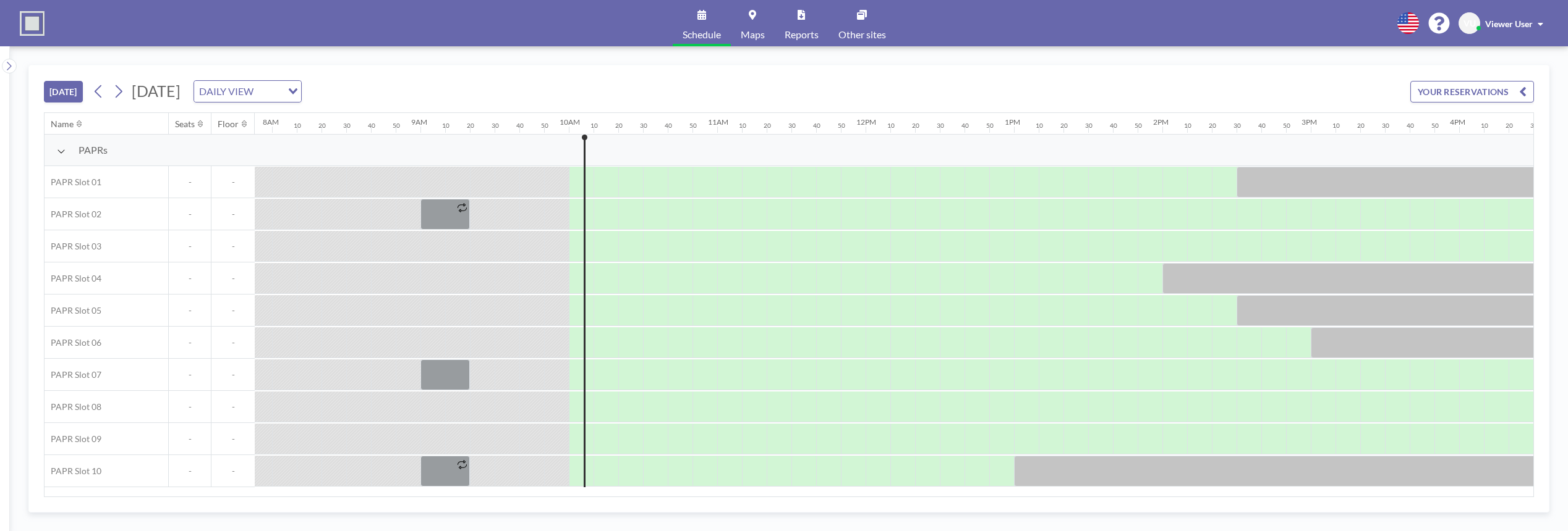
scroll to position [0, 1459]
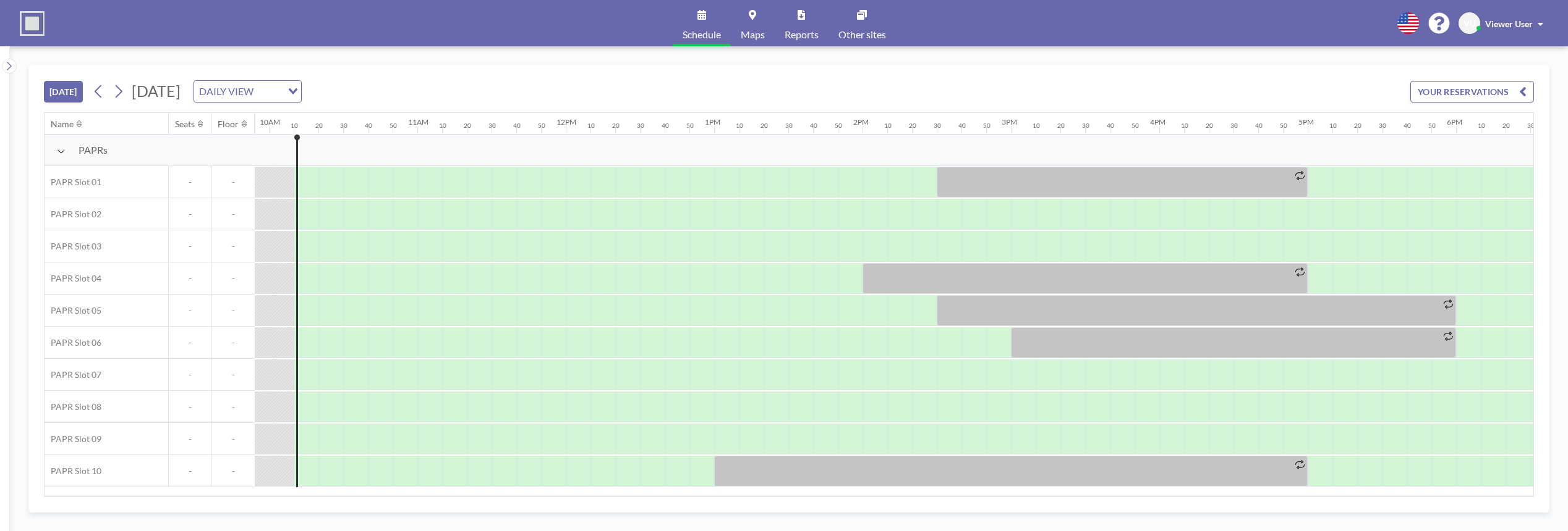
scroll to position [0, 1484]
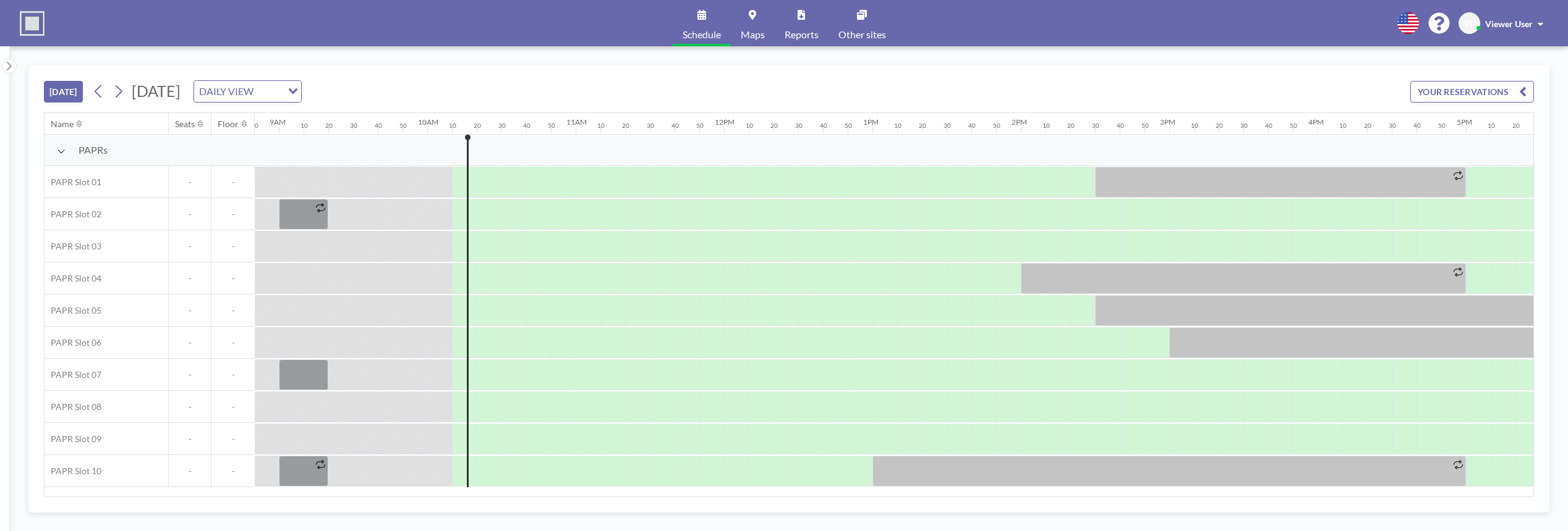
scroll to position [0, 1484]
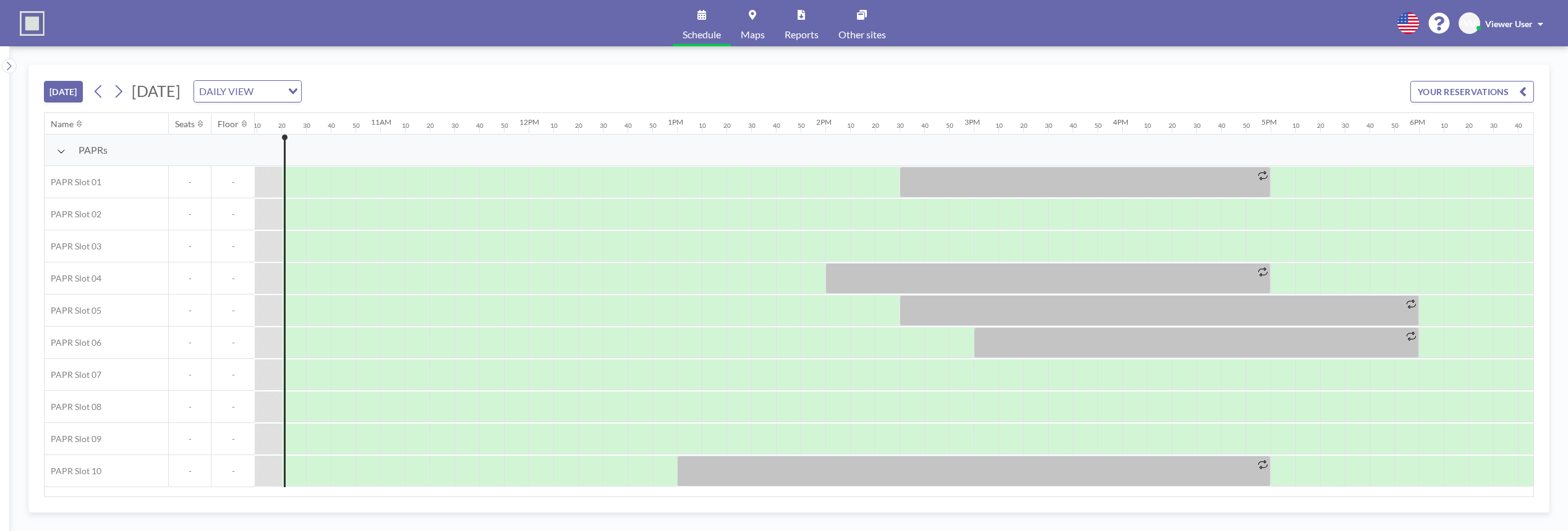
scroll to position [0, 1509]
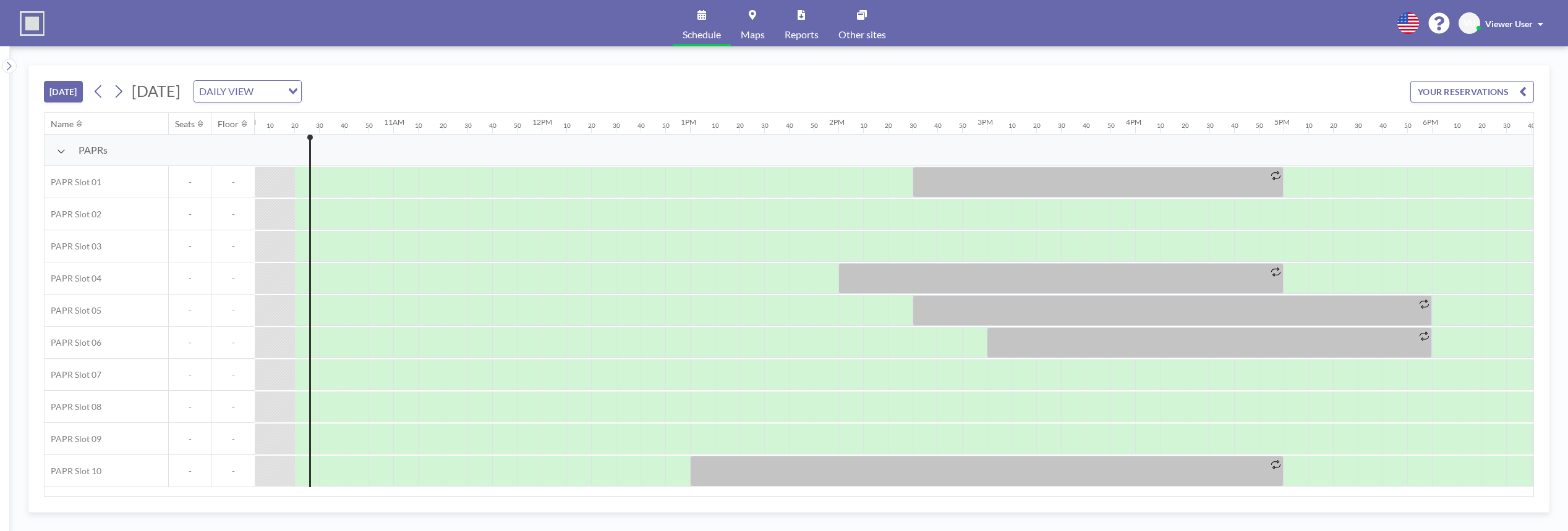
scroll to position [0, 1509]
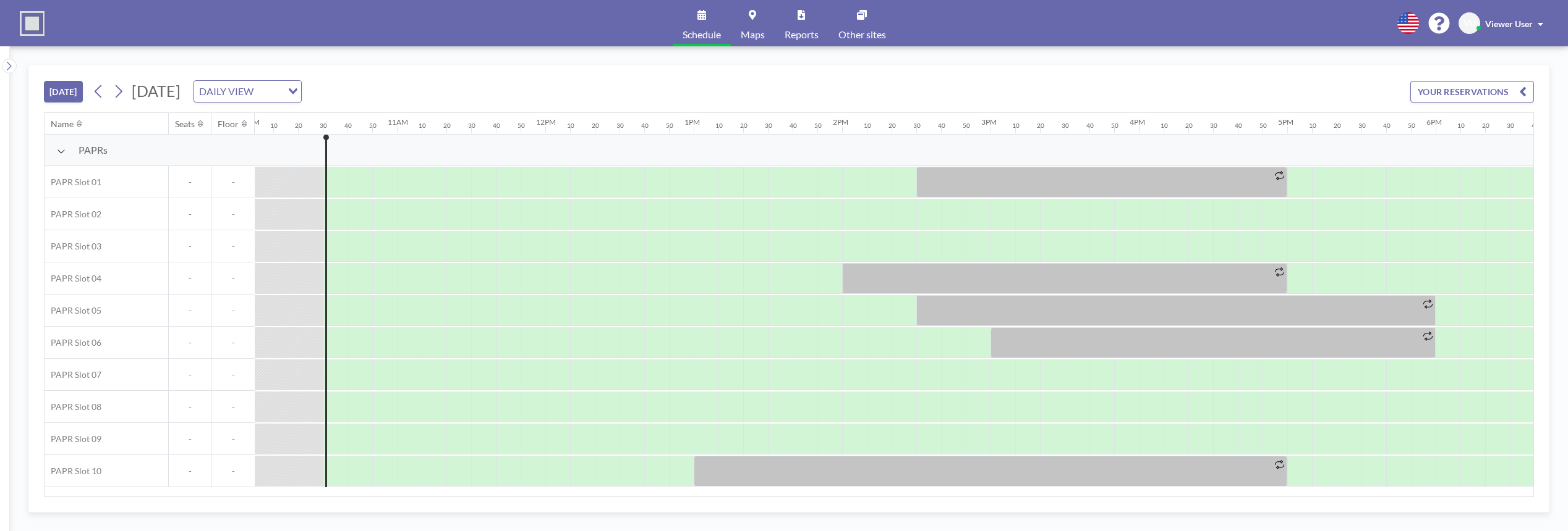
scroll to position [0, 1533]
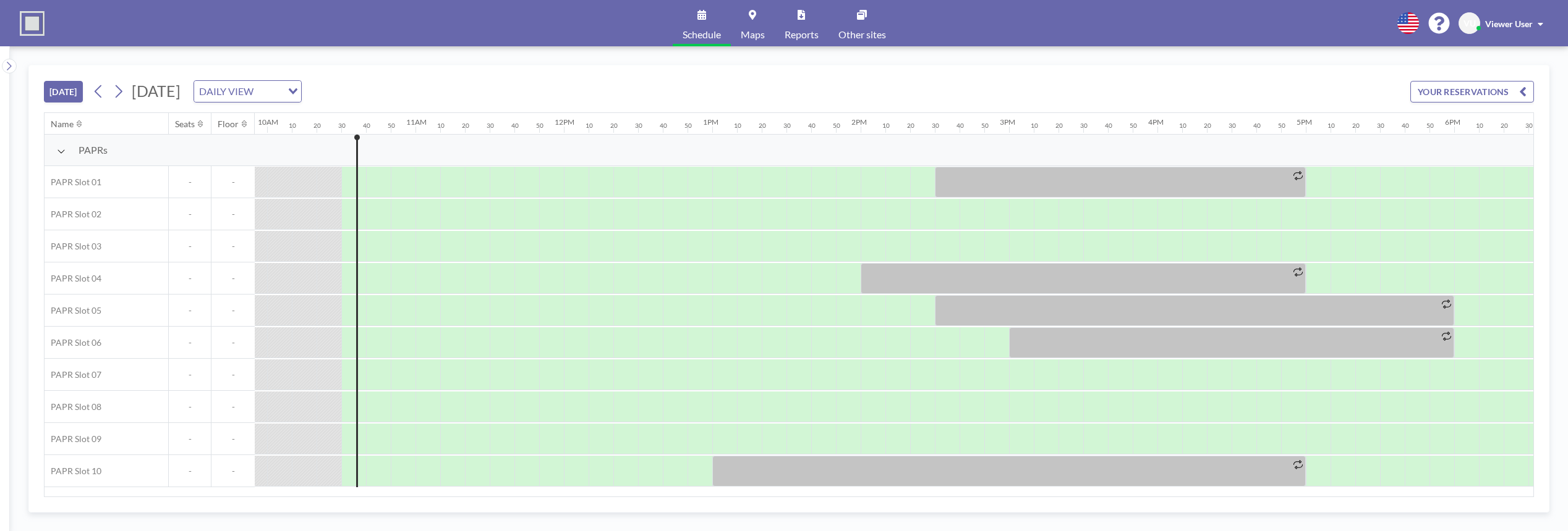
scroll to position [0, 1533]
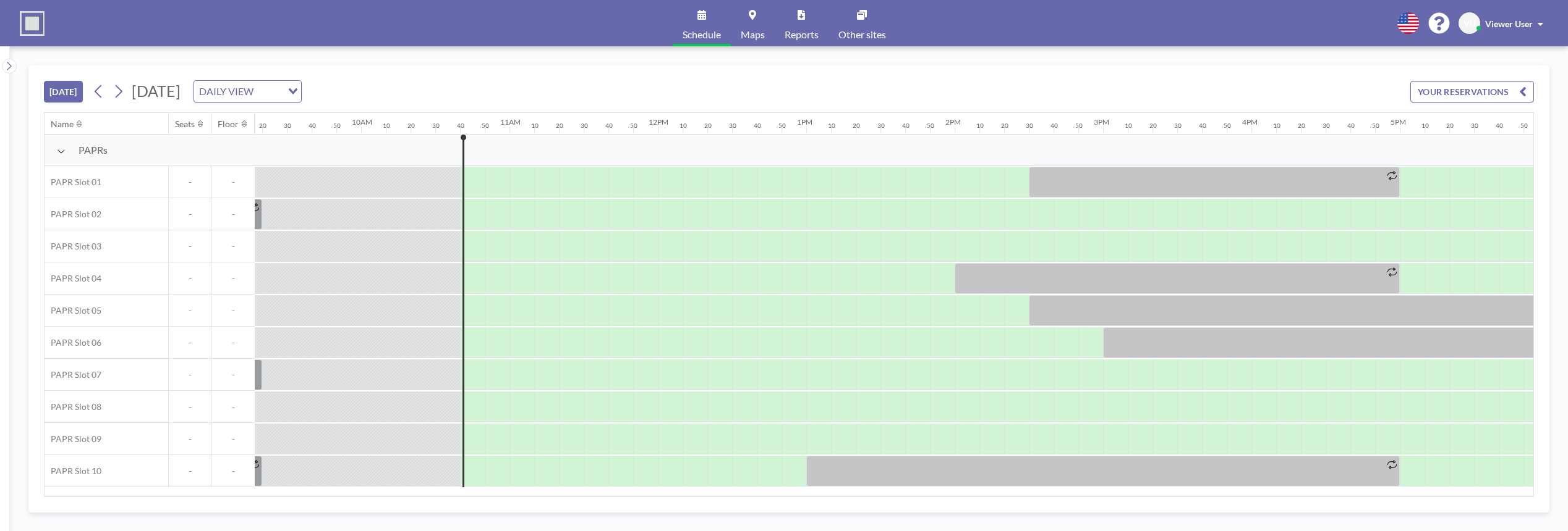
scroll to position [0, 1558]
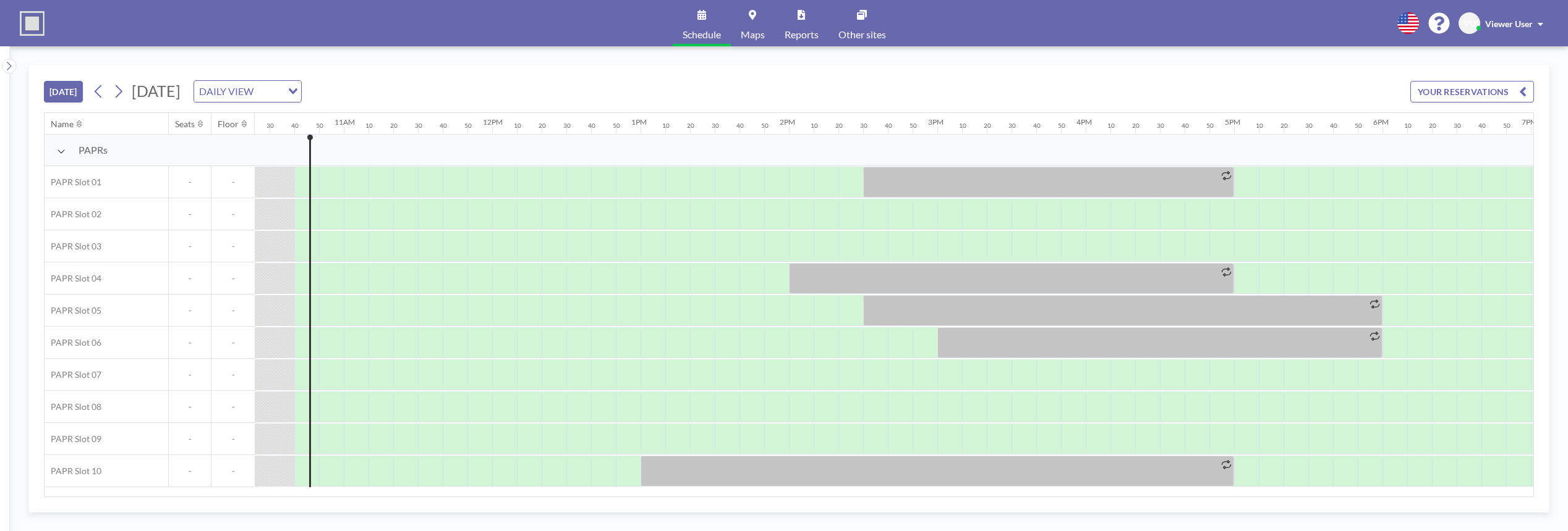
scroll to position [0, 1558]
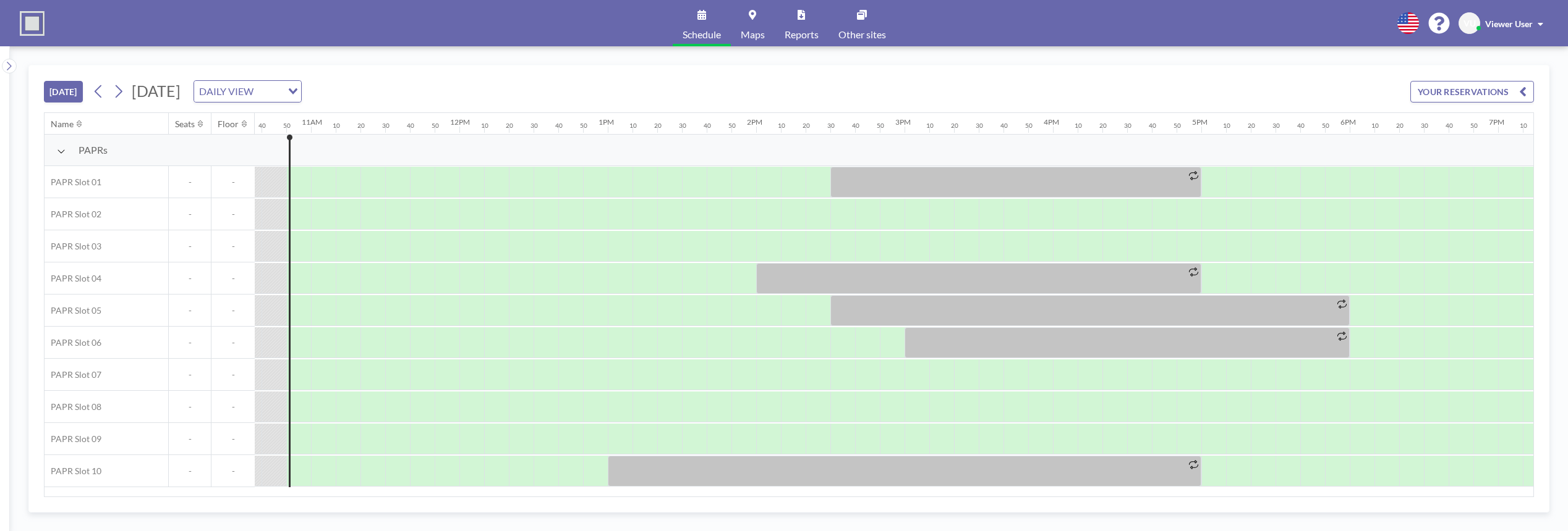
scroll to position [0, 1583]
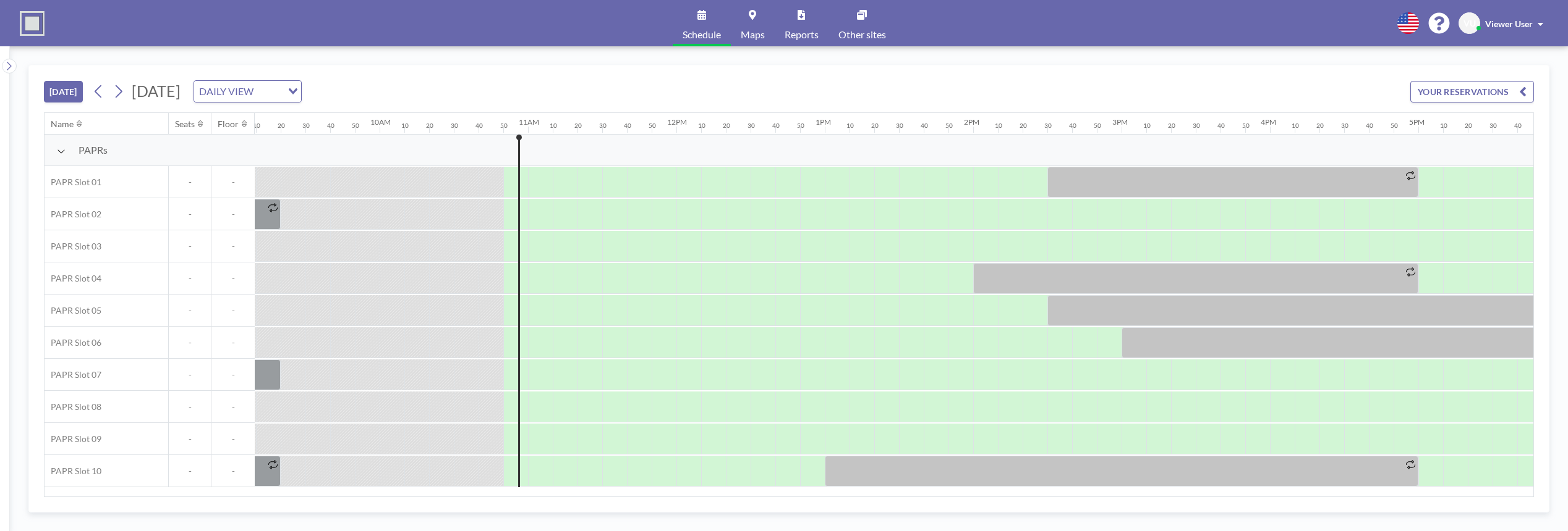
scroll to position [0, 1583]
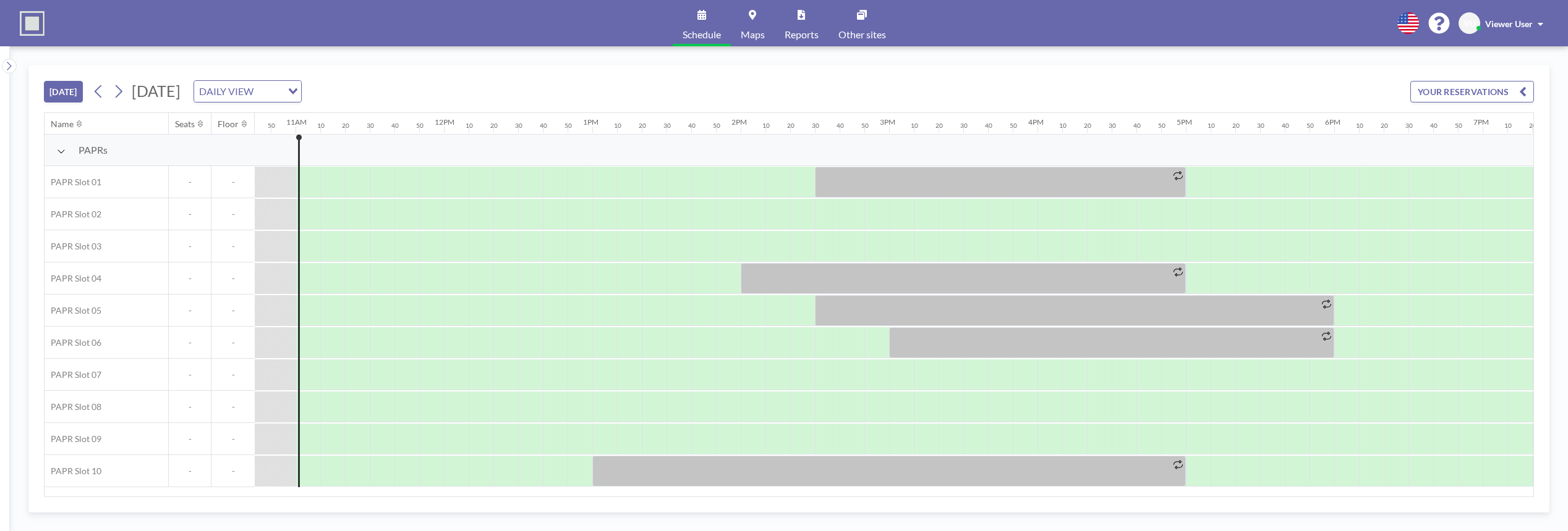
scroll to position [0, 1607]
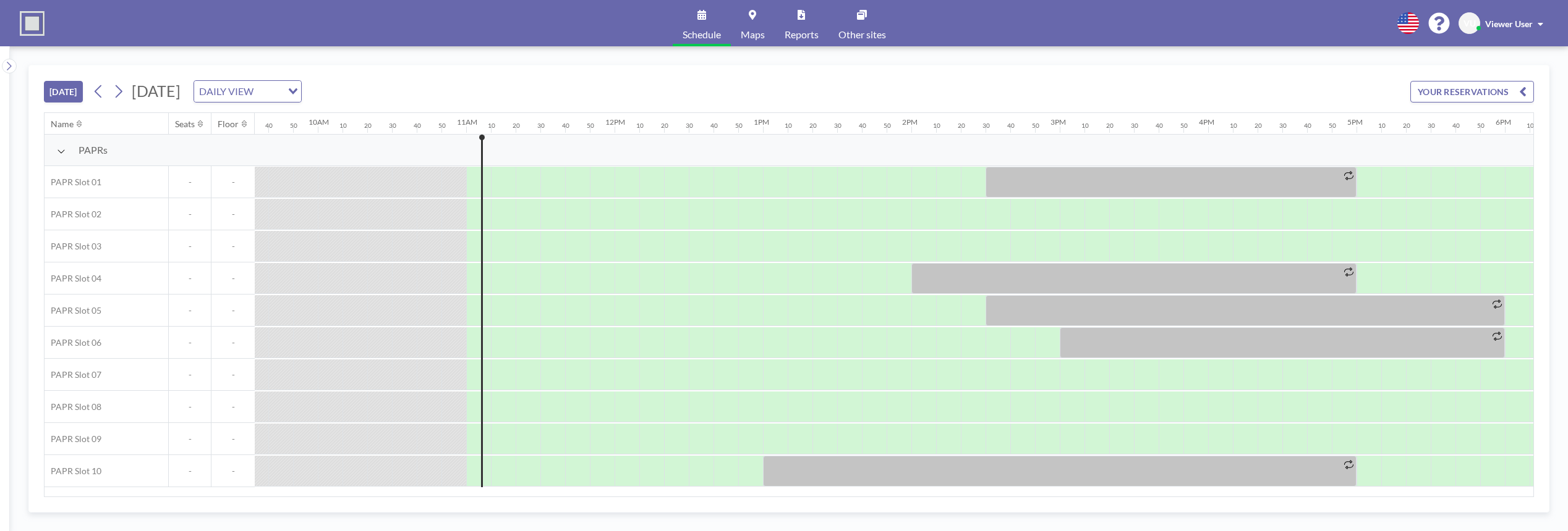
scroll to position [0, 1607]
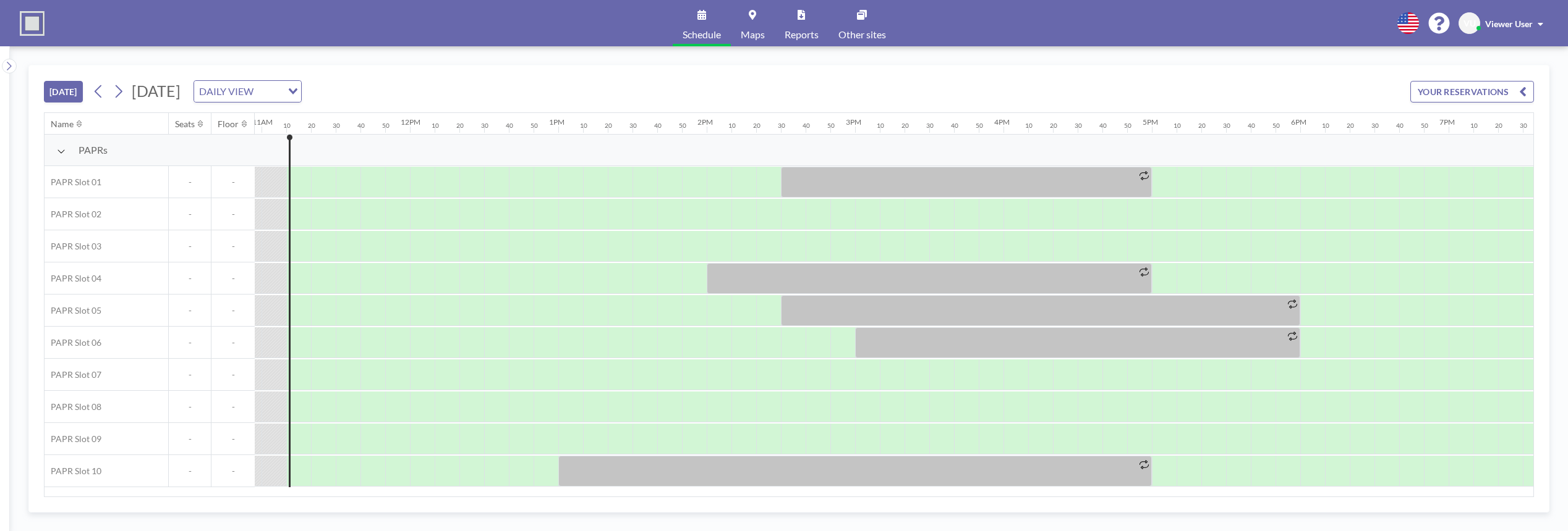
scroll to position [0, 1632]
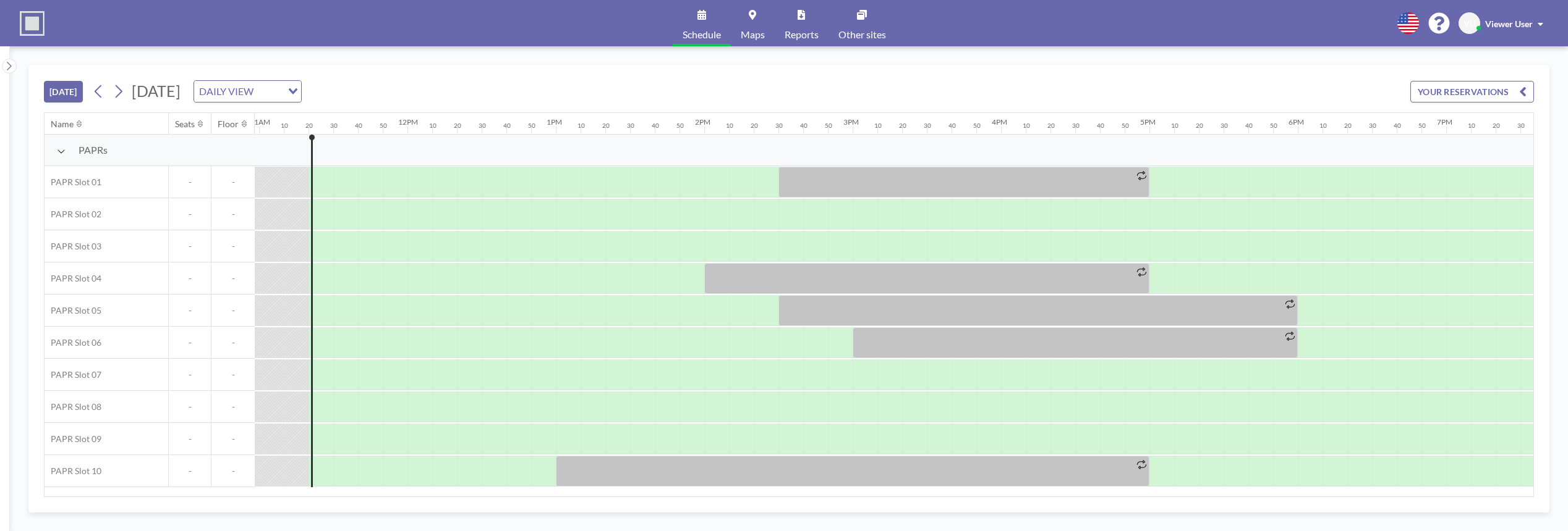
scroll to position [0, 1657]
